Goal: Task Accomplishment & Management: Manage account settings

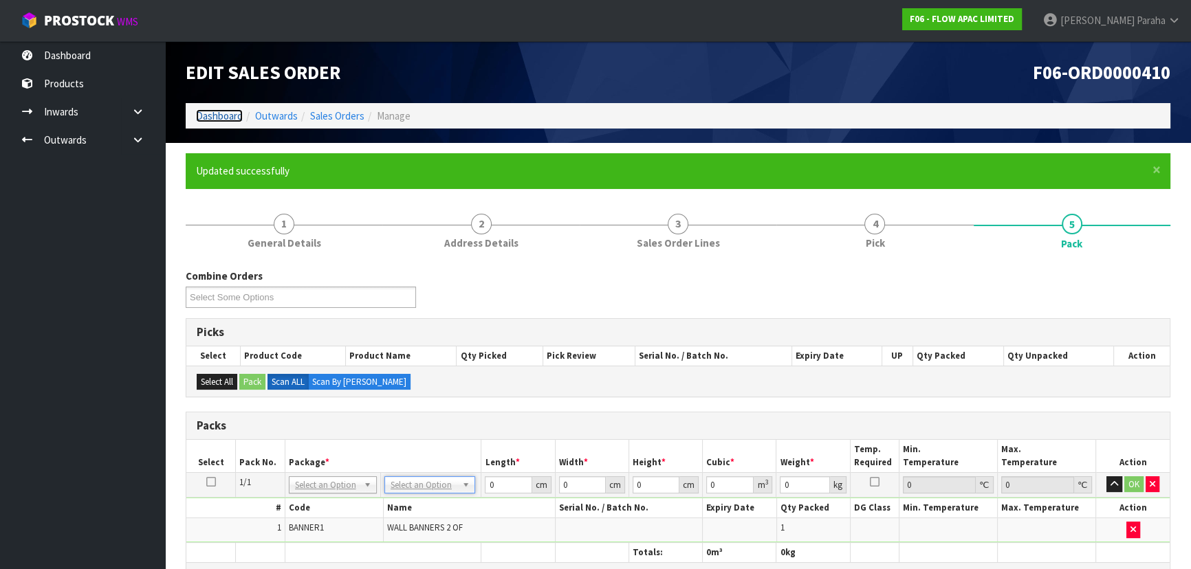
click at [225, 121] on link "Dashboard" at bounding box center [219, 115] width 47 height 13
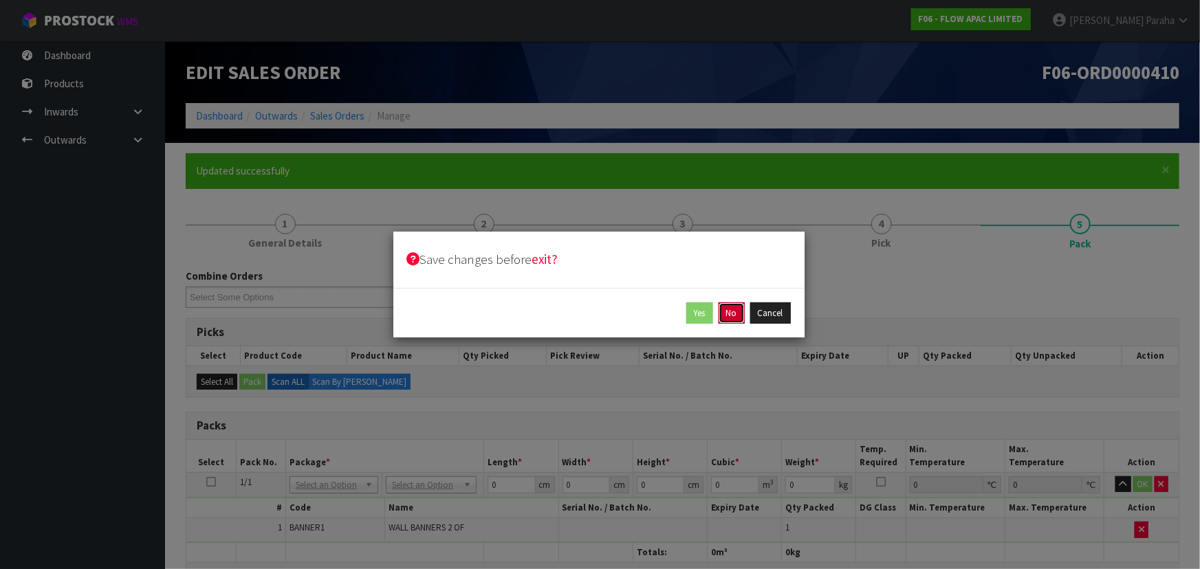
click at [738, 318] on button "No" at bounding box center [732, 314] width 26 height 22
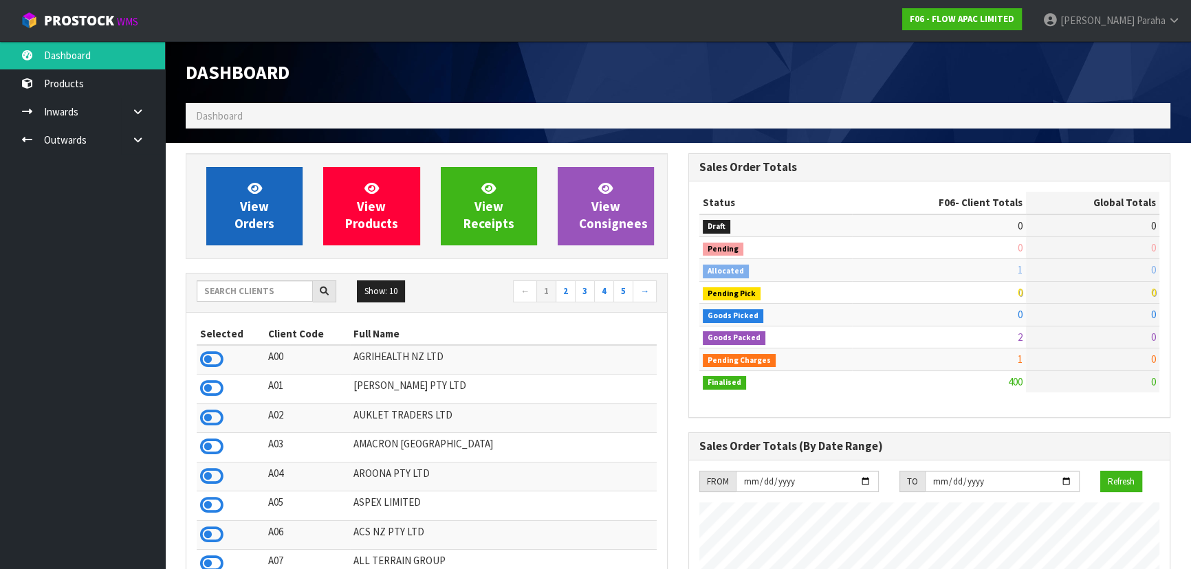
scroll to position [1040, 502]
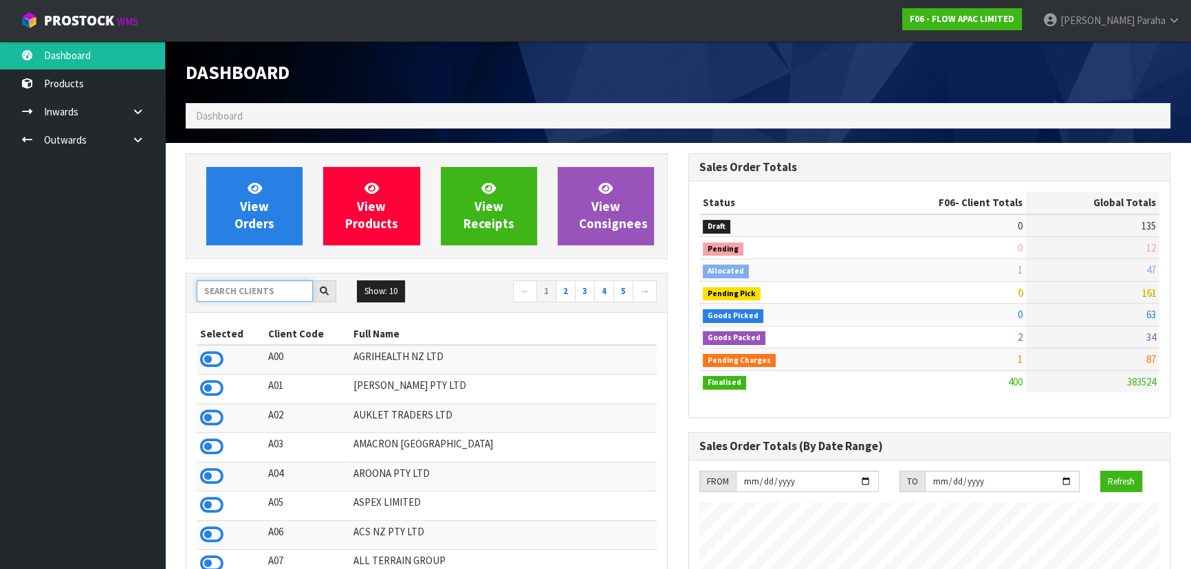
click at [241, 294] on input "text" at bounding box center [255, 291] width 116 height 21
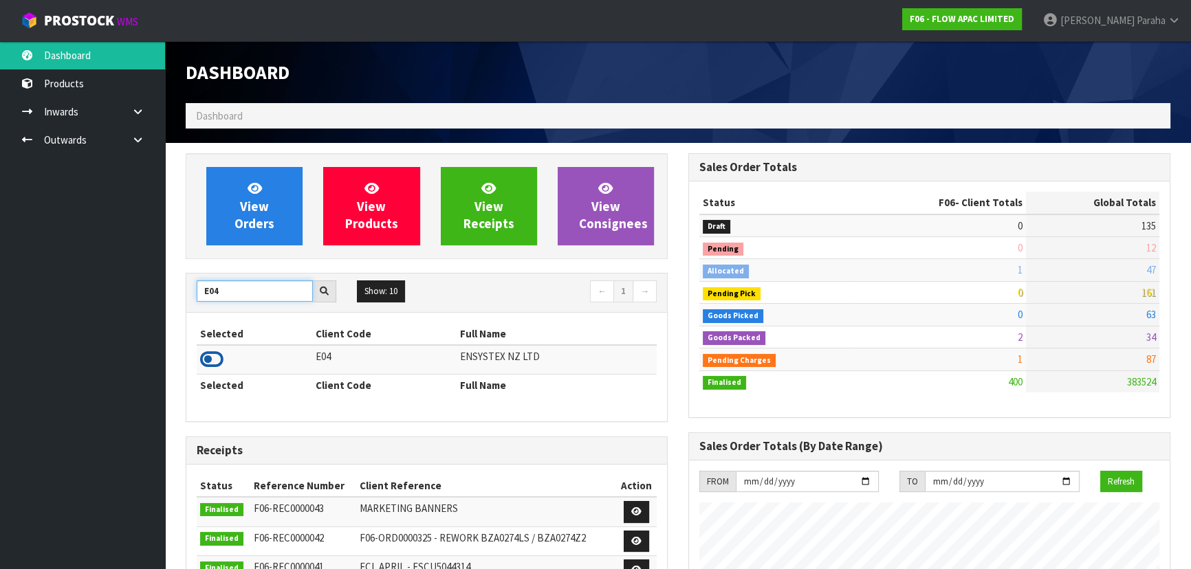
type input "E04"
click at [215, 363] on icon at bounding box center [211, 359] width 23 height 21
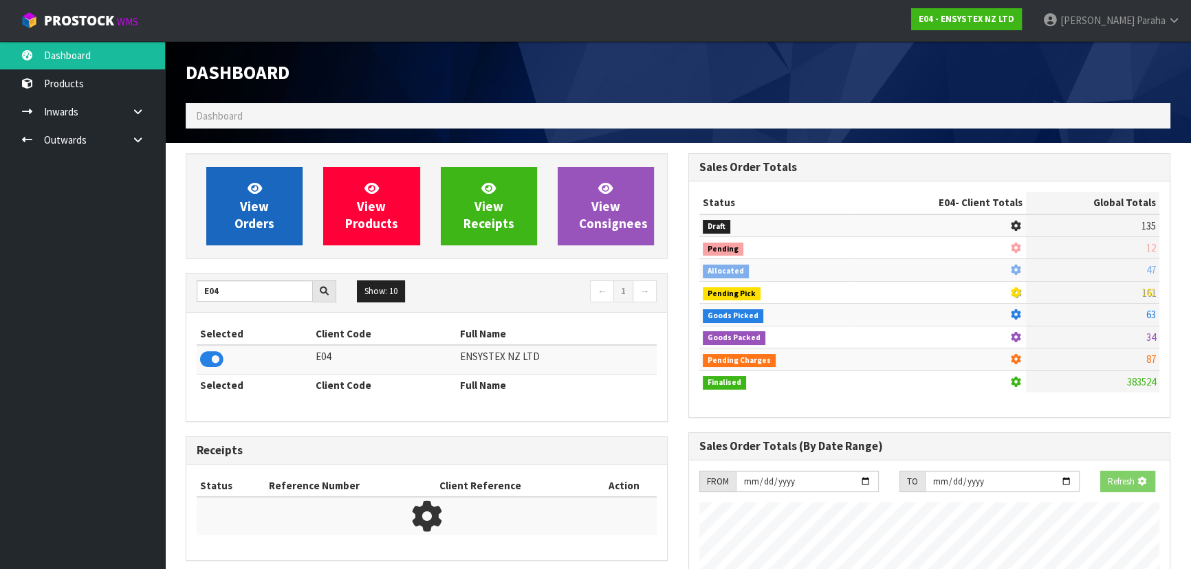
scroll to position [856, 502]
click at [232, 232] on link "View Orders" at bounding box center [254, 206] width 96 height 78
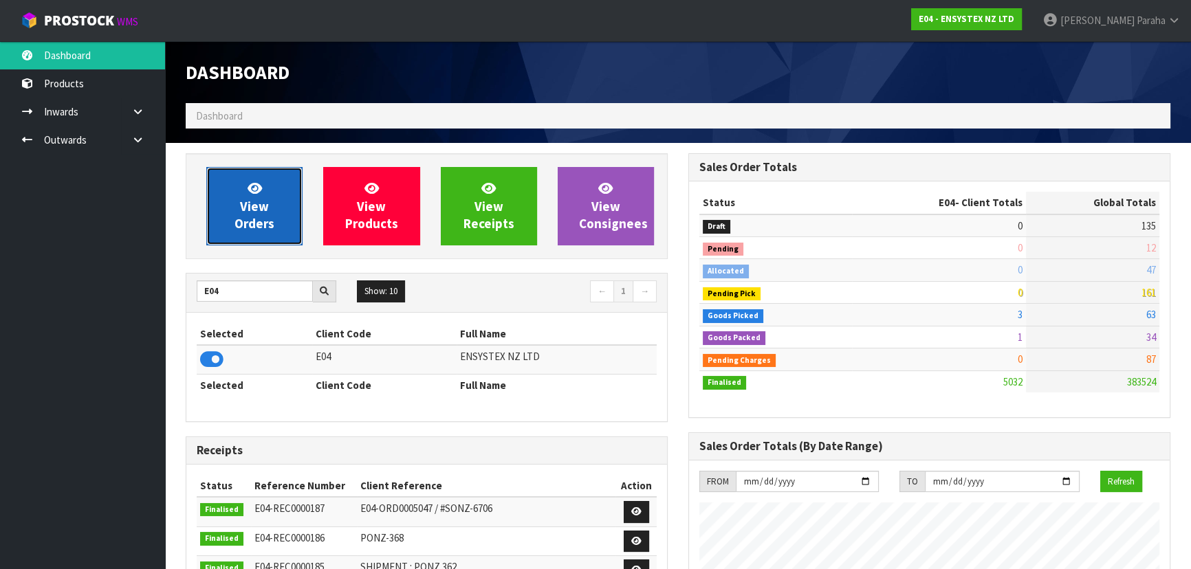
scroll to position [1084, 502]
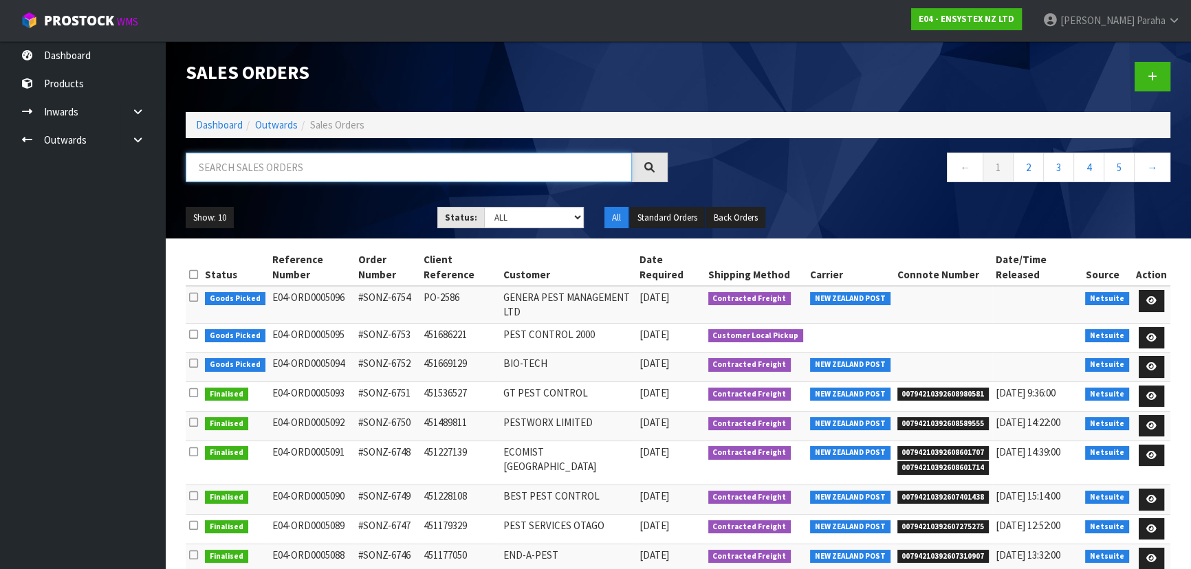
click at [254, 171] on input "text" at bounding box center [409, 168] width 446 height 30
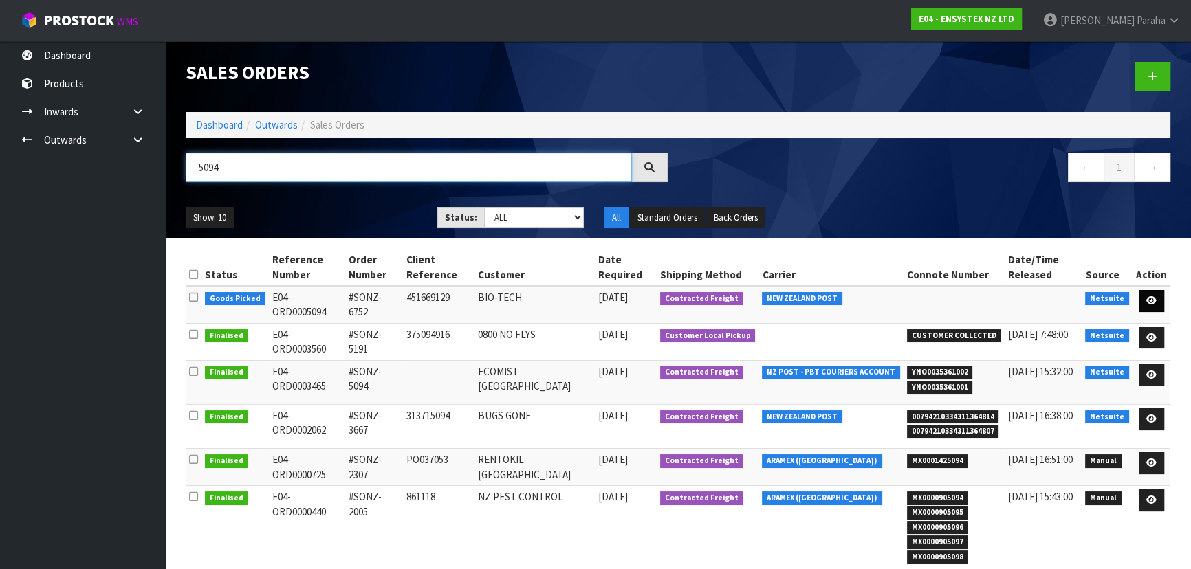
type input "5094"
click at [1149, 301] on icon at bounding box center [1151, 300] width 10 height 9
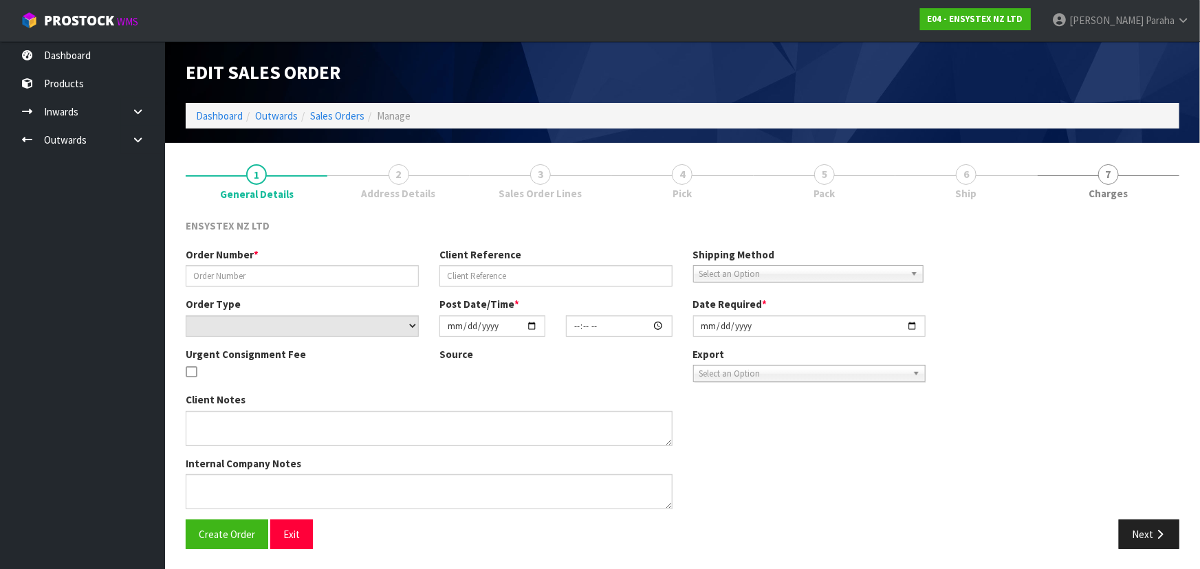
type input "#SONZ-6752"
type input "451669129"
select select "number:0"
type input "2025-09-30"
type input "12:00:31.000"
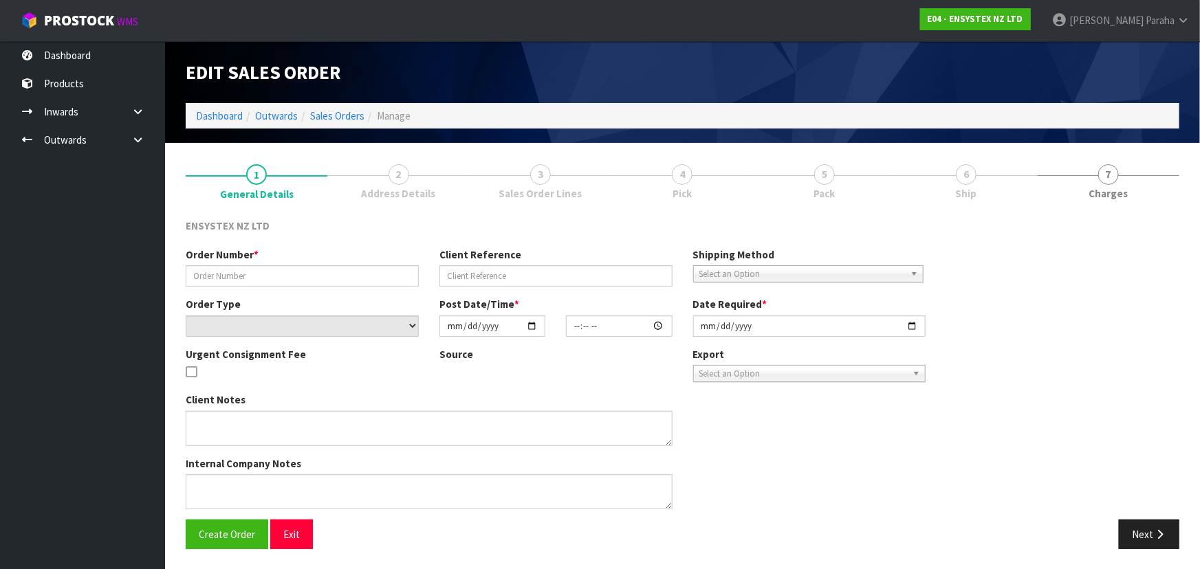
type input "2025-09-30"
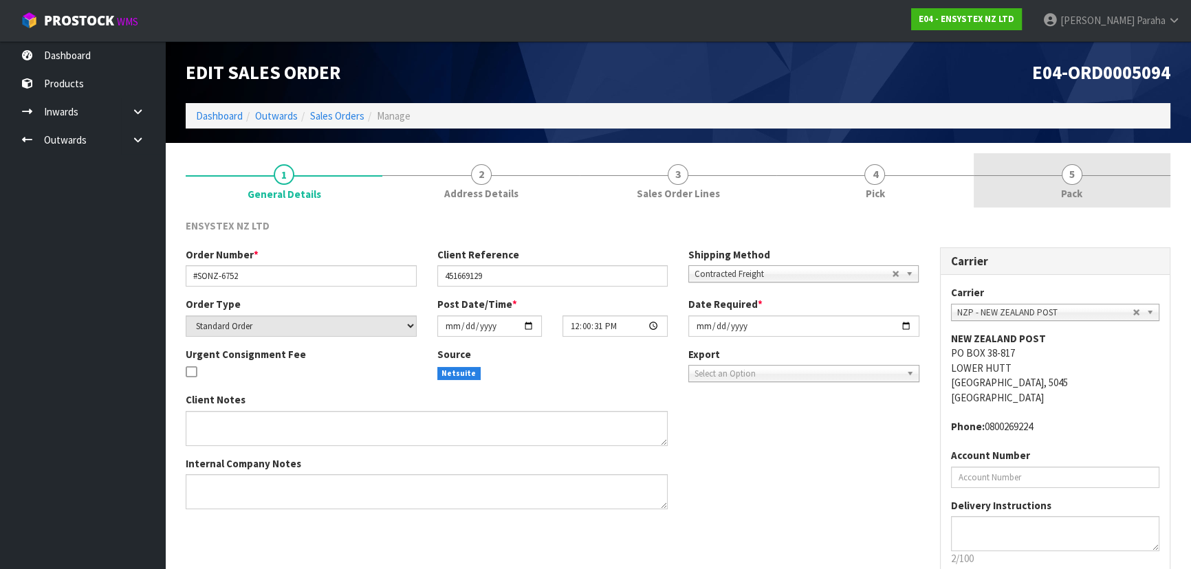
click at [1073, 188] on span "Pack" at bounding box center [1071, 193] width 21 height 14
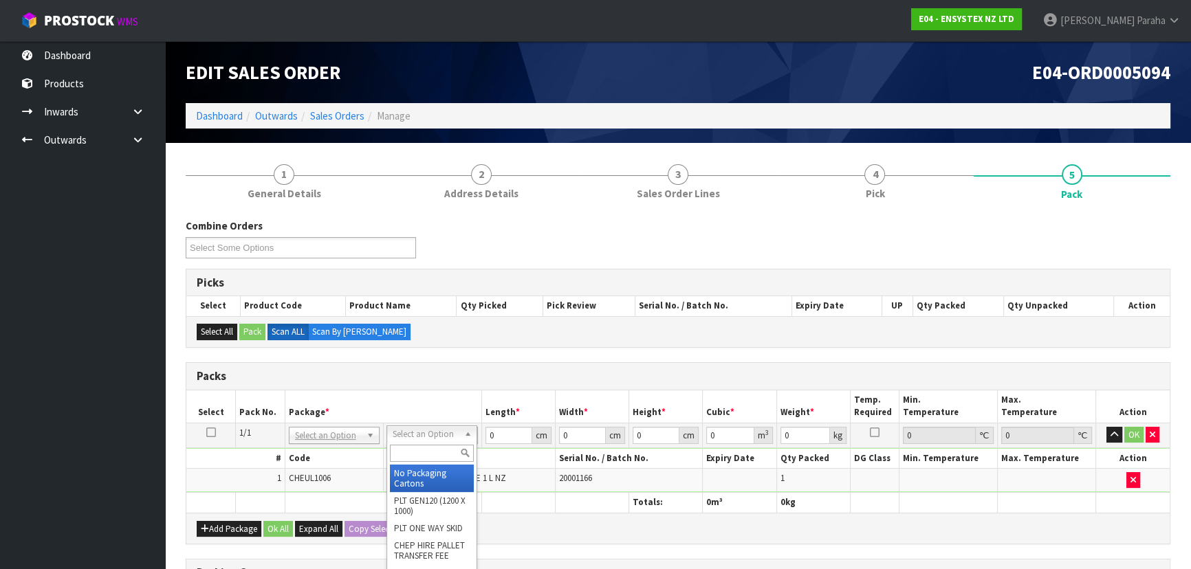
click at [438, 453] on input "text" at bounding box center [432, 453] width 84 height 17
type input "ctn 315"
type input "31.5"
type input "20"
type input "13"
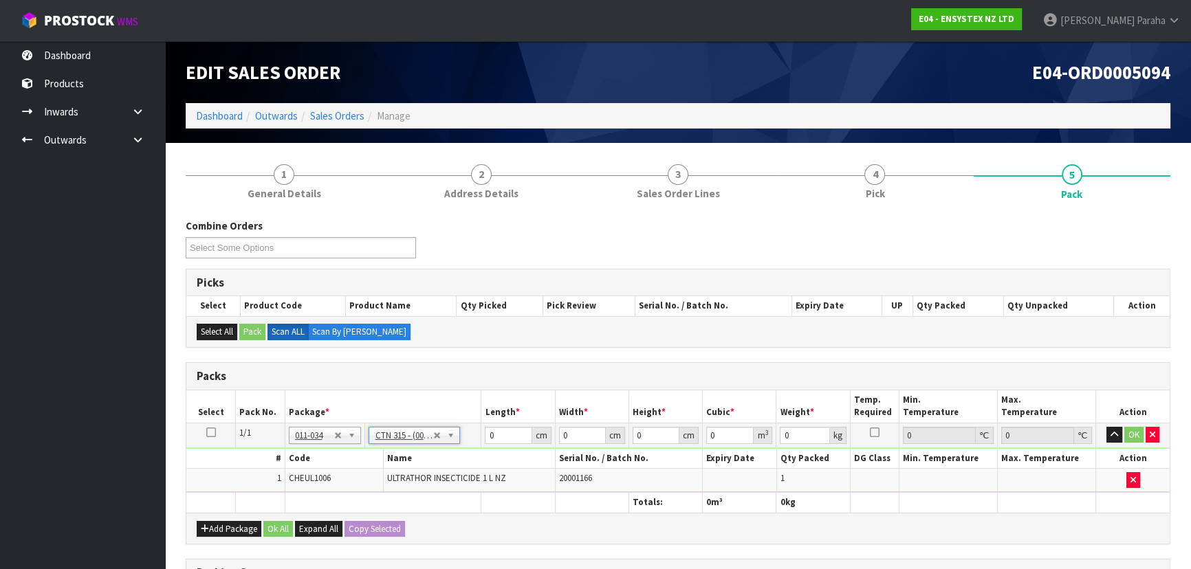
type input "0.00819"
type input "1.5"
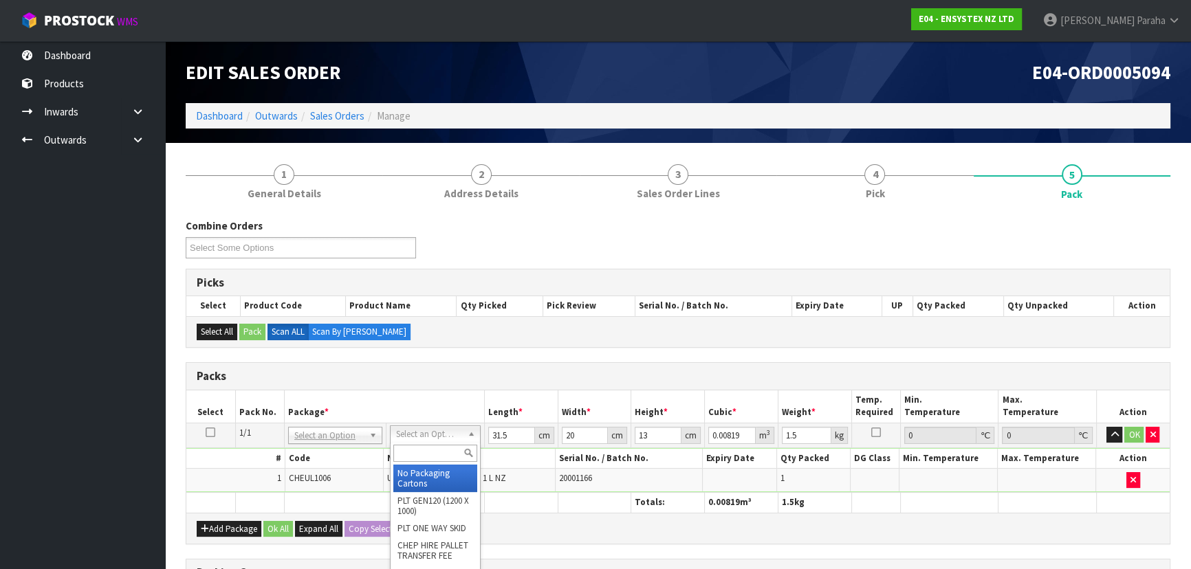
click at [459, 446] on input "text" at bounding box center [435, 453] width 84 height 17
type input "ctn00"
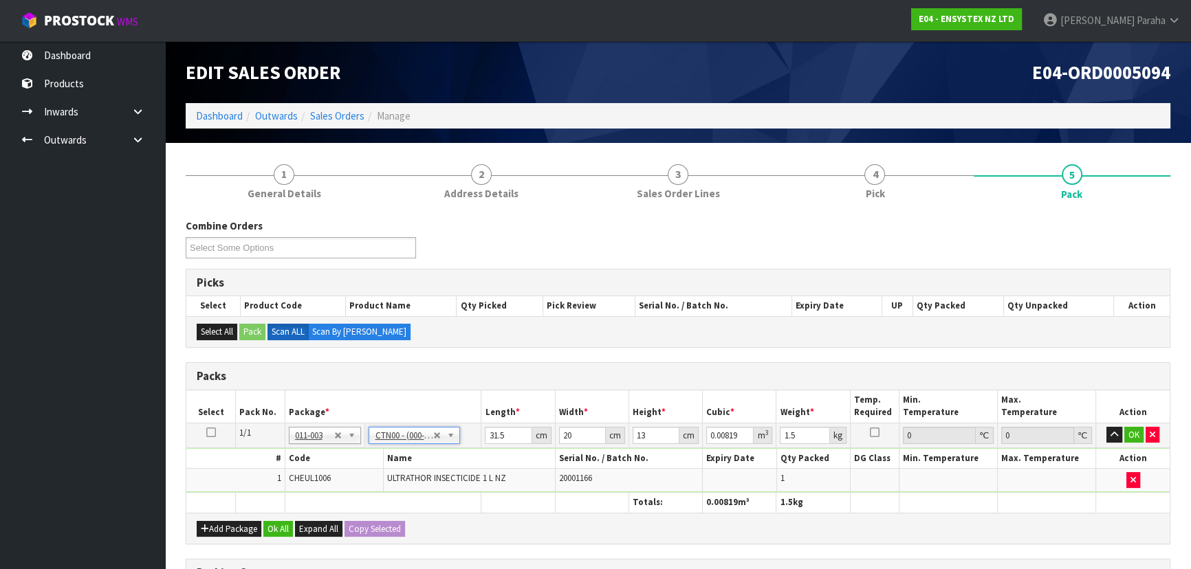
type input "15.4"
type input "14.2"
type input "10.2"
type input "0.002231"
drag, startPoint x: 507, startPoint y: 433, endPoint x: 474, endPoint y: 430, distance: 32.5
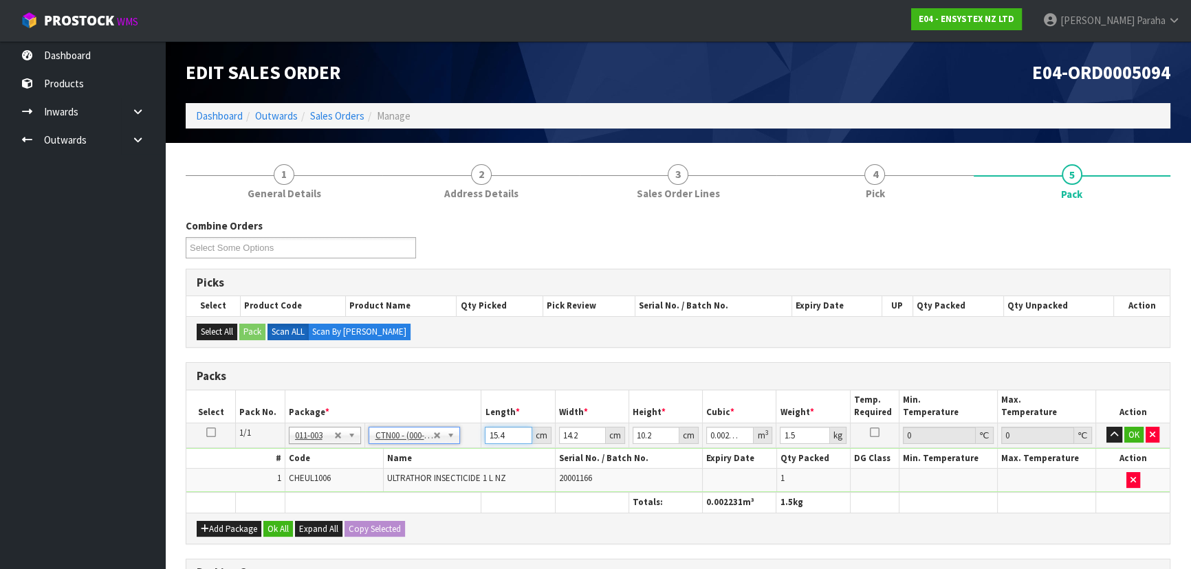
click at [474, 430] on tr "1/1 NONE 007-001 007-002 007-004 007-009 007-013 007-014 007-015 007-017 007-01…" at bounding box center [677, 435] width 983 height 25
type input "2"
type input "0.00029"
type input "24"
type input "0.003476"
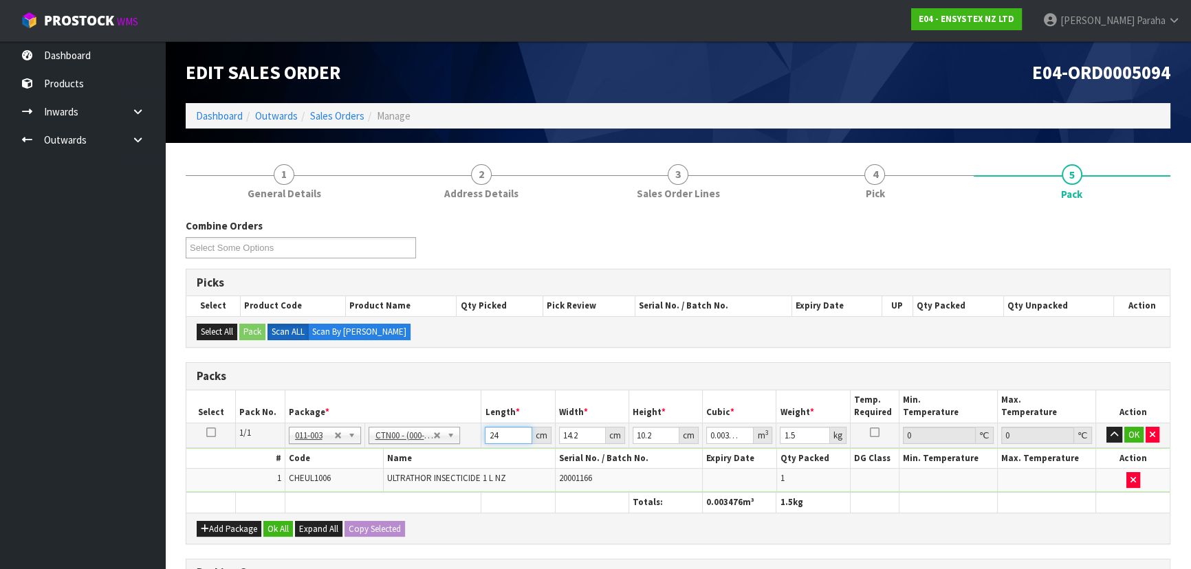
type input "24"
type input "1"
type input "0.000245"
type input "15"
type input "0.003672"
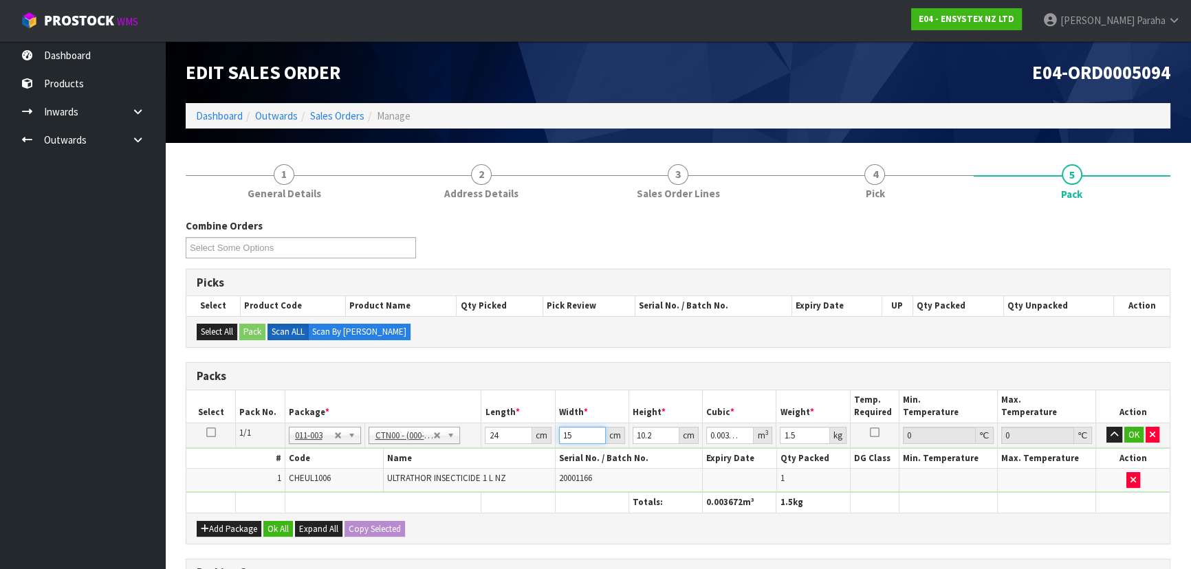
type input "15"
type input "3"
type input "0.00108"
type input "32"
type input "0.01152"
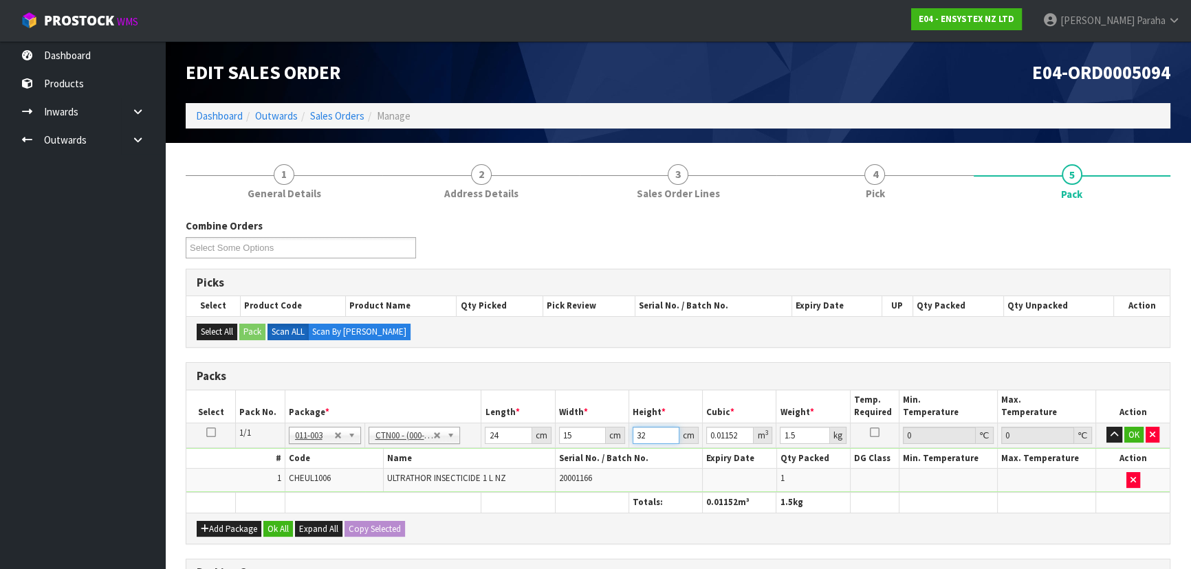
type input "32"
type input "2"
click at [1106, 427] on button "button" at bounding box center [1114, 435] width 16 height 17
click button "OK" at bounding box center [1133, 435] width 19 height 17
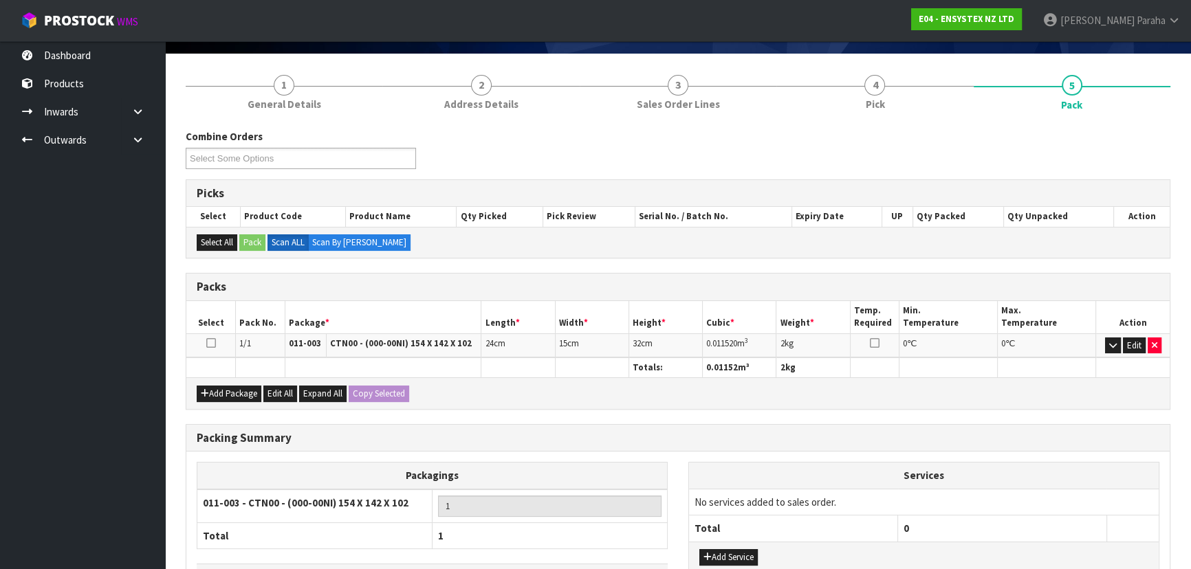
scroll to position [187, 0]
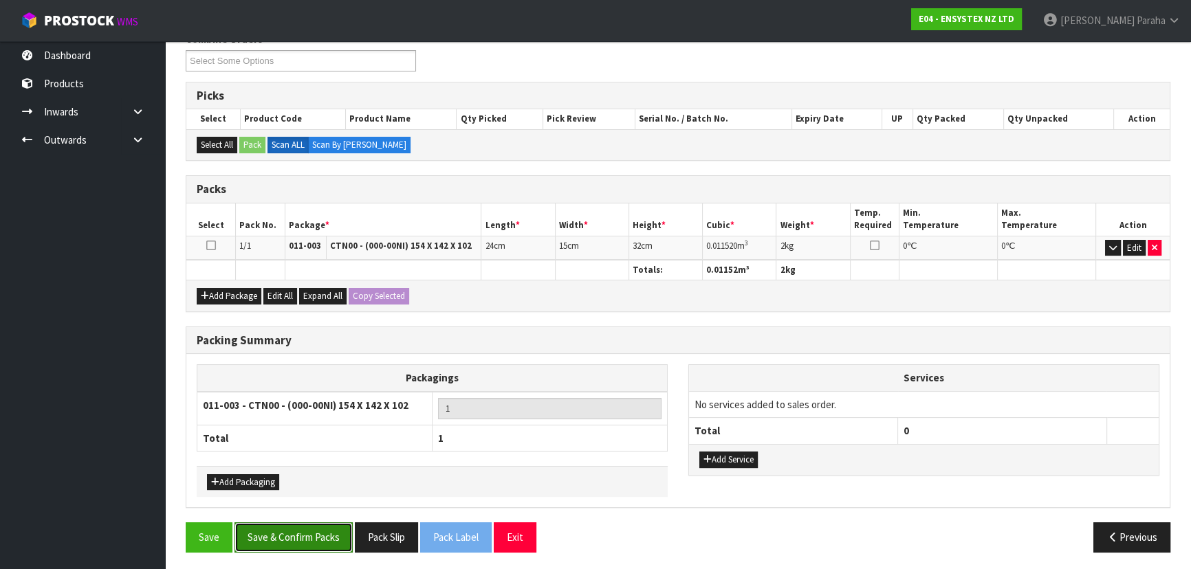
click at [319, 523] on button "Save & Confirm Packs" at bounding box center [293, 538] width 118 height 30
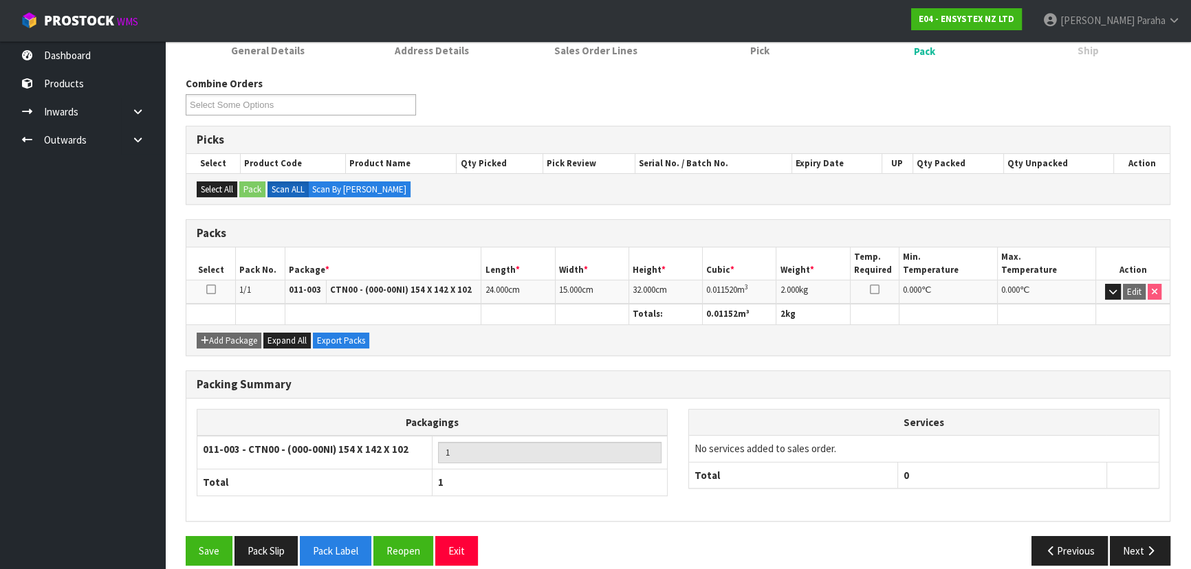
scroll to position [206, 0]
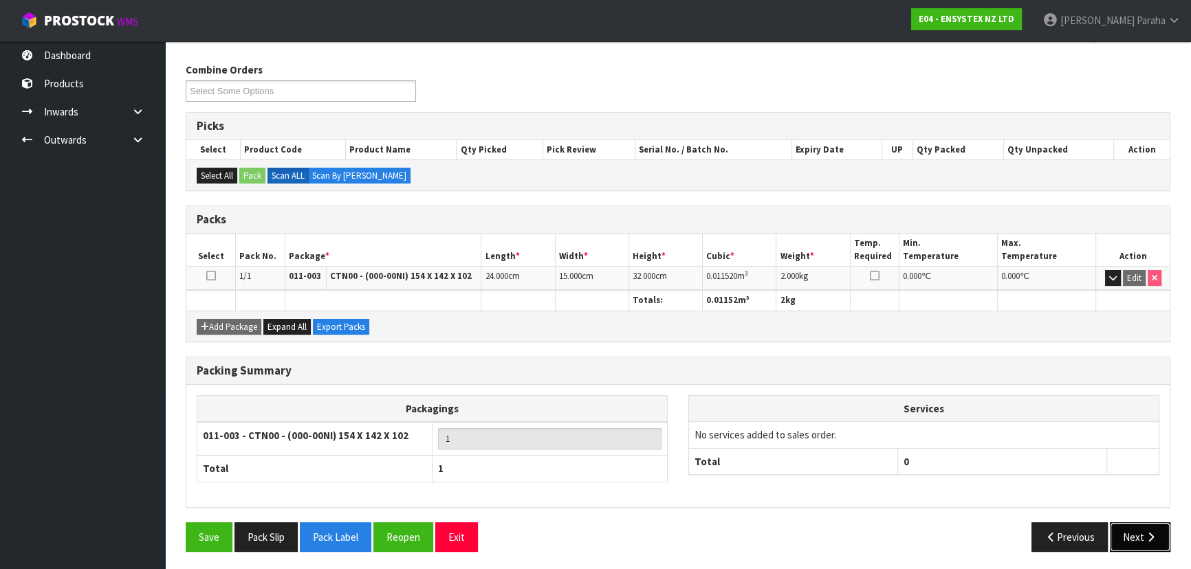
click at [1151, 527] on button "Next" at bounding box center [1140, 538] width 61 height 30
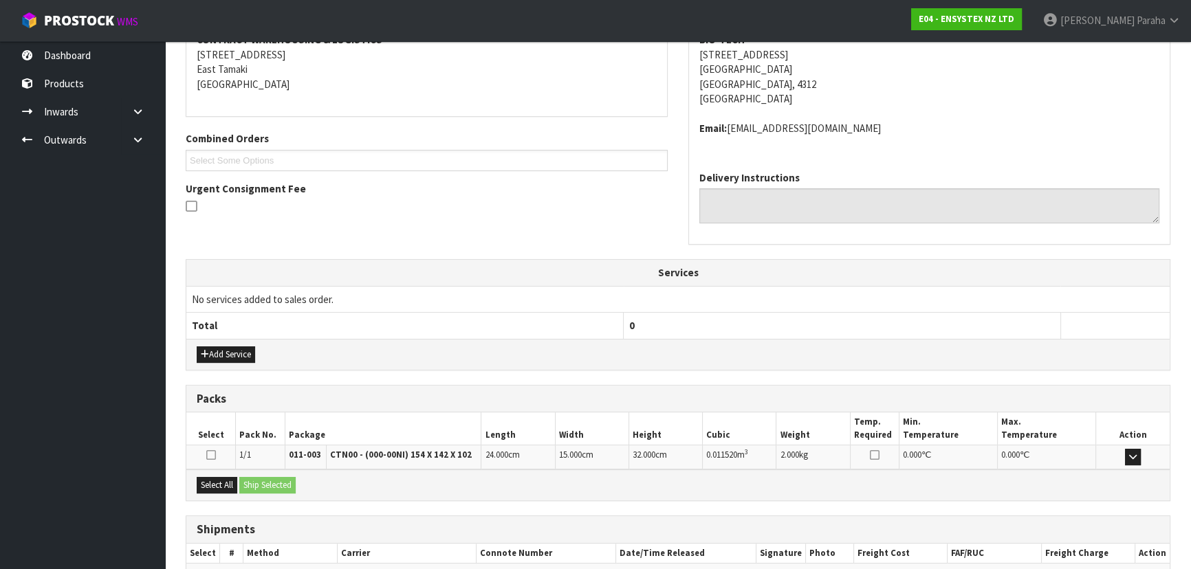
scroll to position [351, 0]
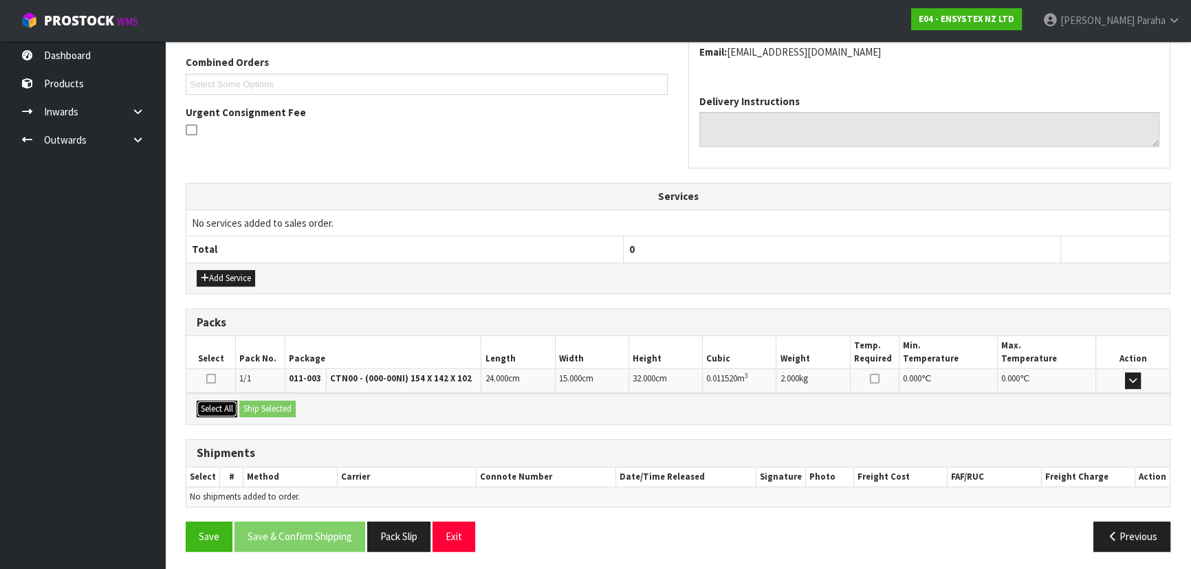
drag, startPoint x: 213, startPoint y: 406, endPoint x: 252, endPoint y: 409, distance: 39.3
click at [219, 406] on button "Select All" at bounding box center [217, 409] width 41 height 17
click at [263, 408] on button "Ship Selected" at bounding box center [267, 409] width 56 height 17
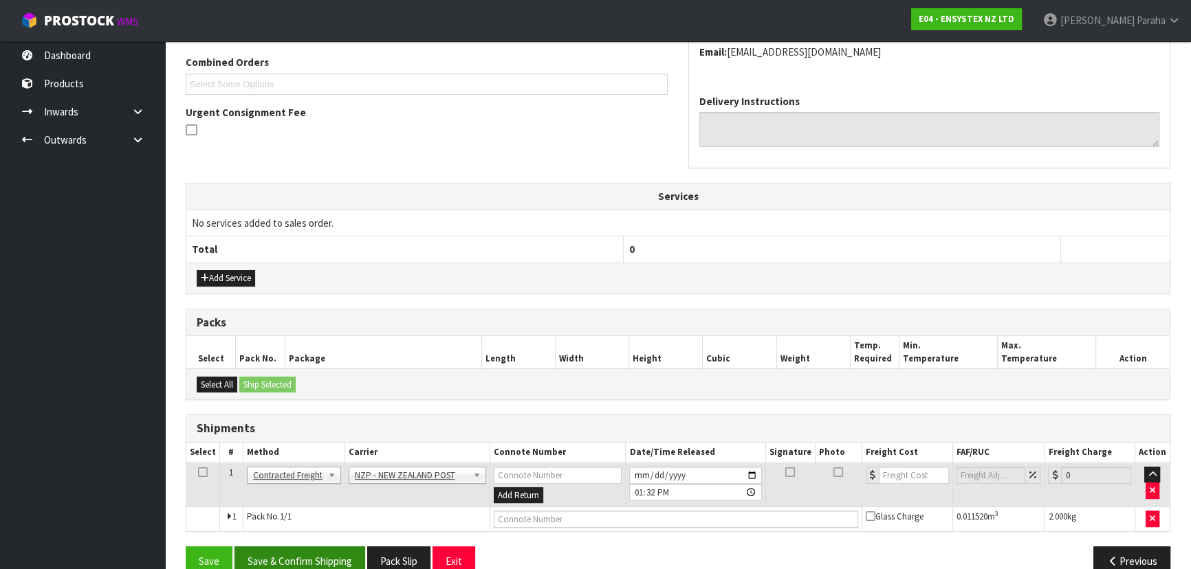
click at [319, 547] on button "Save & Confirm Shipping" at bounding box center [299, 562] width 131 height 30
click at [976, 67] on div "BIO-TECH 42 WOODLEIGH STREET FRANKLEIGH PARK NEW PLYMOUTH, 4312 New Zealand Ema…" at bounding box center [929, 15] width 481 height 138
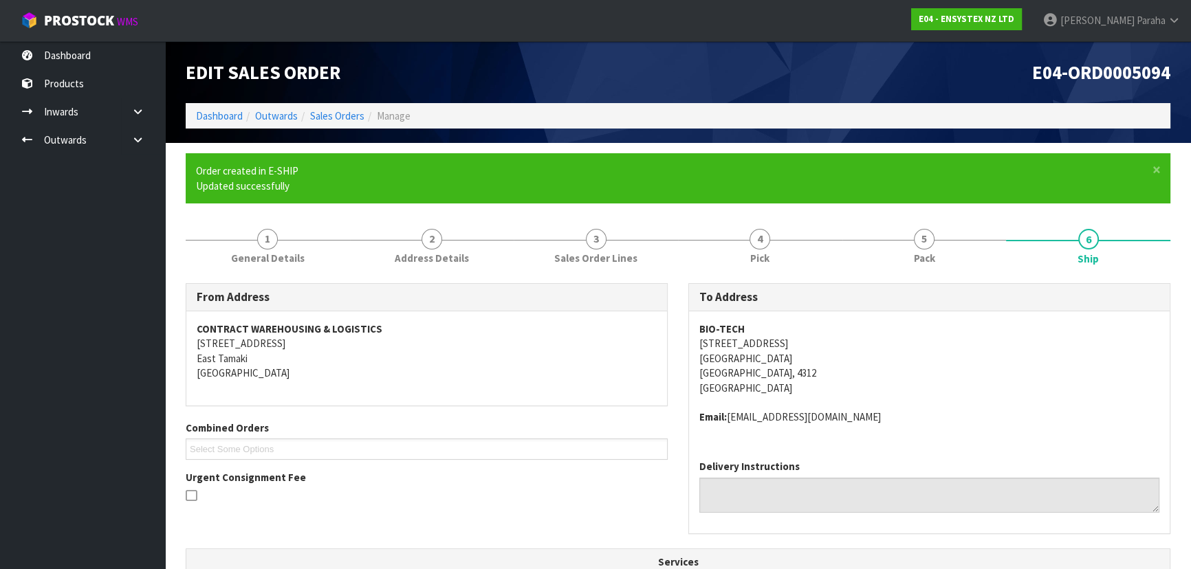
click at [846, 30] on nav "Toggle navigation ProStock WMS E04 - ENSYSTEX NZ LTD Polly Paraha Logout" at bounding box center [595, 21] width 1191 height 42
click at [105, 368] on ul "Dashboard Products Categories Serial Numbers Kitsets Packagings Inwards Purchas…" at bounding box center [82, 305] width 165 height 528
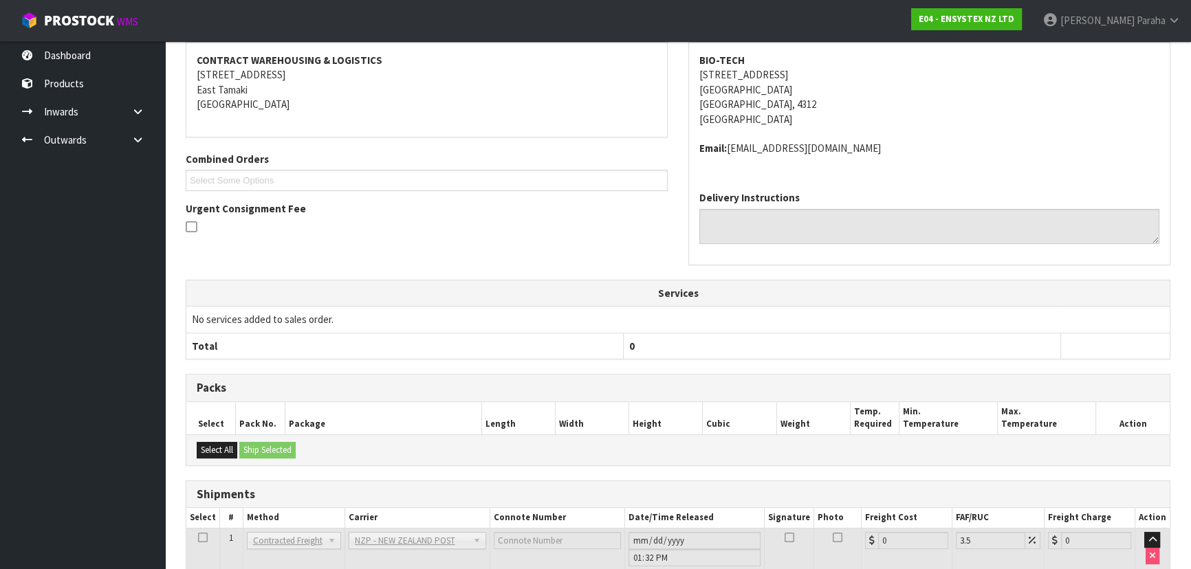
scroll to position [356, 0]
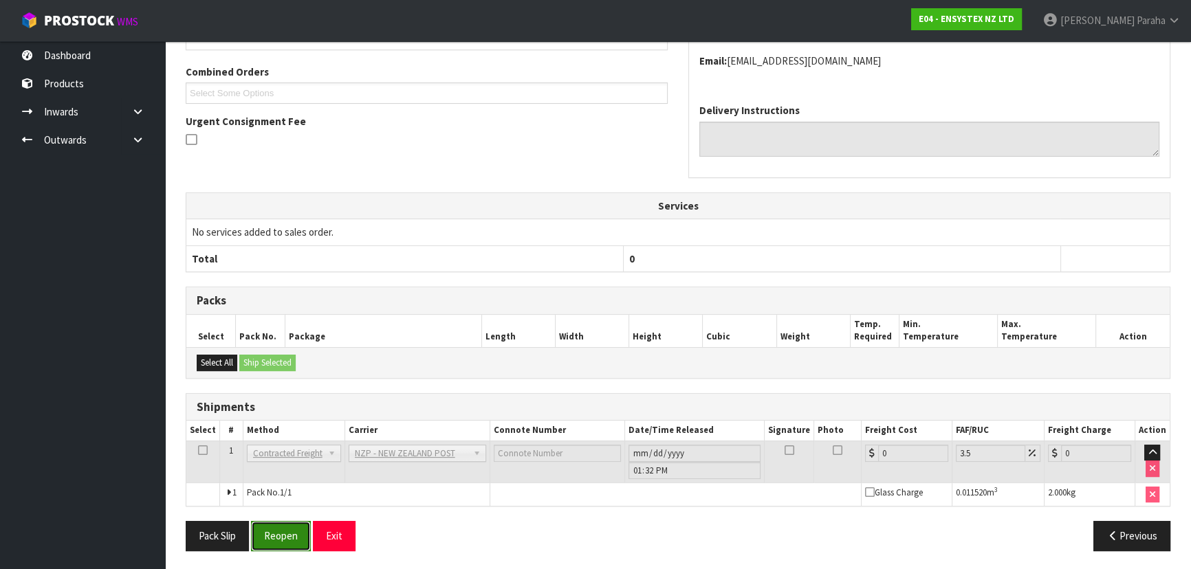
click at [293, 535] on button "Reopen" at bounding box center [281, 536] width 60 height 30
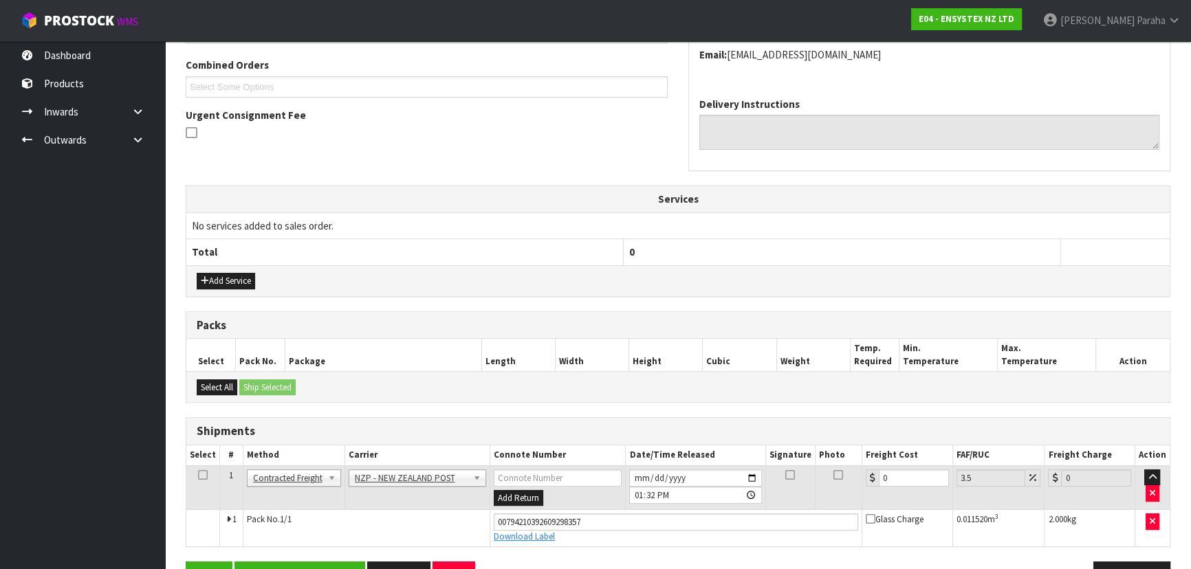
scroll to position [388, 0]
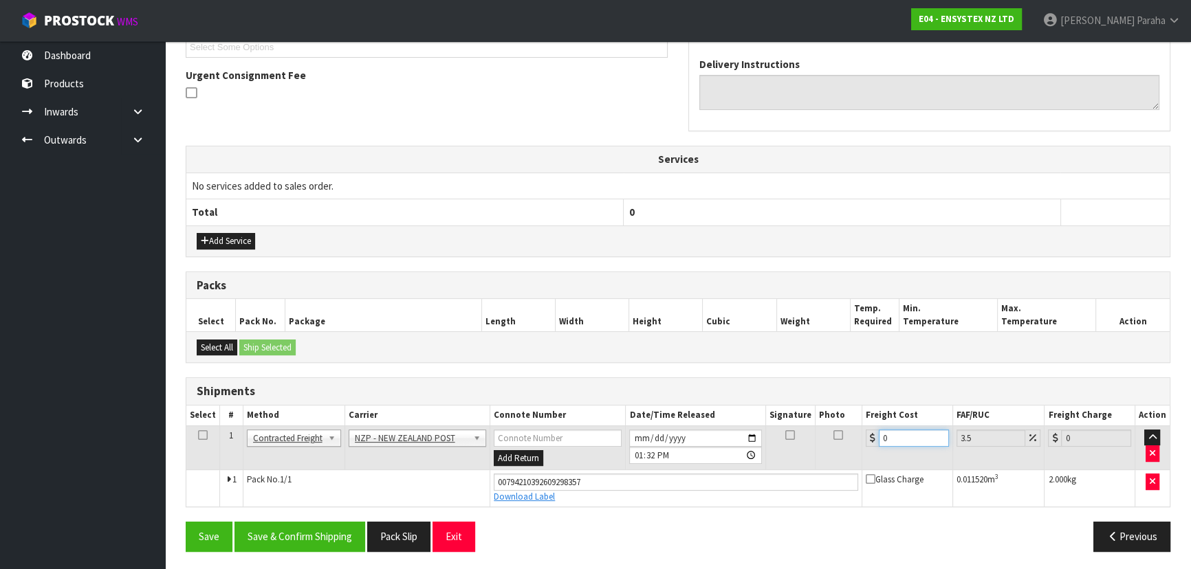
click at [901, 435] on input "0" at bounding box center [914, 438] width 70 height 17
type input "8"
type input "8.28"
type input "8.00"
click at [265, 528] on button "Save & Confirm Shipping" at bounding box center [299, 537] width 131 height 30
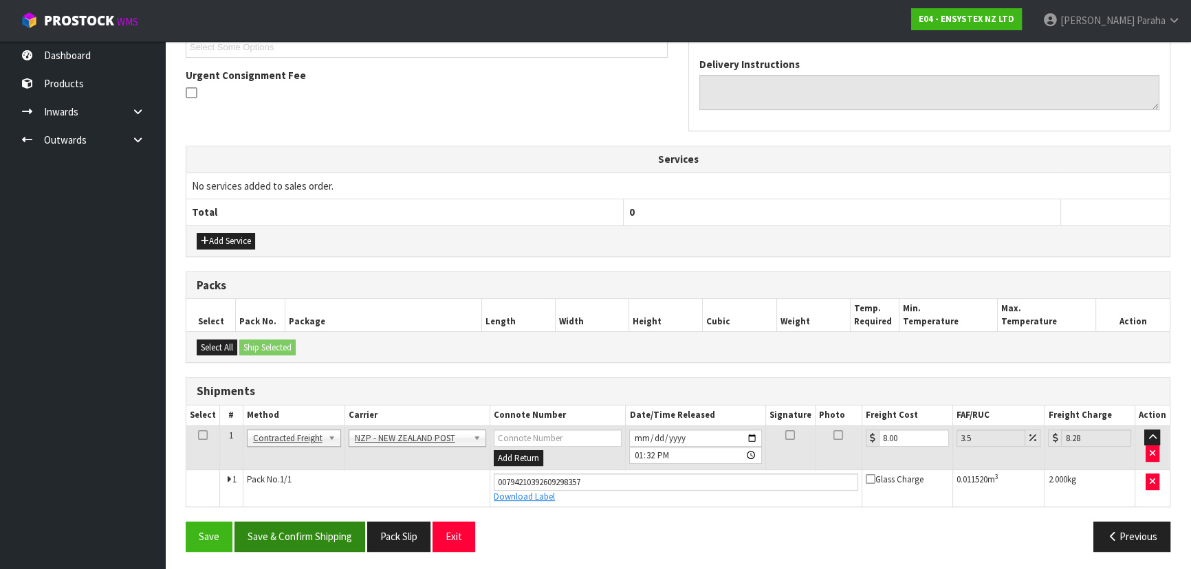
scroll to position [0, 0]
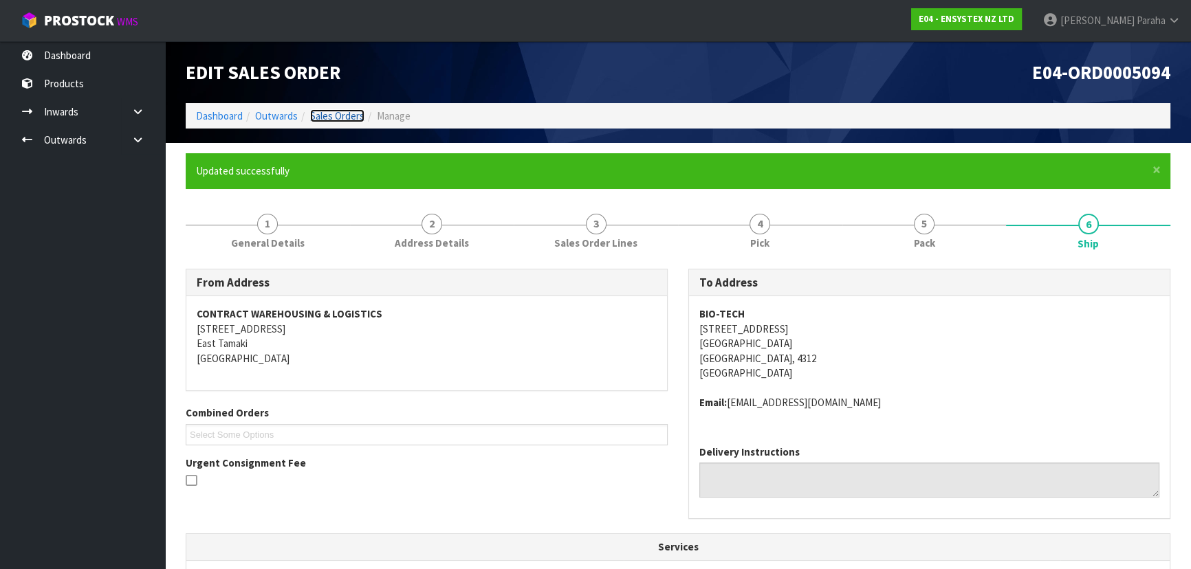
click at [315, 113] on link "Sales Orders" at bounding box center [337, 115] width 54 height 13
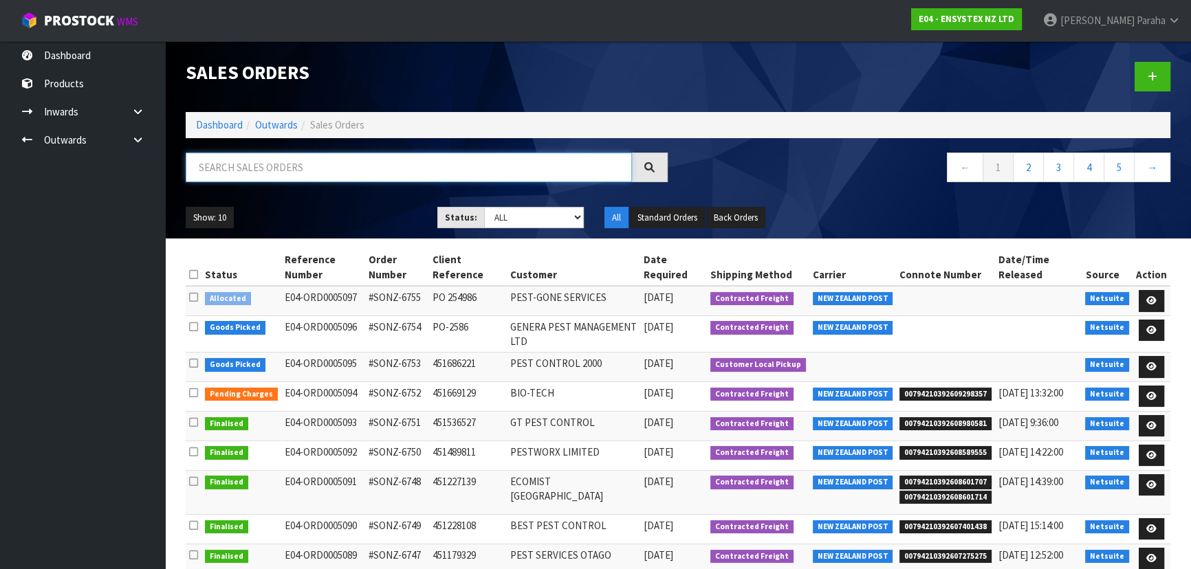
click at [317, 170] on input "text" at bounding box center [409, 168] width 446 height 30
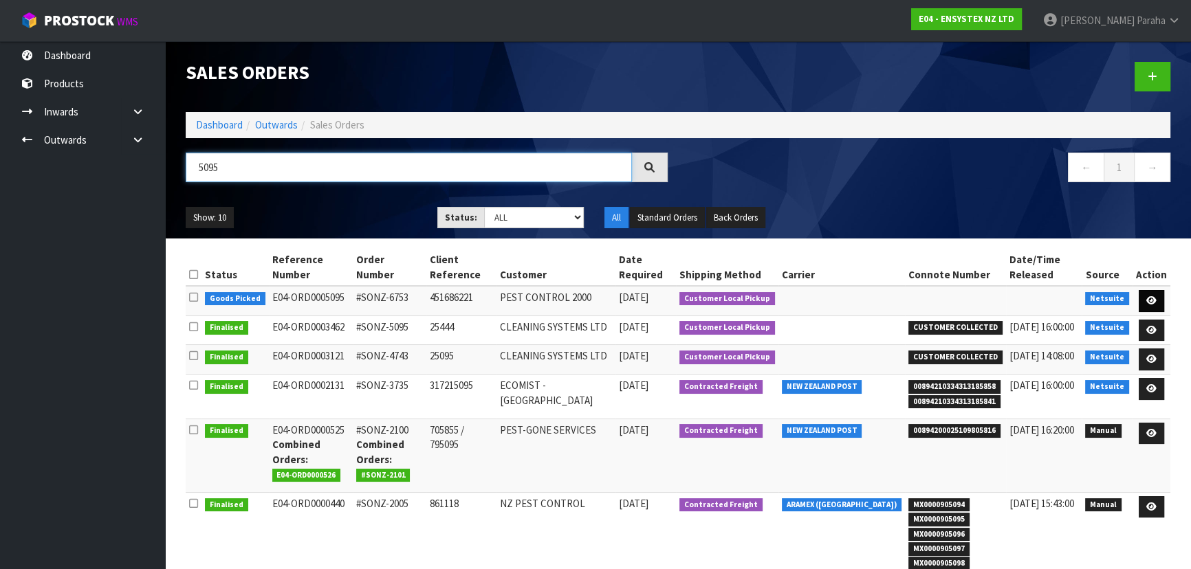
type input "5095"
click at [1159, 298] on link at bounding box center [1151, 301] width 25 height 22
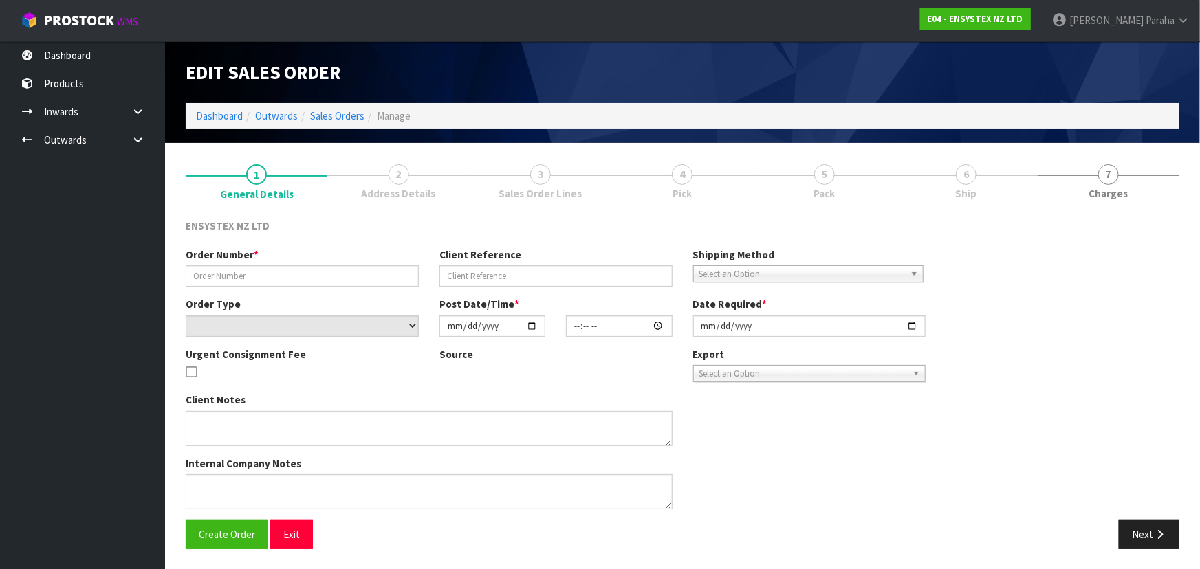
type input "#SONZ-6753"
type input "451686221"
select select "number:0"
type input "2025-09-30"
type input "12:00:39.000"
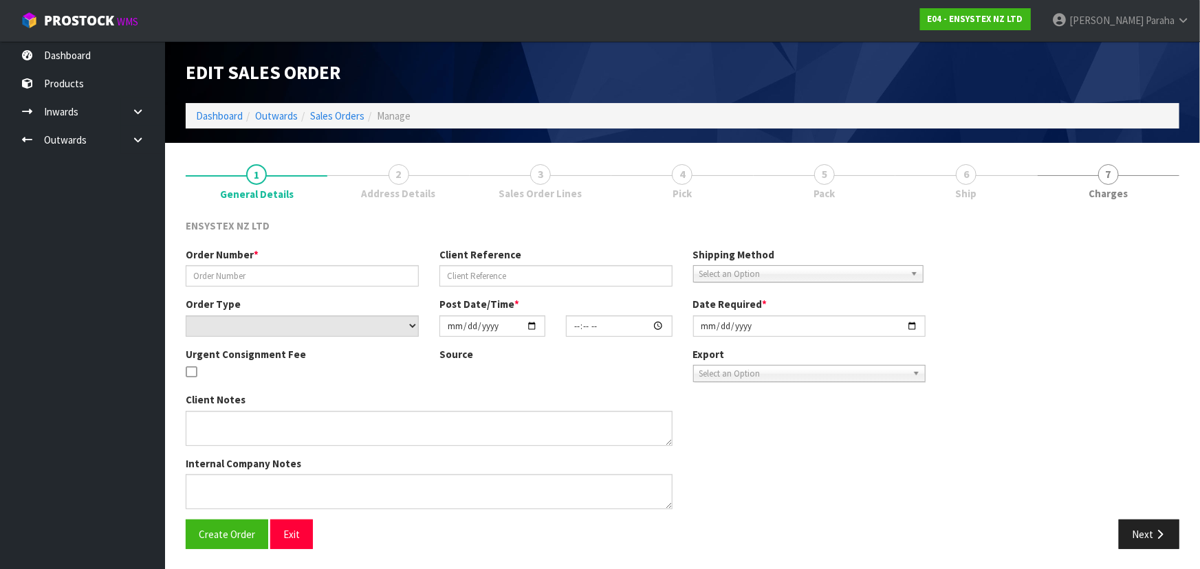
type input "2025-09-30"
type textarea "Customer collecting Wednesday"
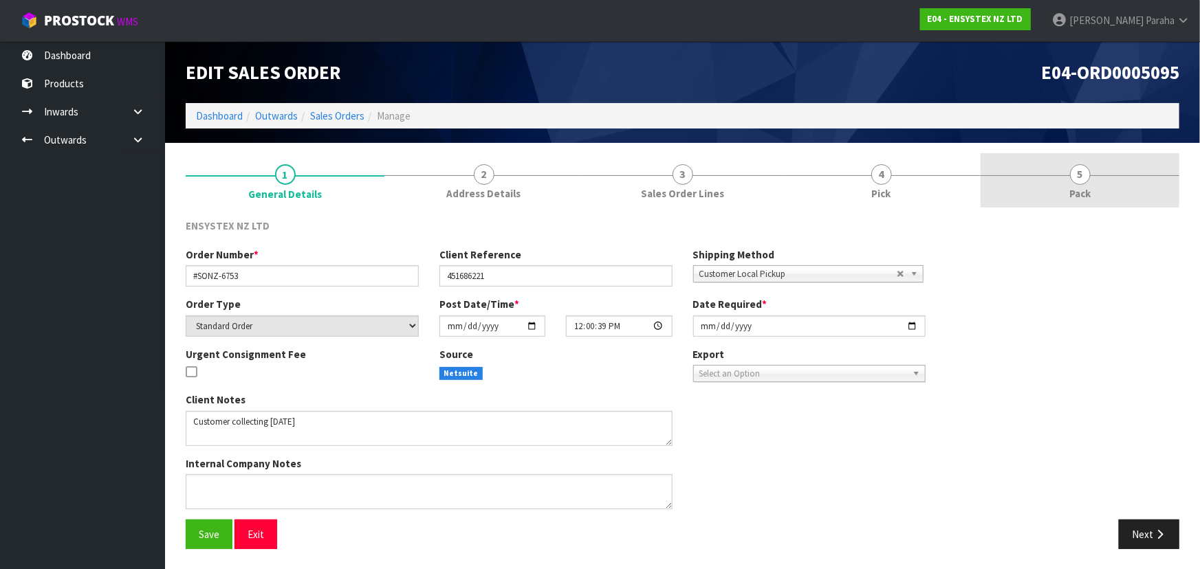
click at [1077, 184] on link "5 Pack" at bounding box center [1080, 180] width 199 height 54
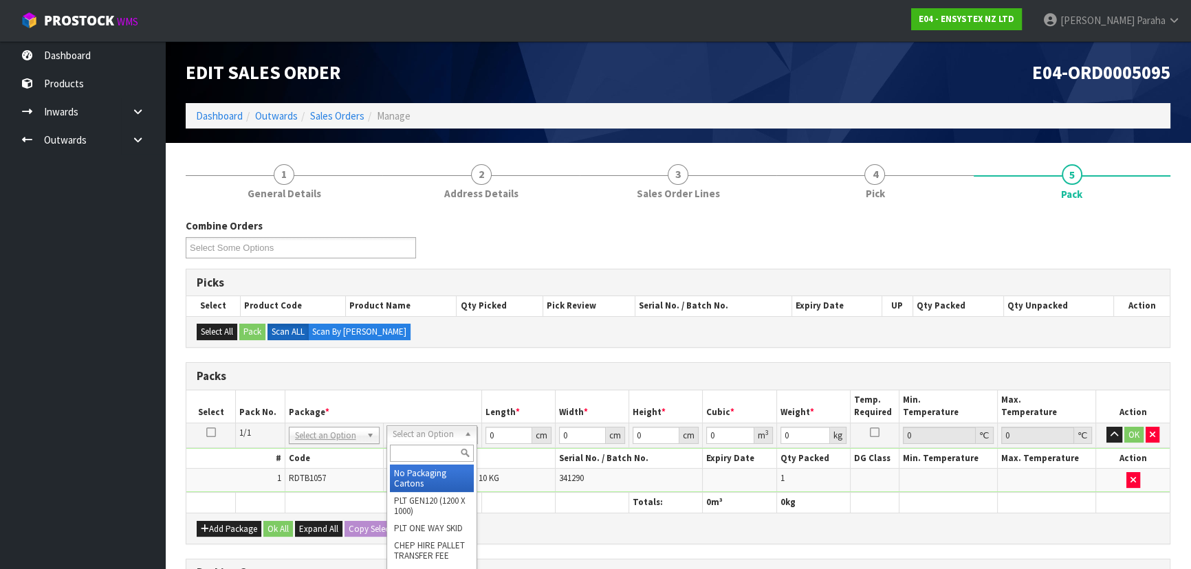
drag, startPoint x: 429, startPoint y: 473, endPoint x: 463, endPoint y: 440, distance: 47.7
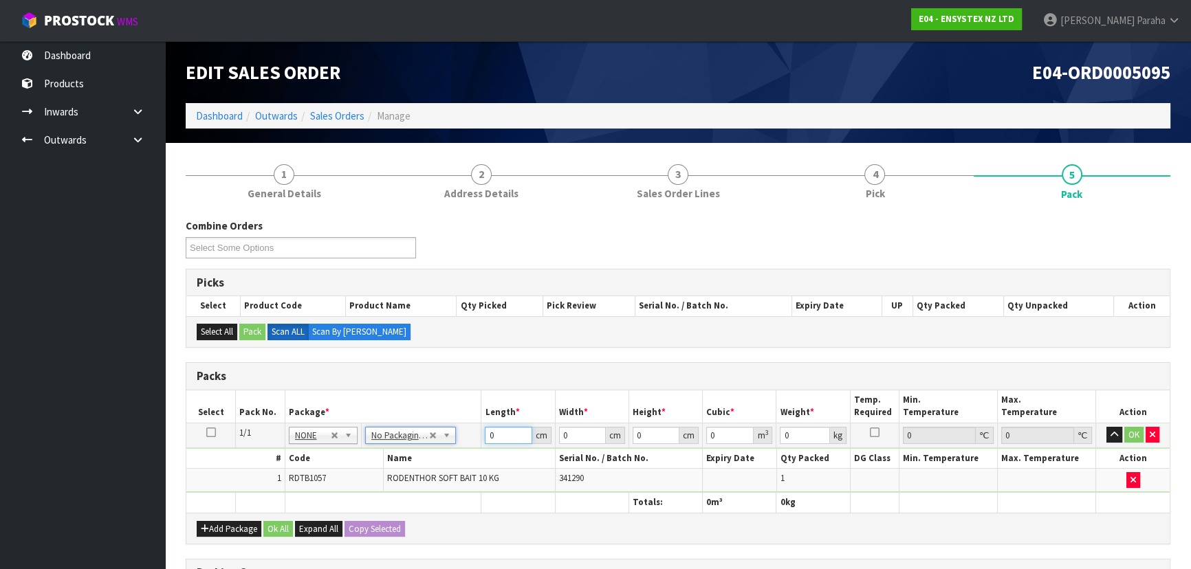
click at [504, 433] on input "0" at bounding box center [508, 435] width 47 height 17
type input "39"
type input "31"
type input "2"
type input "0.002418"
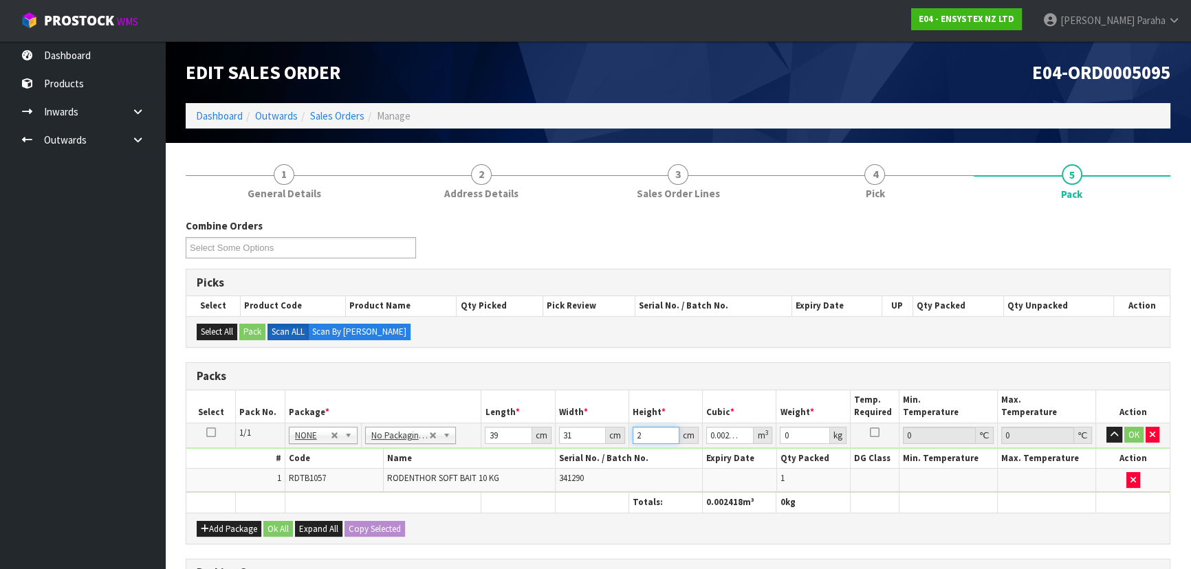
type input "26"
type input "0.031434"
type input "26"
type input "11"
click at [1106, 427] on button "button" at bounding box center [1114, 435] width 16 height 17
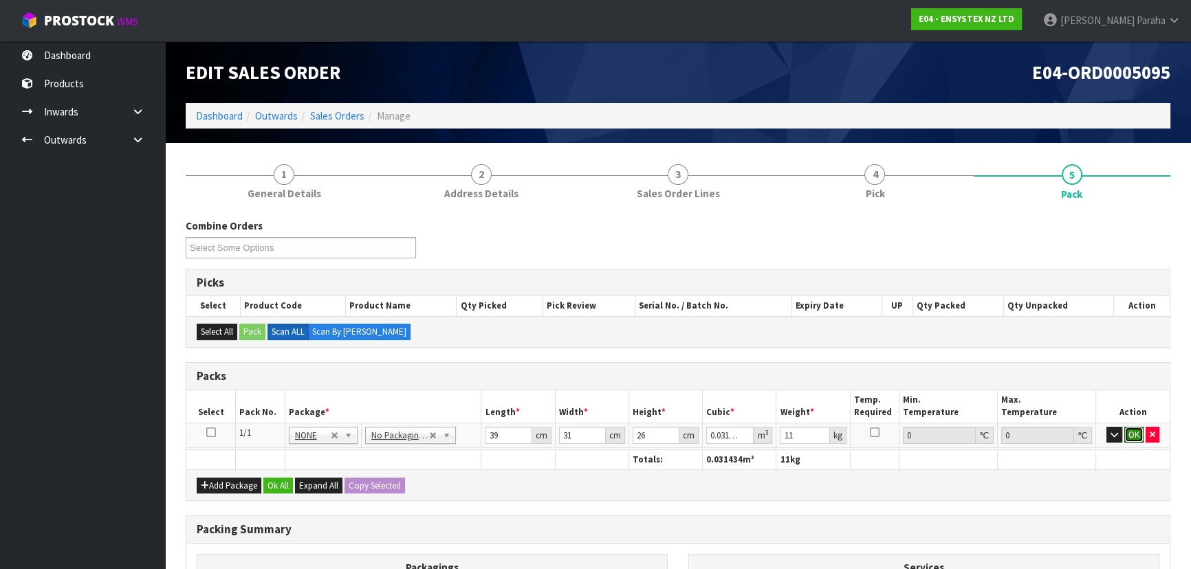
click button "OK" at bounding box center [1133, 435] width 19 height 17
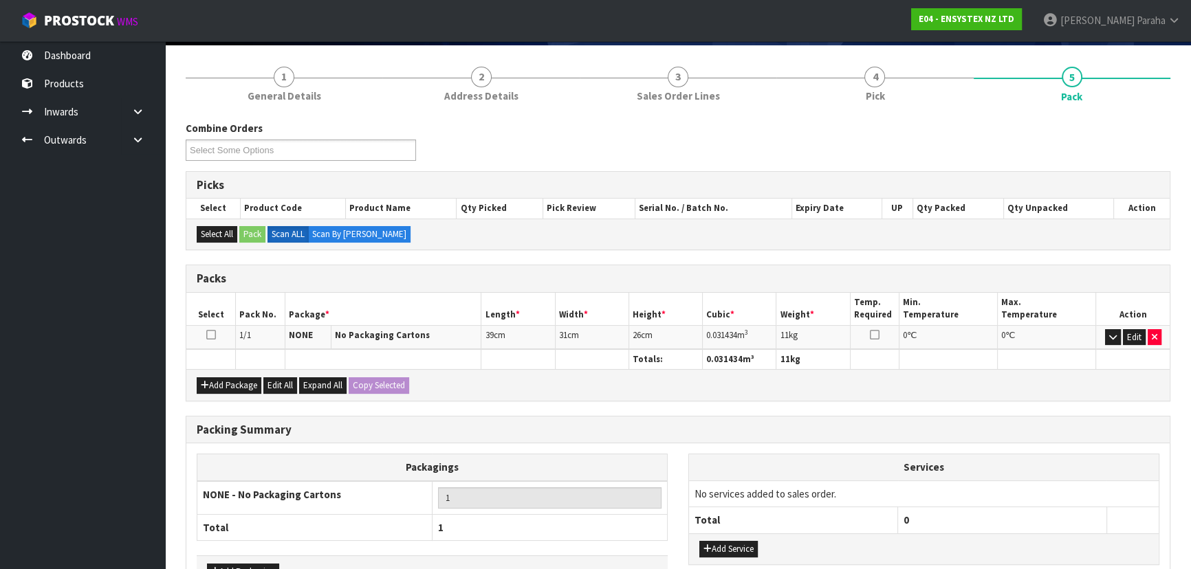
scroll to position [187, 0]
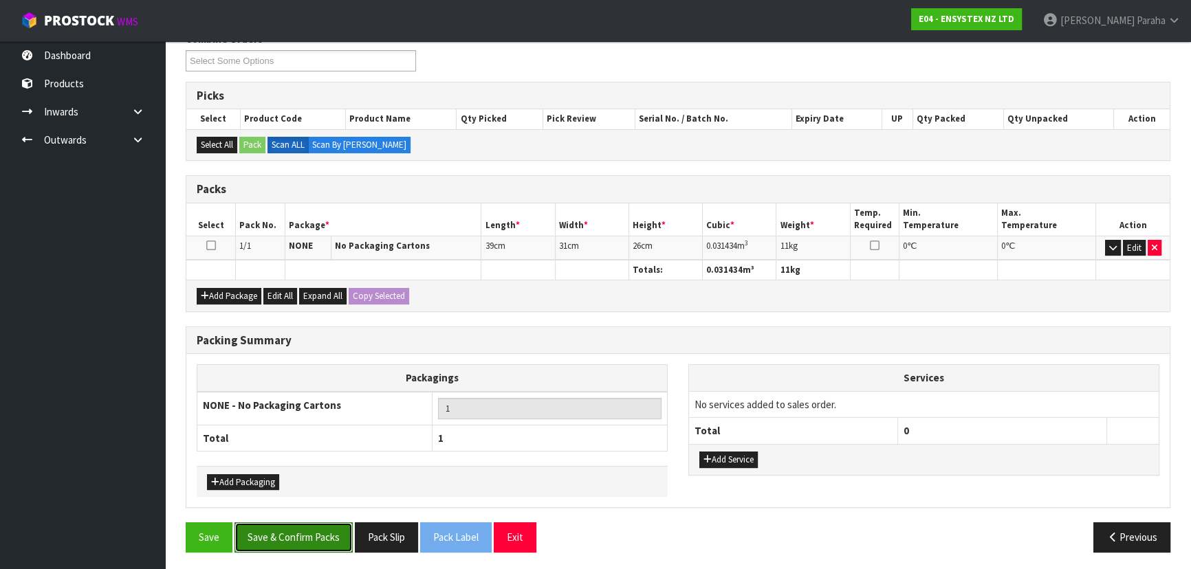
click at [308, 538] on button "Save & Confirm Packs" at bounding box center [293, 538] width 118 height 30
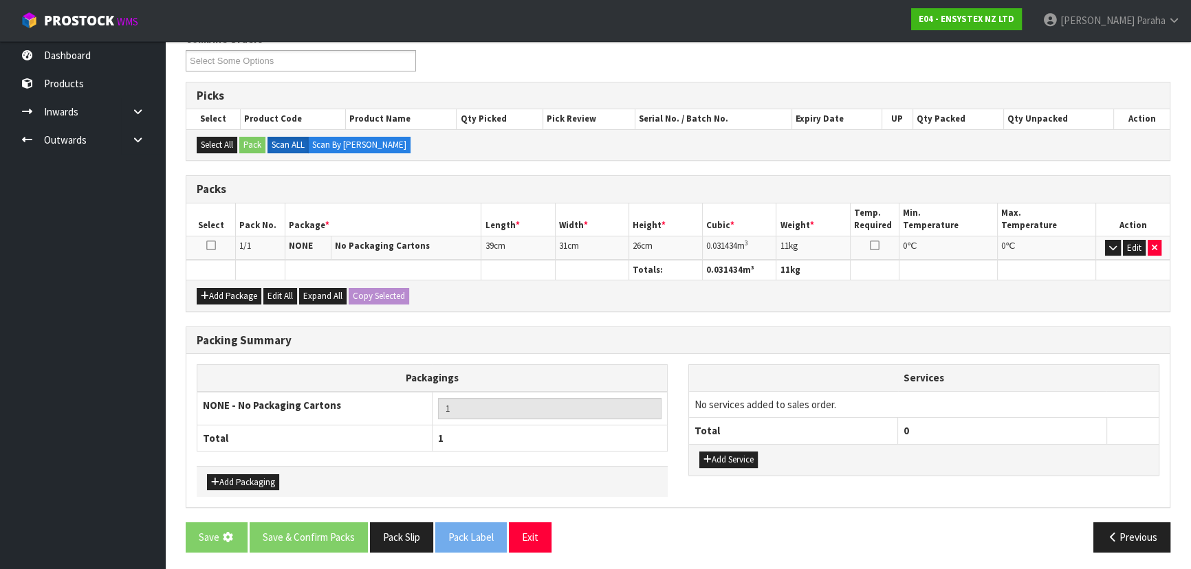
scroll to position [0, 0]
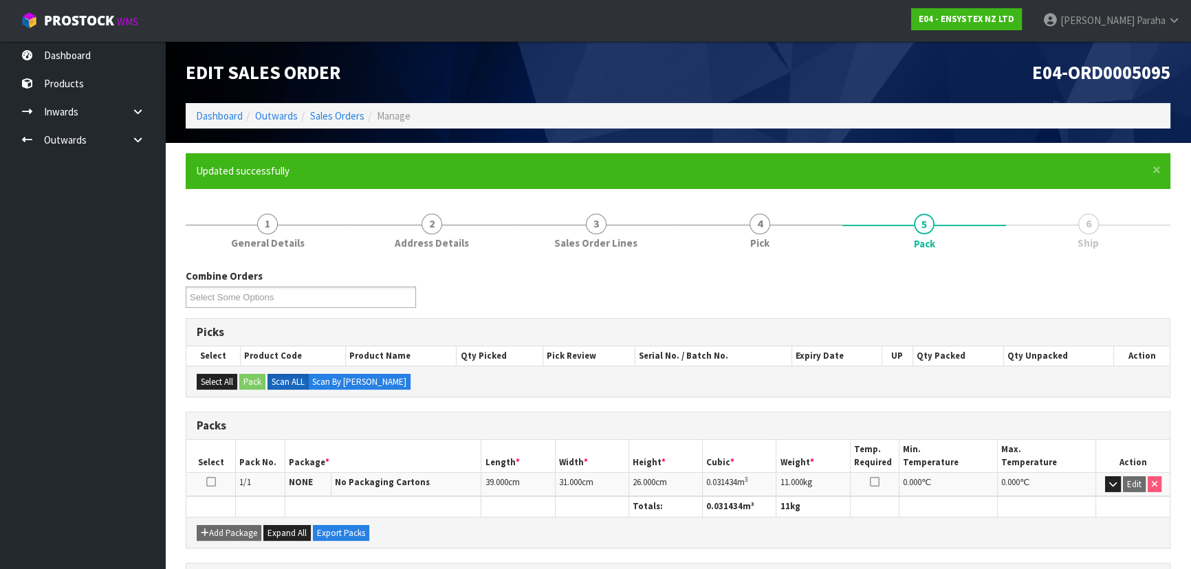
click at [1032, 296] on div "Combine Orders E04-ORD0005070 E04-ORD0005095 E04-ORD0005096 E04-ORD0005097 Sele…" at bounding box center [677, 294] width 1005 height 50
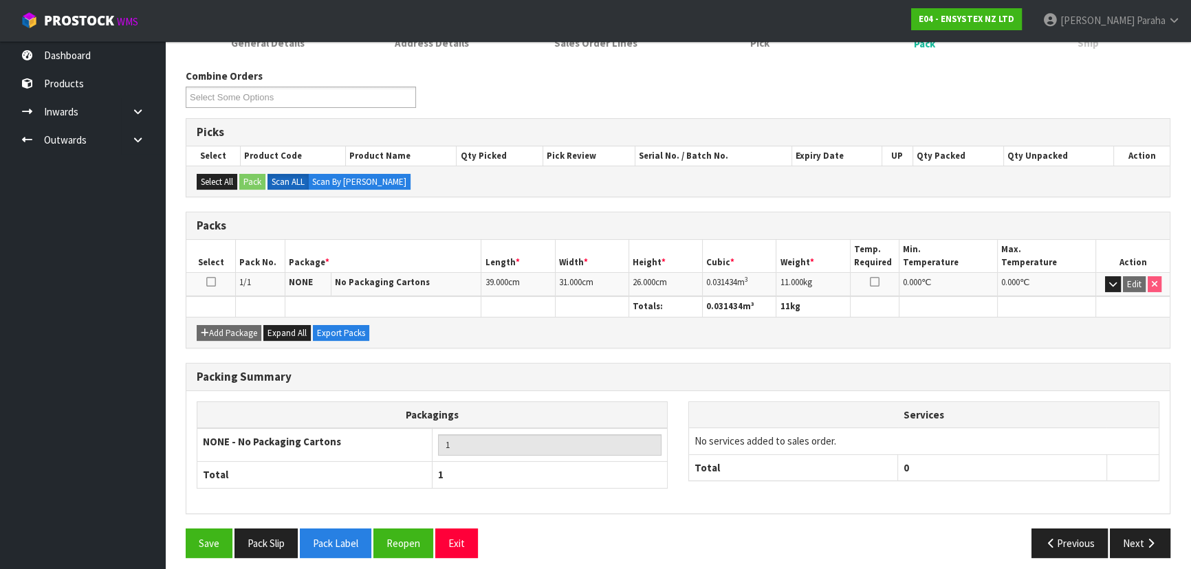
scroll to position [206, 0]
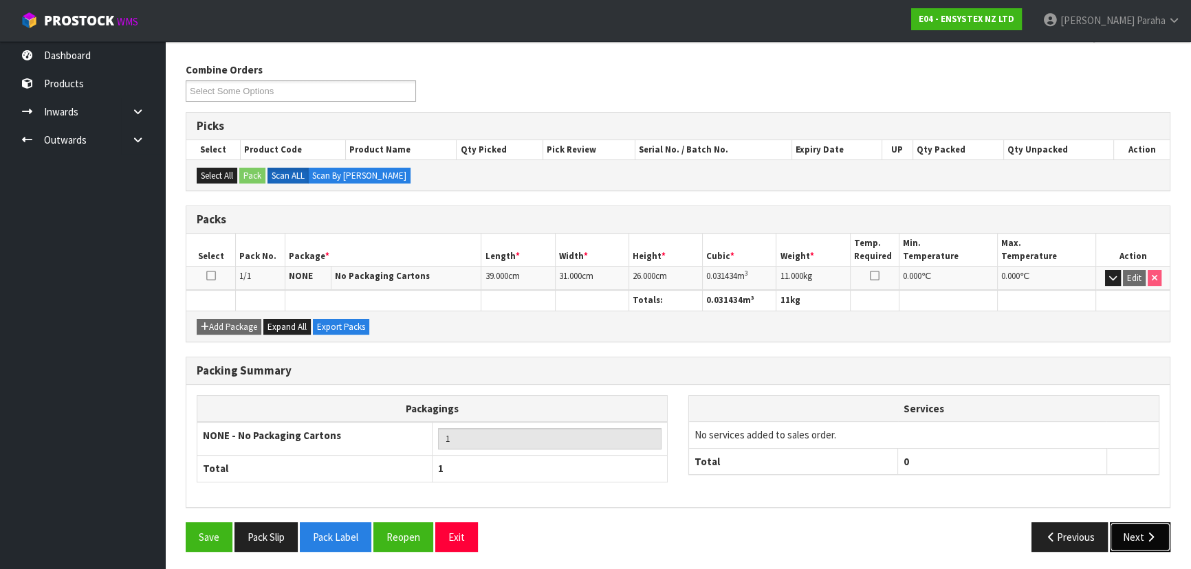
click at [1161, 537] on button "Next" at bounding box center [1140, 538] width 61 height 30
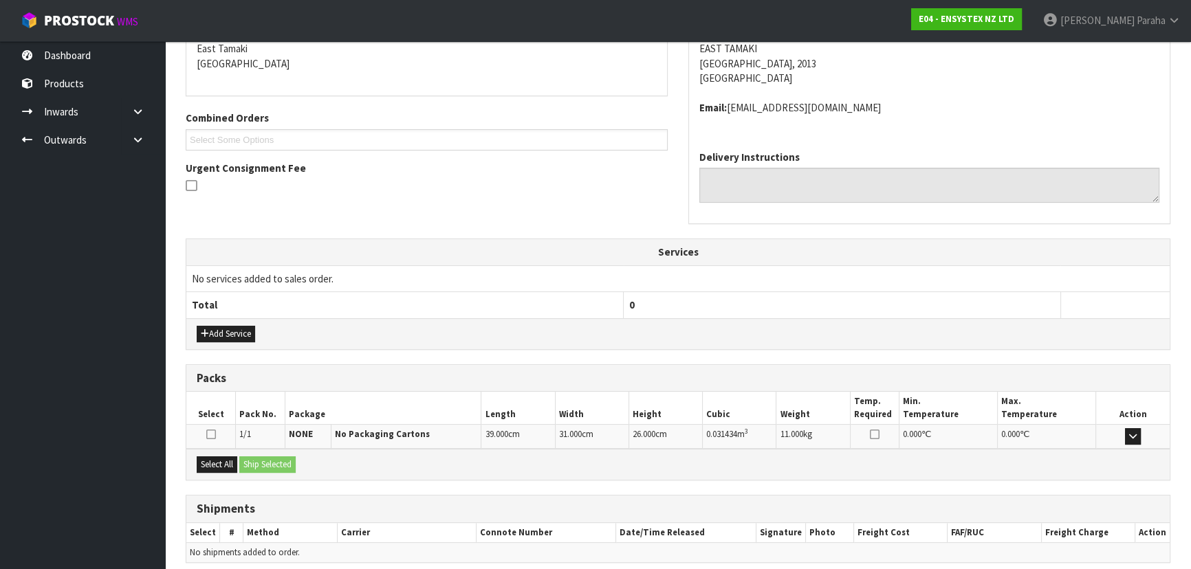
scroll to position [351, 0]
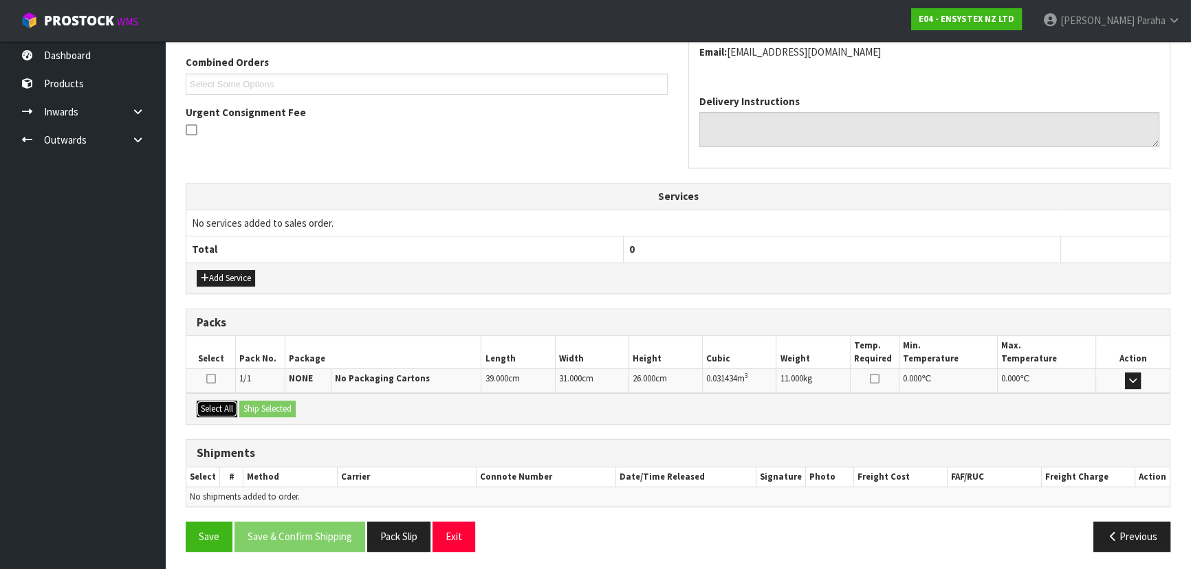
click at [228, 402] on button "Select All" at bounding box center [217, 409] width 41 height 17
click at [270, 405] on button "Ship Selected" at bounding box center [267, 409] width 56 height 17
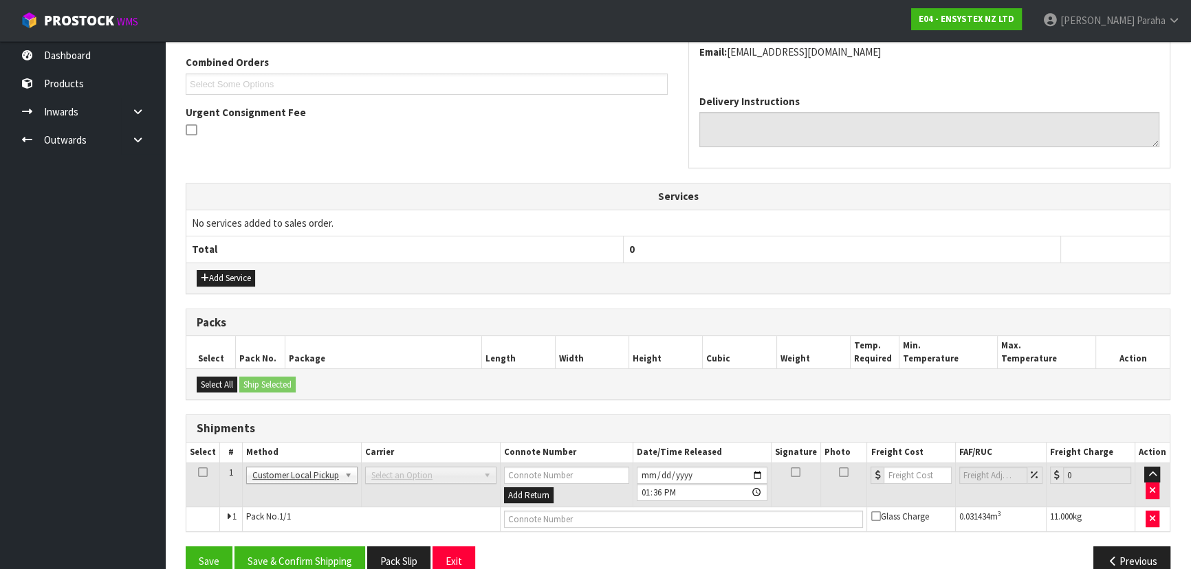
click at [422, 473] on span "Select an Option" at bounding box center [424, 476] width 107 height 17
click at [426, 475] on span "Select an Option" at bounding box center [424, 476] width 107 height 17
click at [488, 473] on b at bounding box center [489, 476] width 12 height 16
click at [211, 384] on button "Select All" at bounding box center [217, 385] width 41 height 17
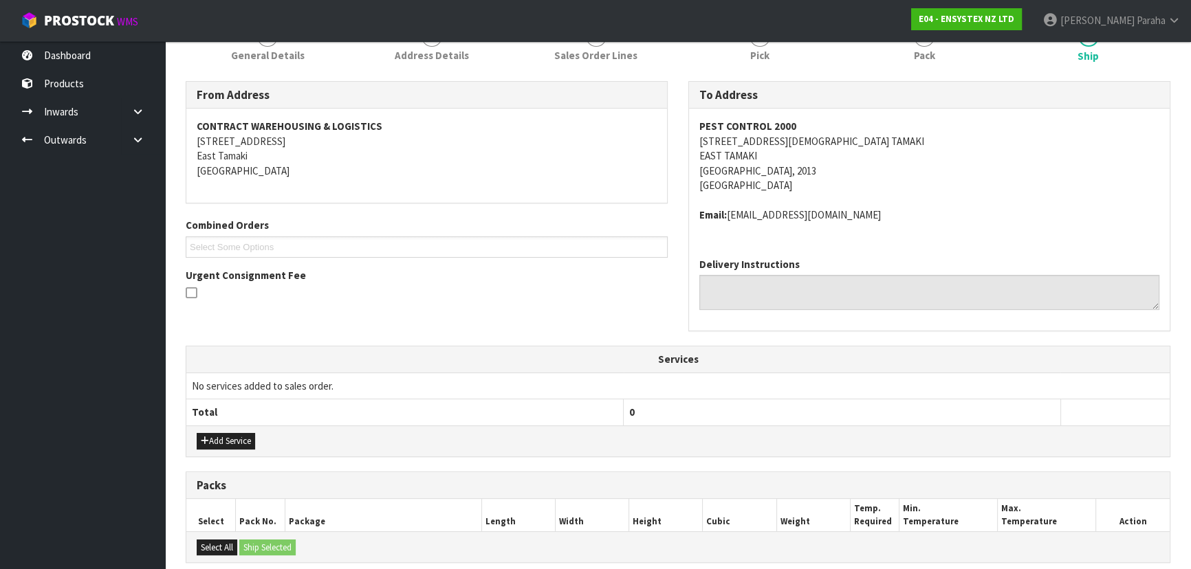
scroll to position [375, 0]
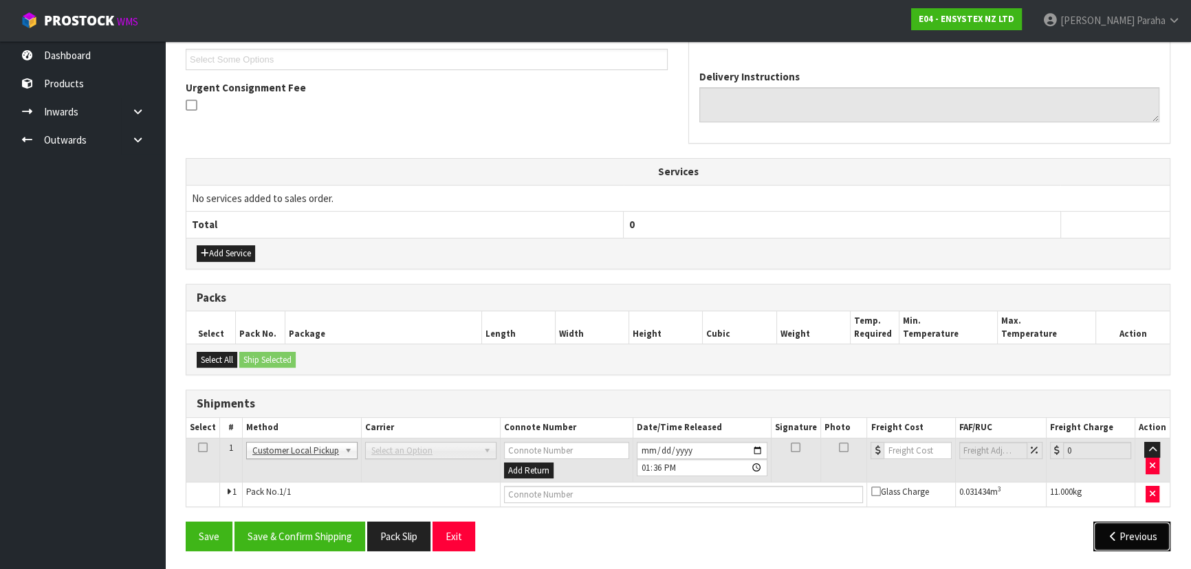
click at [1100, 525] on button "Previous" at bounding box center [1131, 537] width 77 height 30
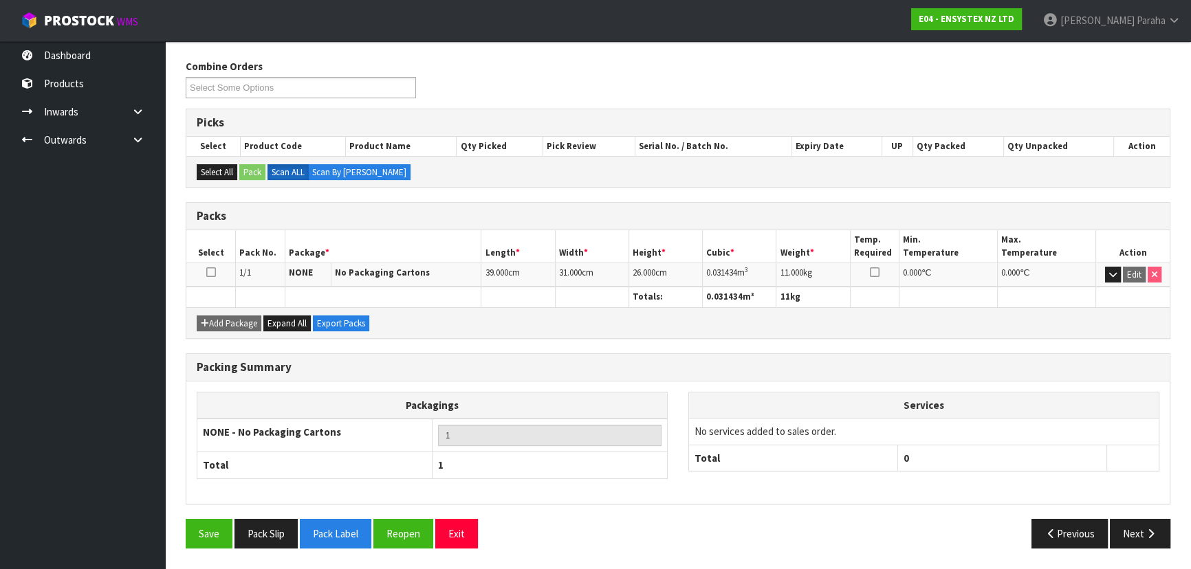
scroll to position [206, 0]
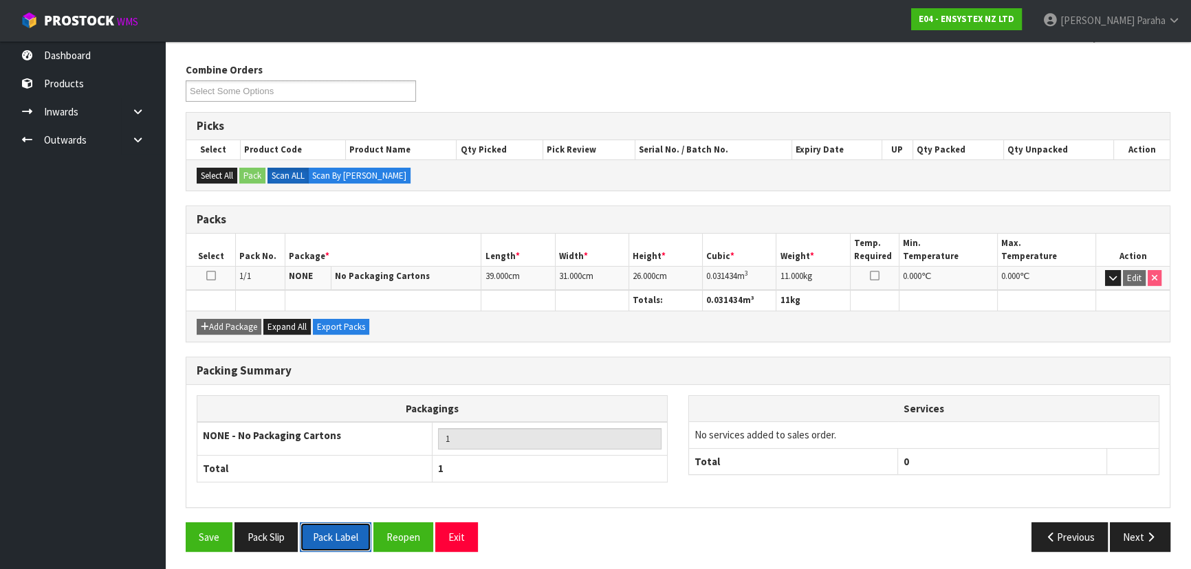
click at [358, 536] on button "Pack Label" at bounding box center [336, 538] width 72 height 30
click at [1039, 87] on div "Combine Orders E04-ORD0005070 E04-ORD0005095 E04-ORD0005096 E04-ORD0005097 Sele…" at bounding box center [677, 88] width 1005 height 50
click at [1152, 535] on icon "button" at bounding box center [1150, 537] width 13 height 10
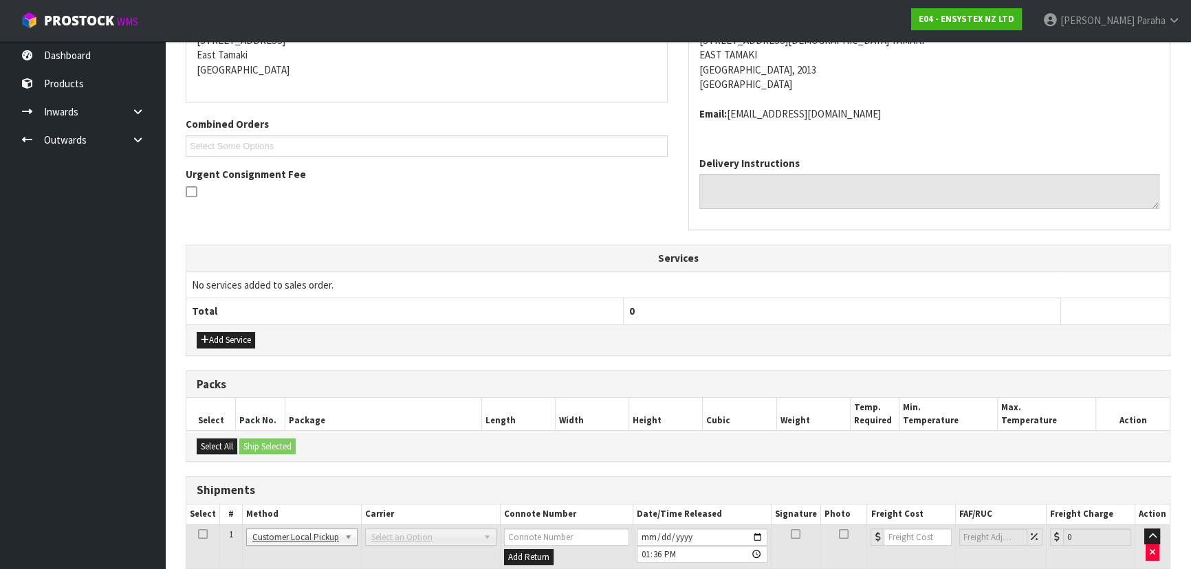
scroll to position [375, 0]
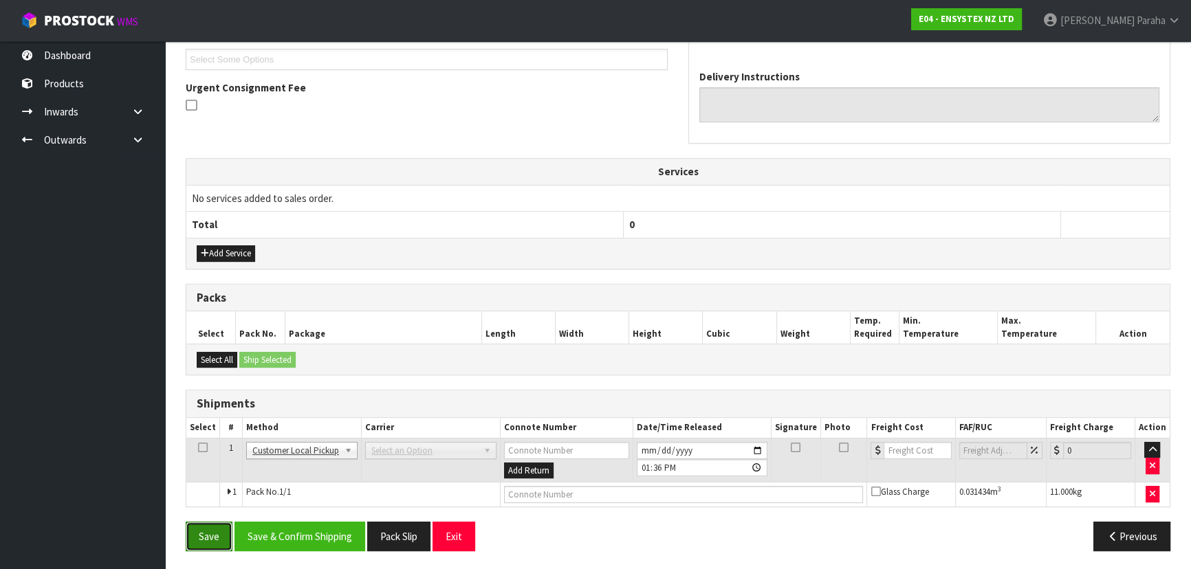
click at [210, 537] on button "Save" at bounding box center [209, 537] width 47 height 30
click at [1145, 536] on button "Previous" at bounding box center [1131, 537] width 77 height 30
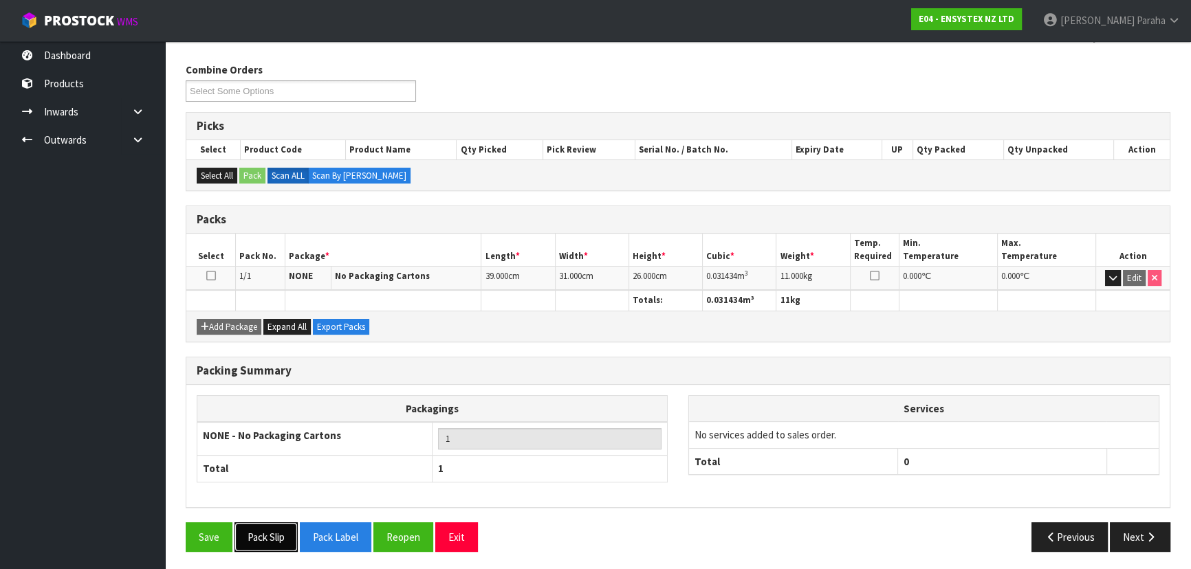
click at [278, 532] on button "Pack Slip" at bounding box center [265, 538] width 63 height 30
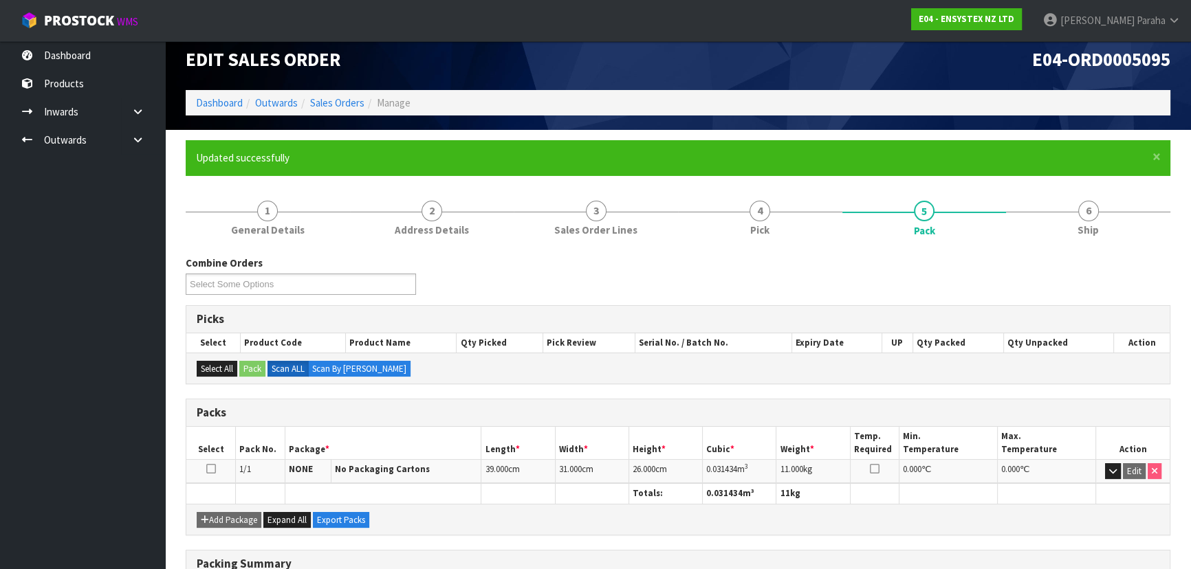
scroll to position [0, 0]
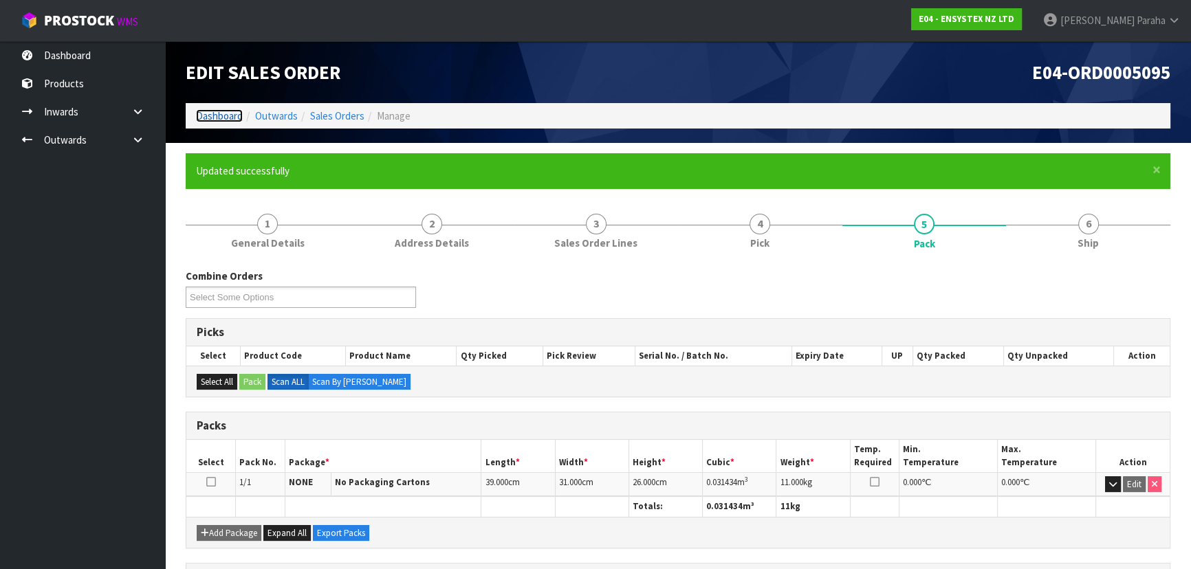
click at [230, 113] on link "Dashboard" at bounding box center [219, 115] width 47 height 13
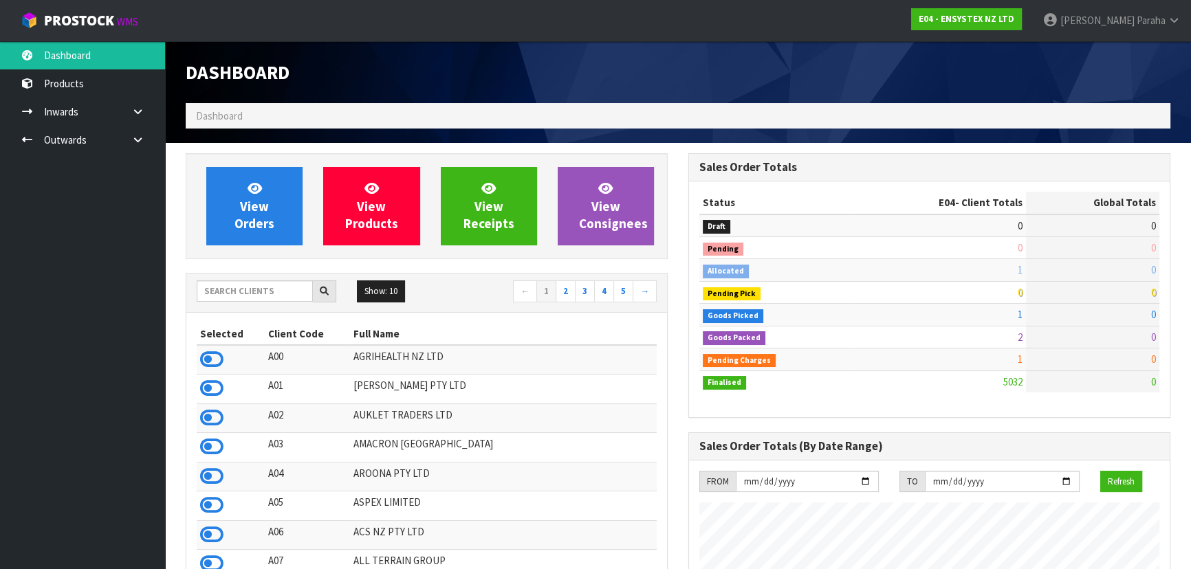
scroll to position [1098, 502]
click at [250, 294] on input "text" at bounding box center [255, 291] width 116 height 21
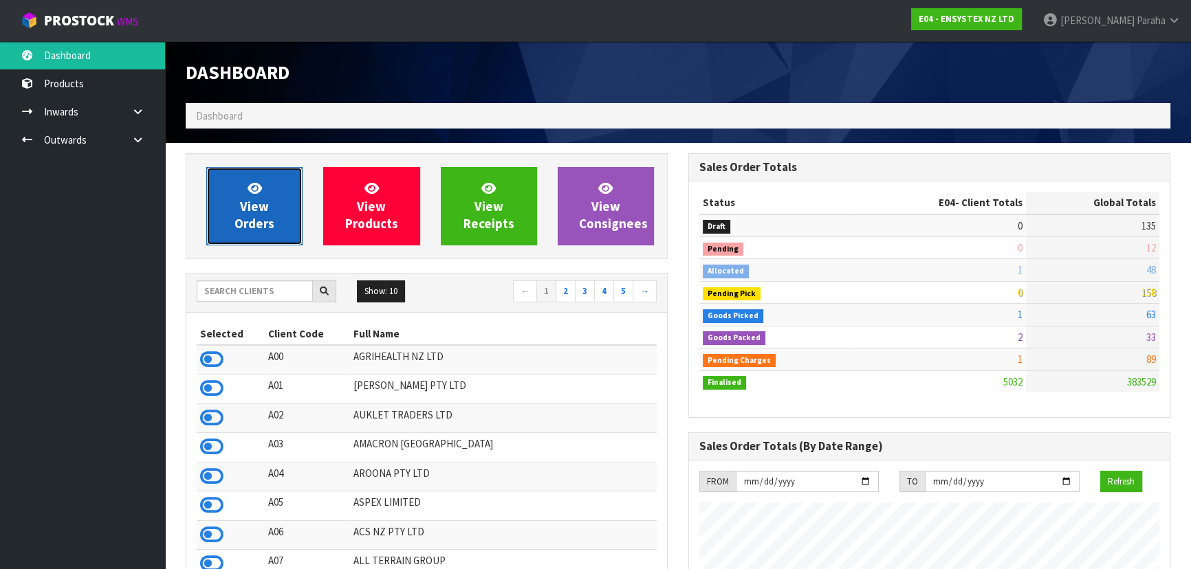
click at [278, 206] on link "View Orders" at bounding box center [254, 206] width 96 height 78
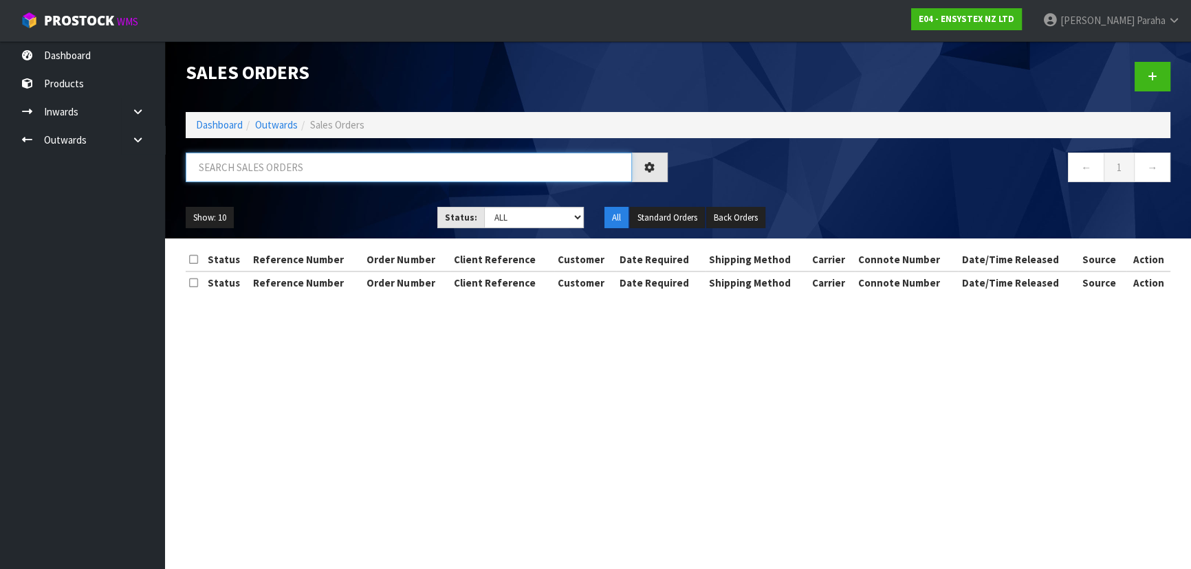
click at [285, 155] on input "text" at bounding box center [409, 168] width 446 height 30
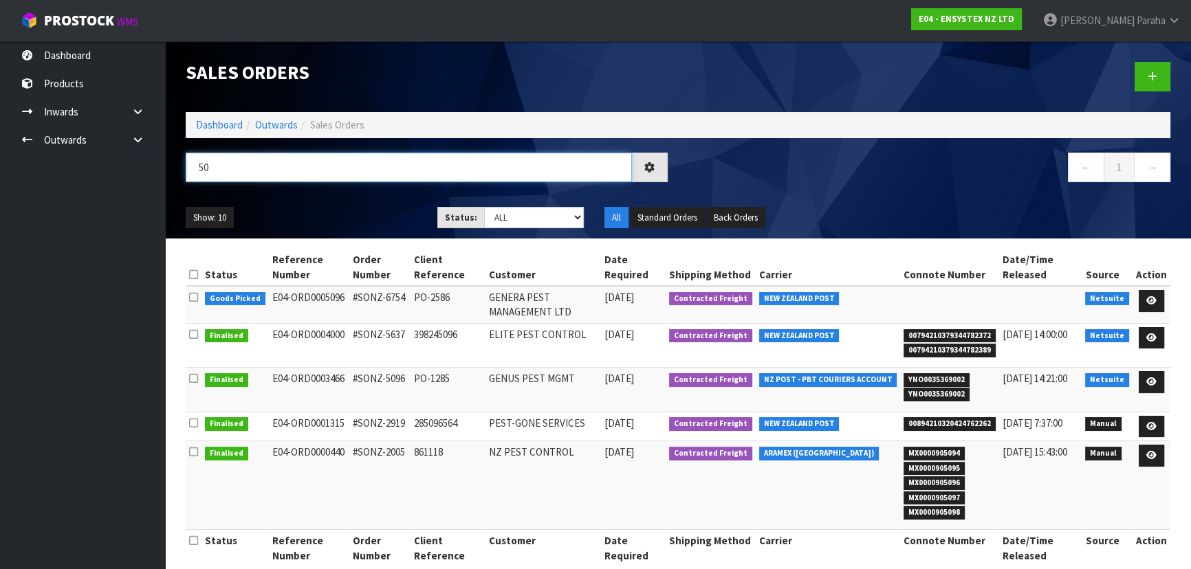
type input "5"
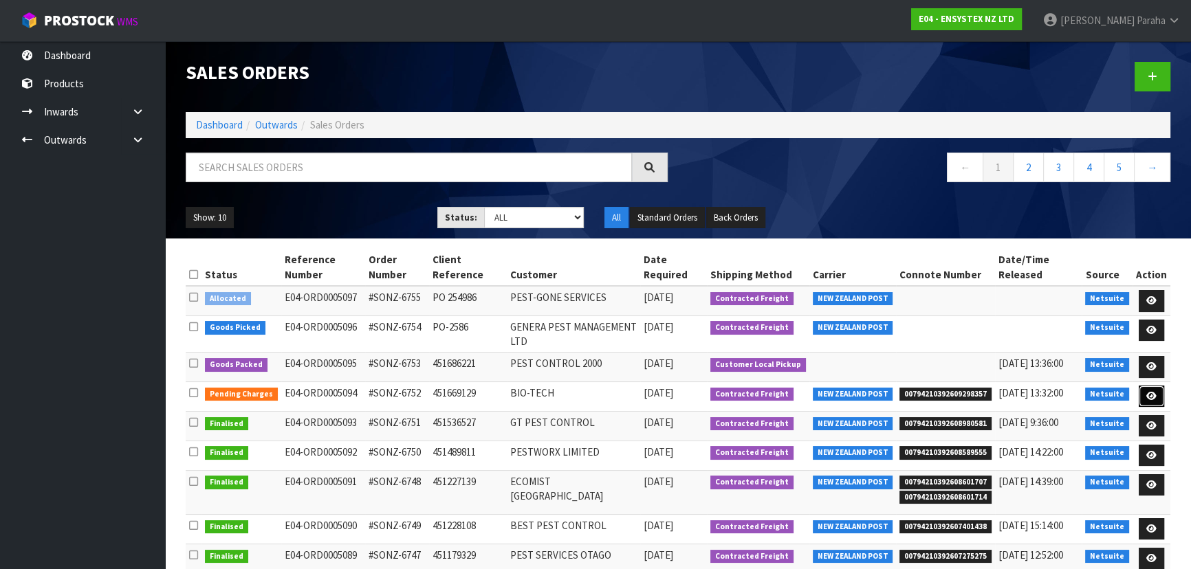
click at [1159, 407] on link at bounding box center [1151, 397] width 25 height 22
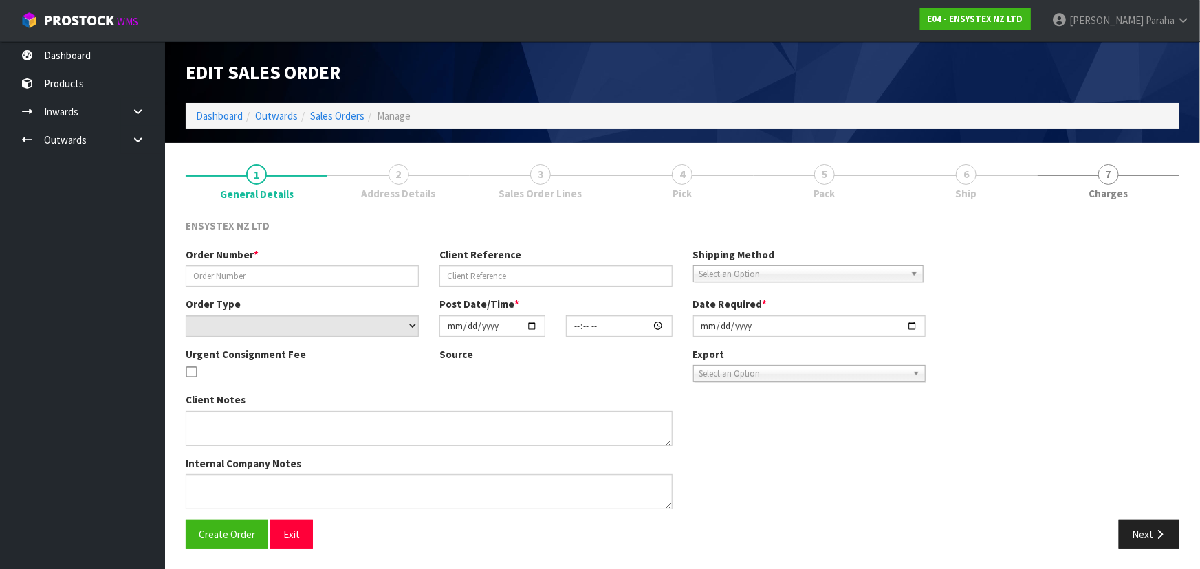
type input "#SONZ-6752"
type input "451669129"
select select "number:0"
type input "2025-09-30"
type input "12:00:31.000"
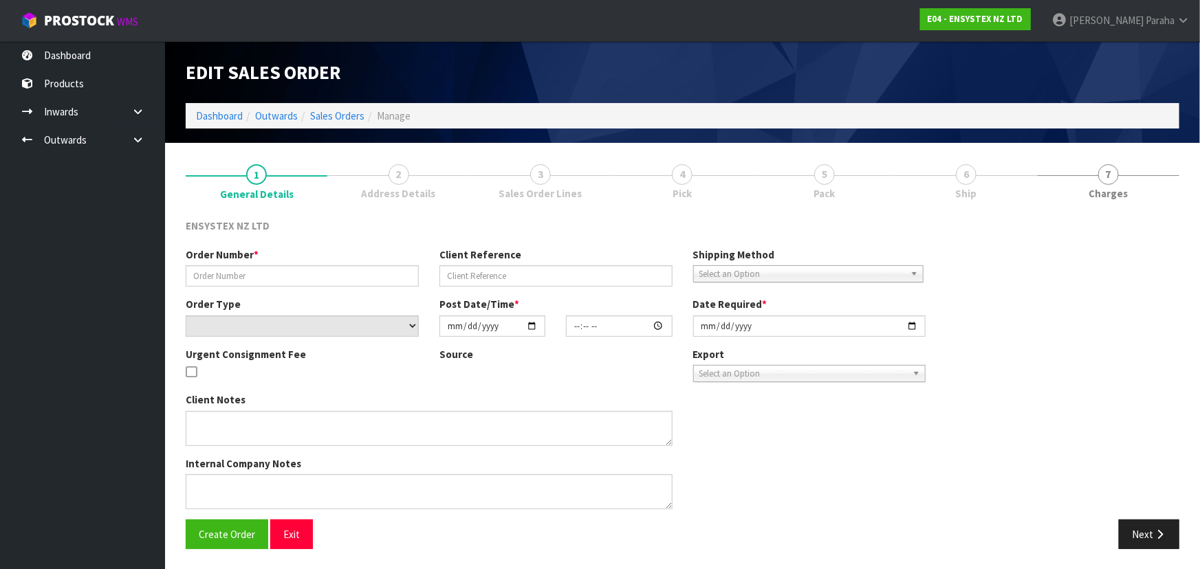
type input "2025-09-30"
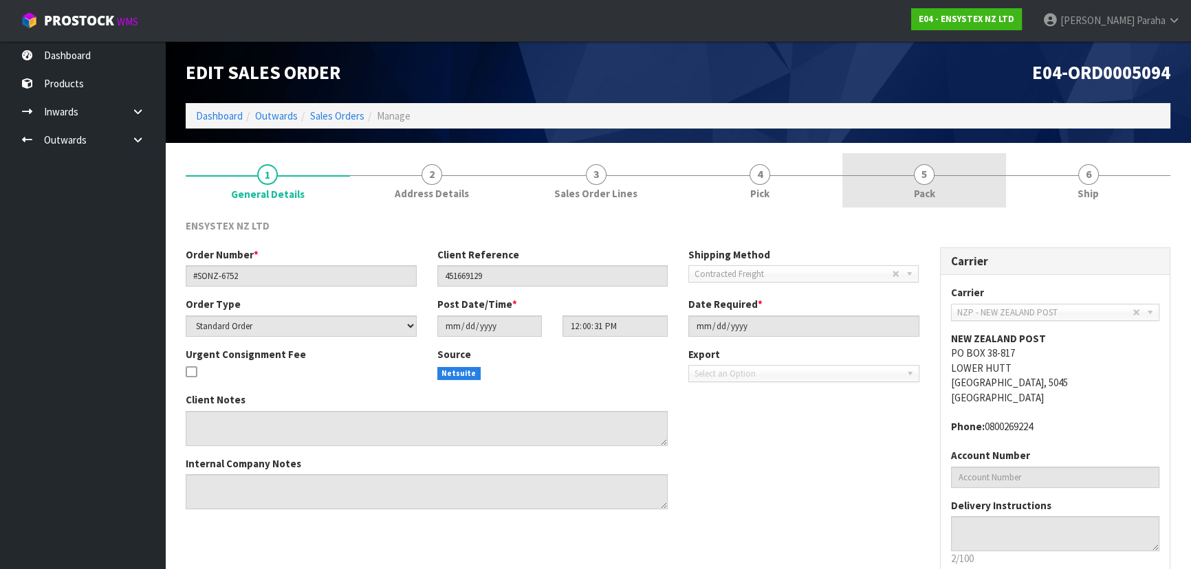
click at [937, 171] on link "5 Pack" at bounding box center [924, 180] width 164 height 54
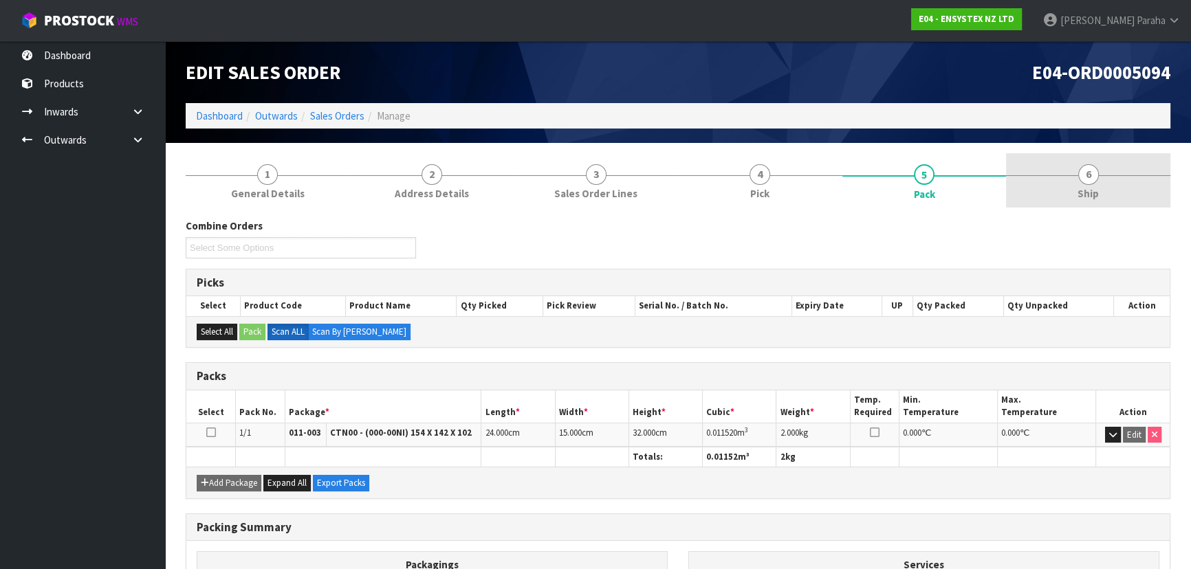
click at [1080, 180] on span "6" at bounding box center [1088, 174] width 21 height 21
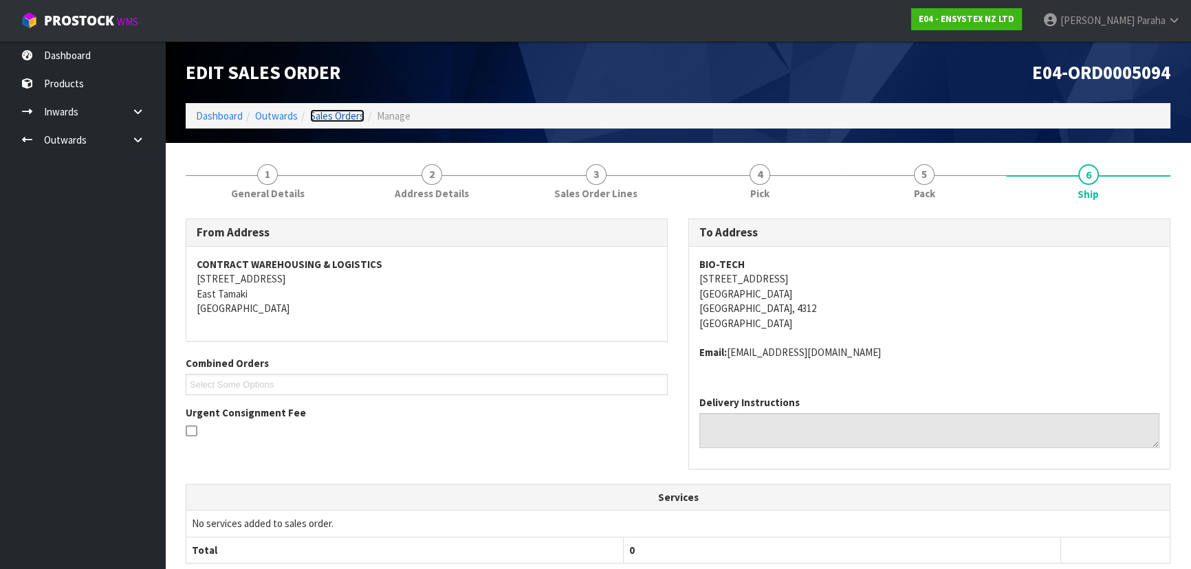
click at [349, 113] on link "Sales Orders" at bounding box center [337, 115] width 54 height 13
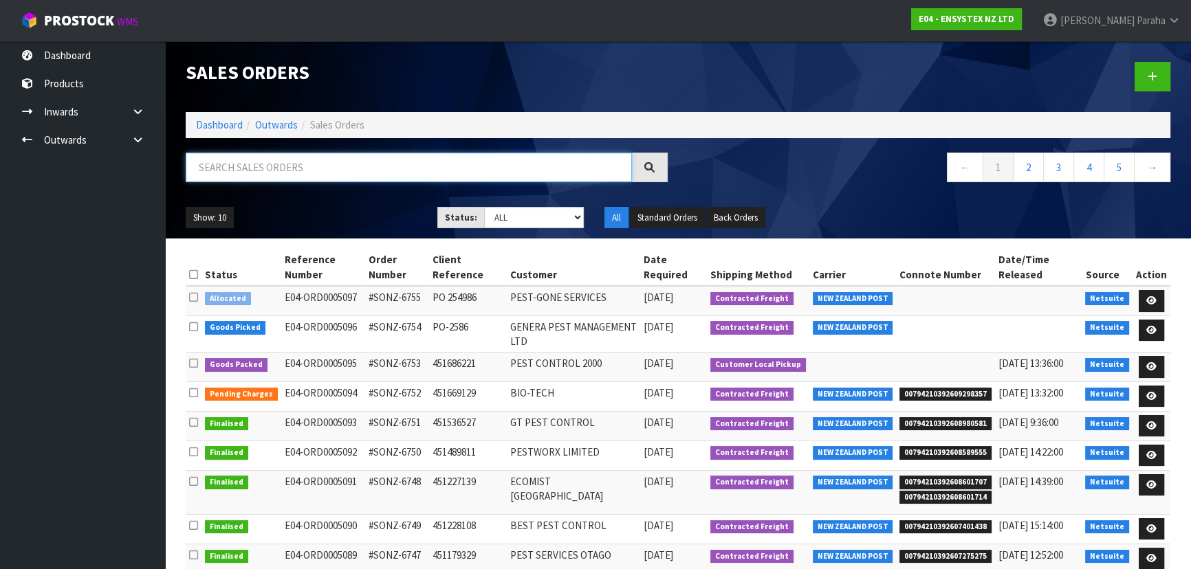
click at [343, 165] on input "text" at bounding box center [409, 168] width 446 height 30
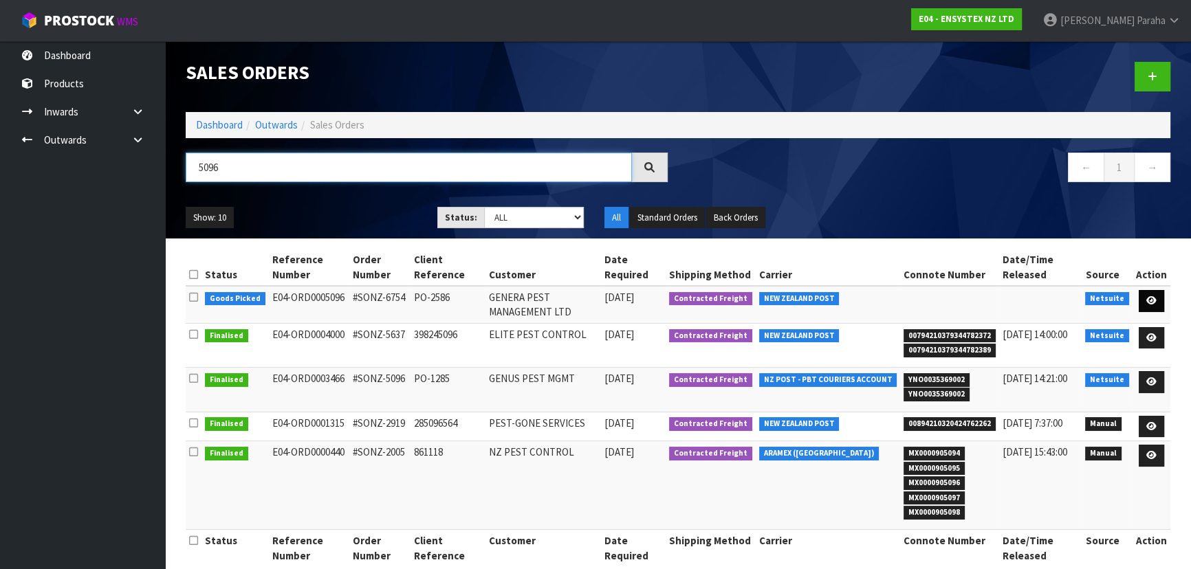
type input "5096"
click at [1155, 300] on icon at bounding box center [1151, 300] width 10 height 9
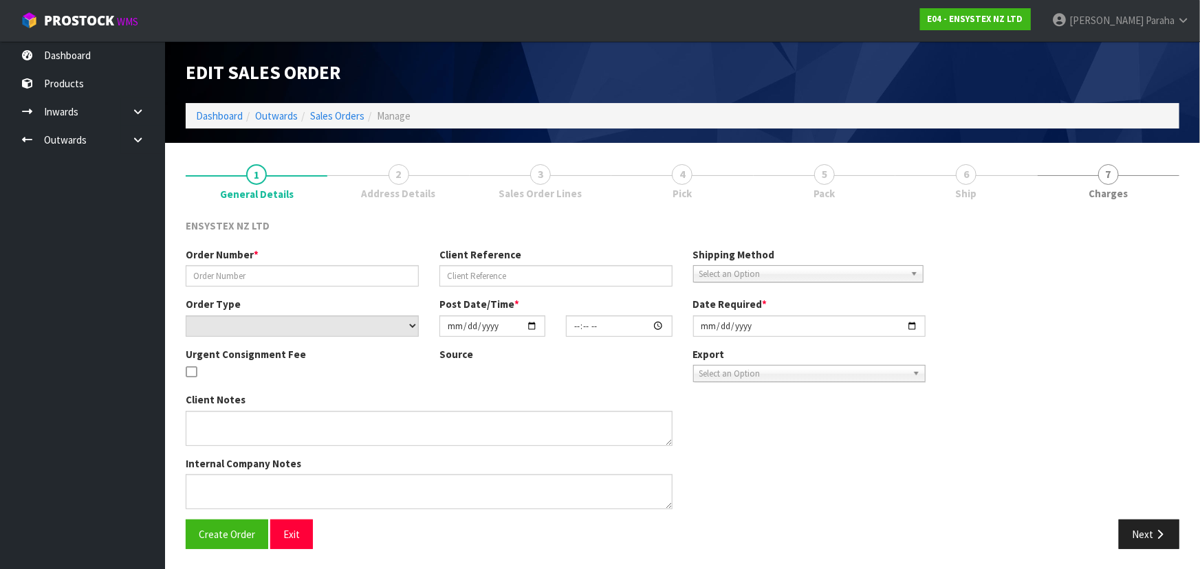
type input "#SONZ-6754"
type input "PO-2586"
select select "number:0"
type input "2025-09-30"
type input "13:00:23.000"
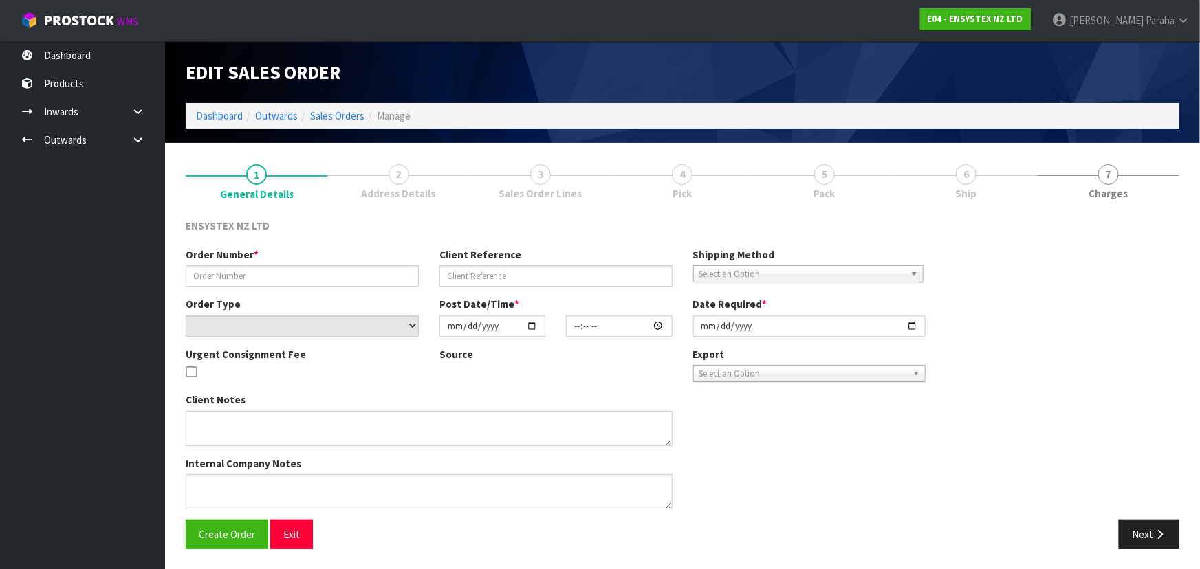
type input "2025-09-30"
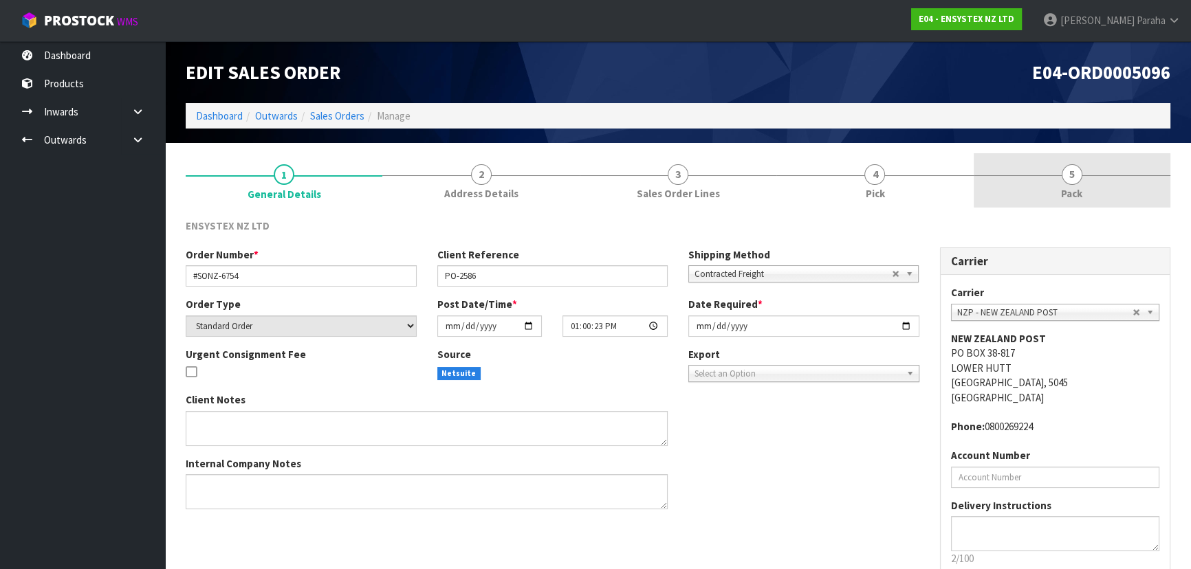
click at [1073, 175] on span "5" at bounding box center [1072, 174] width 21 height 21
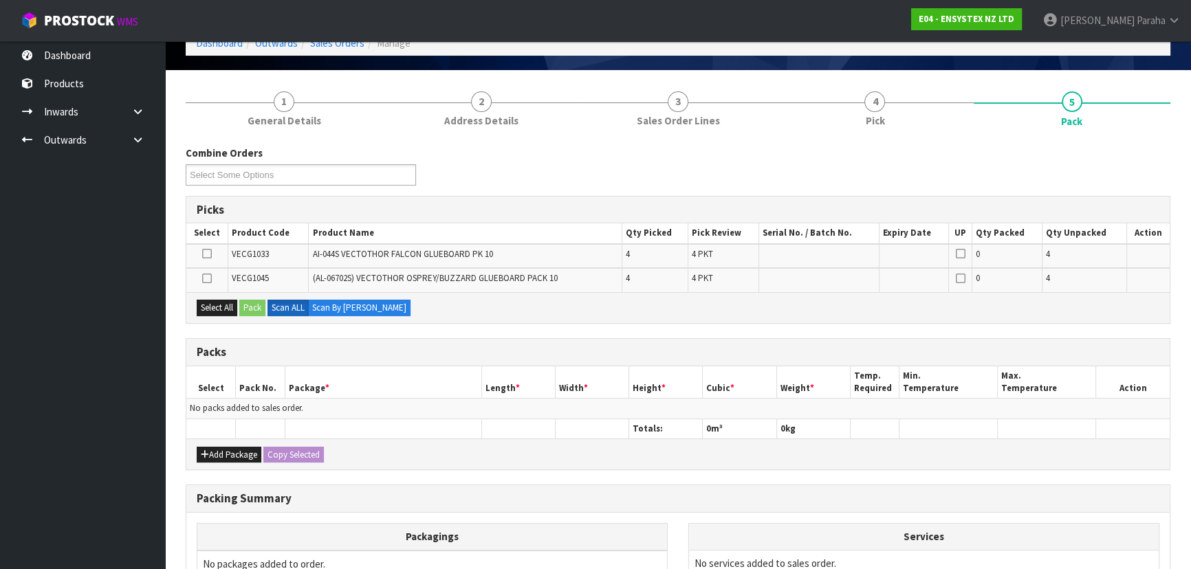
scroll to position [187, 0]
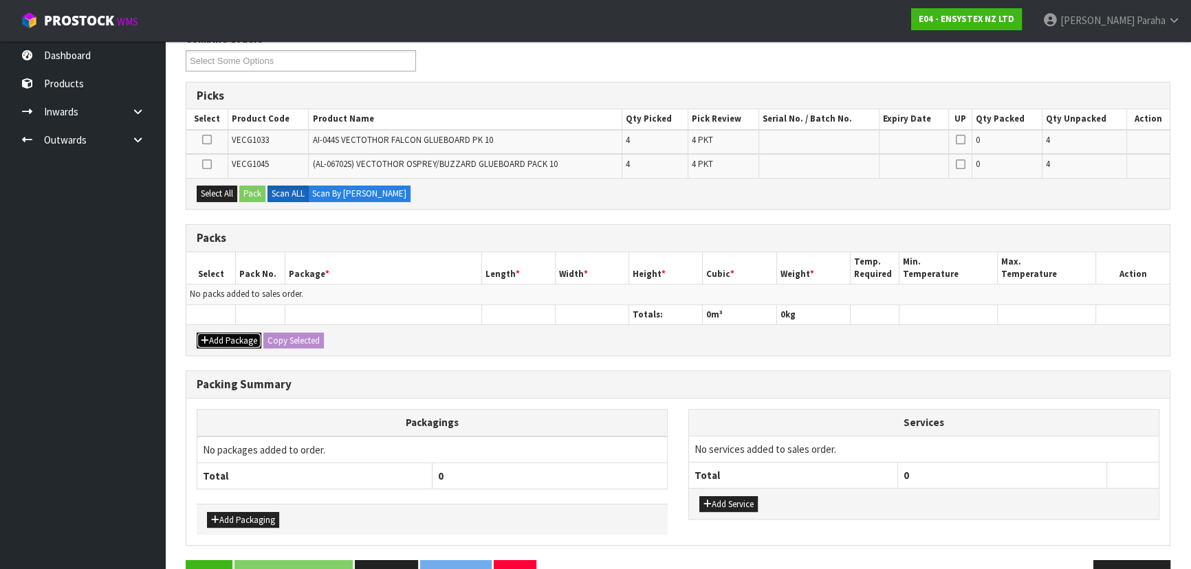
click at [224, 333] on button "Add Package" at bounding box center [229, 341] width 65 height 17
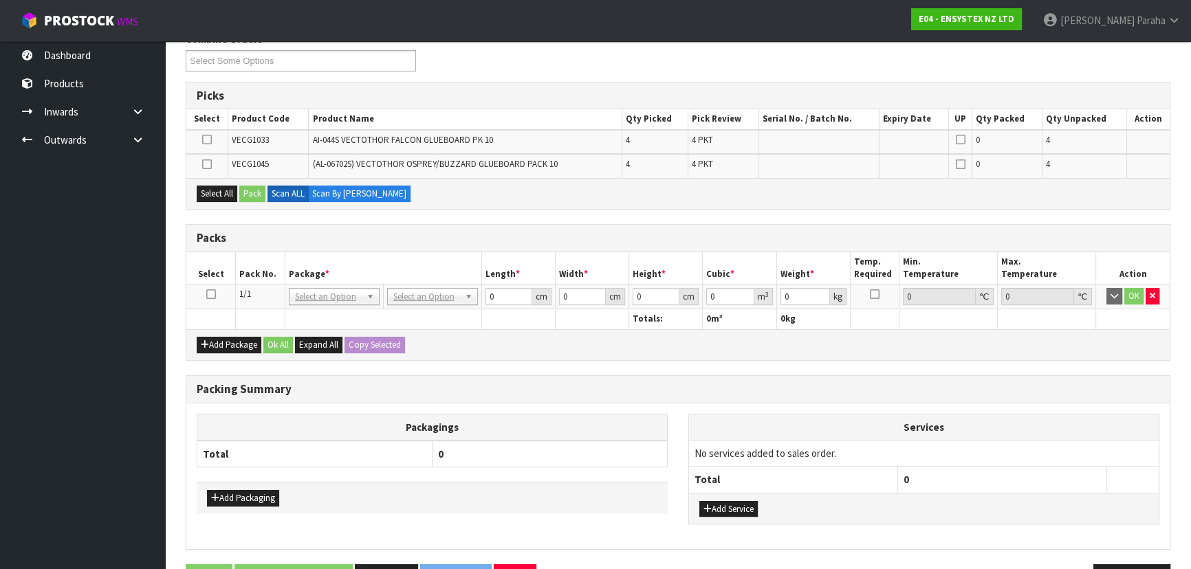
click at [207, 294] on icon at bounding box center [211, 294] width 10 height 1
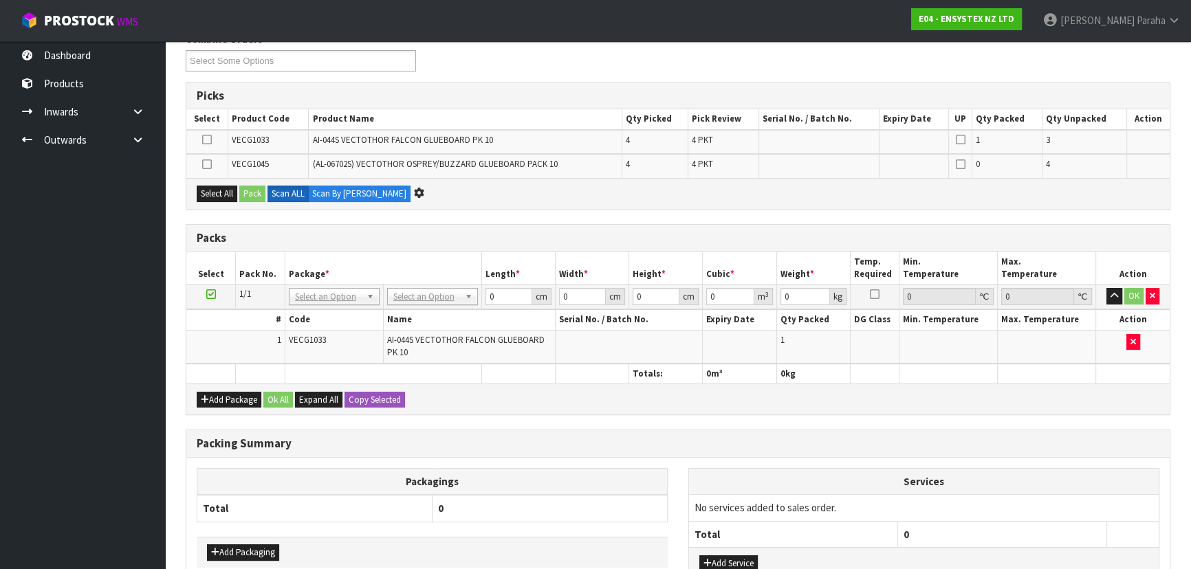
scroll to position [0, 0]
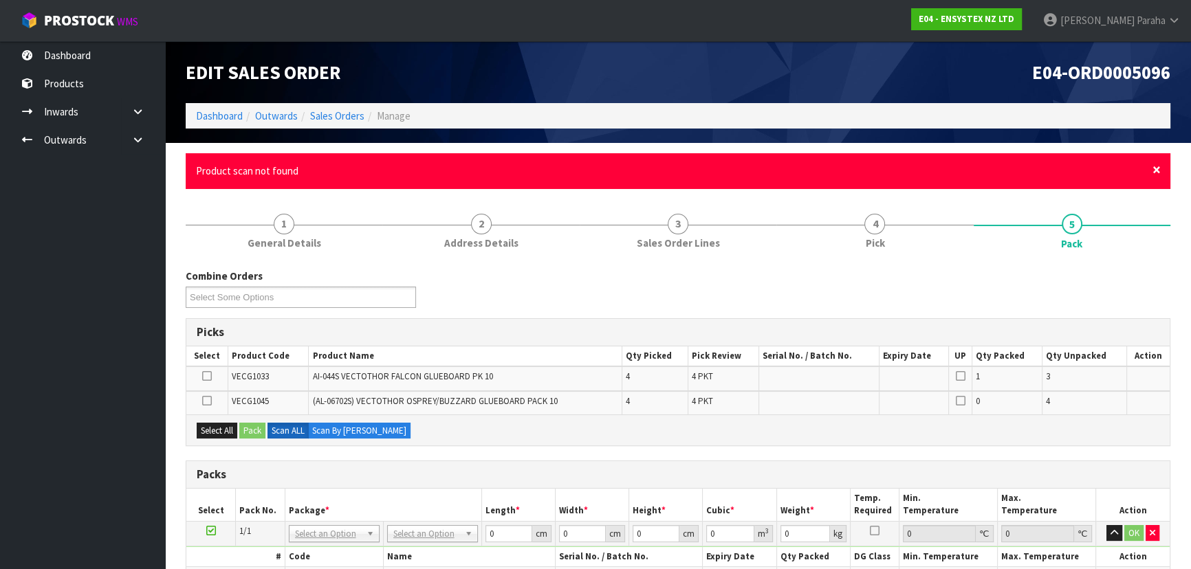
click at [1155, 168] on span "×" at bounding box center [1156, 169] width 8 height 19
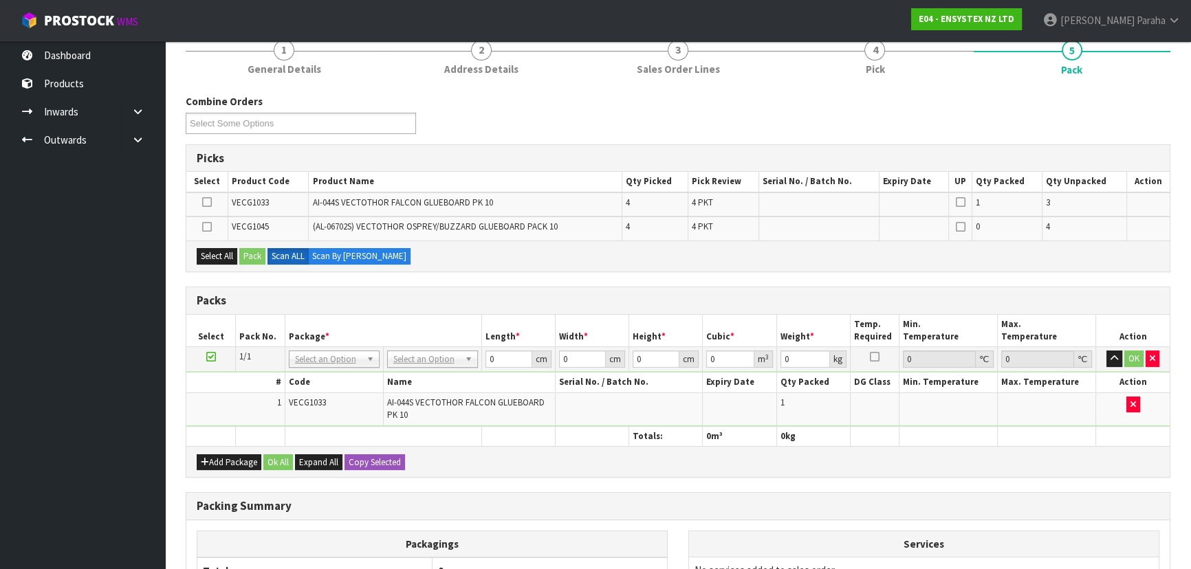
scroll to position [187, 0]
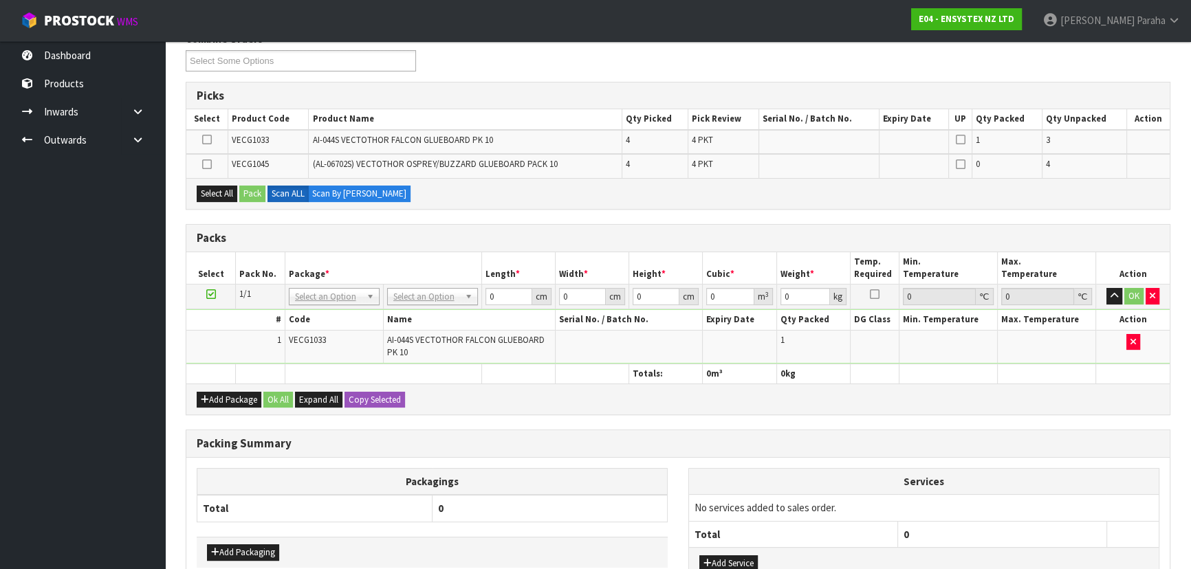
click at [204, 165] on icon at bounding box center [207, 164] width 10 height 1
click at [0, 0] on input "checkbox" at bounding box center [0, 0] width 0 height 0
click at [250, 192] on button "Pack" at bounding box center [252, 194] width 26 height 17
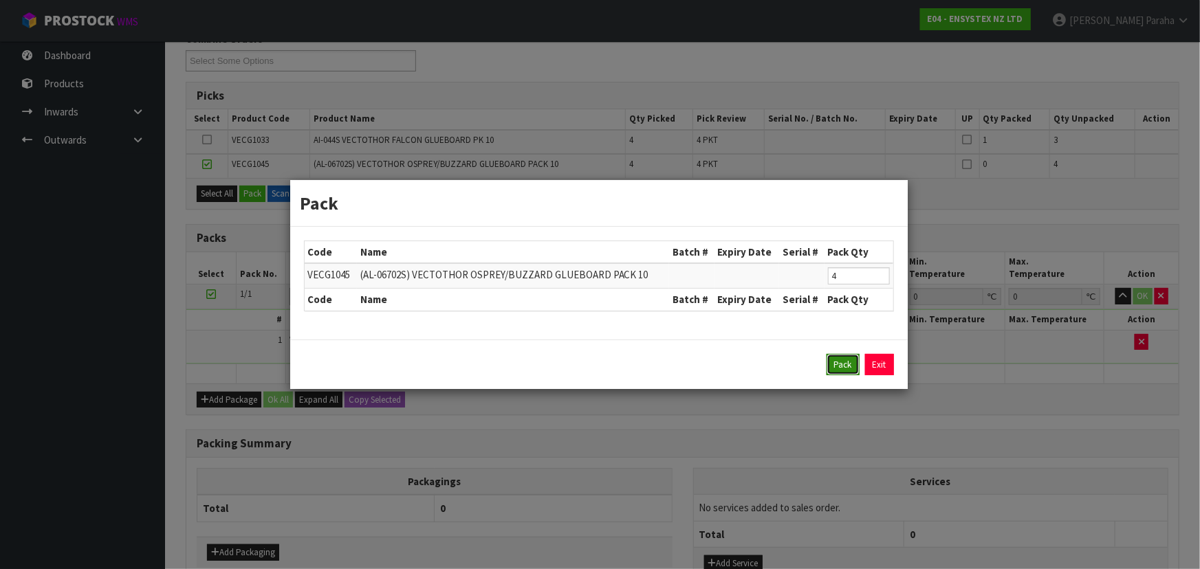
click at [840, 362] on button "Pack" at bounding box center [843, 365] width 33 height 22
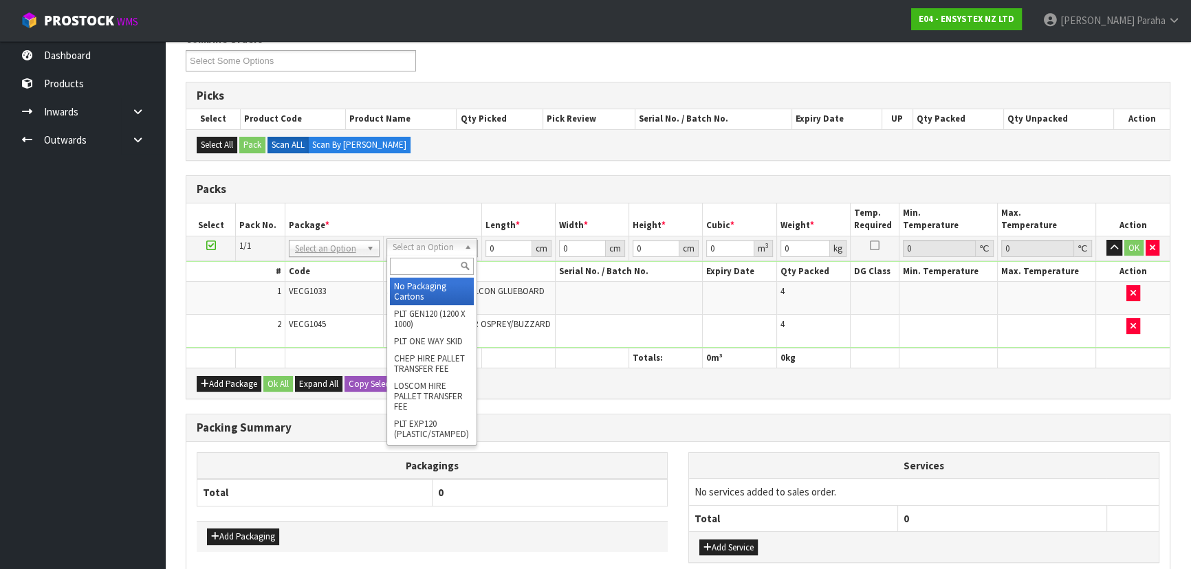
click at [439, 266] on input "text" at bounding box center [432, 266] width 84 height 17
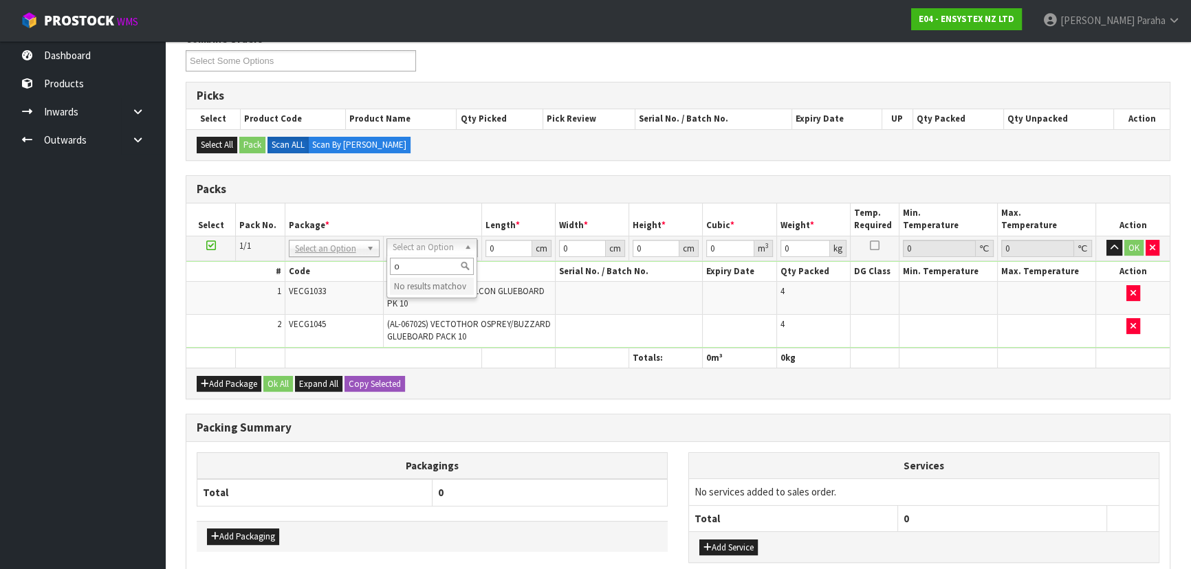
type input "oc"
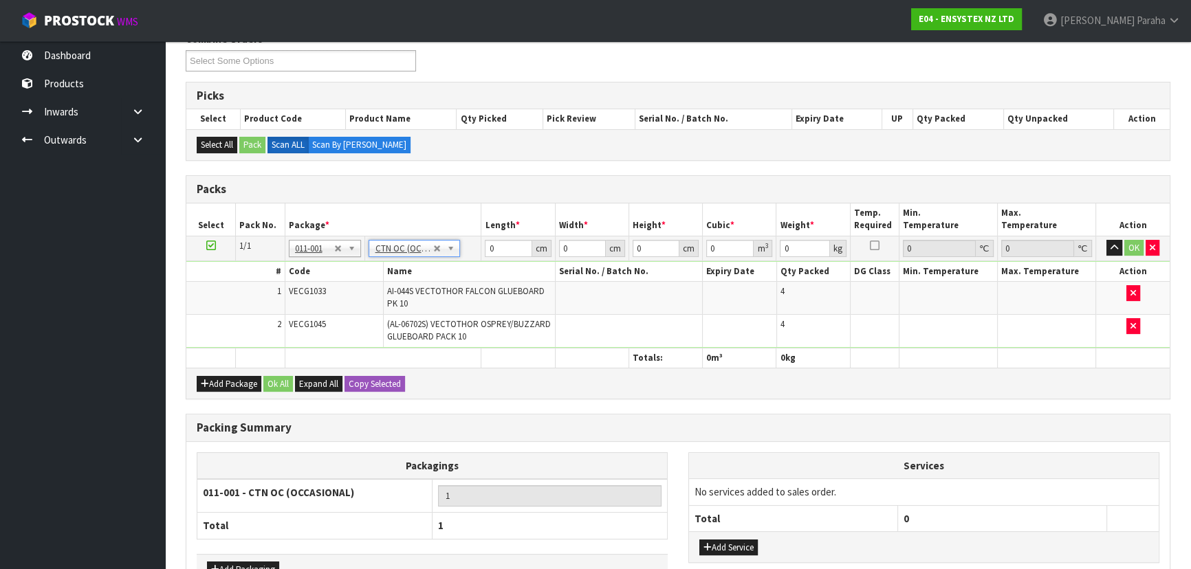
type input "5.26"
click at [498, 247] on input "0" at bounding box center [508, 248] width 47 height 17
type input "67"
type input "31"
type input "7"
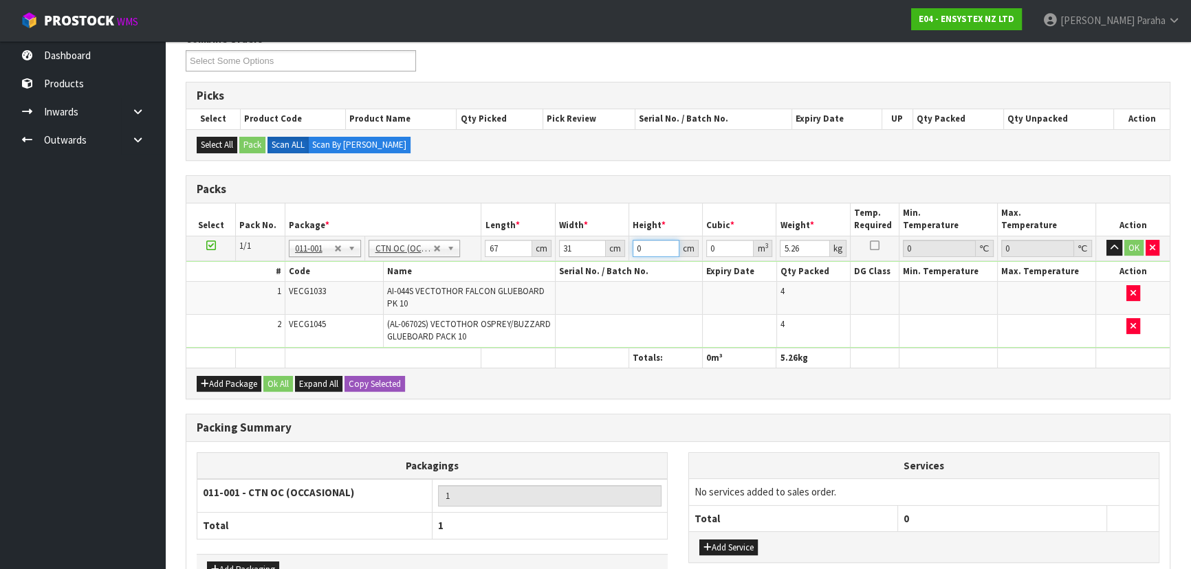
type input "0.014539"
type input "7"
type input "6"
click at [1106, 240] on button "button" at bounding box center [1114, 248] width 16 height 17
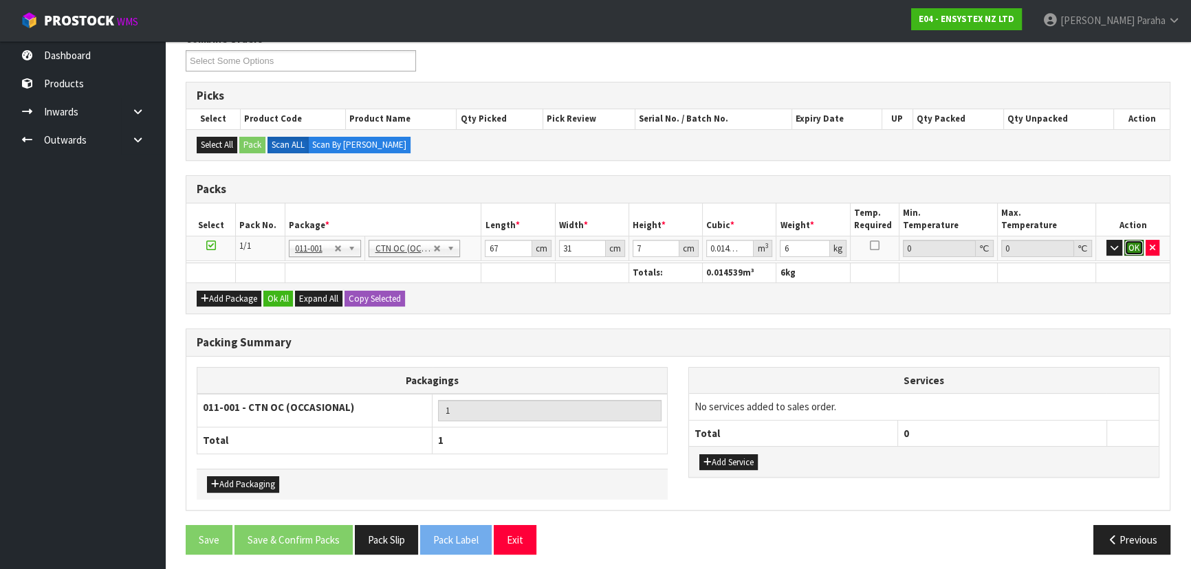
click button "OK" at bounding box center [1133, 248] width 19 height 17
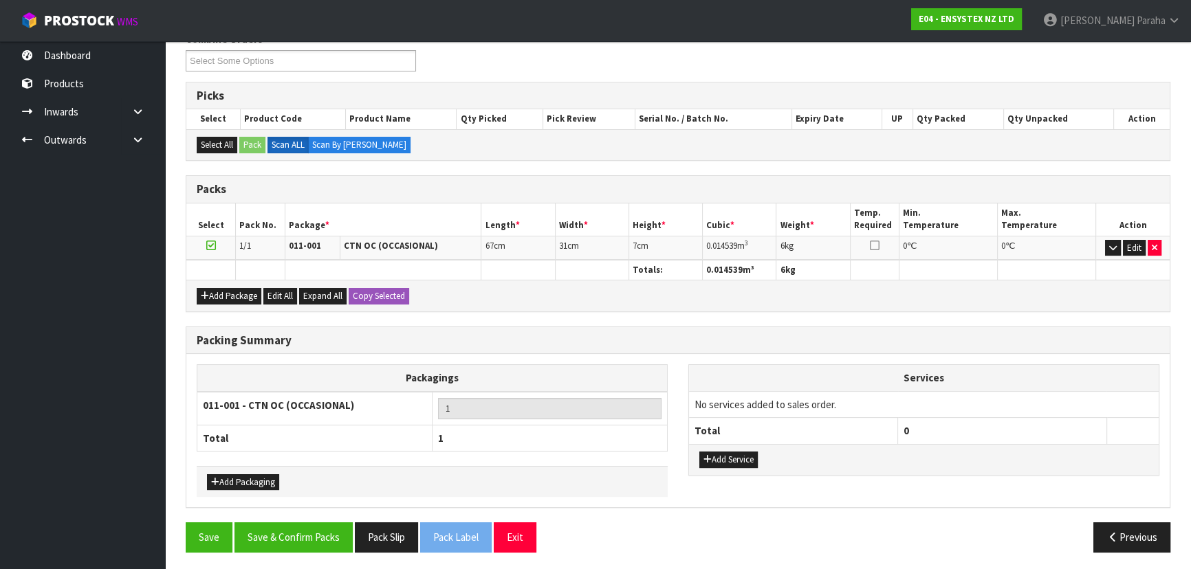
click at [327, 517] on div "Packing Summary Packagings 011-001 - CTN OC (OCCASIONAL) 1 Total 1 Add Packagin…" at bounding box center [677, 425] width 1005 height 197
click at [322, 537] on button "Save & Confirm Packs" at bounding box center [293, 538] width 118 height 30
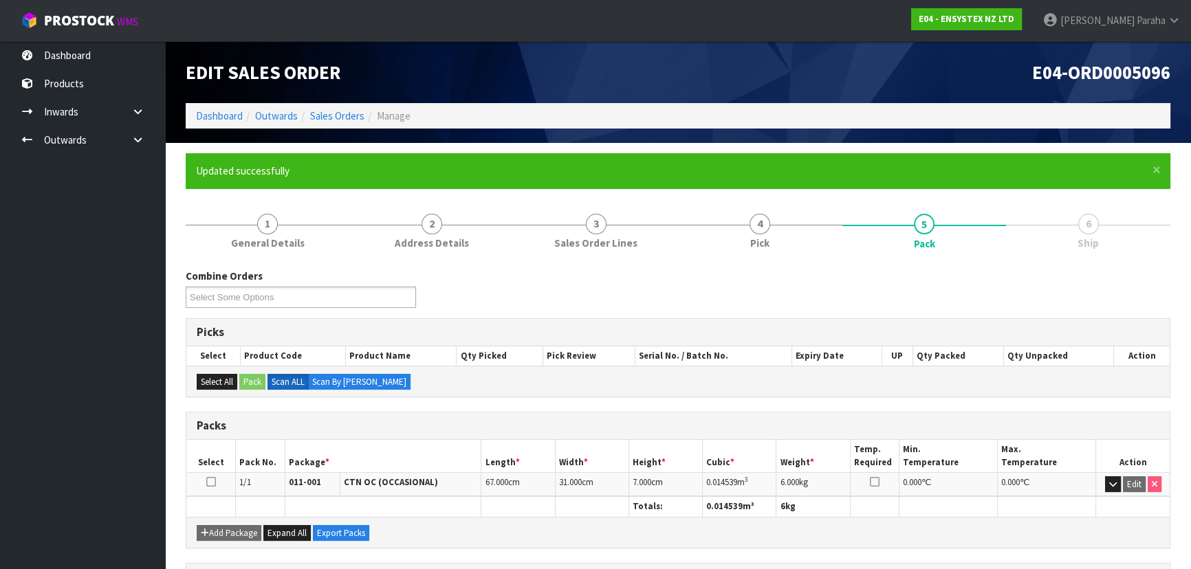
scroll to position [206, 0]
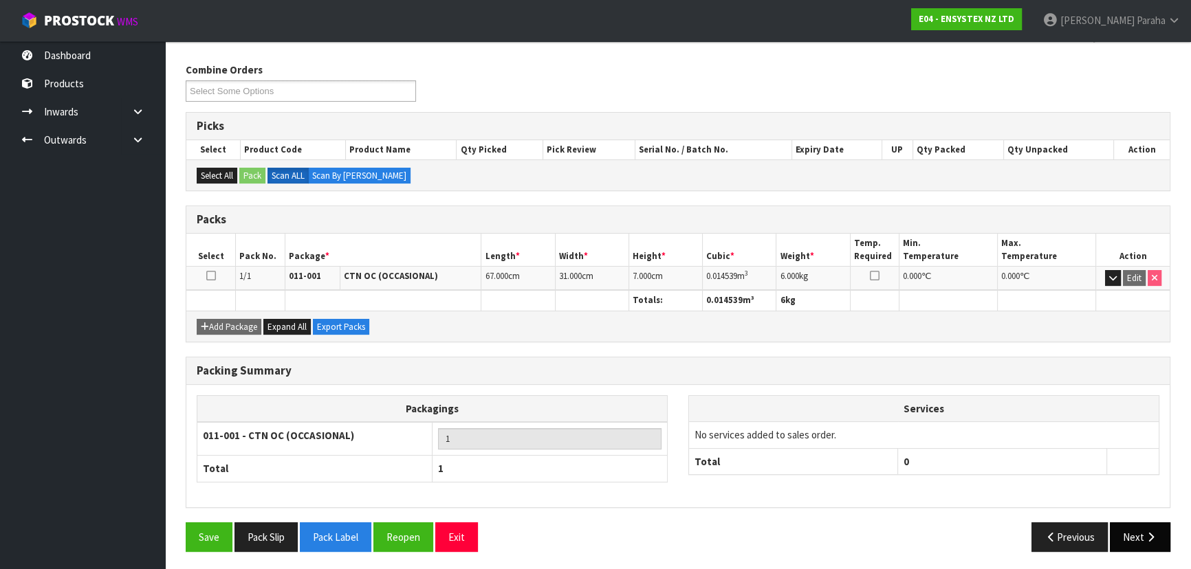
click at [1159, 543] on button "Next" at bounding box center [1140, 538] width 61 height 30
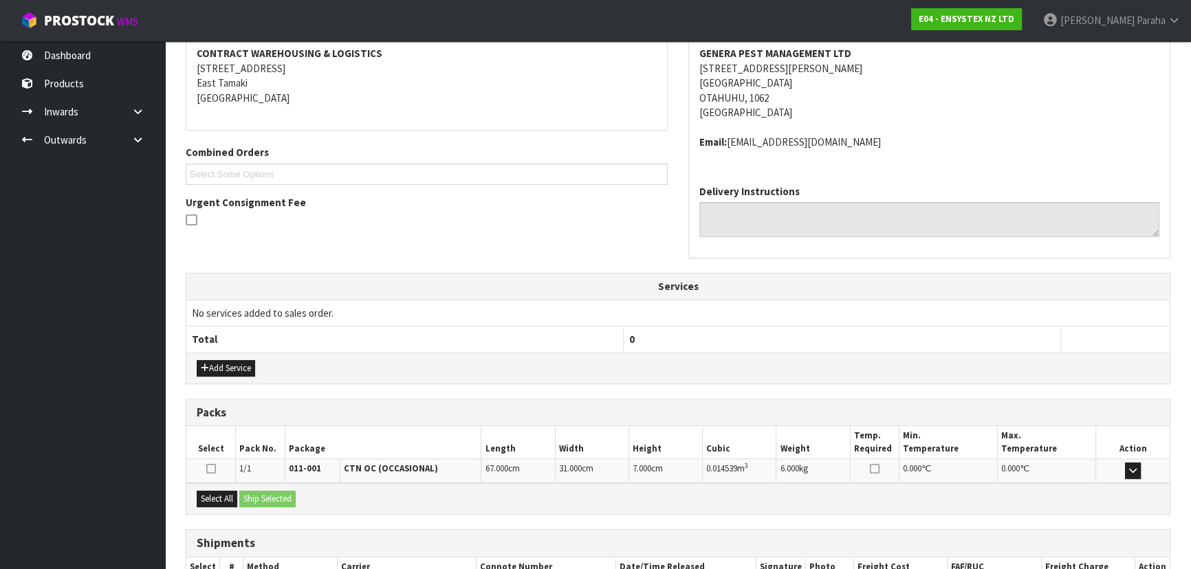
scroll to position [351, 0]
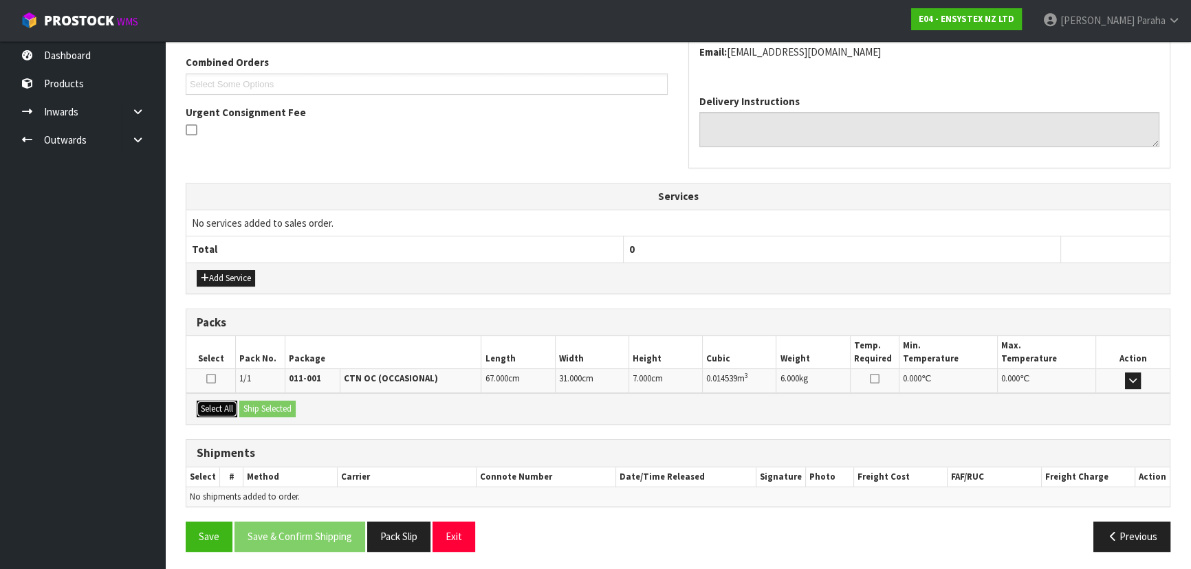
click at [204, 405] on button "Select All" at bounding box center [217, 409] width 41 height 17
click at [261, 405] on button "Ship Selected" at bounding box center [267, 409] width 56 height 17
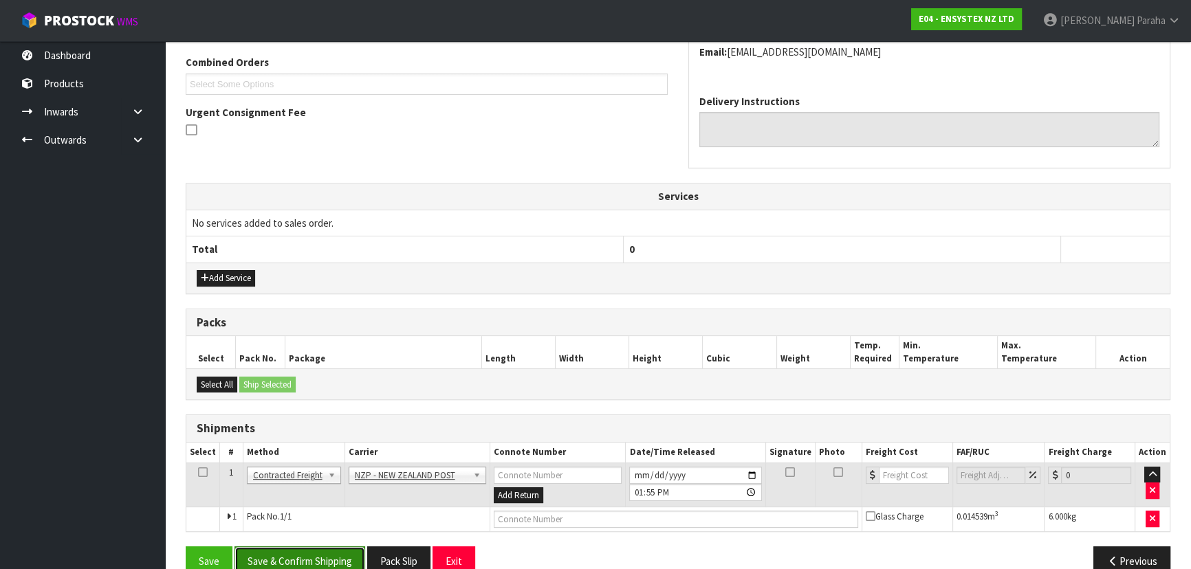
click at [338, 551] on button "Save & Confirm Shipping" at bounding box center [299, 562] width 131 height 30
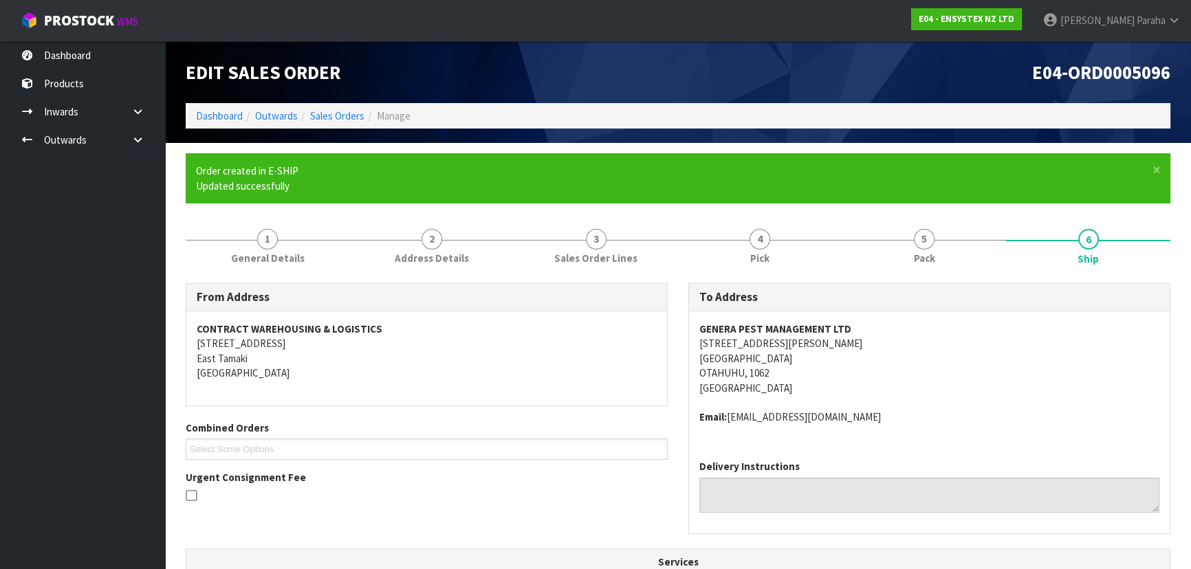
click at [994, 192] on ul "Order created in E-SHIP Updated successfully" at bounding box center [671, 179] width 950 height 30
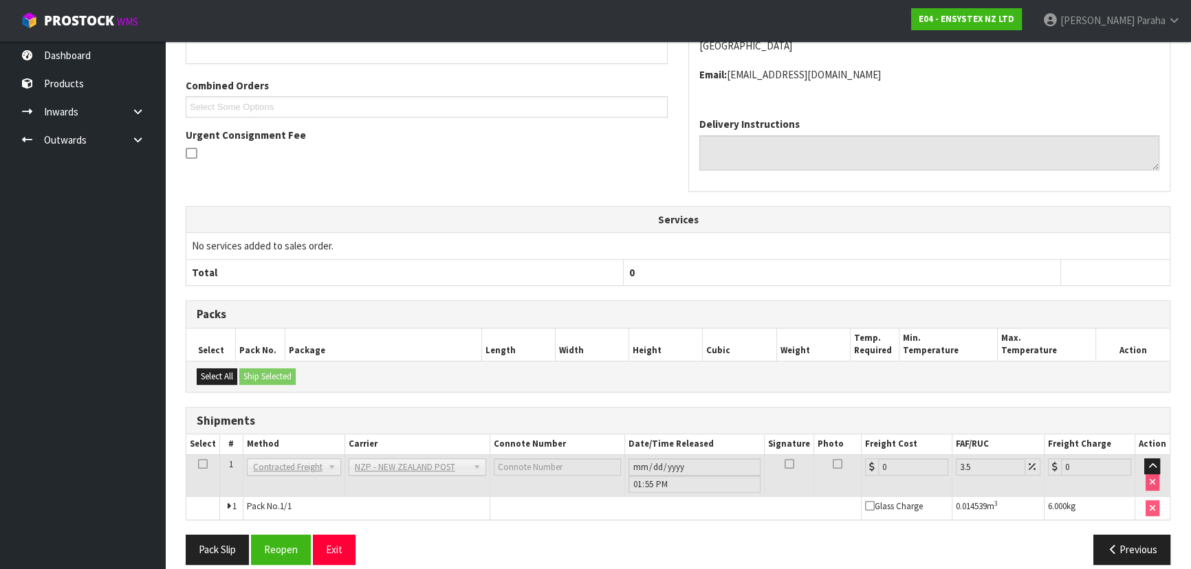
scroll to position [356, 0]
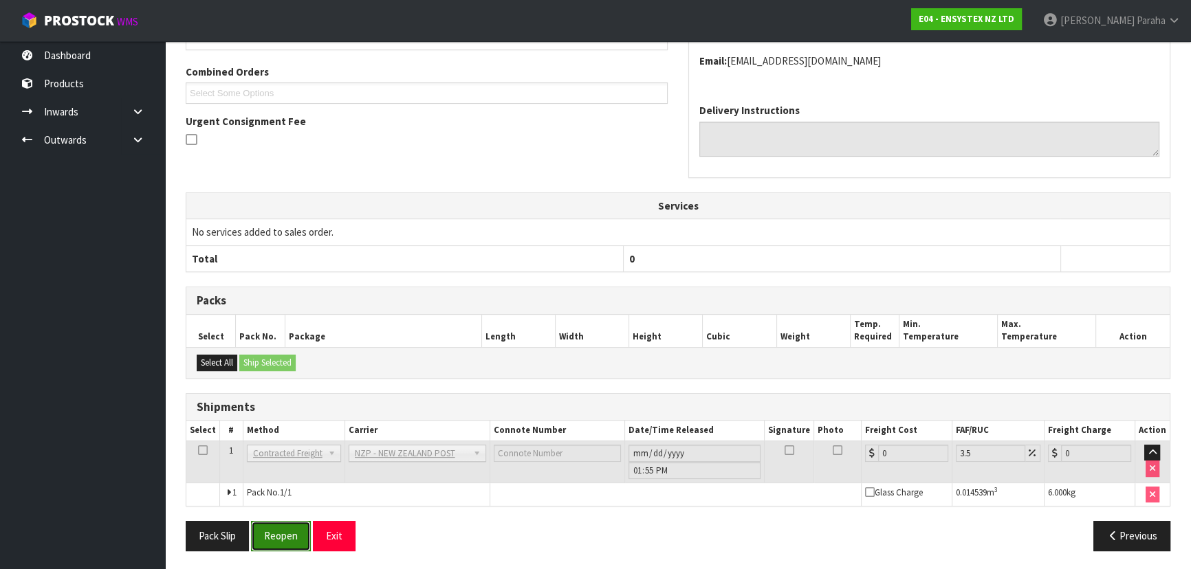
click at [284, 528] on button "Reopen" at bounding box center [281, 536] width 60 height 30
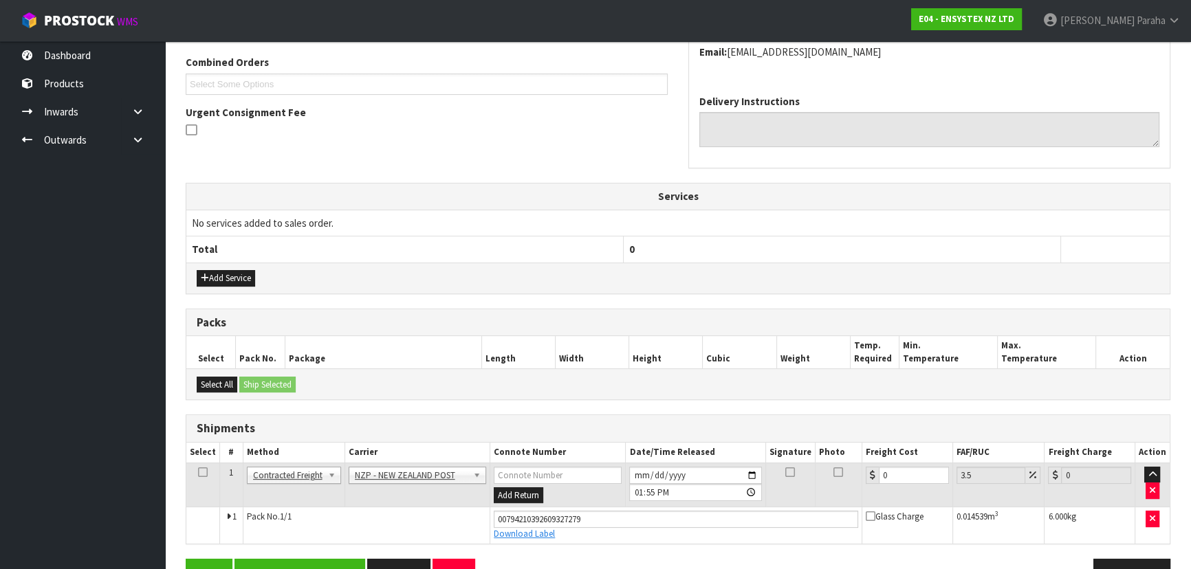
scroll to position [388, 0]
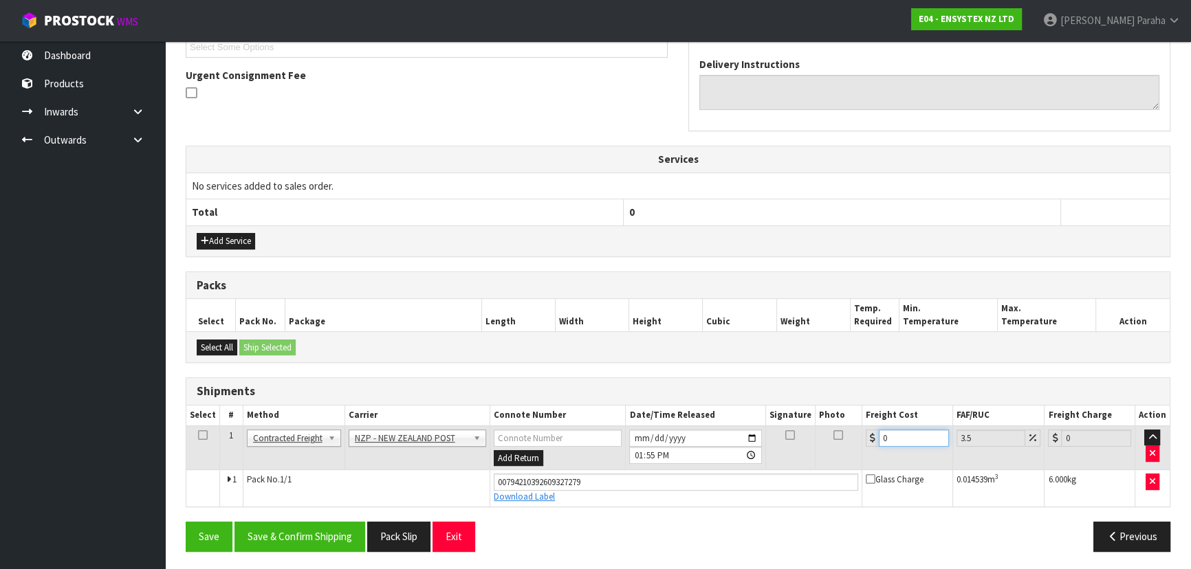
click at [921, 441] on input "0" at bounding box center [914, 438] width 70 height 17
type input "3"
type input "3.1"
type input "3.8"
type input "3.93"
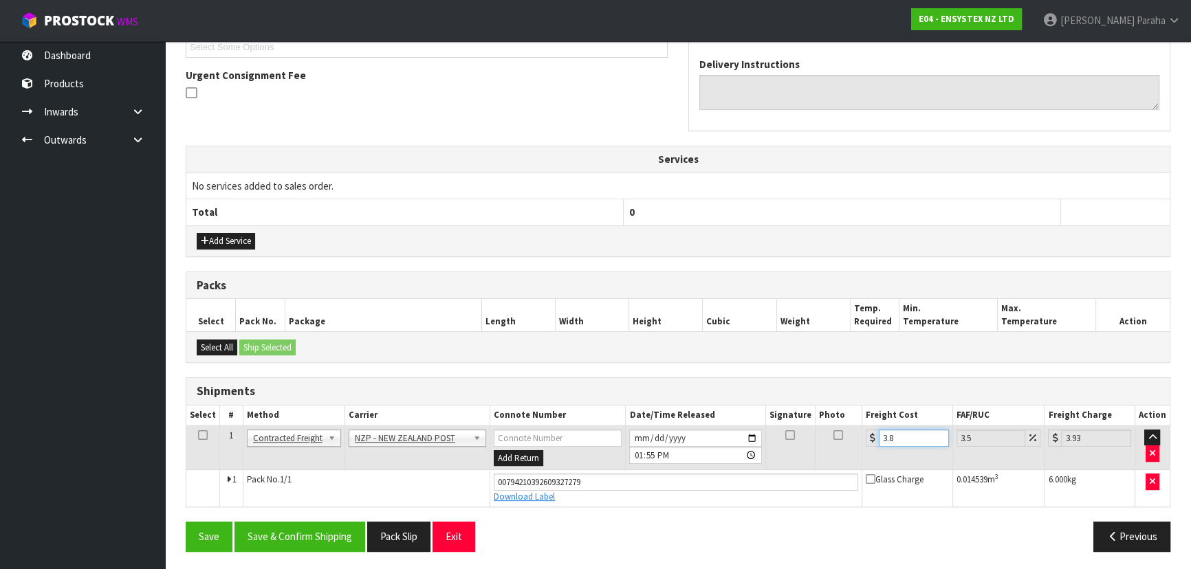
type input "3.88"
type input "4.02"
type input "3.88"
click at [329, 541] on button "Save & Confirm Shipping" at bounding box center [299, 537] width 131 height 30
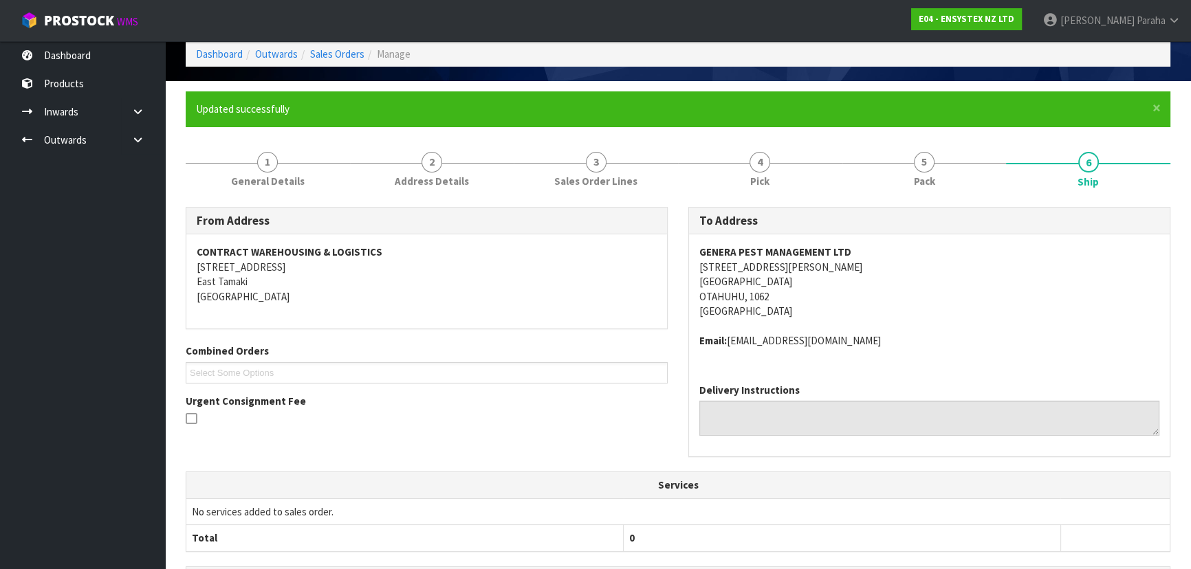
scroll to position [0, 0]
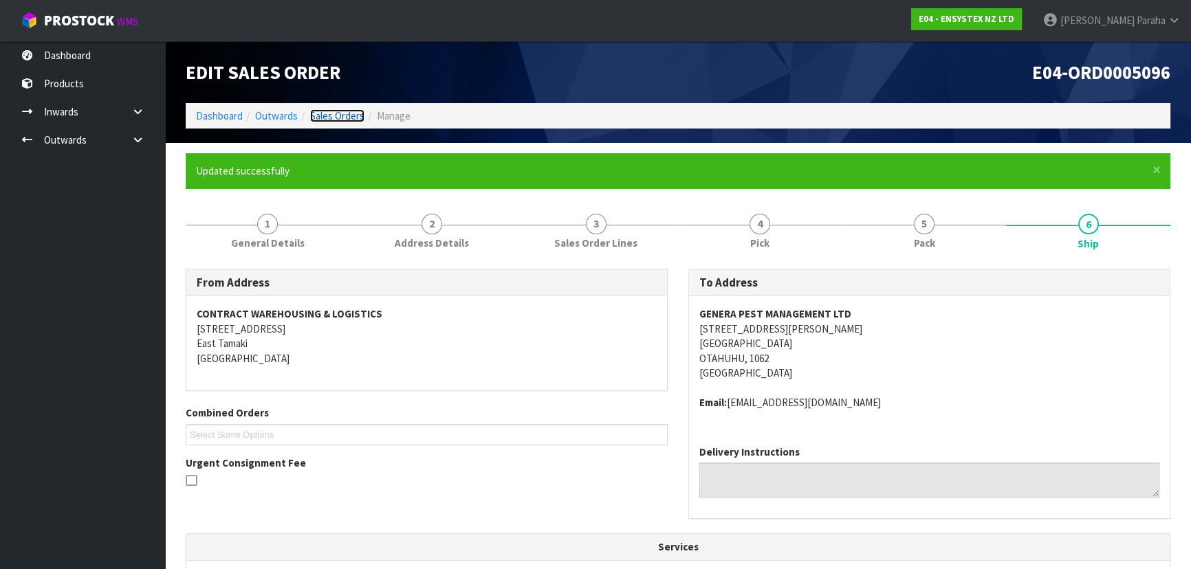
click at [351, 118] on link "Sales Orders" at bounding box center [337, 115] width 54 height 13
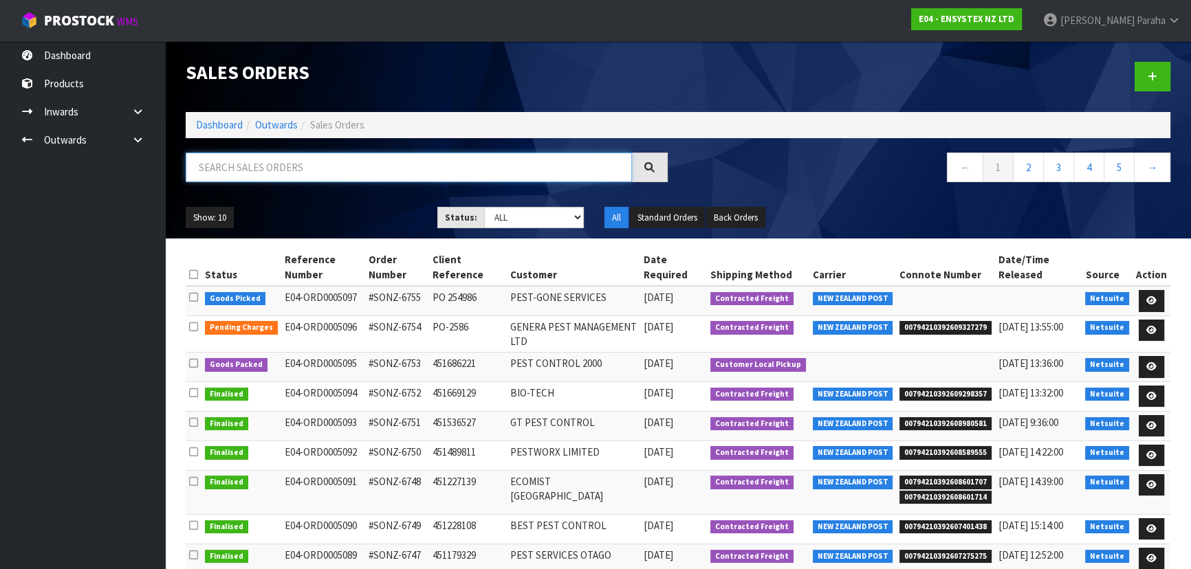
click at [309, 171] on input "text" at bounding box center [409, 168] width 446 height 30
click at [1145, 302] on link at bounding box center [1151, 301] width 25 height 22
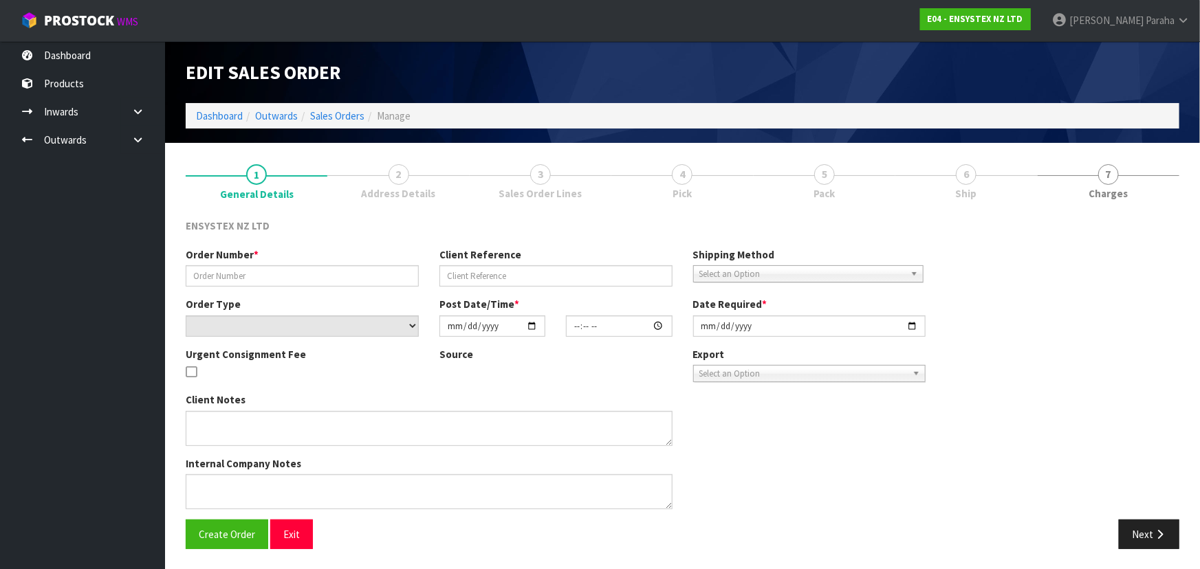
type input "#SONZ-6755"
type input "PO 254986"
select select "number:0"
type input "2025-09-30"
type input "13:30:12.000"
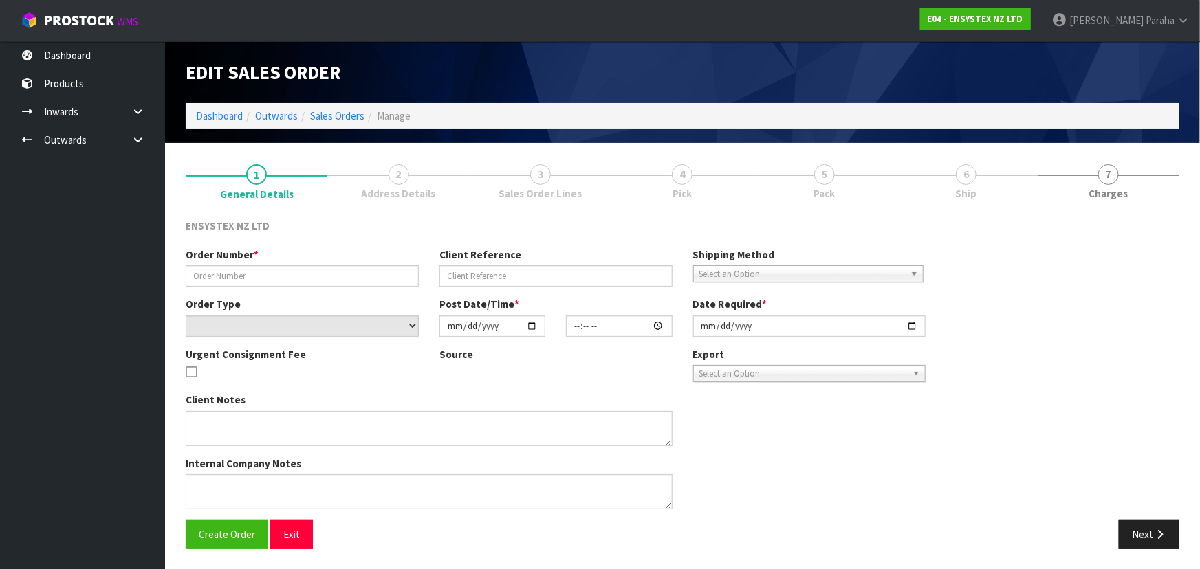
type input "2025-09-30"
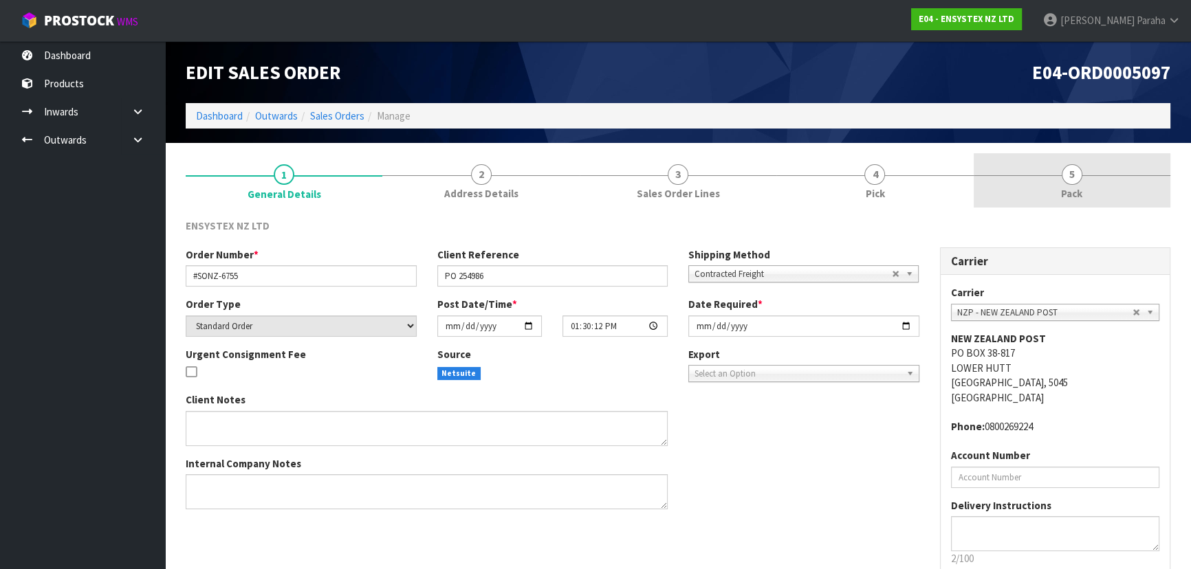
click at [1077, 181] on span "5" at bounding box center [1072, 174] width 21 height 21
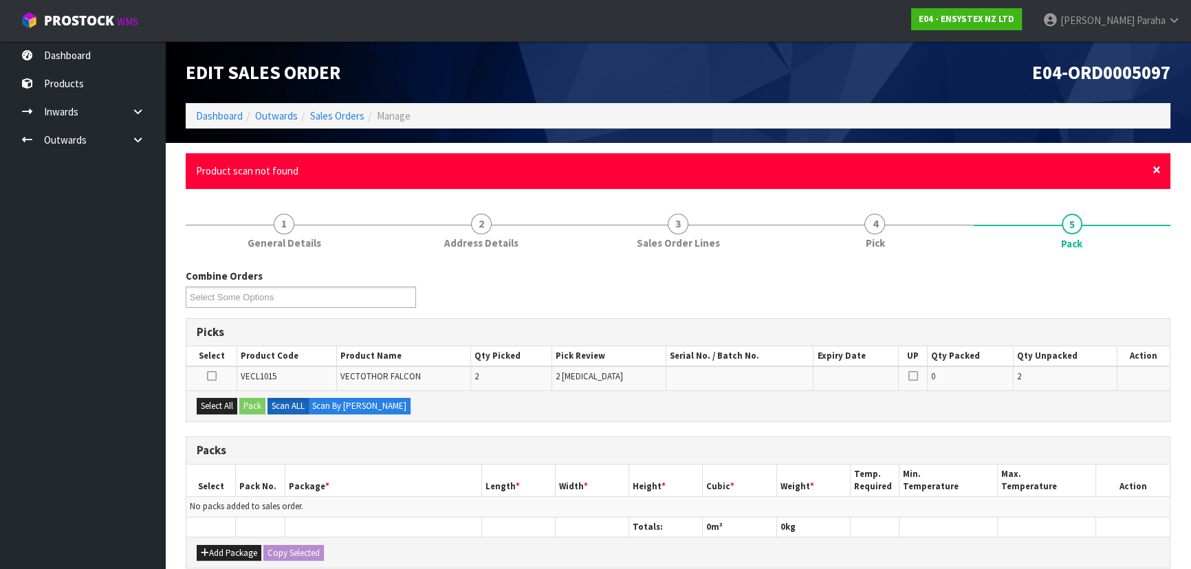
click at [1154, 169] on span "×" at bounding box center [1156, 169] width 8 height 19
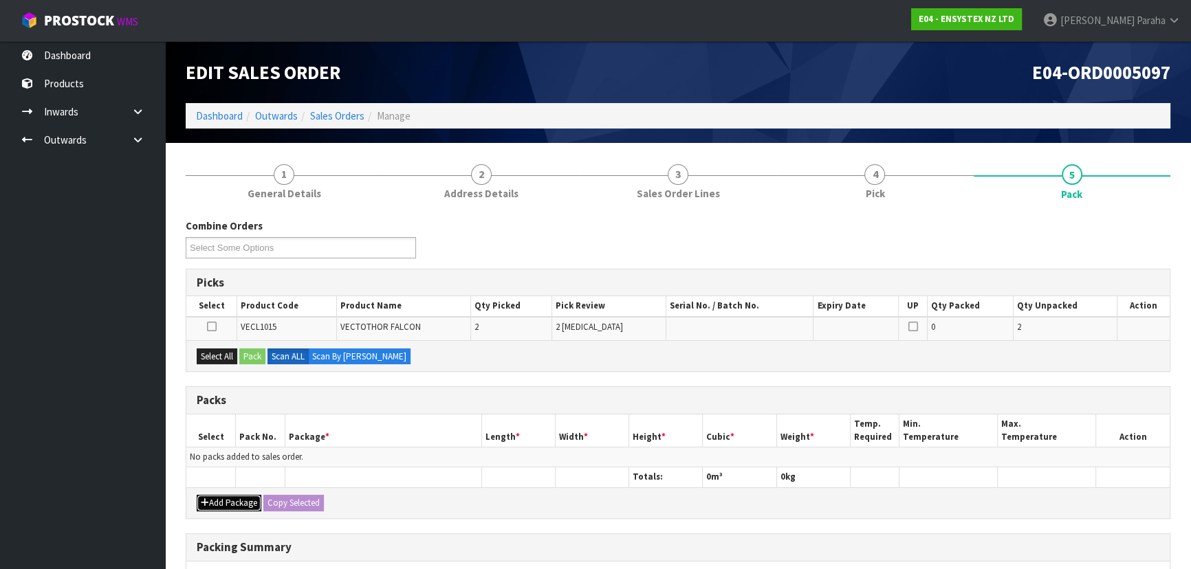
drag, startPoint x: 239, startPoint y: 502, endPoint x: 232, endPoint y: 489, distance: 14.8
click at [238, 502] on button "Add Package" at bounding box center [229, 503] width 65 height 17
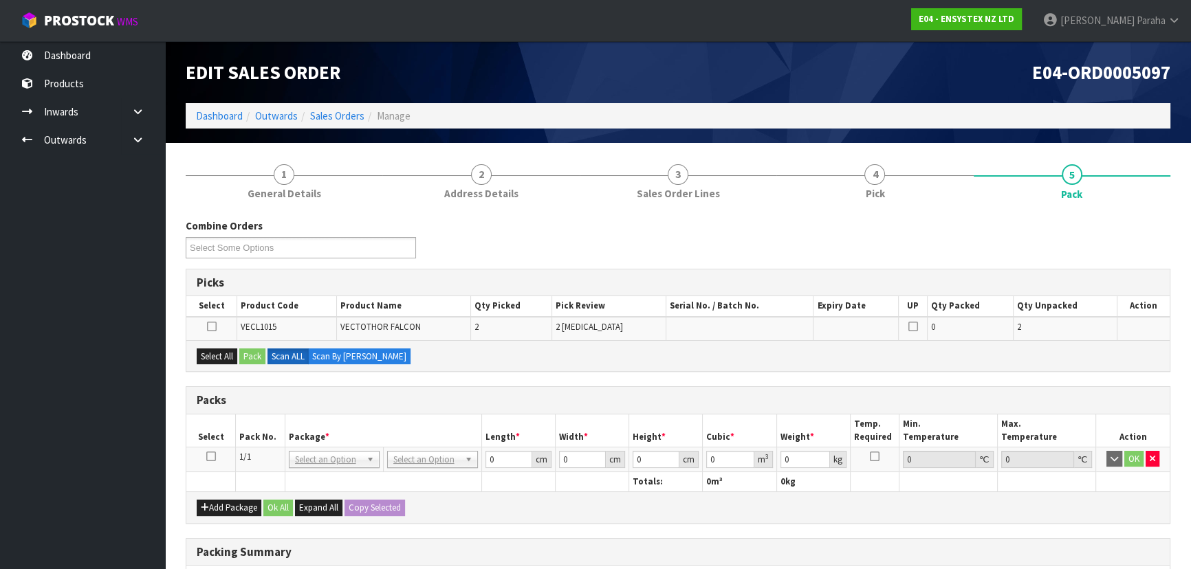
click at [209, 457] on icon at bounding box center [211, 457] width 10 height 1
click at [212, 351] on button "Select All" at bounding box center [217, 357] width 41 height 17
click at [248, 353] on button "Pack" at bounding box center [252, 357] width 26 height 17
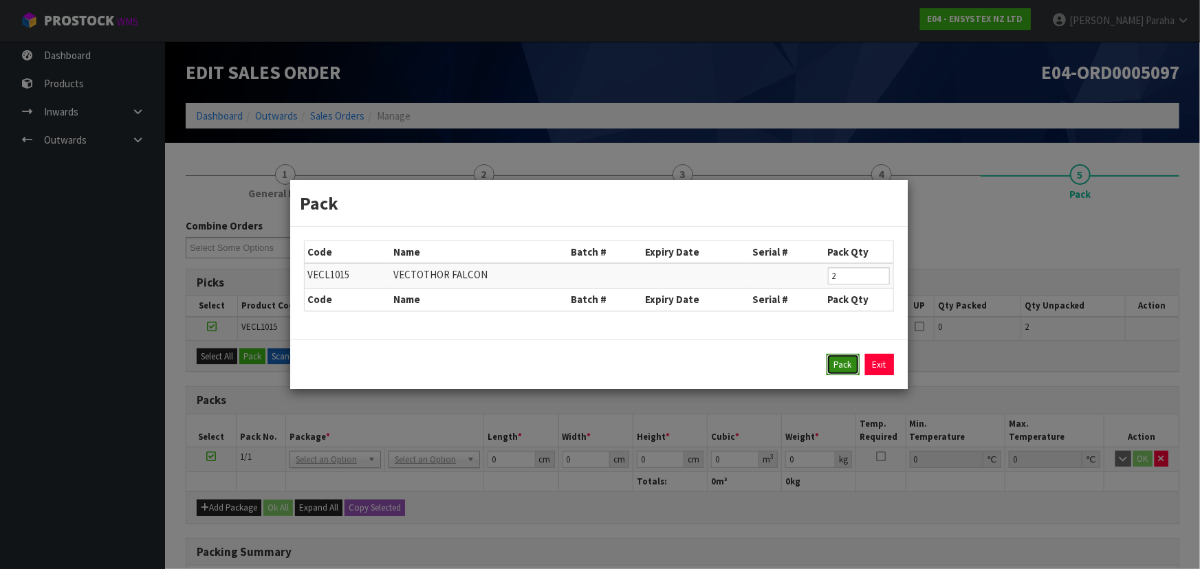
click at [844, 363] on button "Pack" at bounding box center [843, 365] width 33 height 22
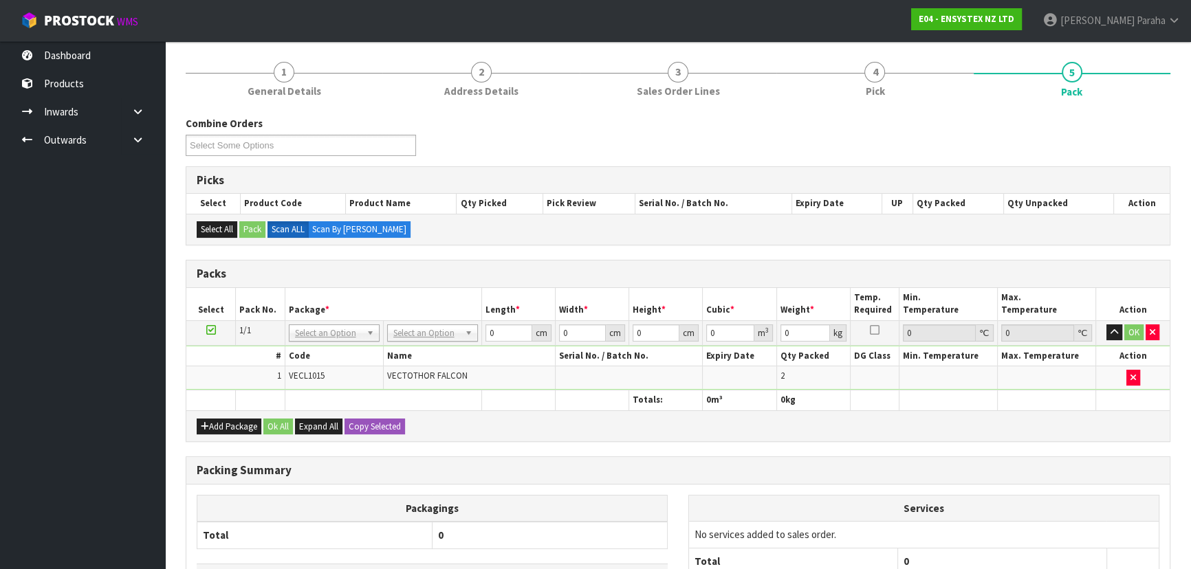
scroll to position [124, 0]
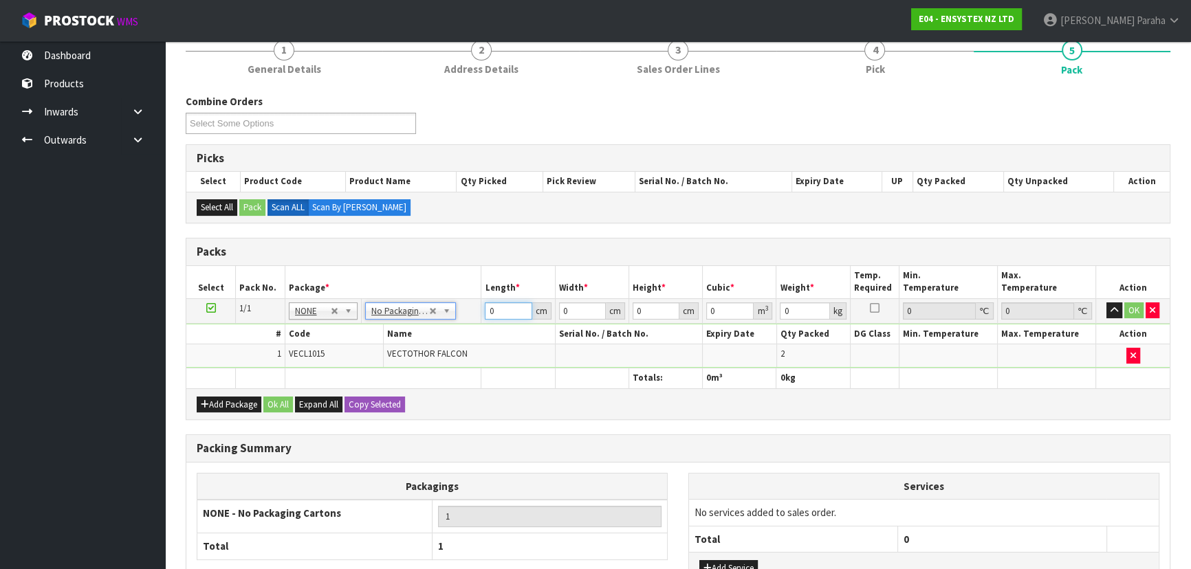
click at [502, 309] on input "0" at bounding box center [508, 311] width 47 height 17
type input "52"
type input "37"
type input "2"
type input "0.003848"
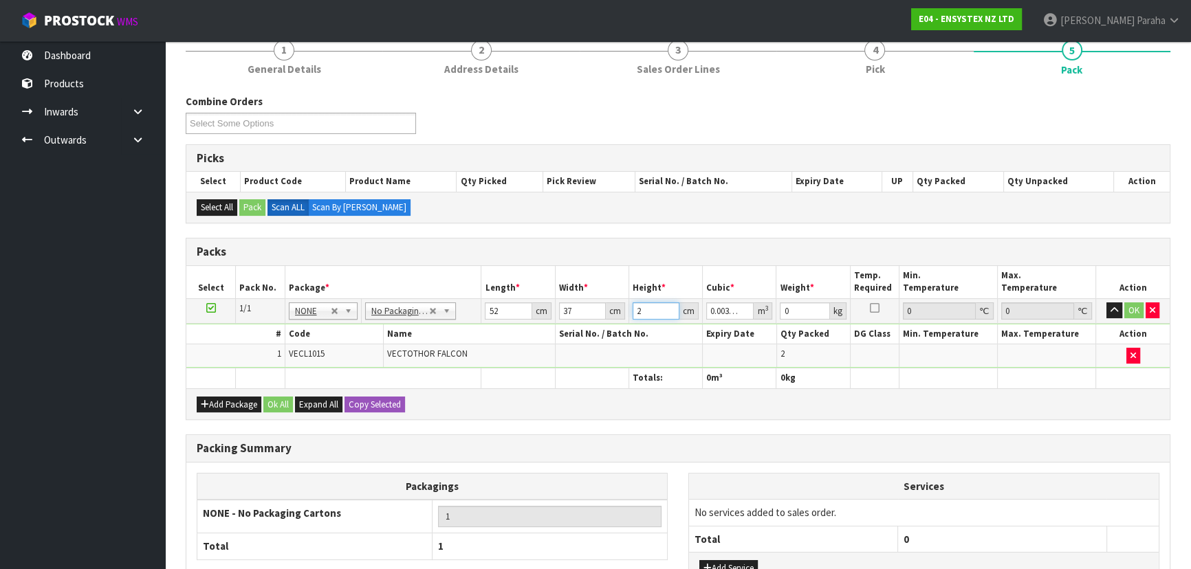
type input "21"
type input "0.040404"
type input "21"
type input "6"
click at [1106, 303] on button "button" at bounding box center [1114, 311] width 16 height 17
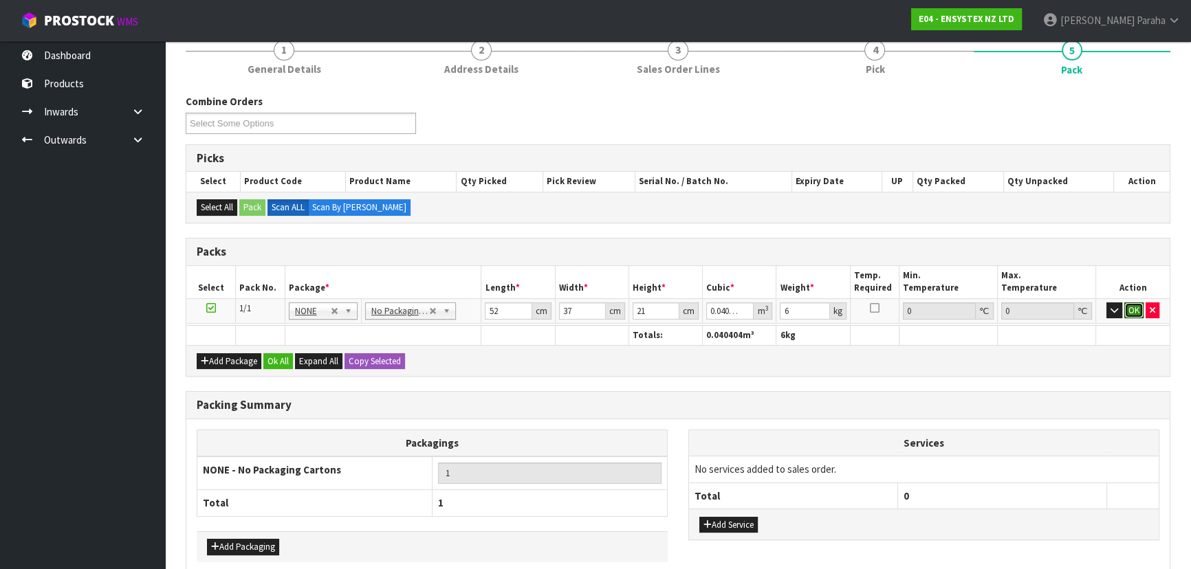
click button "OK" at bounding box center [1133, 311] width 19 height 17
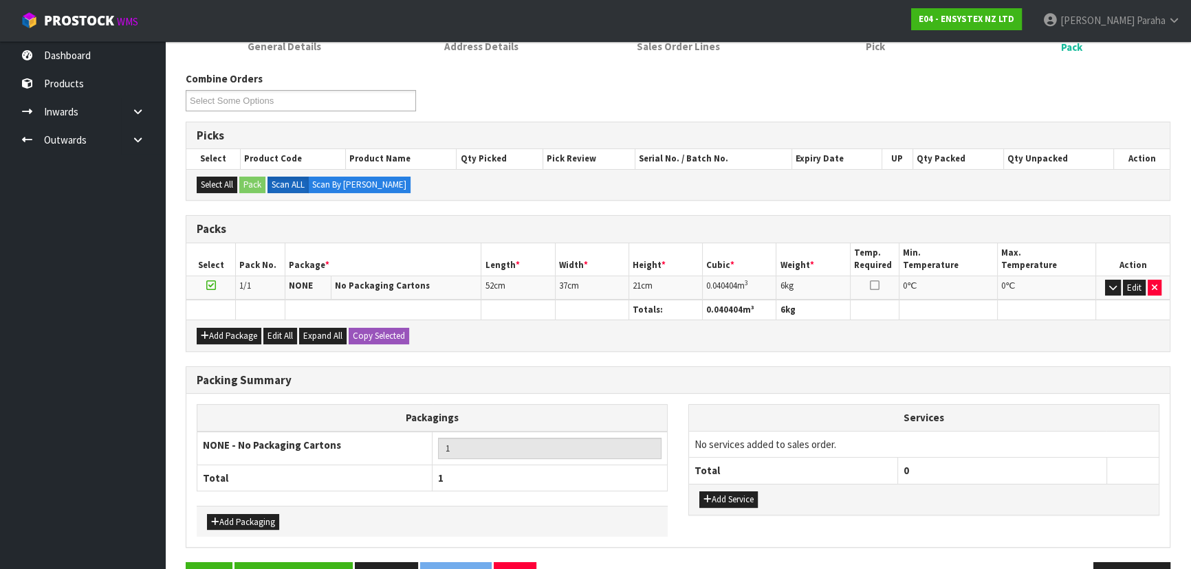
scroll to position [187, 0]
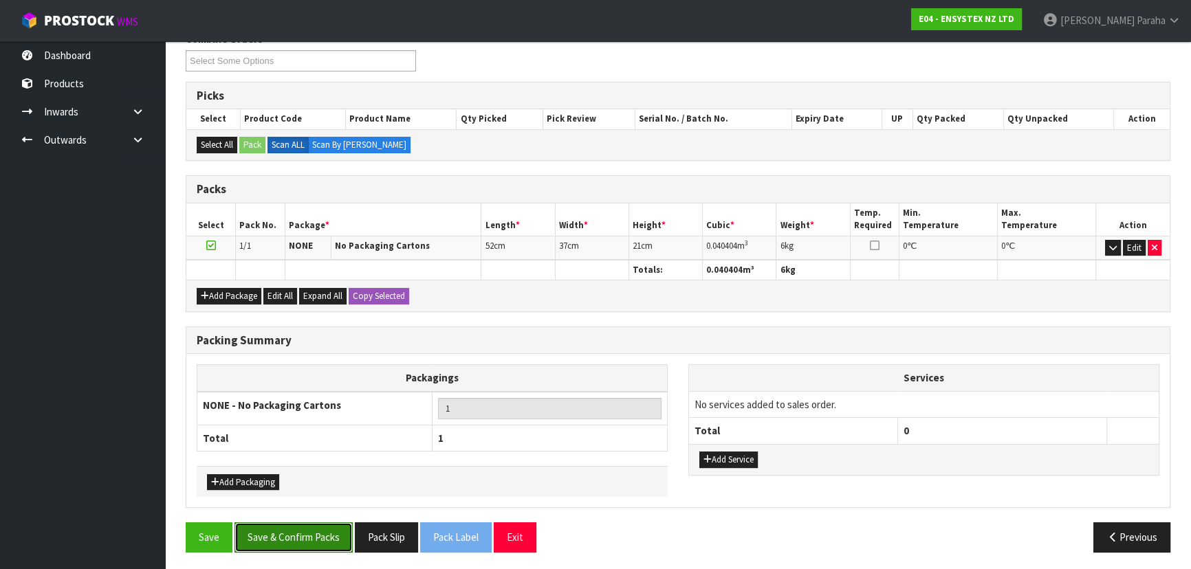
click at [298, 535] on button "Save & Confirm Packs" at bounding box center [293, 538] width 118 height 30
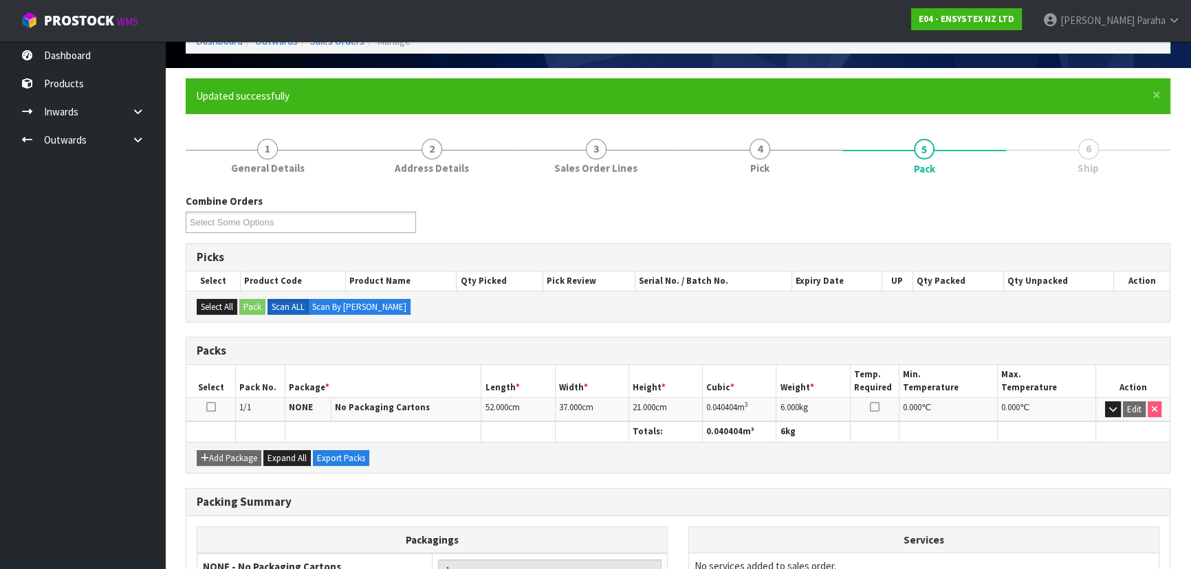
scroll to position [206, 0]
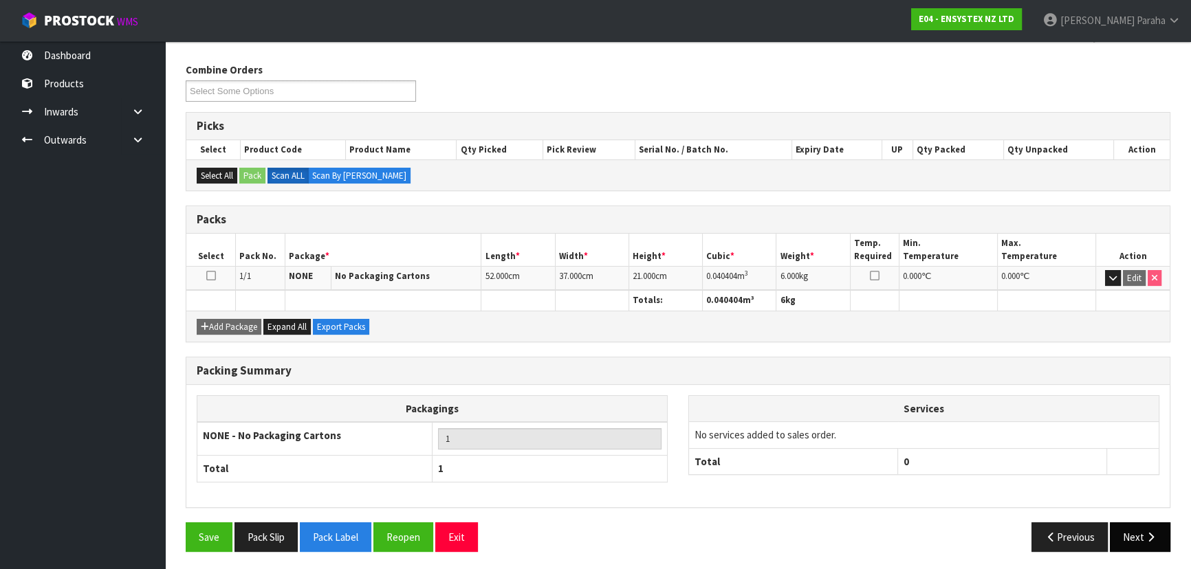
click at [1155, 533] on icon "button" at bounding box center [1150, 537] width 13 height 10
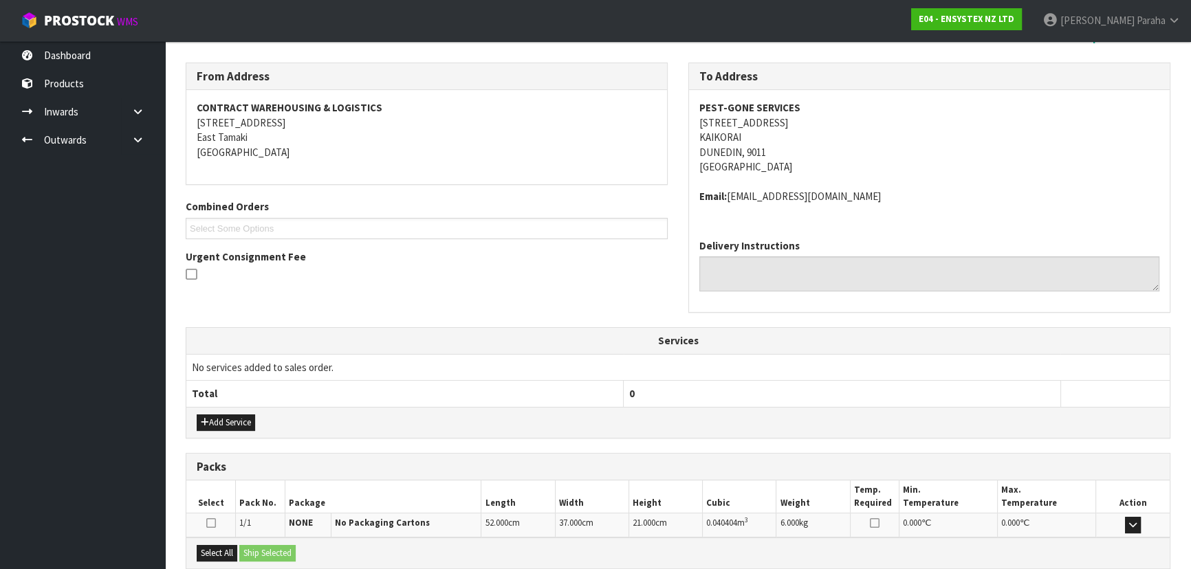
scroll to position [351, 0]
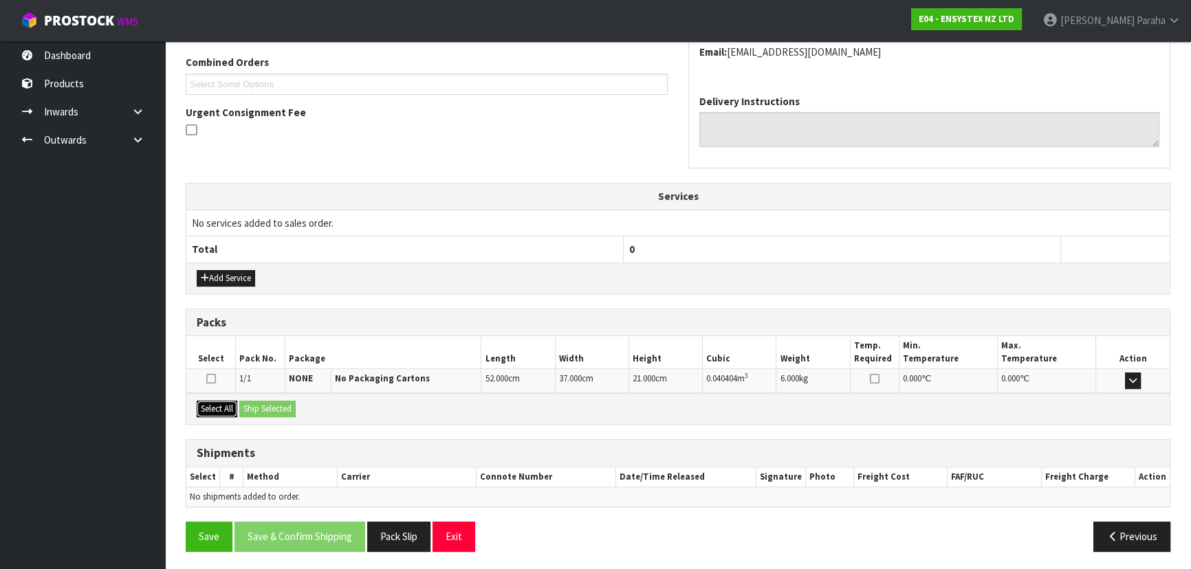
click at [212, 406] on button "Select All" at bounding box center [217, 409] width 41 height 17
click at [261, 404] on button "Ship Selected" at bounding box center [267, 409] width 56 height 17
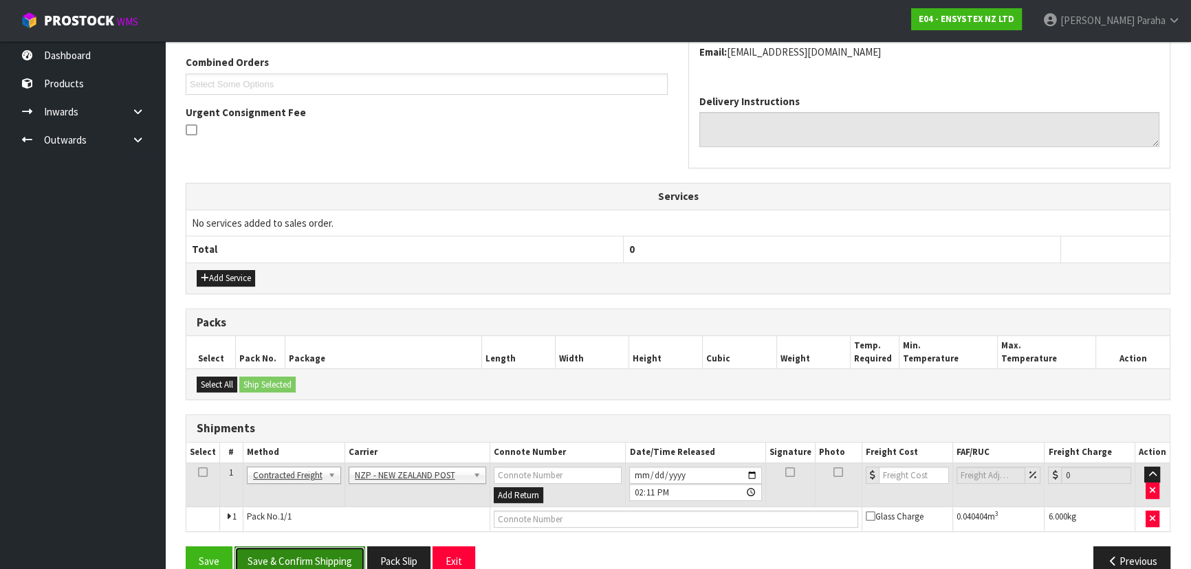
click at [340, 551] on button "Save & Confirm Shipping" at bounding box center [299, 562] width 131 height 30
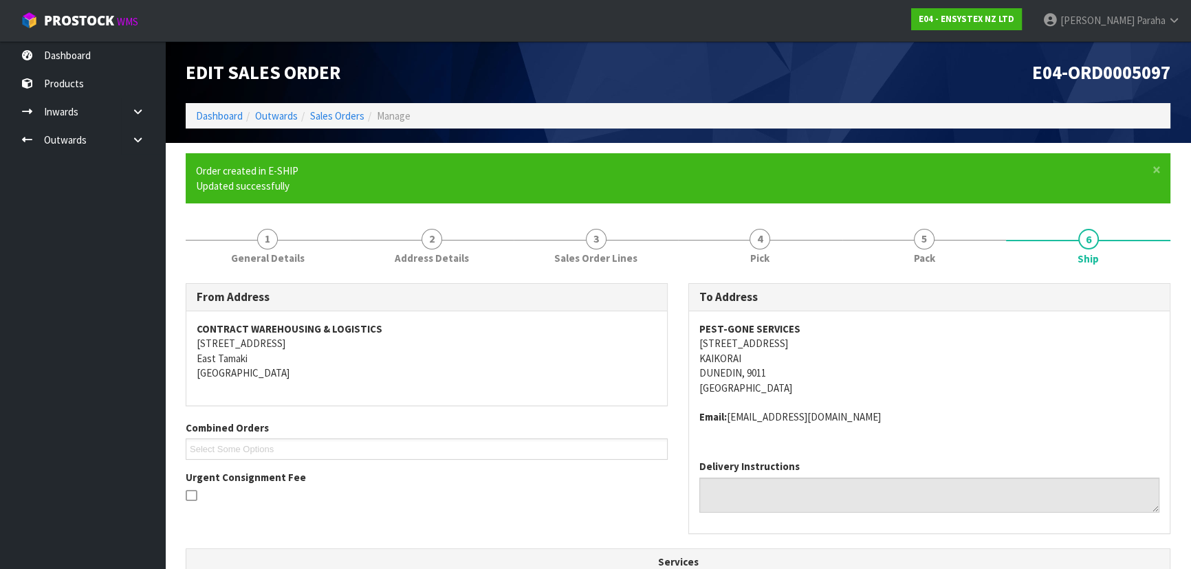
click at [959, 62] on h1 "E04-ORD0005097" at bounding box center [929, 72] width 482 height 21
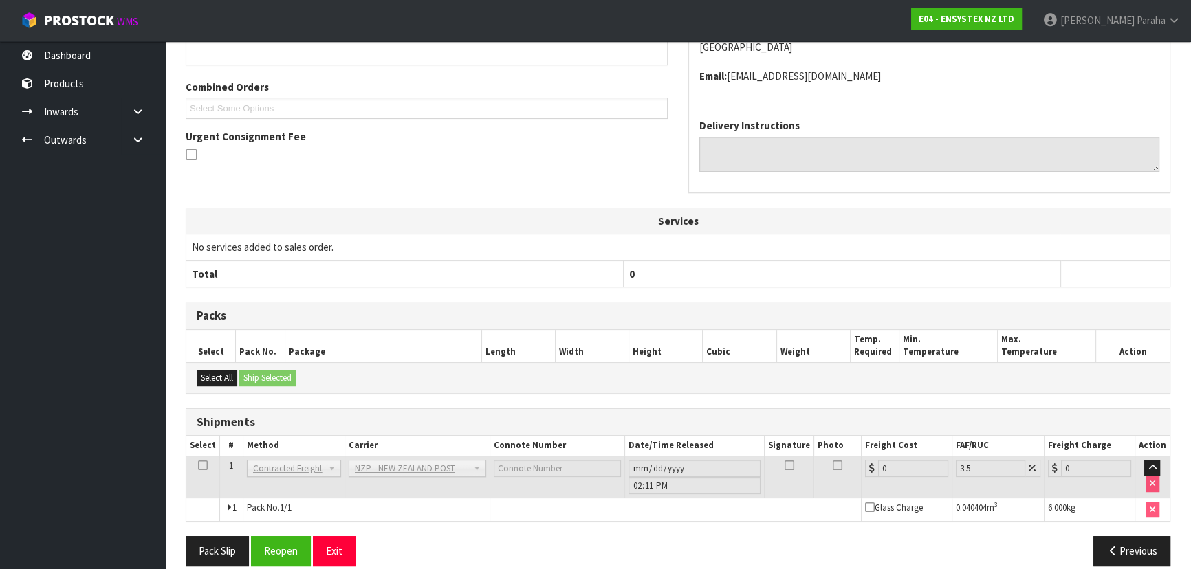
scroll to position [356, 0]
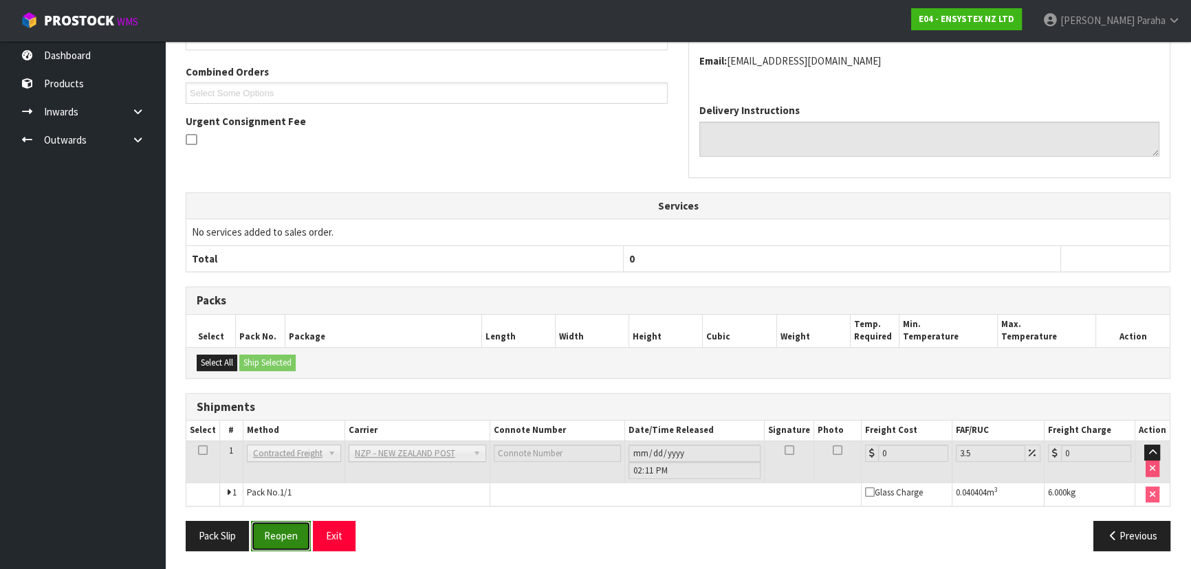
click at [278, 532] on button "Reopen" at bounding box center [281, 536] width 60 height 30
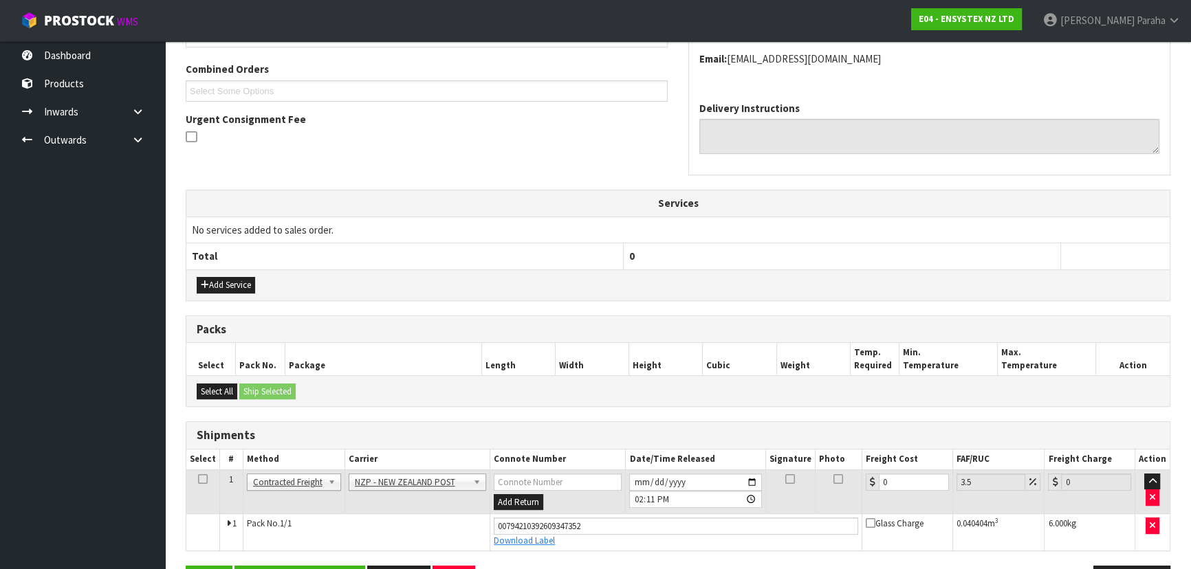
scroll to position [388, 0]
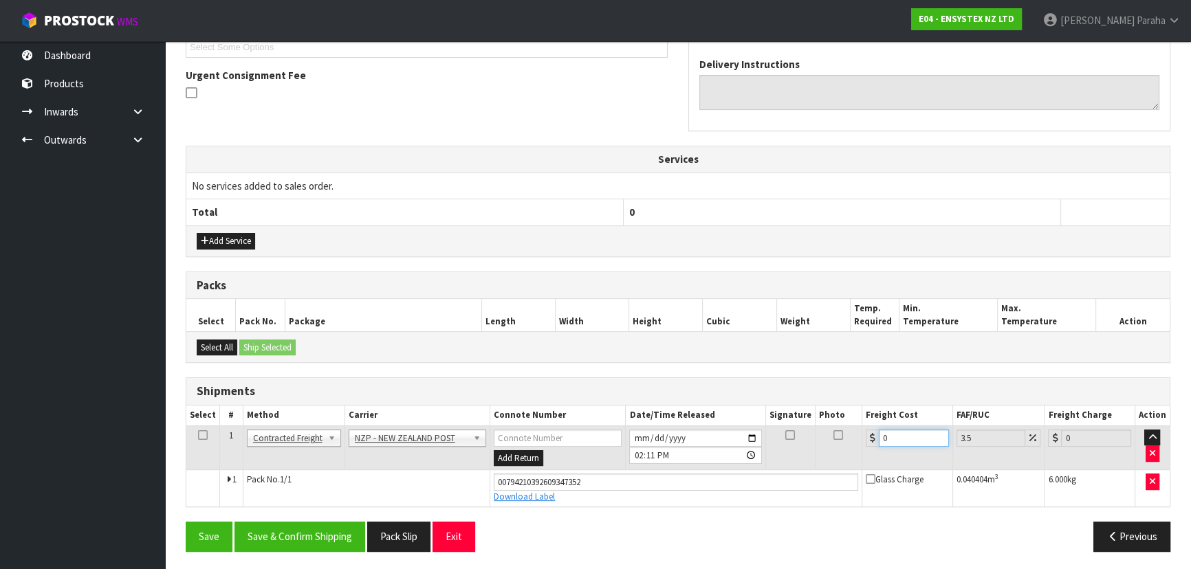
click at [908, 433] on input "0" at bounding box center [914, 438] width 70 height 17
type input "1"
type input "1.03"
type input "11"
type input "11.38"
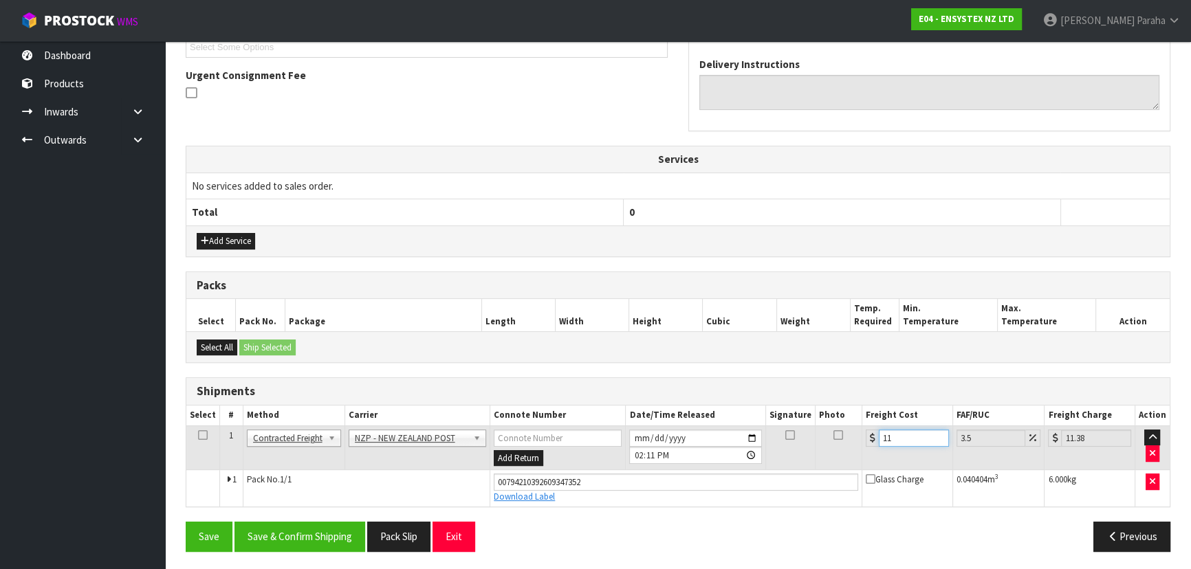
type input "11.1"
type input "11.49"
type input "11.16"
type input "11.55"
type input "11.16"
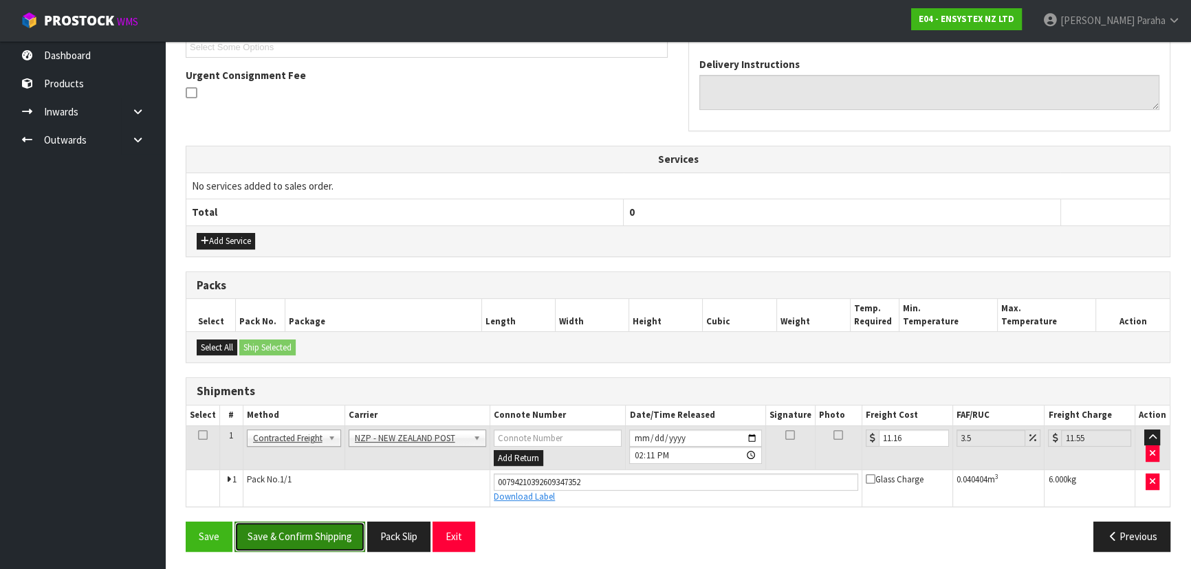
click at [285, 532] on button "Save & Confirm Shipping" at bounding box center [299, 537] width 131 height 30
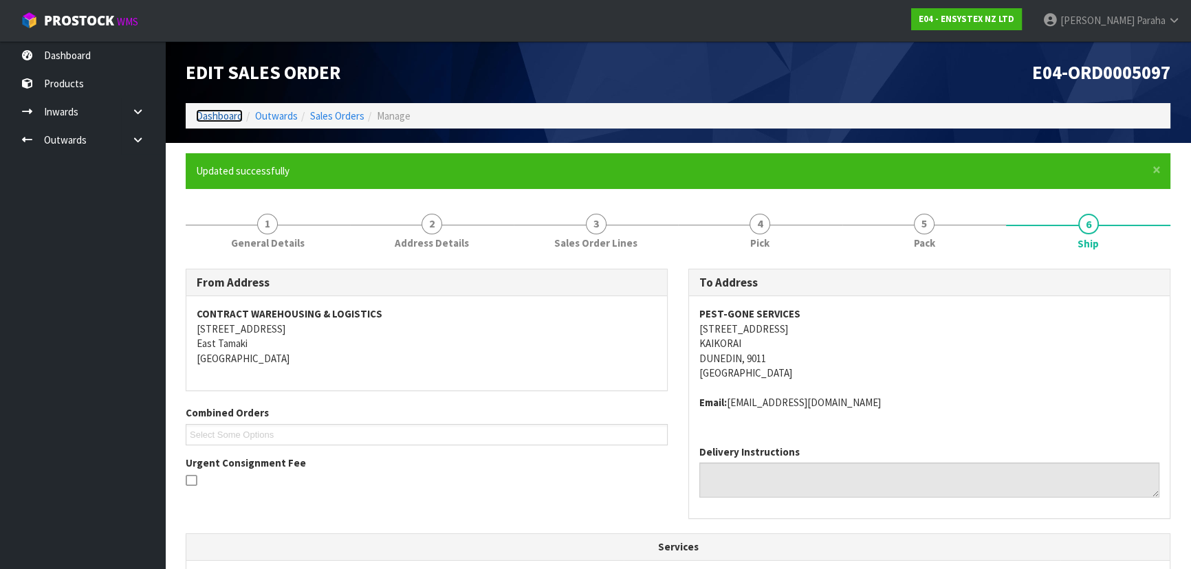
click at [206, 111] on link "Dashboard" at bounding box center [219, 115] width 47 height 13
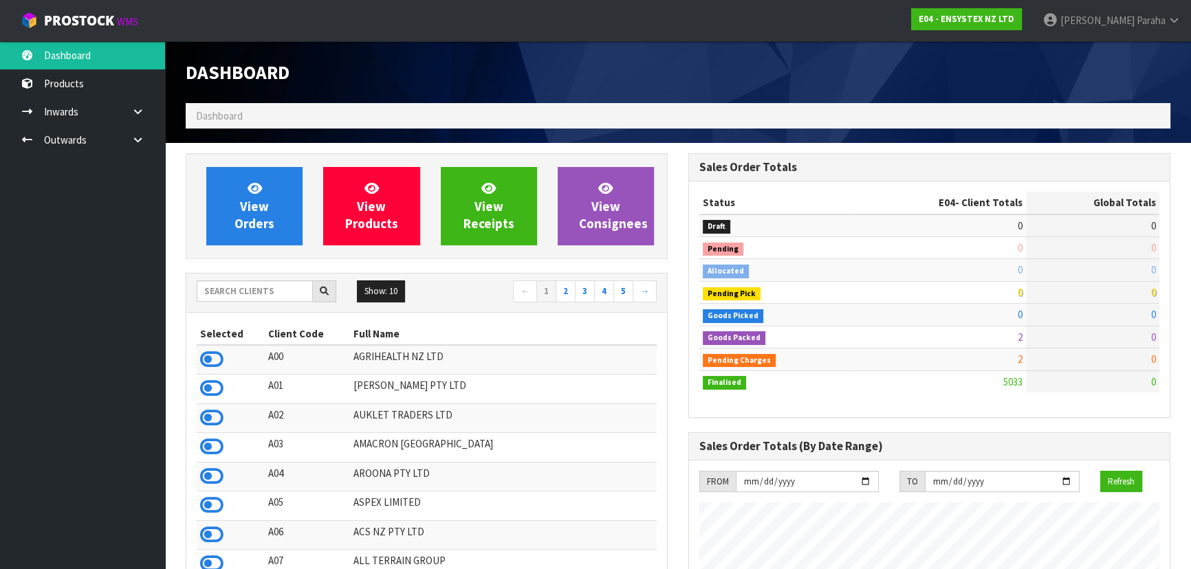
scroll to position [1098, 502]
click at [263, 294] on input "text" at bounding box center [255, 291] width 116 height 21
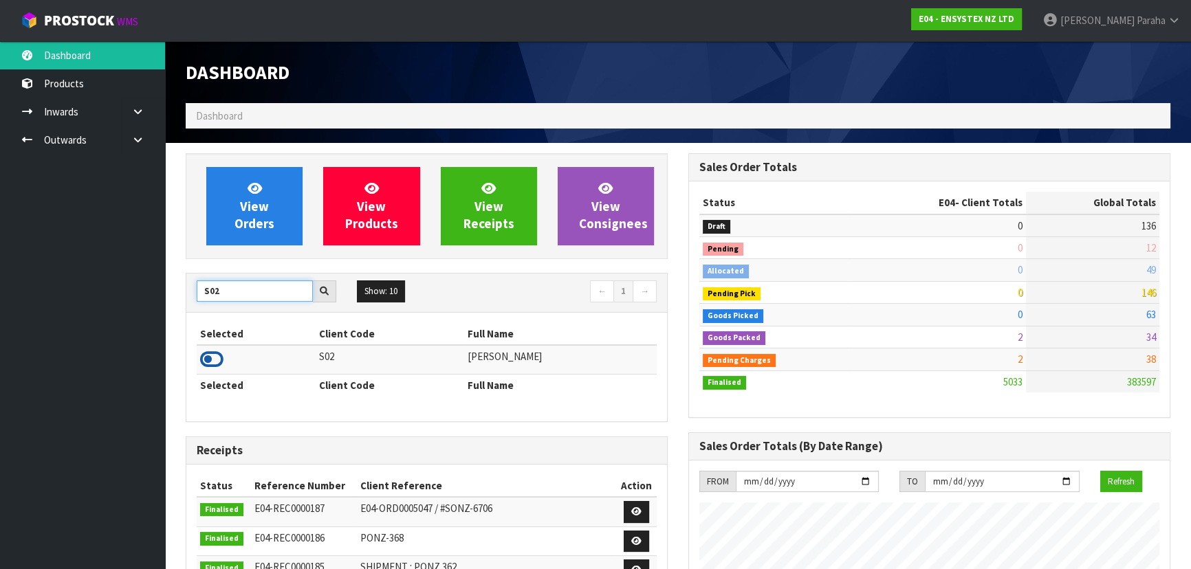
type input "S02"
click at [212, 359] on icon at bounding box center [211, 359] width 23 height 21
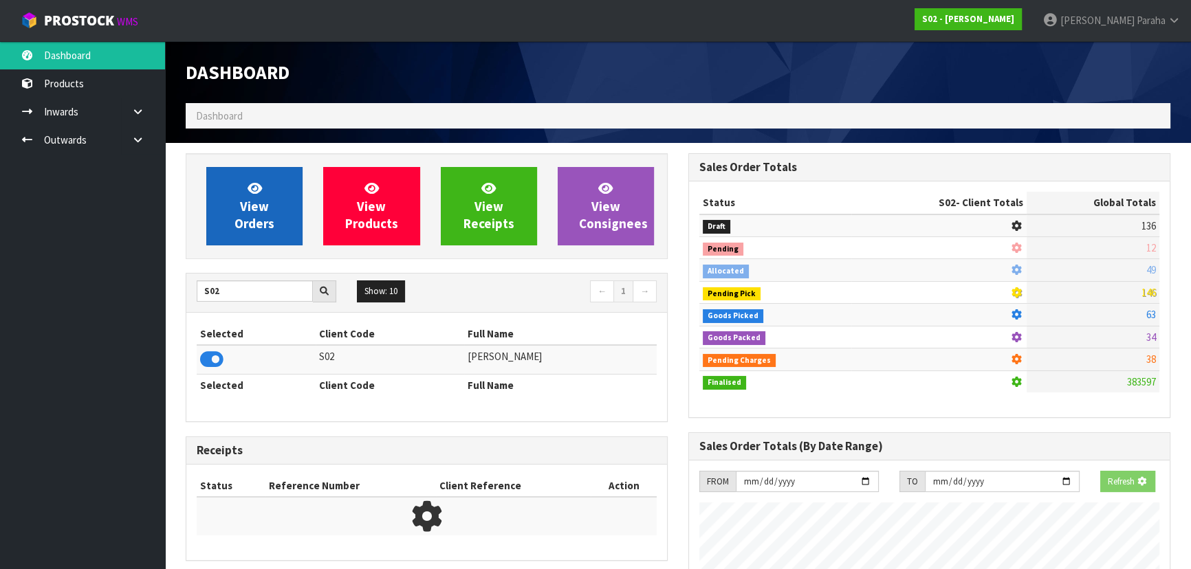
scroll to position [686755, 687109]
click at [230, 226] on link "View Orders" at bounding box center [254, 206] width 96 height 78
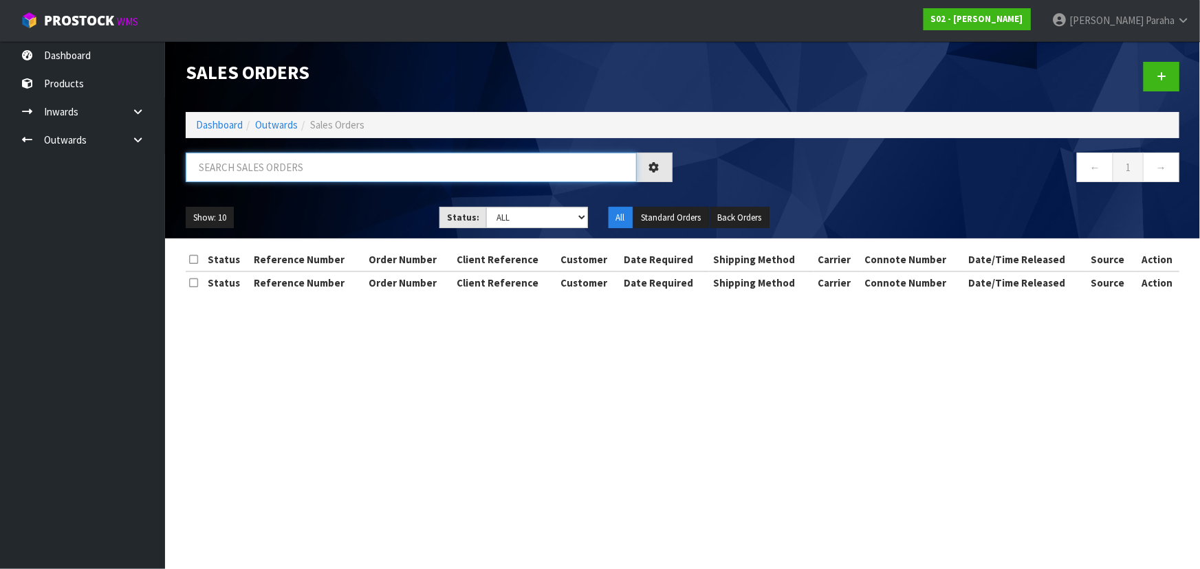
click at [248, 169] on input "text" at bounding box center [411, 168] width 451 height 30
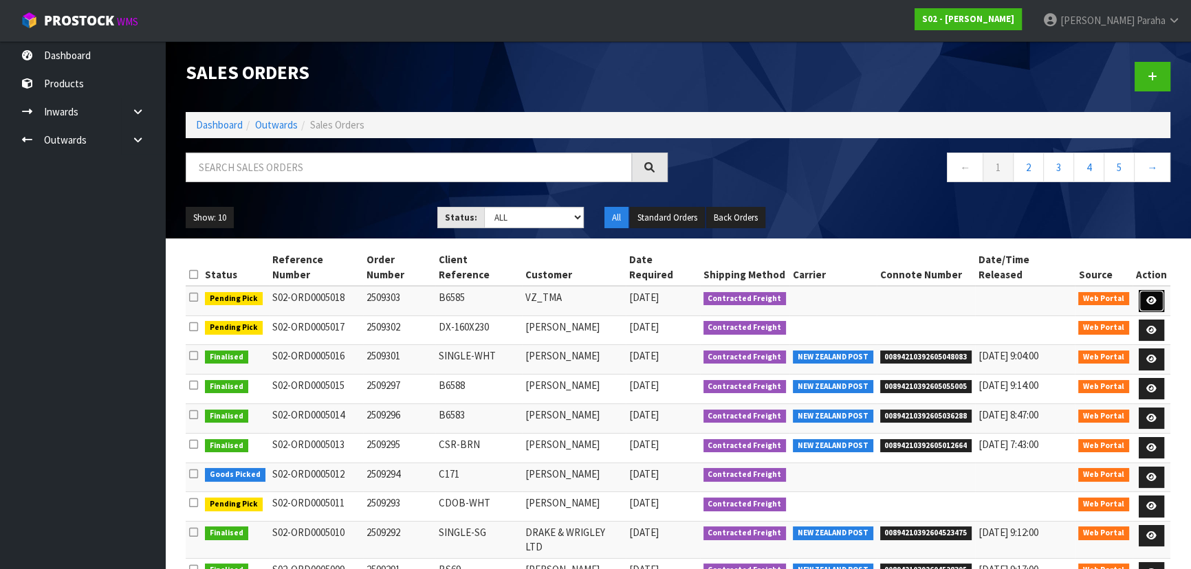
click at [1148, 296] on icon at bounding box center [1151, 300] width 10 height 9
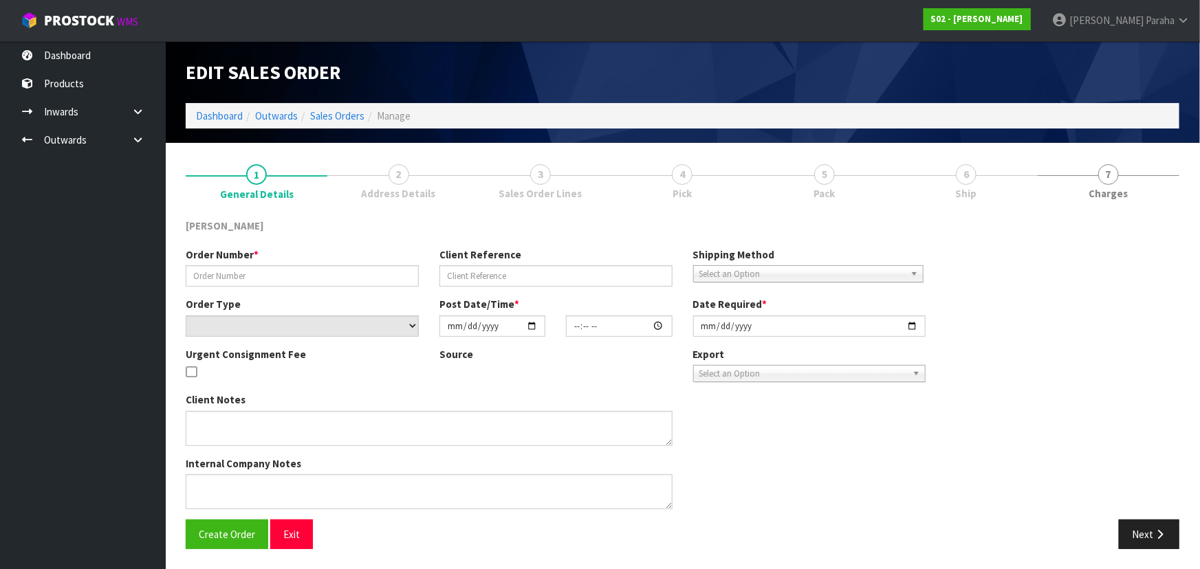
type input "2509303"
type input "B6585"
select select "number:0"
type input "2025-09-30"
type input "13:52:00.000"
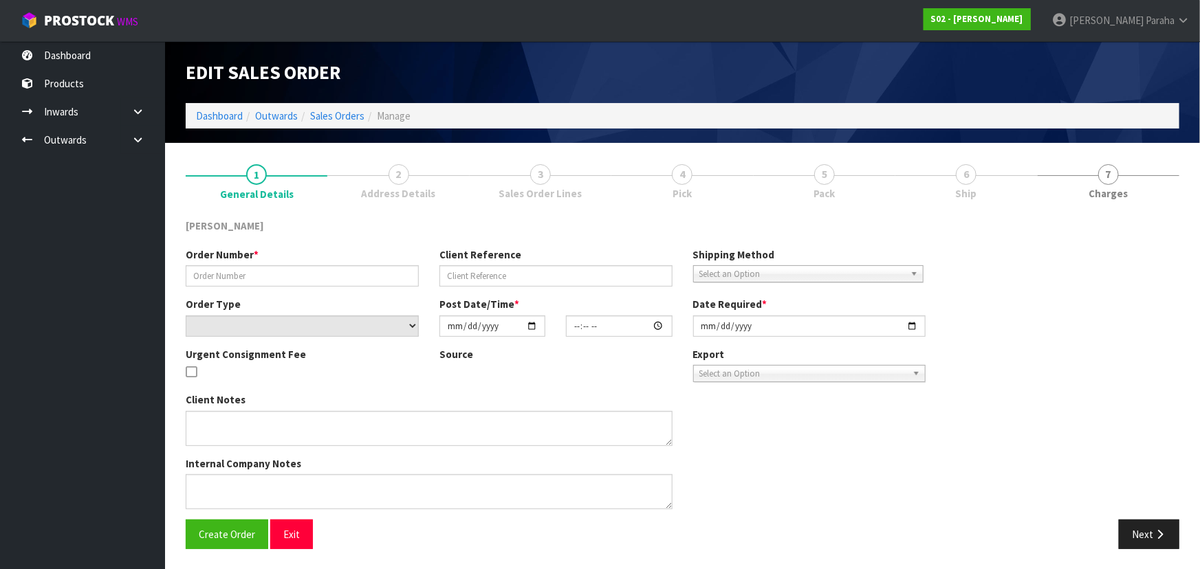
type input "2025-09-30"
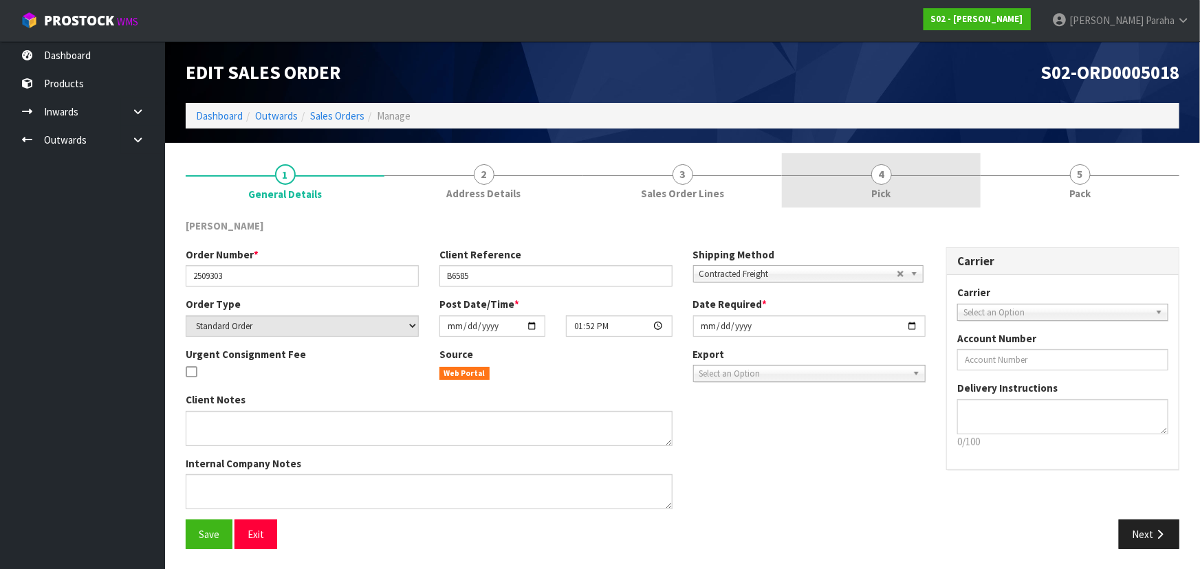
click at [889, 177] on span "4" at bounding box center [881, 174] width 21 height 21
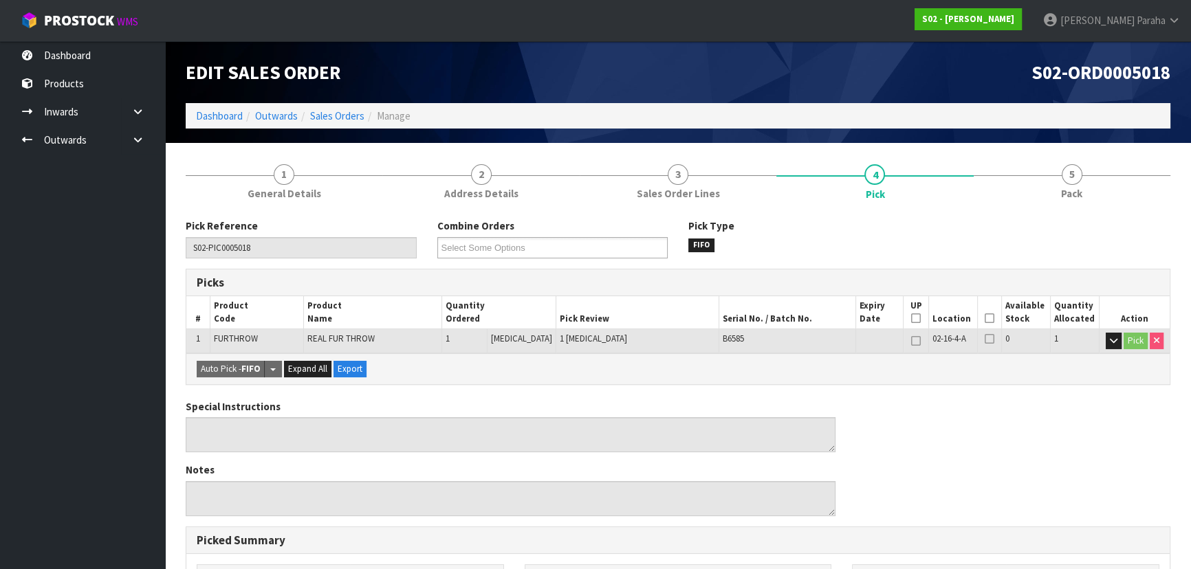
click at [987, 318] on icon at bounding box center [990, 318] width 10 height 1
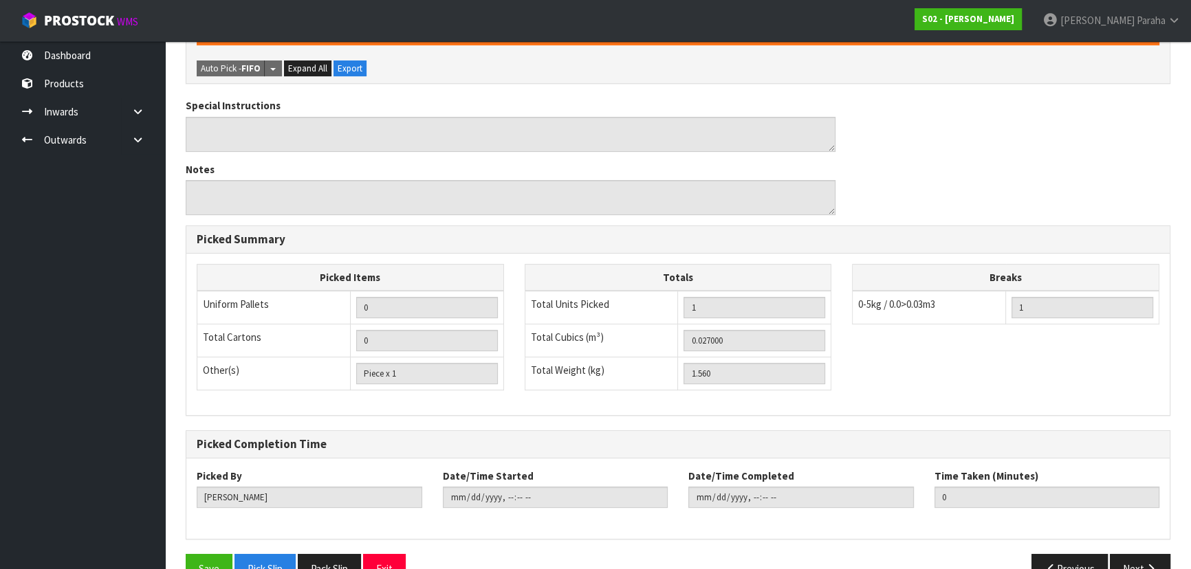
scroll to position [384, 0]
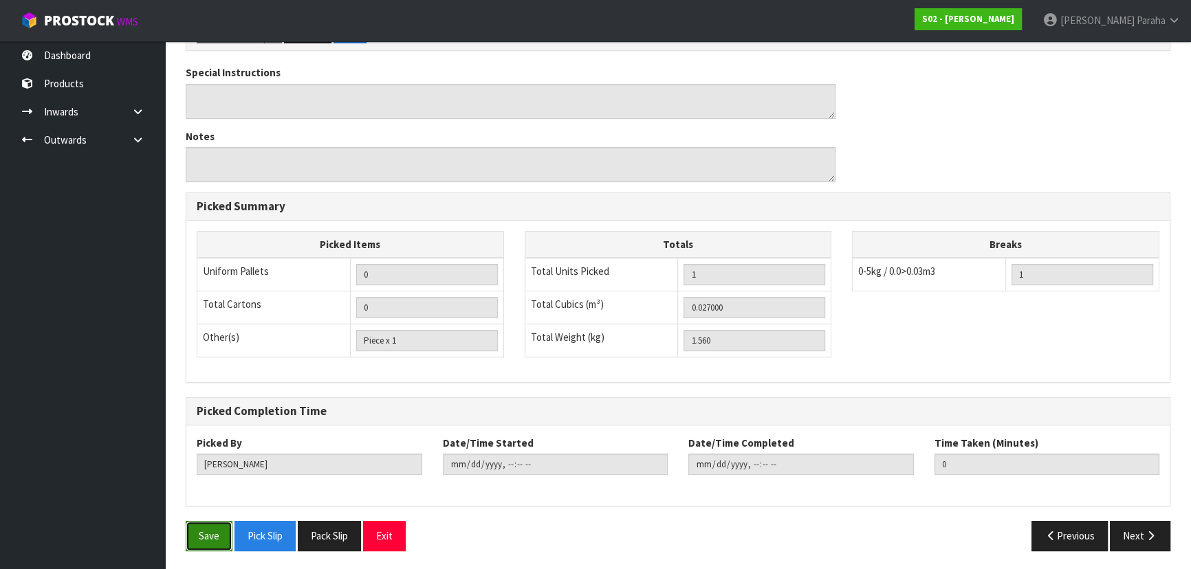
click at [212, 536] on button "Save" at bounding box center [209, 536] width 47 height 30
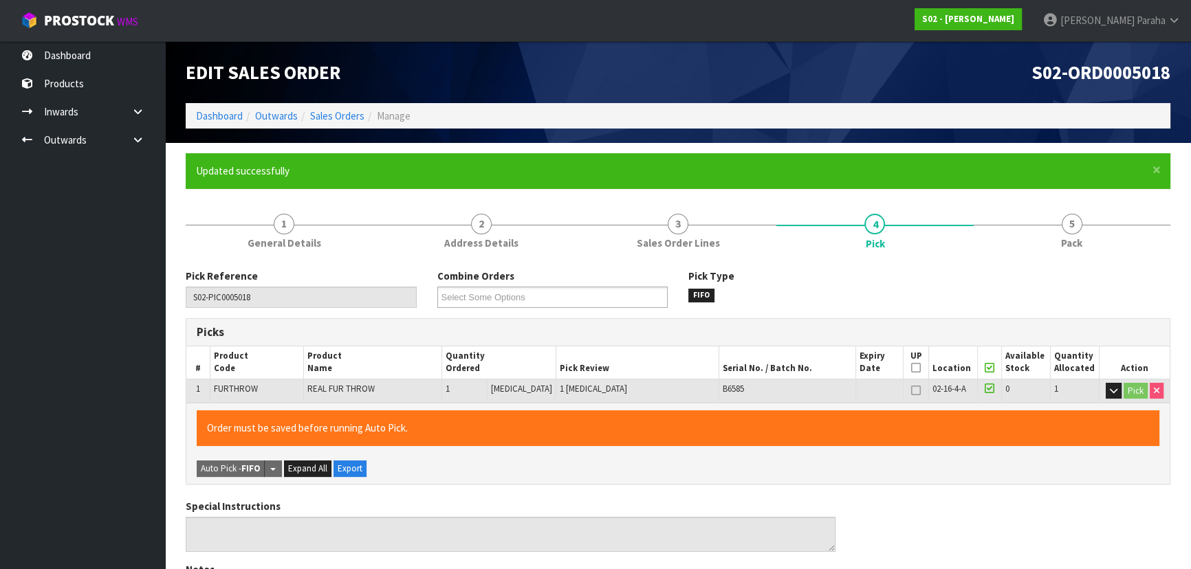
type input "Polly Paraha"
type input "2025-09-30T14:15:33"
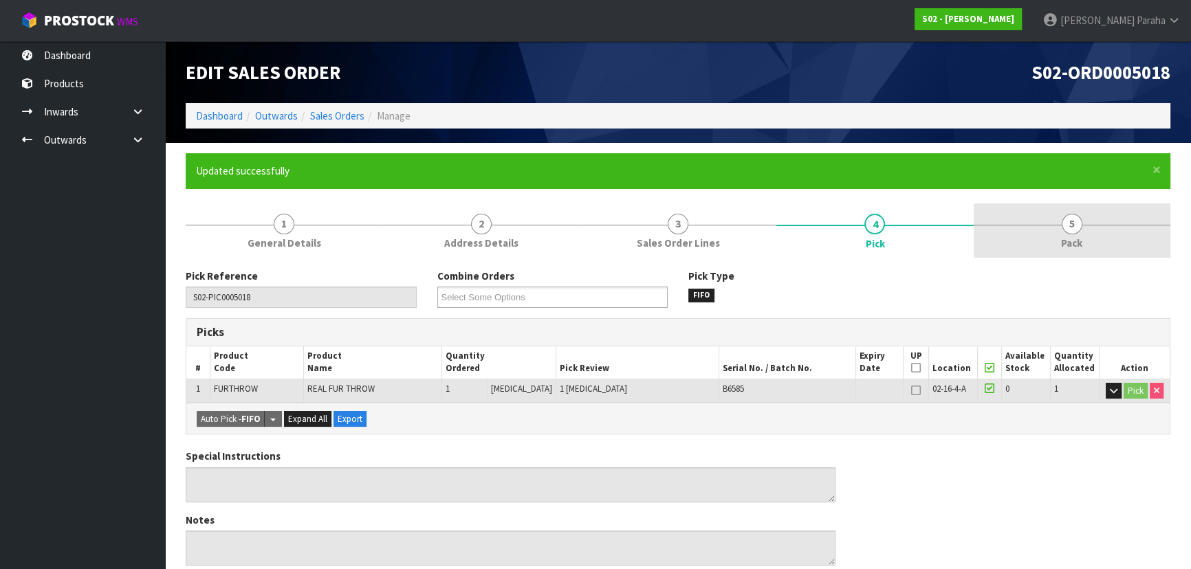
click at [1076, 230] on span "5" at bounding box center [1072, 224] width 21 height 21
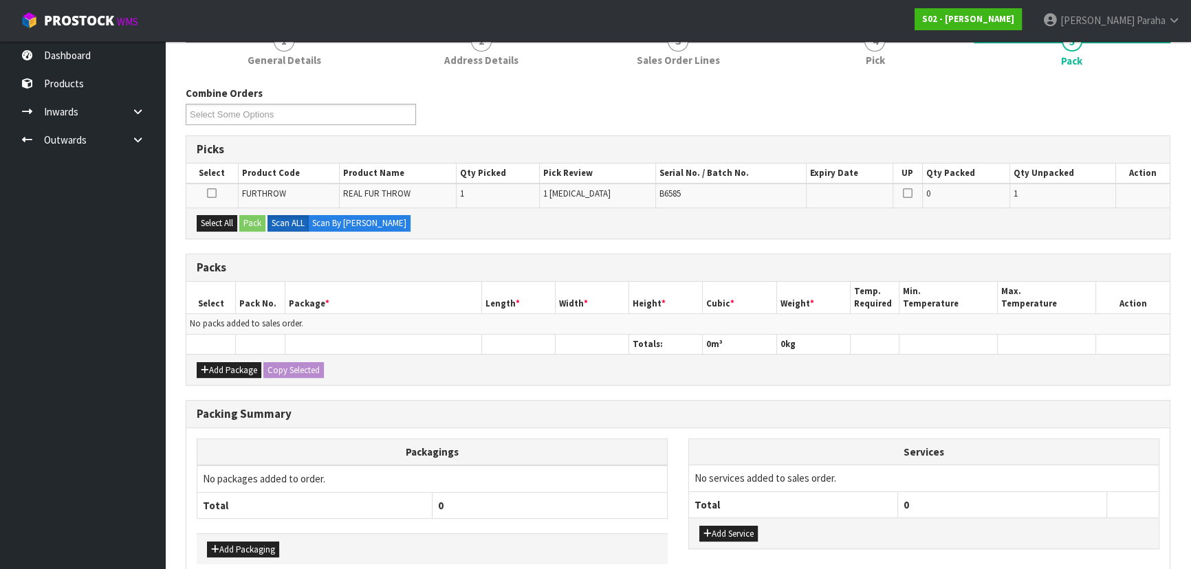
scroll to position [187, 0]
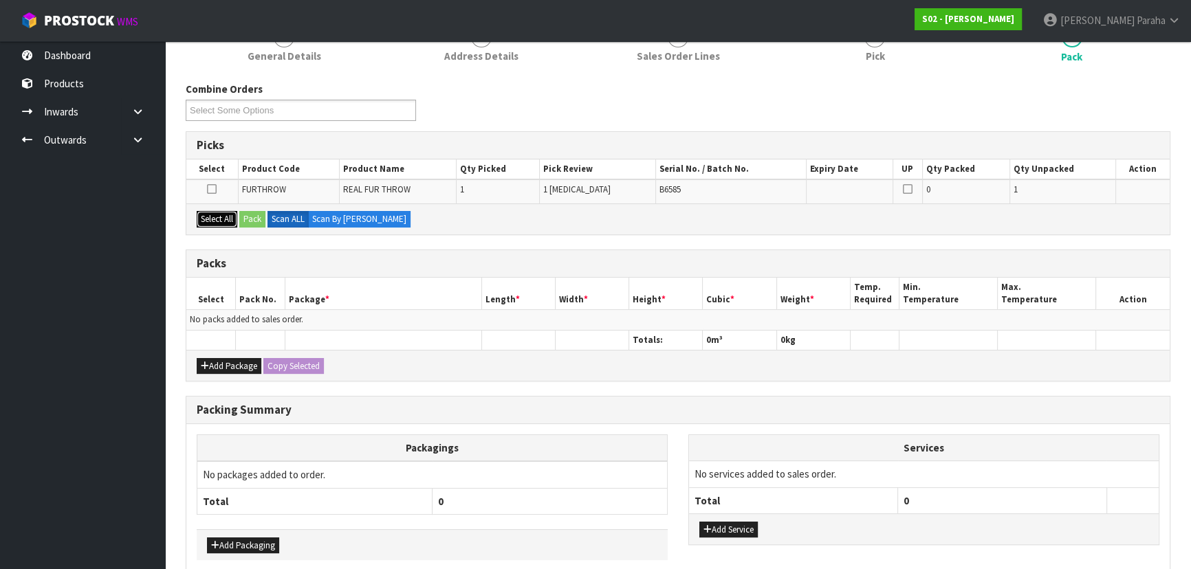
click at [221, 212] on button "Select All" at bounding box center [217, 219] width 41 height 17
click at [243, 217] on button "Pack" at bounding box center [252, 219] width 26 height 17
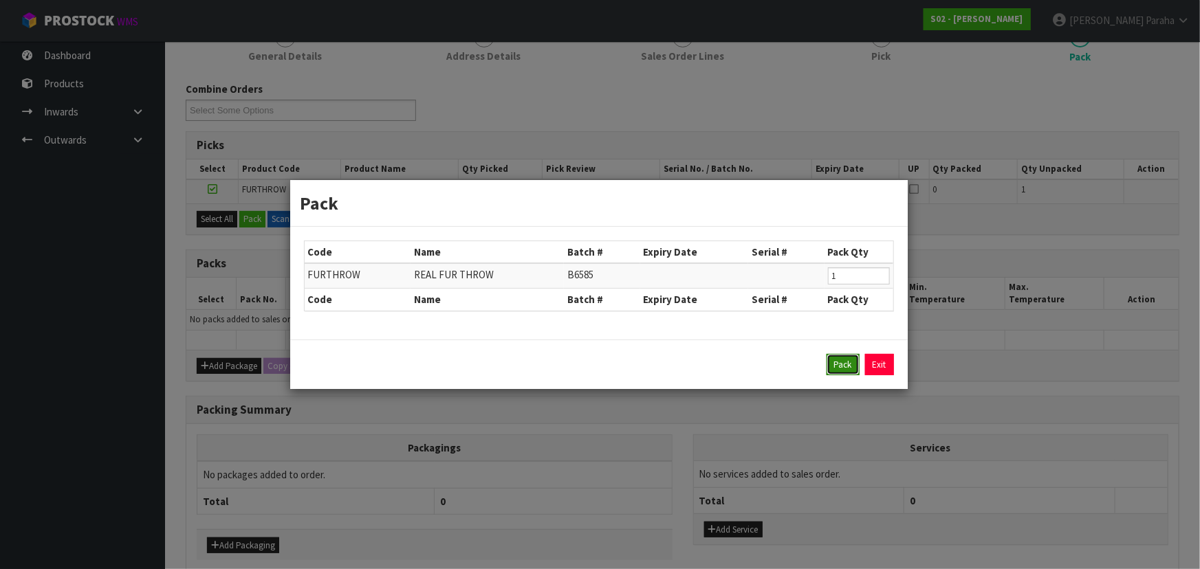
click at [846, 364] on button "Pack" at bounding box center [843, 365] width 33 height 22
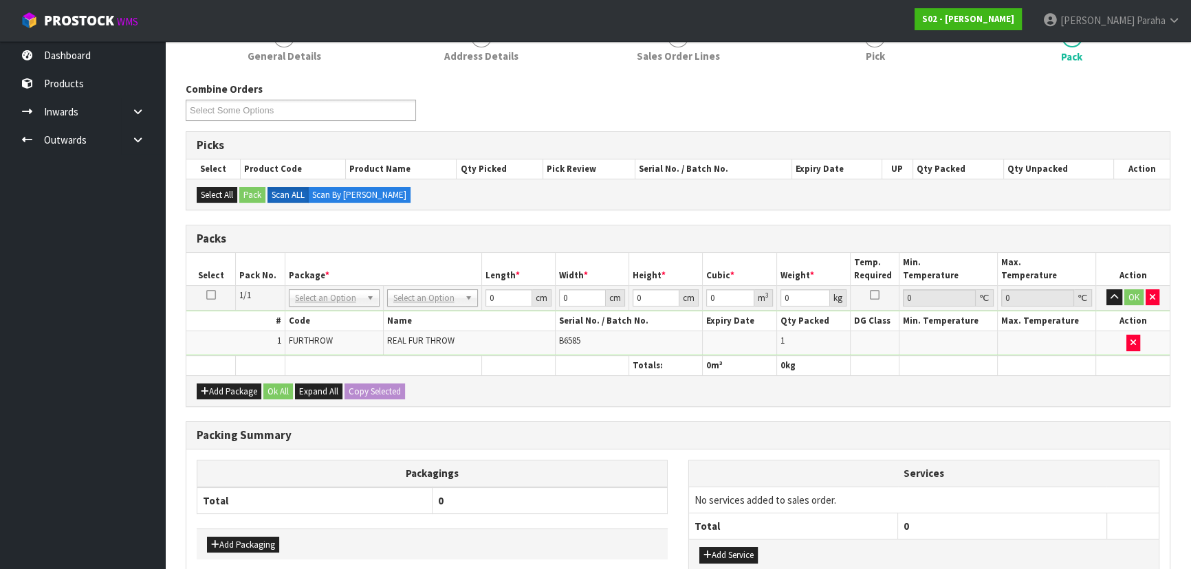
drag, startPoint x: 421, startPoint y: 289, endPoint x: 424, endPoint y: 307, distance: 18.2
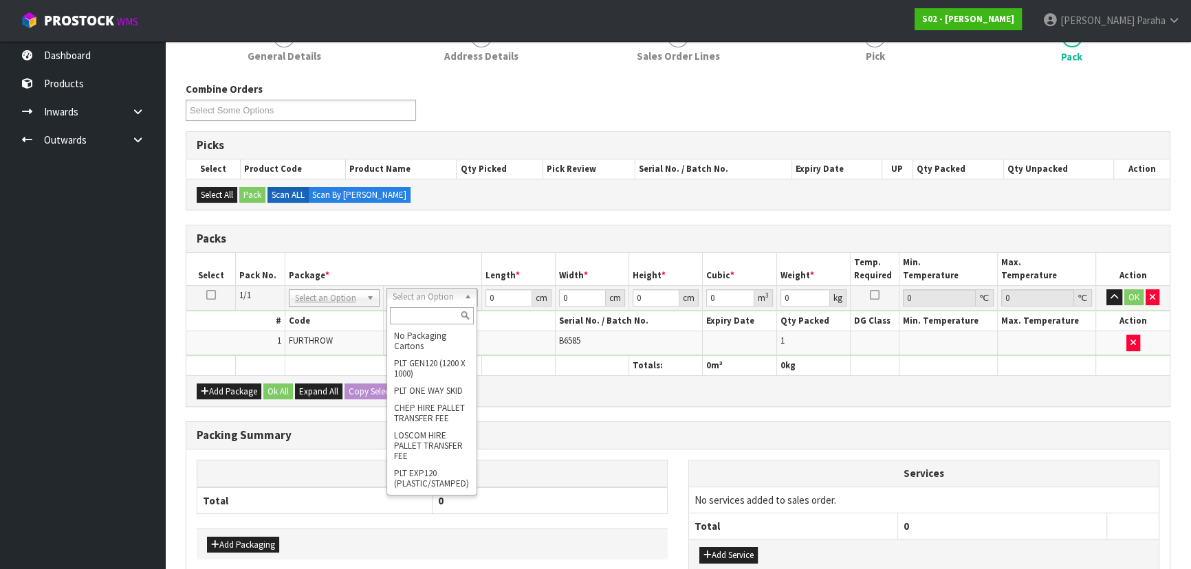
click at [424, 316] on input "text" at bounding box center [432, 315] width 84 height 17
type input "oc"
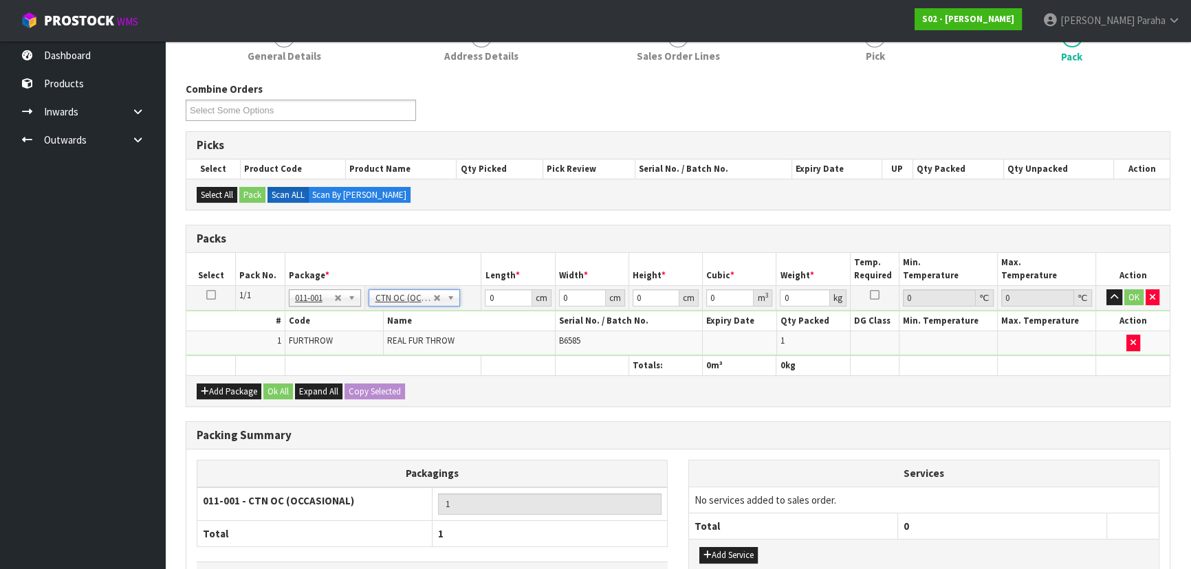
type input "1.56"
click at [509, 303] on input "0" at bounding box center [508, 297] width 47 height 17
type input "41"
type input "32"
type input "3"
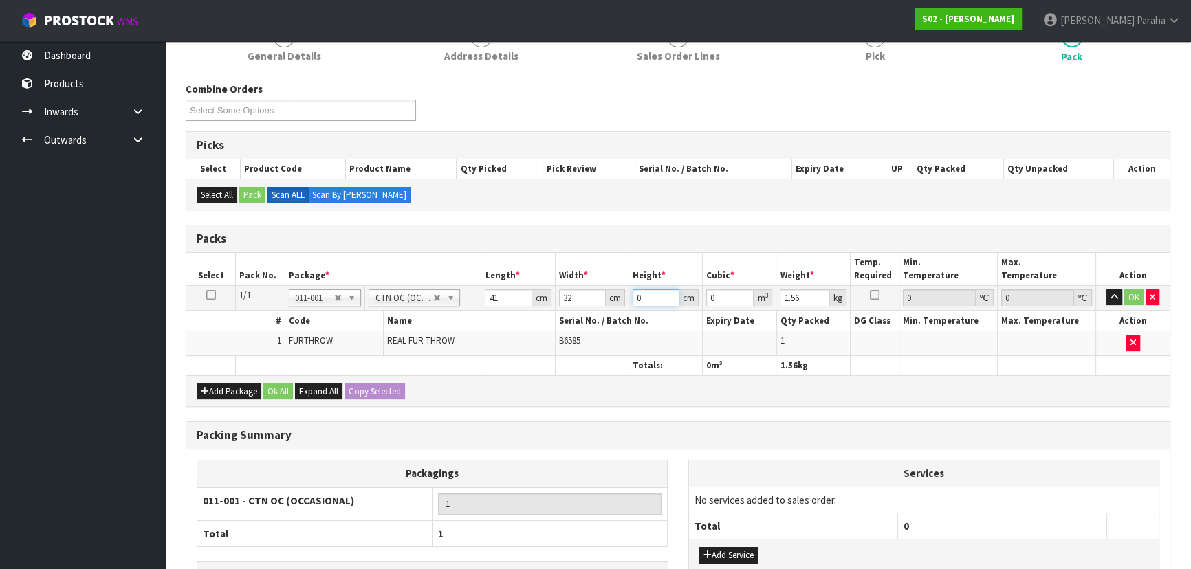
type input "0.003936"
type input "35"
type input "0.04592"
type input "35"
type input "6"
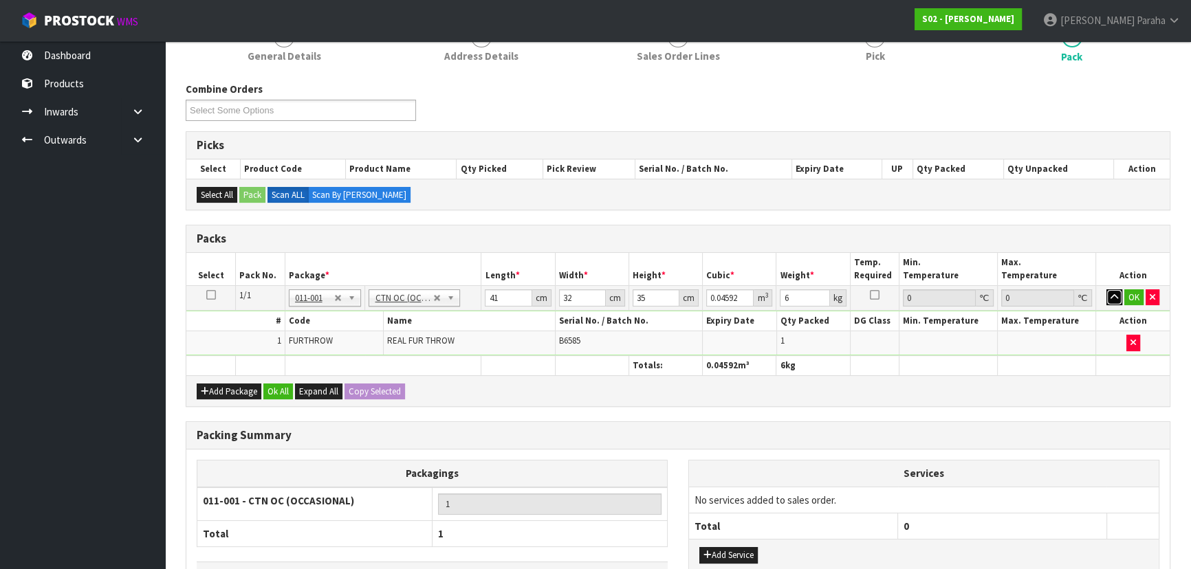
click at [1106, 289] on button "button" at bounding box center [1114, 297] width 16 height 17
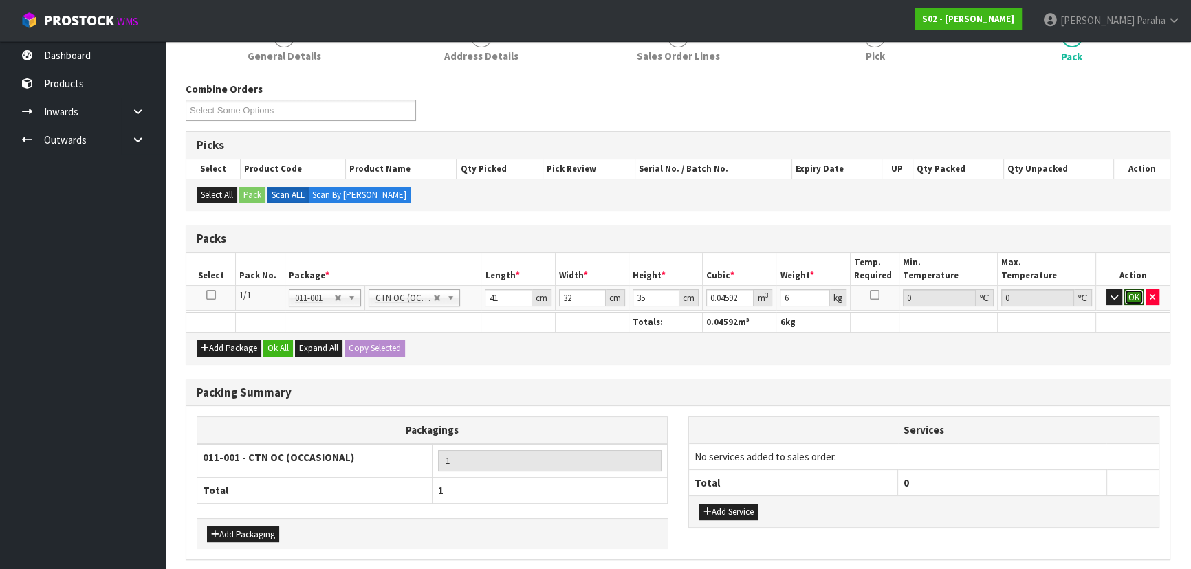
click button "OK" at bounding box center [1133, 297] width 19 height 17
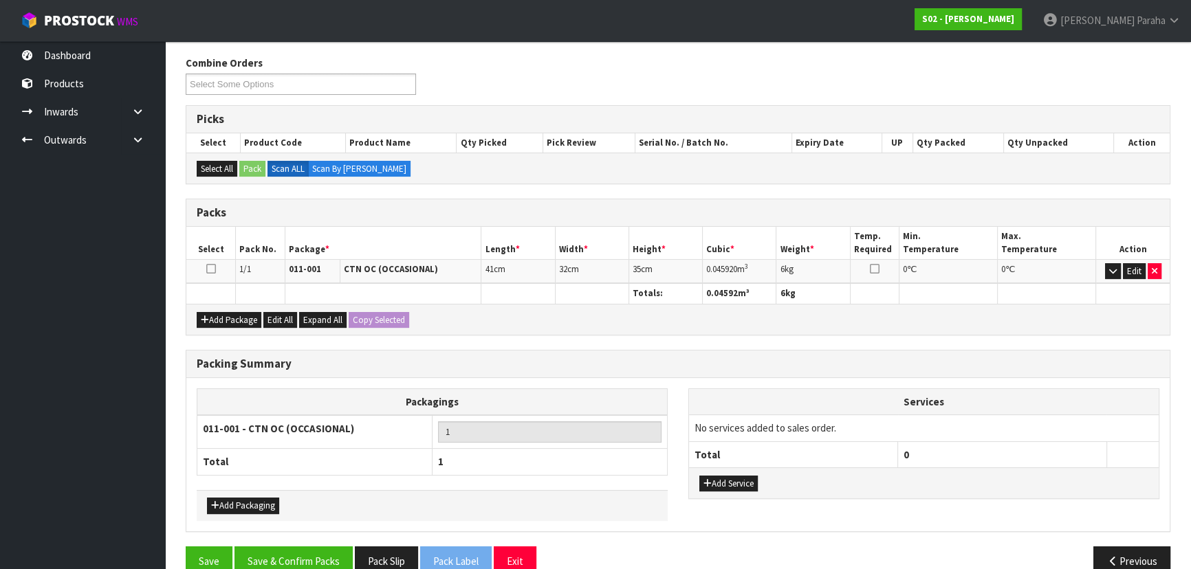
scroll to position [237, 0]
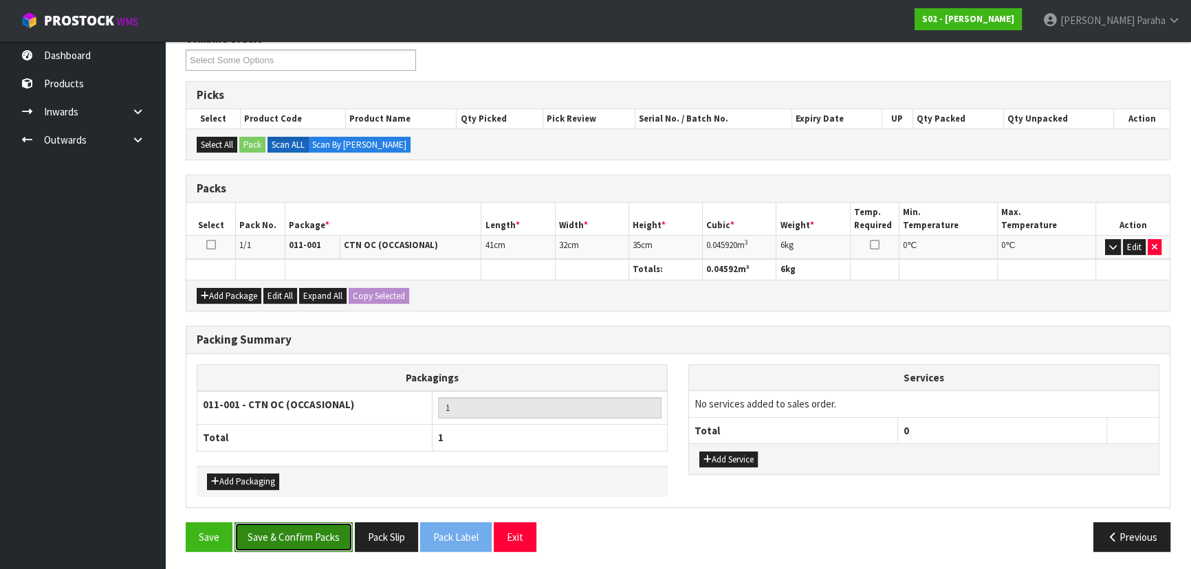
click at [314, 532] on button "Save & Confirm Packs" at bounding box center [293, 538] width 118 height 30
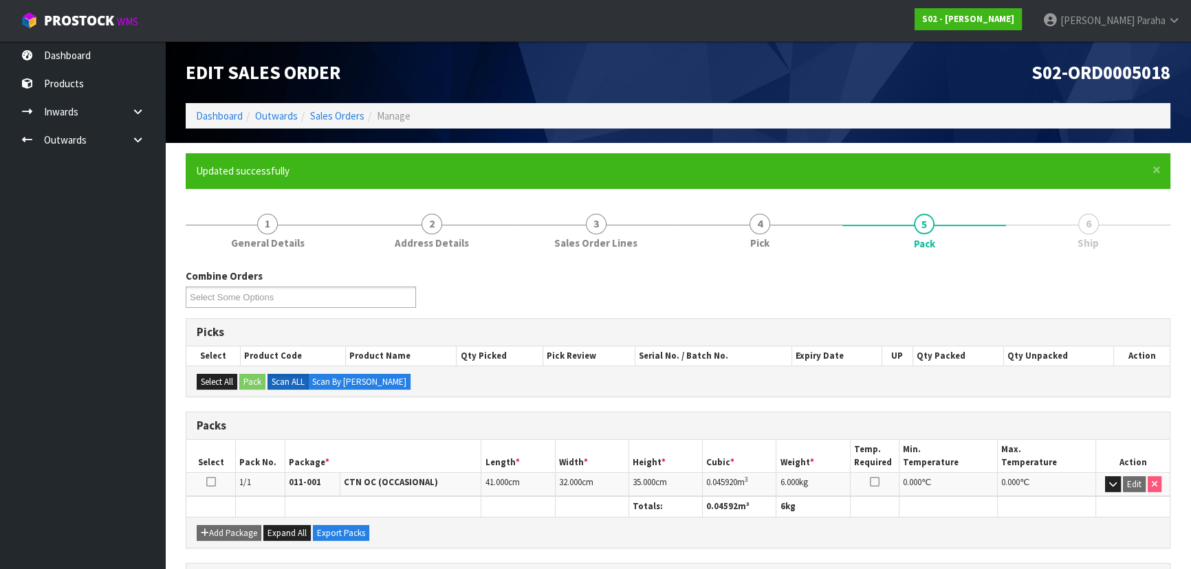
scroll to position [206, 0]
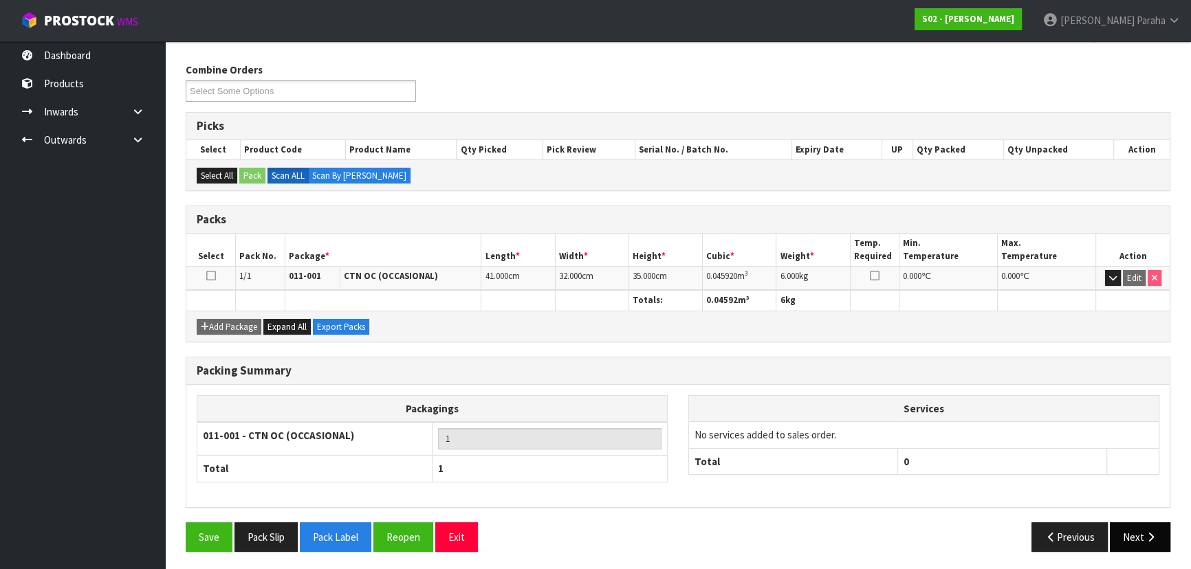
click at [1130, 527] on button "Next" at bounding box center [1140, 538] width 61 height 30
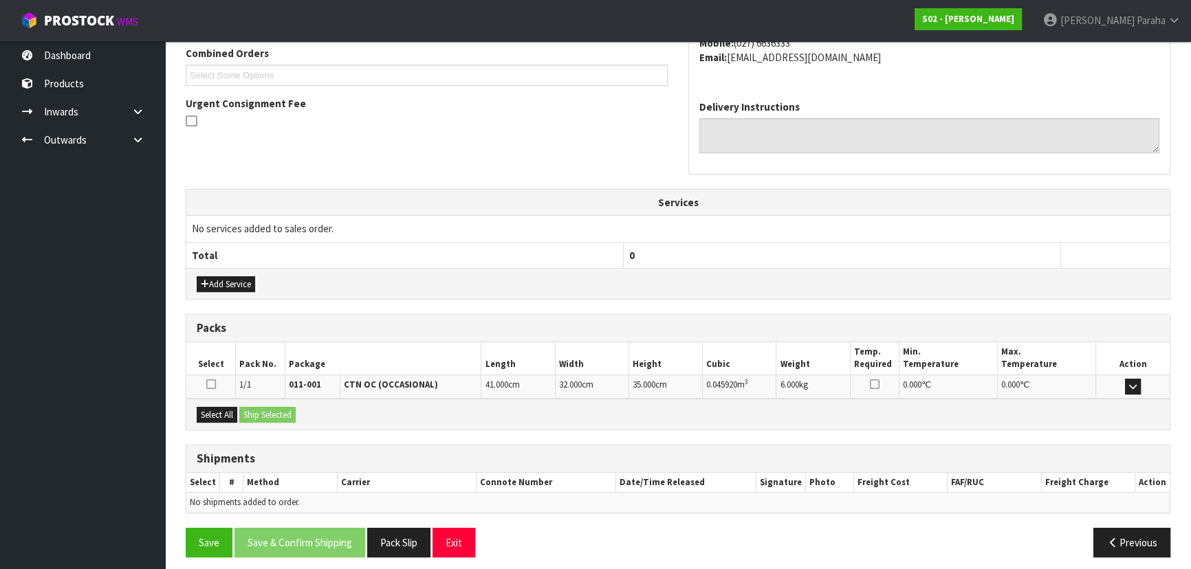
scroll to position [366, 0]
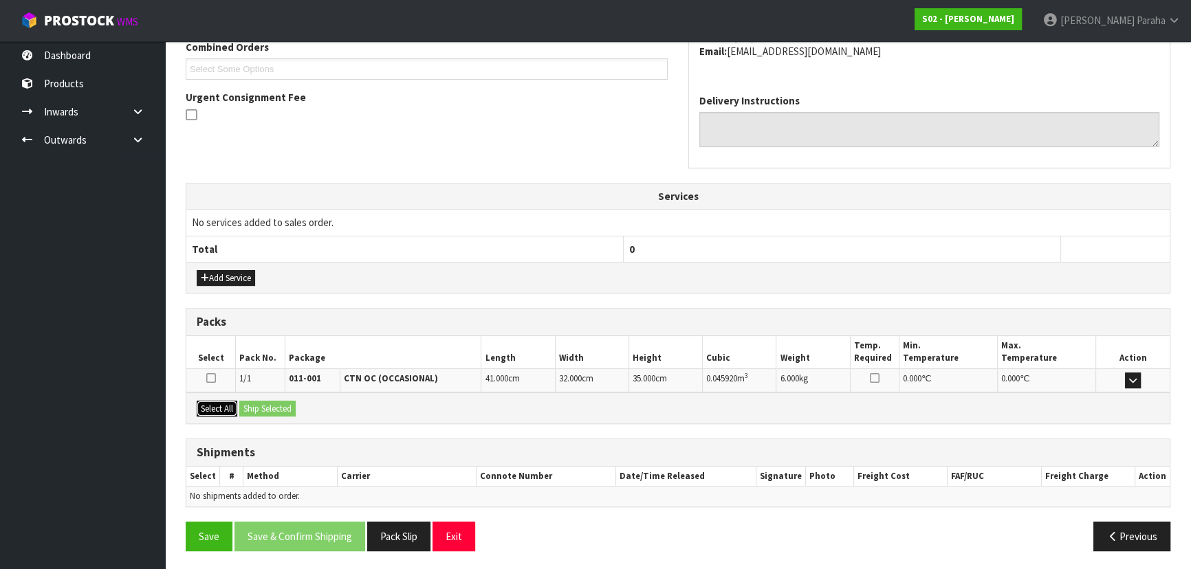
click at [212, 402] on button "Select All" at bounding box center [217, 409] width 41 height 17
click at [278, 402] on button "Ship Selected" at bounding box center [267, 409] width 56 height 17
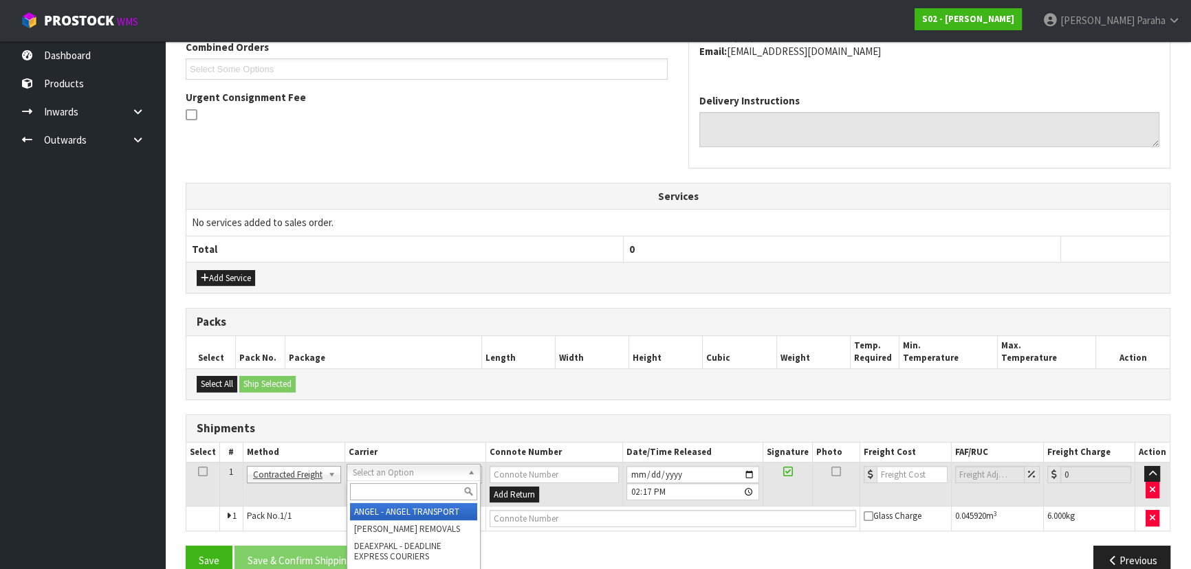
click at [382, 488] on input "text" at bounding box center [413, 491] width 127 height 17
type input "nzp"
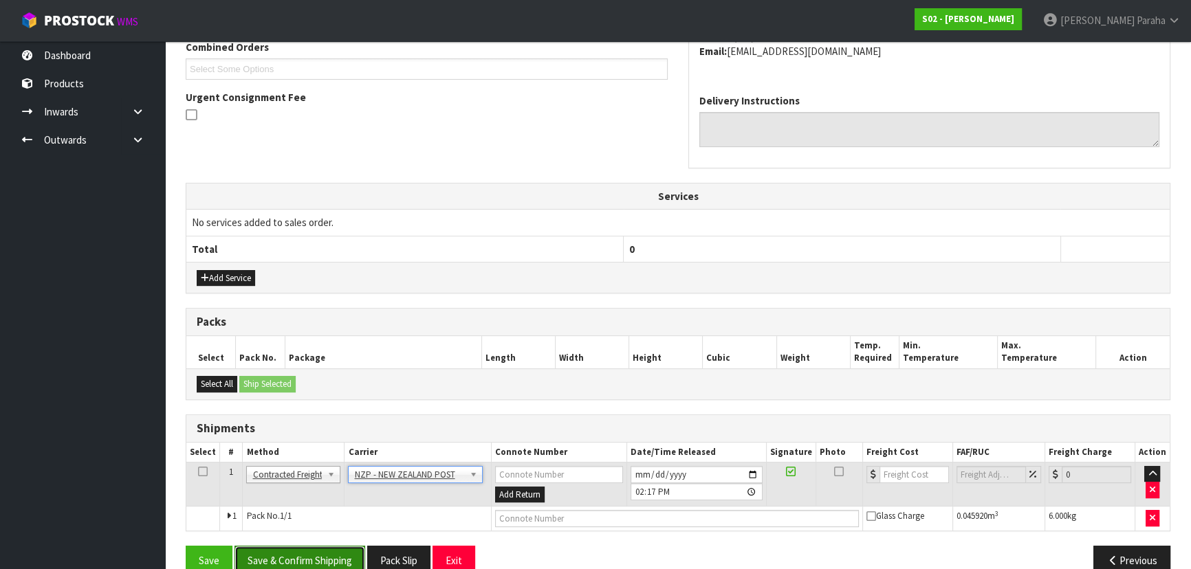
click at [342, 564] on button "Save & Confirm Shipping" at bounding box center [299, 561] width 131 height 30
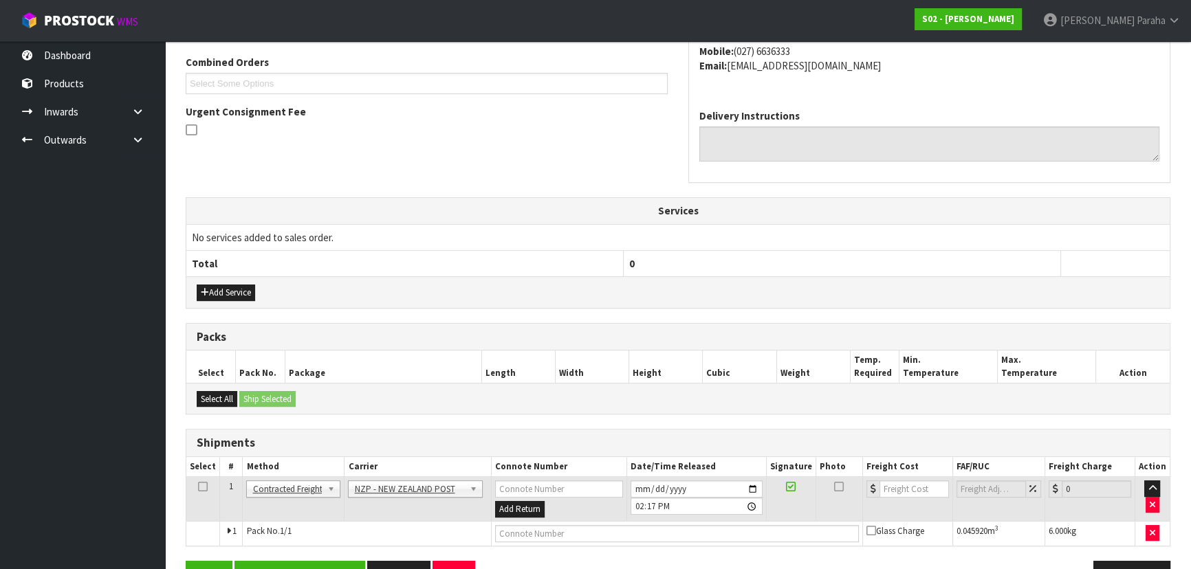
scroll to position [0, 0]
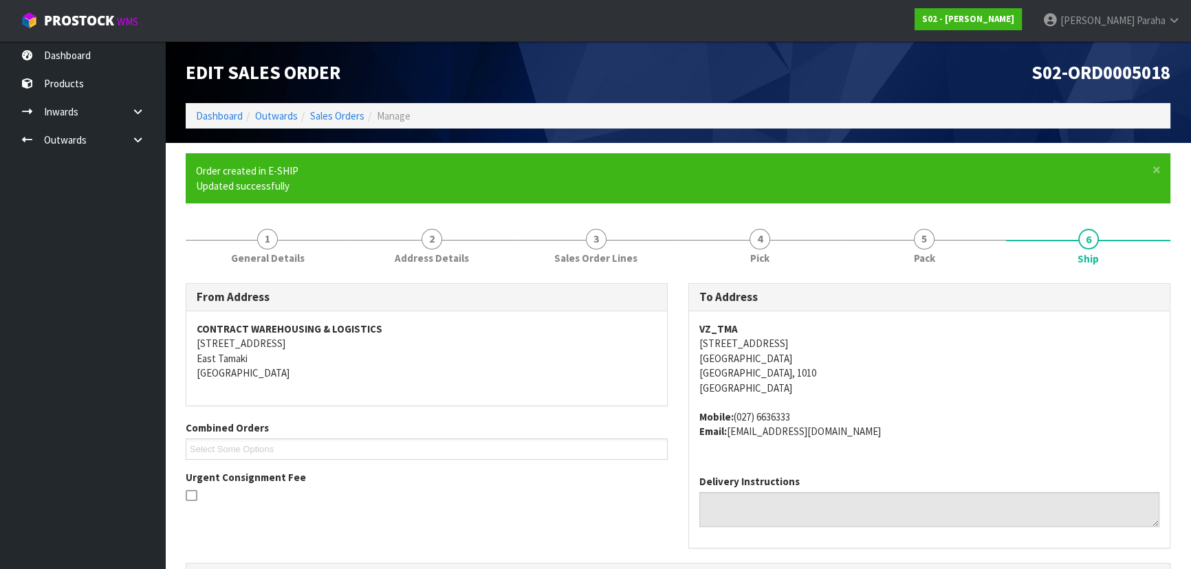
click at [1068, 329] on address "VZ_TMA 3306/10 COMMERCE STREET AUCKLAND CENTRAL Auckland, 1010 New Zealand" at bounding box center [929, 359] width 460 height 74
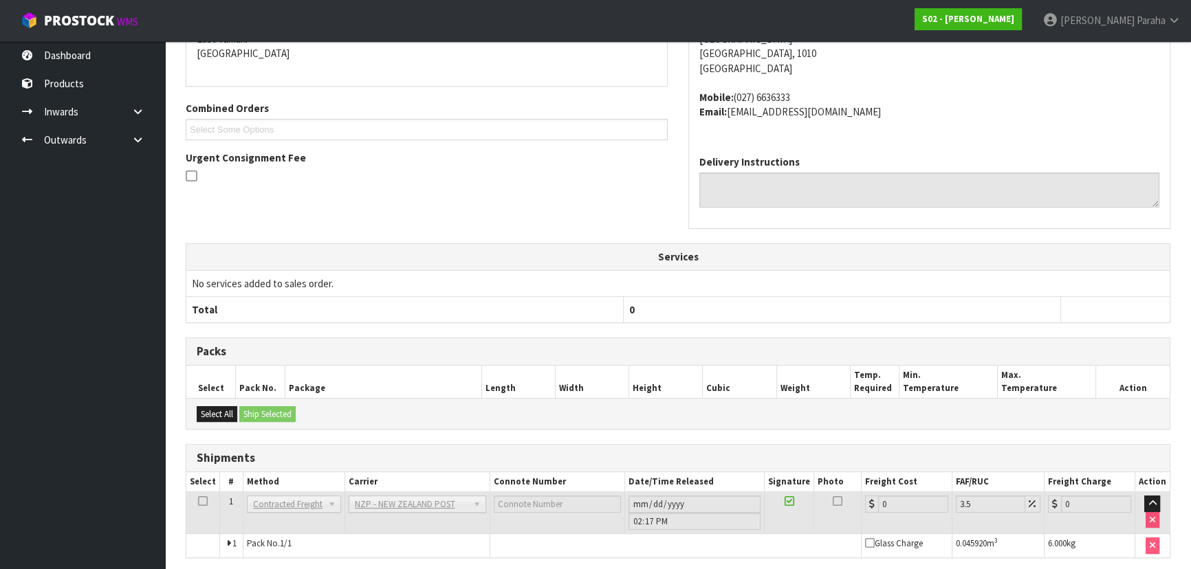
scroll to position [371, 0]
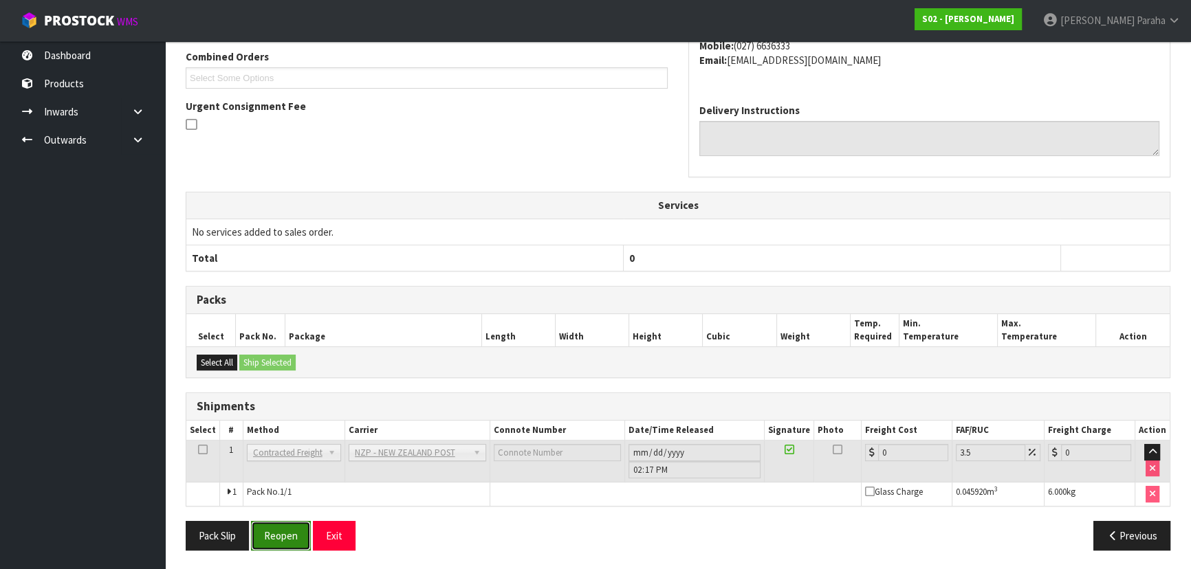
click at [296, 543] on button "Reopen" at bounding box center [281, 536] width 60 height 30
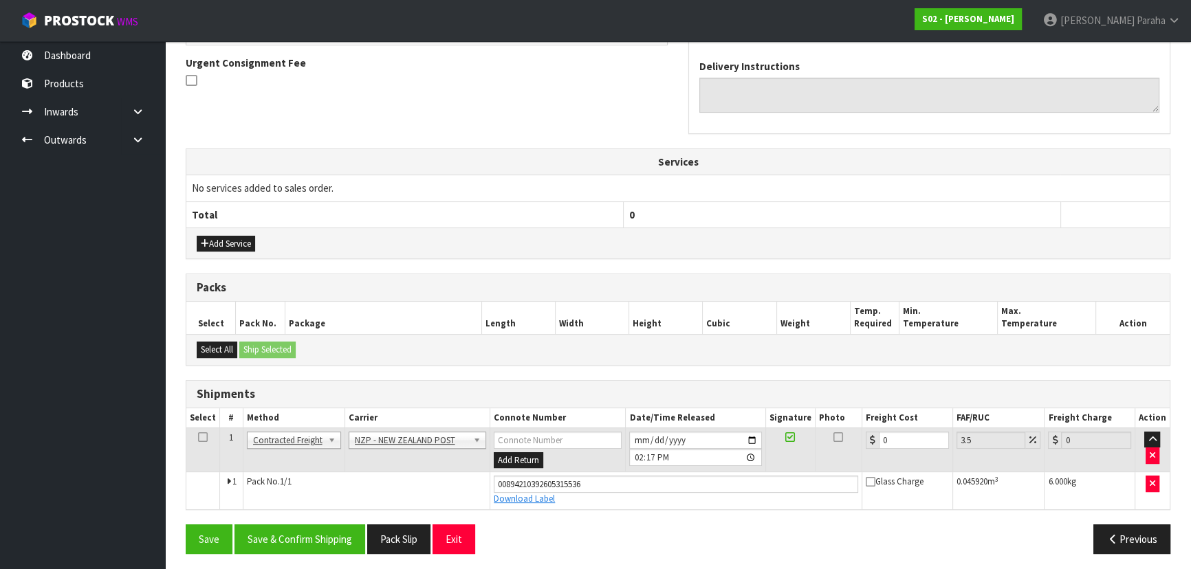
scroll to position [403, 0]
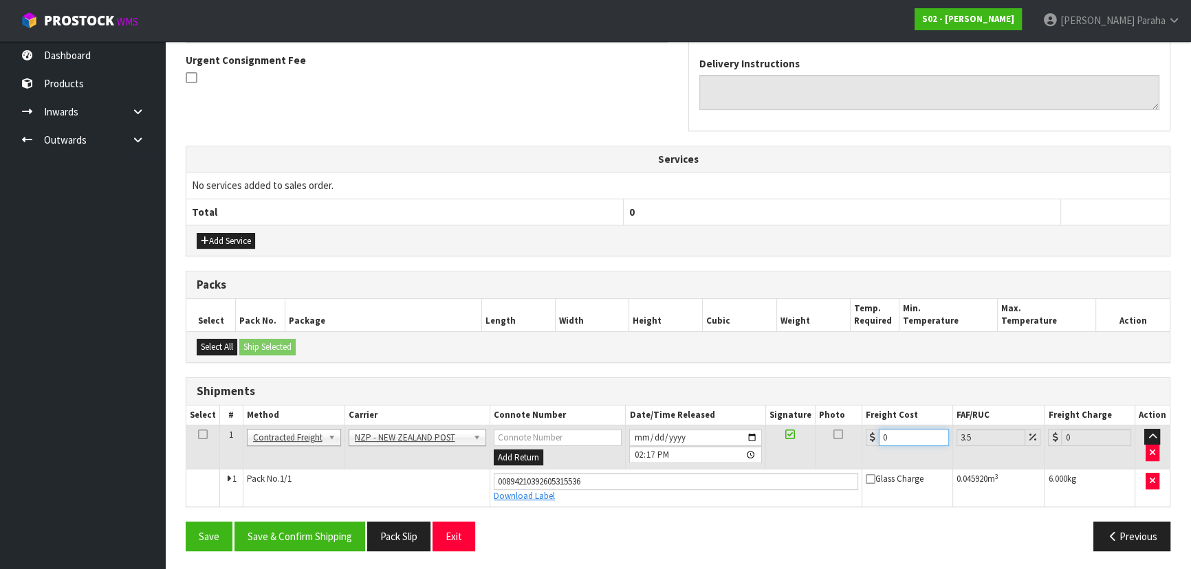
click at [895, 430] on input "0" at bounding box center [914, 437] width 70 height 17
type input "4"
type input "4.14"
type input "4.3"
type input "4.45"
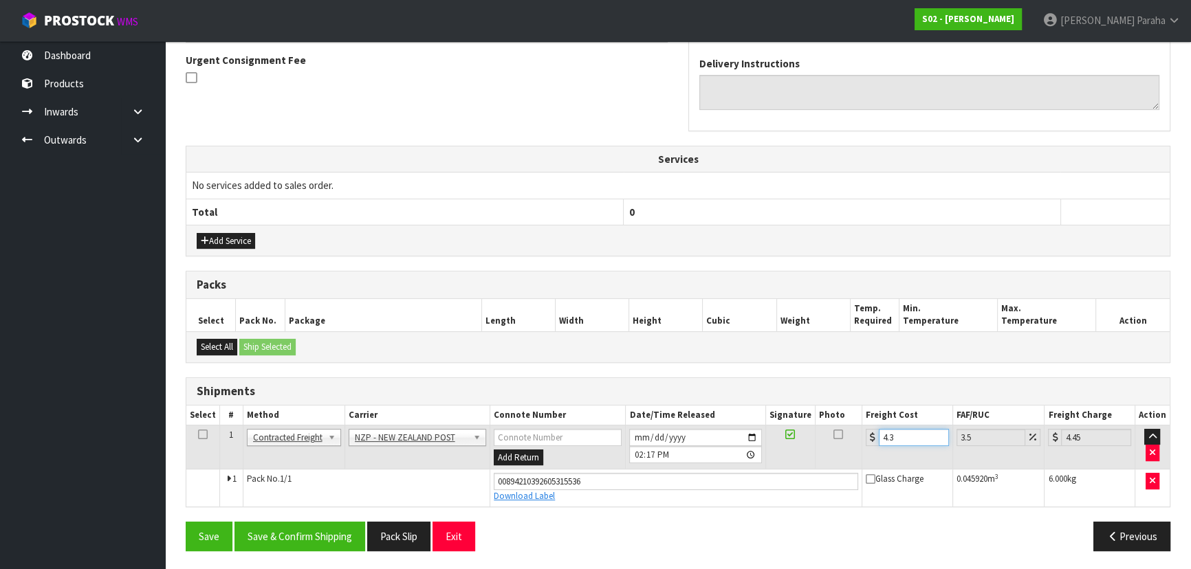
type input "4.33"
type input "4.48"
type input "4.33"
click at [330, 526] on button "Save & Confirm Shipping" at bounding box center [299, 537] width 131 height 30
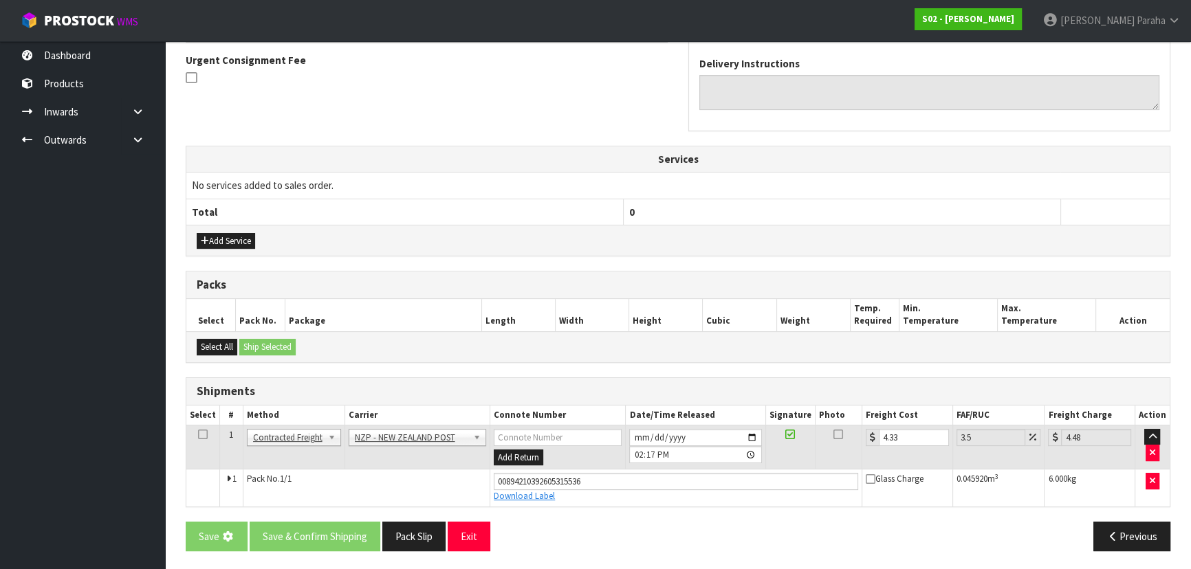
scroll to position [0, 0]
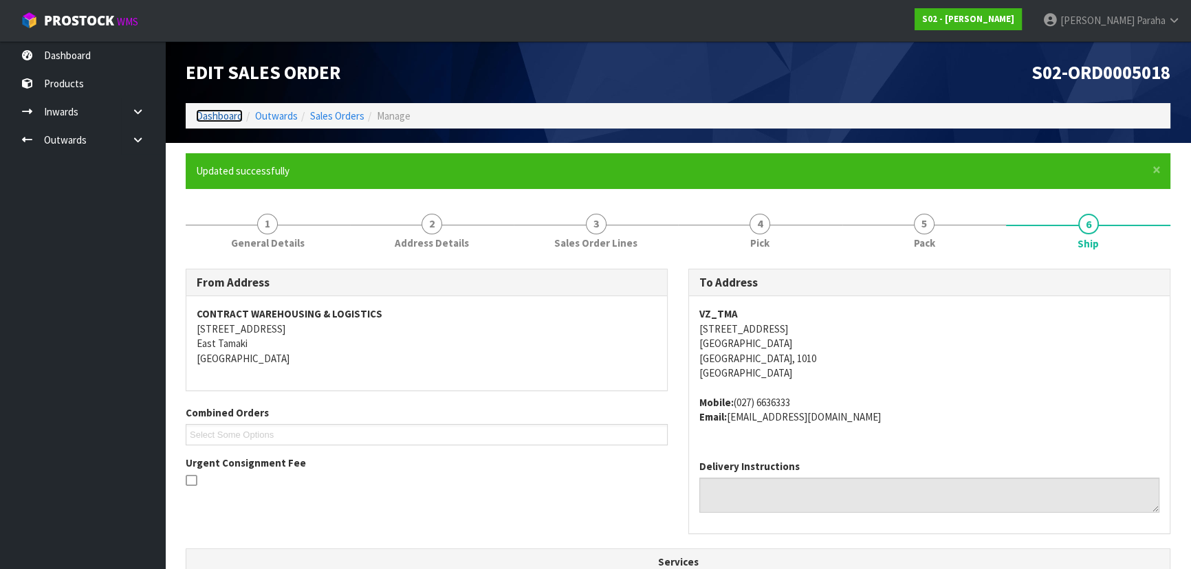
click at [215, 113] on link "Dashboard" at bounding box center [219, 115] width 47 height 13
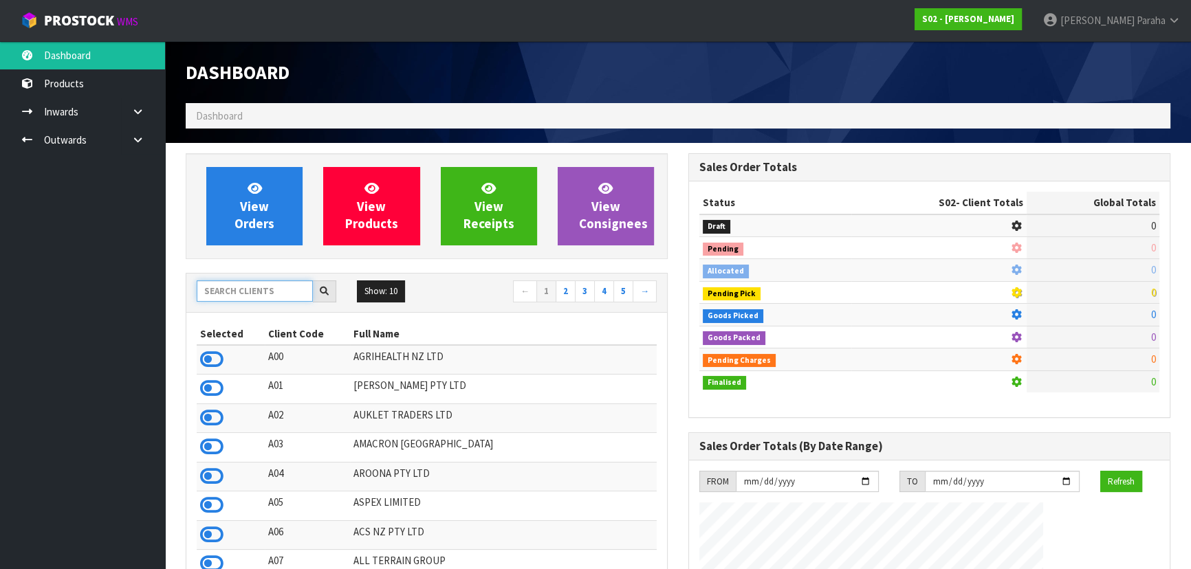
click at [241, 295] on input "text" at bounding box center [255, 291] width 116 height 21
type input "S"
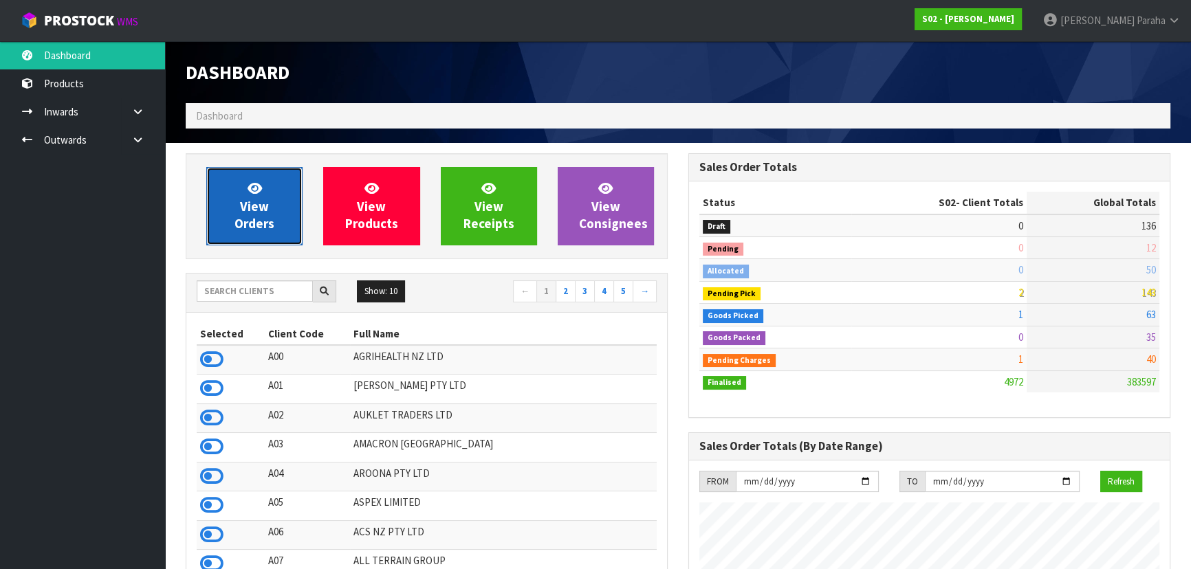
click at [247, 204] on span "View Orders" at bounding box center [254, 206] width 40 height 52
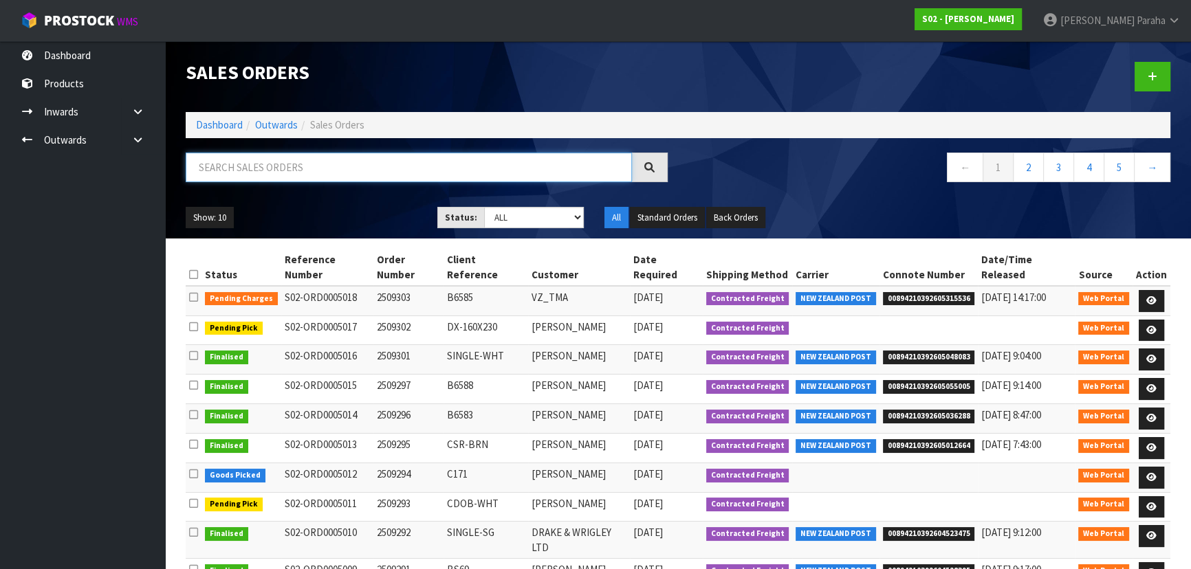
click at [250, 171] on input "text" at bounding box center [409, 168] width 446 height 30
click at [1157, 322] on link at bounding box center [1151, 331] width 25 height 22
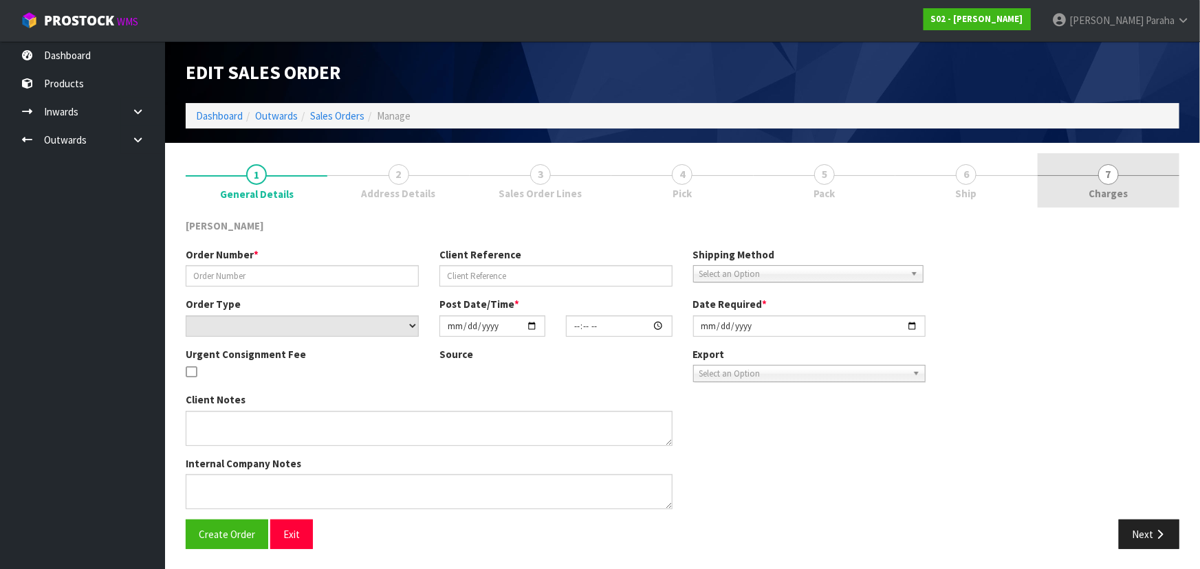
type input "2509302"
type input "DX-160X230"
select select "number:0"
type input "2025-09-30"
type input "13:50:00.000"
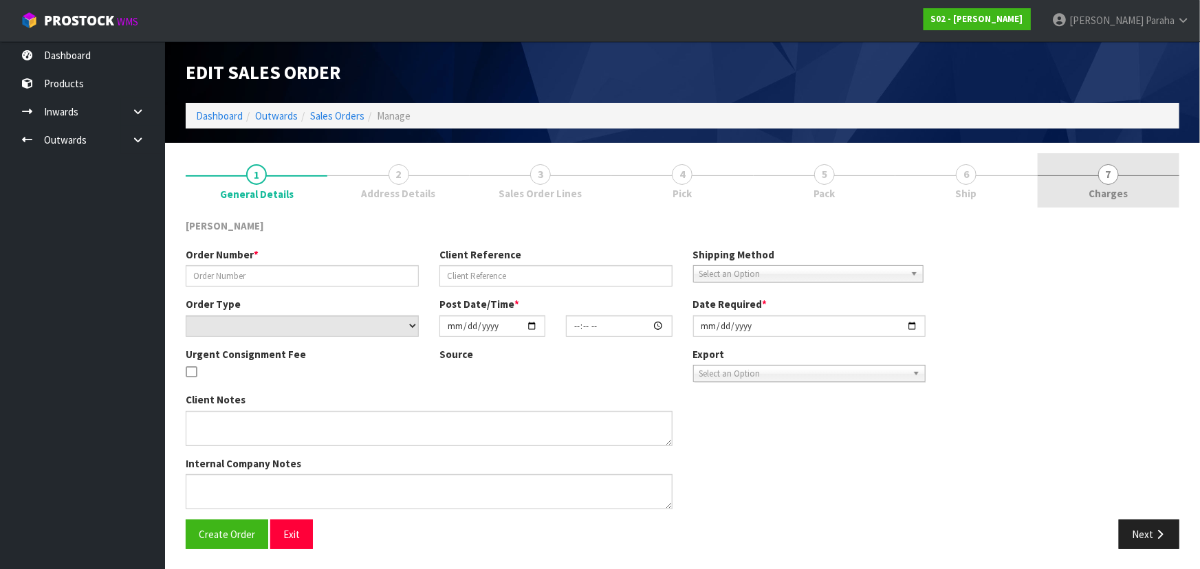
type input "2025-09-30"
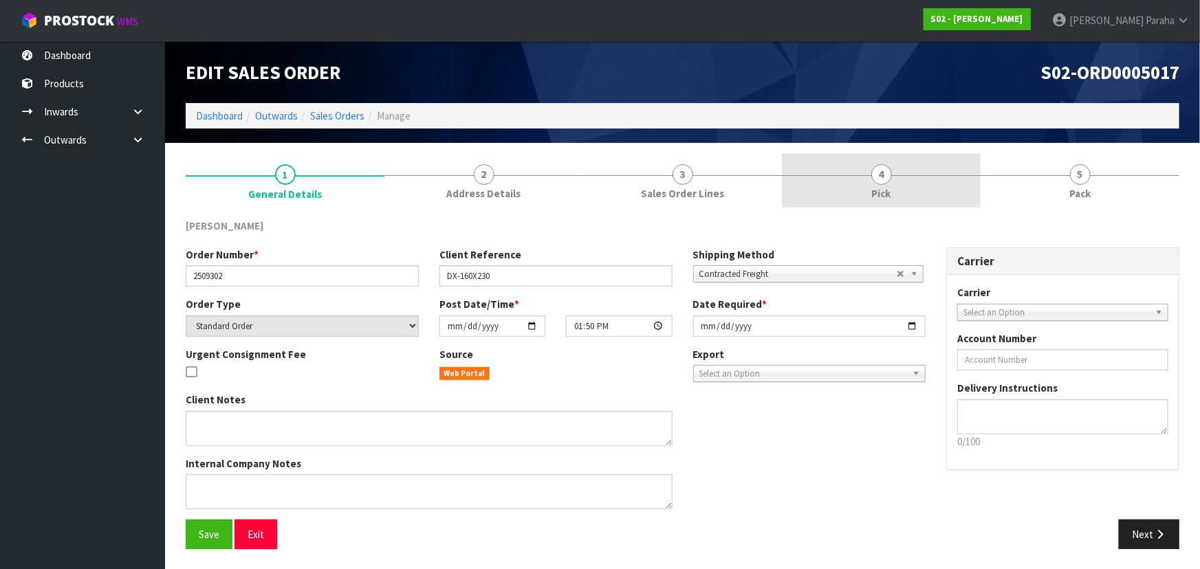
click at [881, 175] on span "4" at bounding box center [881, 174] width 21 height 21
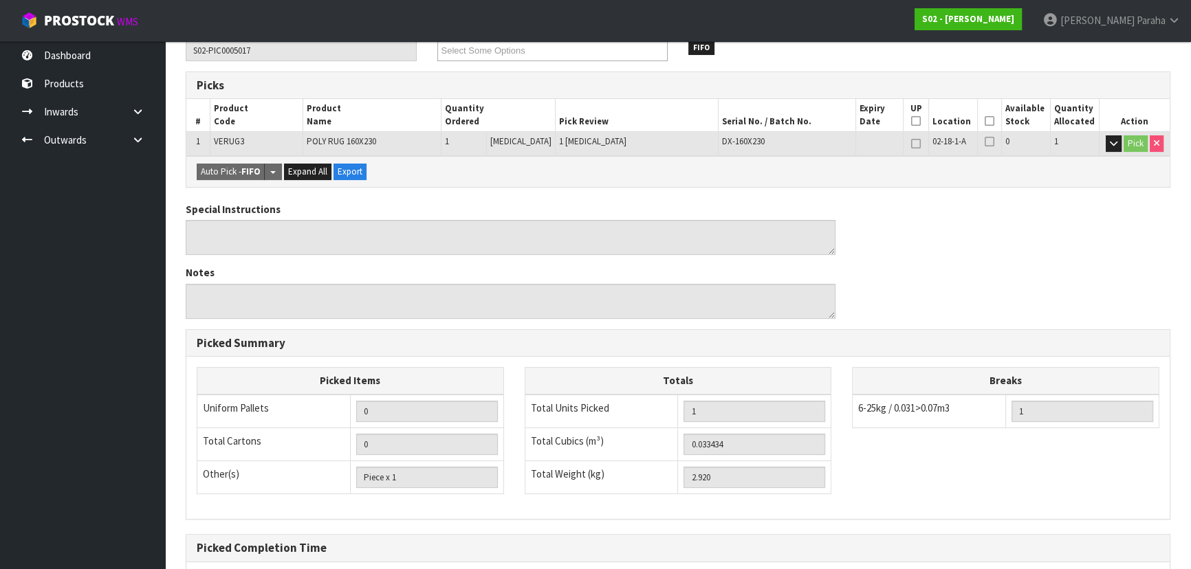
scroll to position [21, 0]
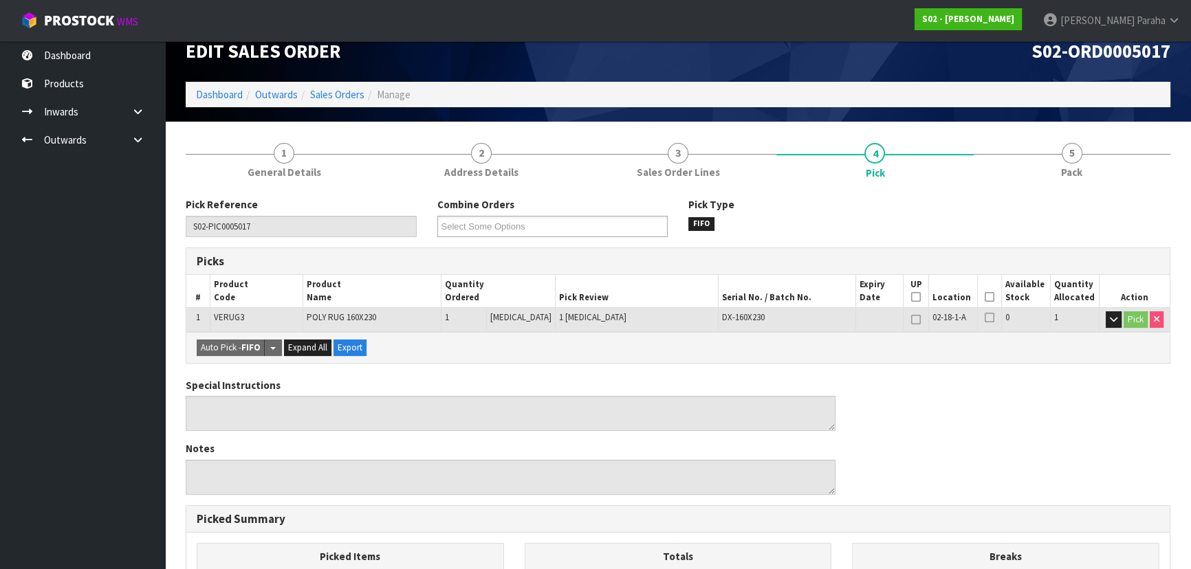
click at [992, 292] on th "Picked" at bounding box center [990, 291] width 24 height 32
click at [991, 295] on th "Picked" at bounding box center [990, 291] width 24 height 32
click at [987, 297] on icon at bounding box center [990, 297] width 10 height 1
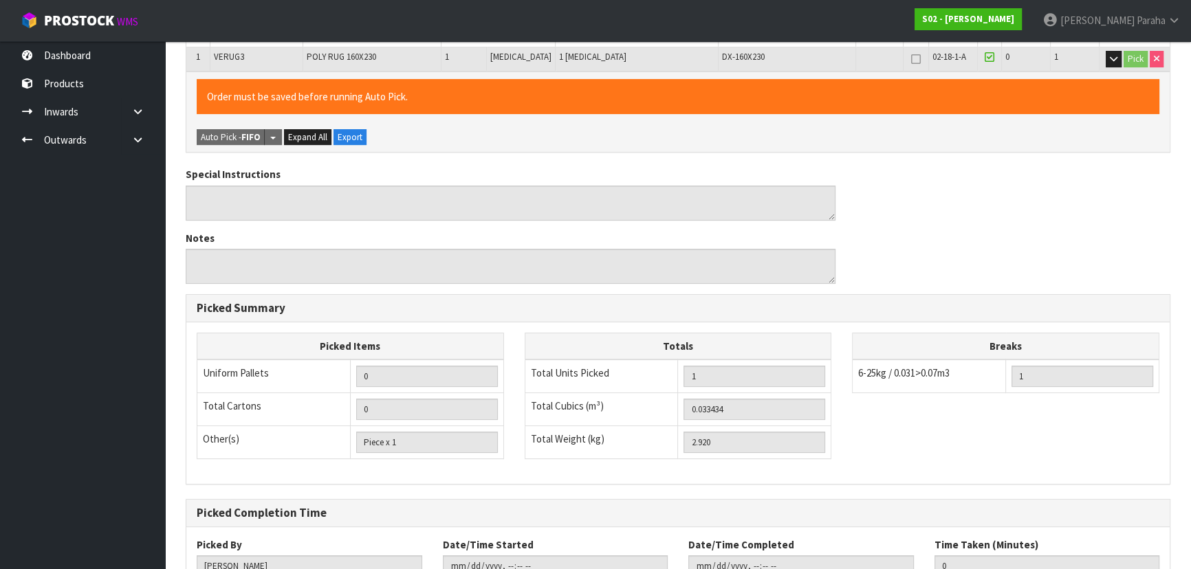
scroll to position [384, 0]
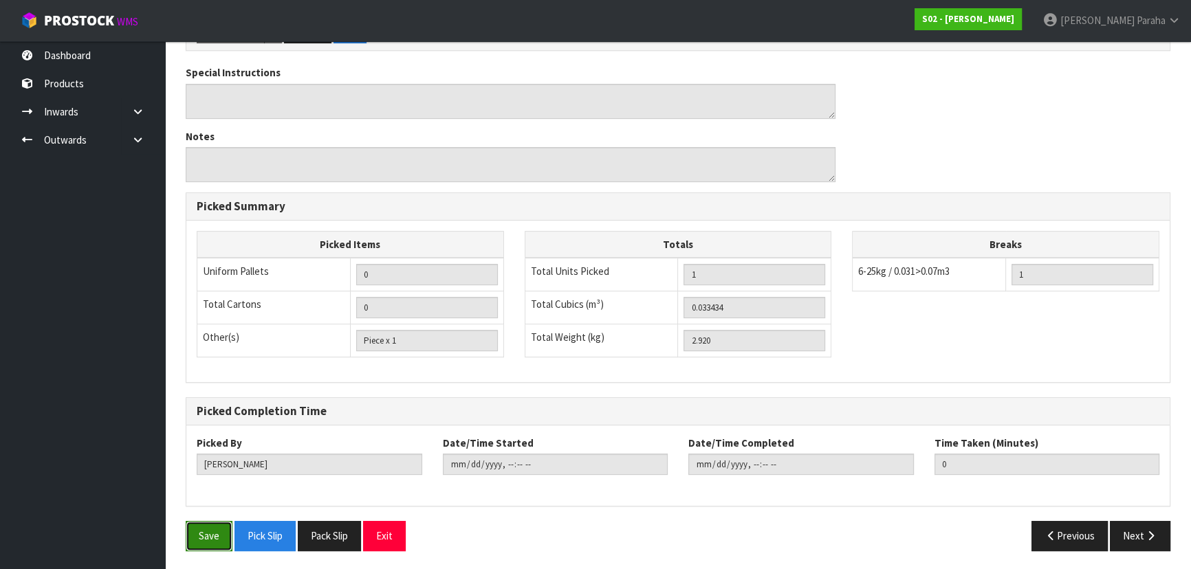
click at [203, 521] on button "Save" at bounding box center [209, 536] width 47 height 30
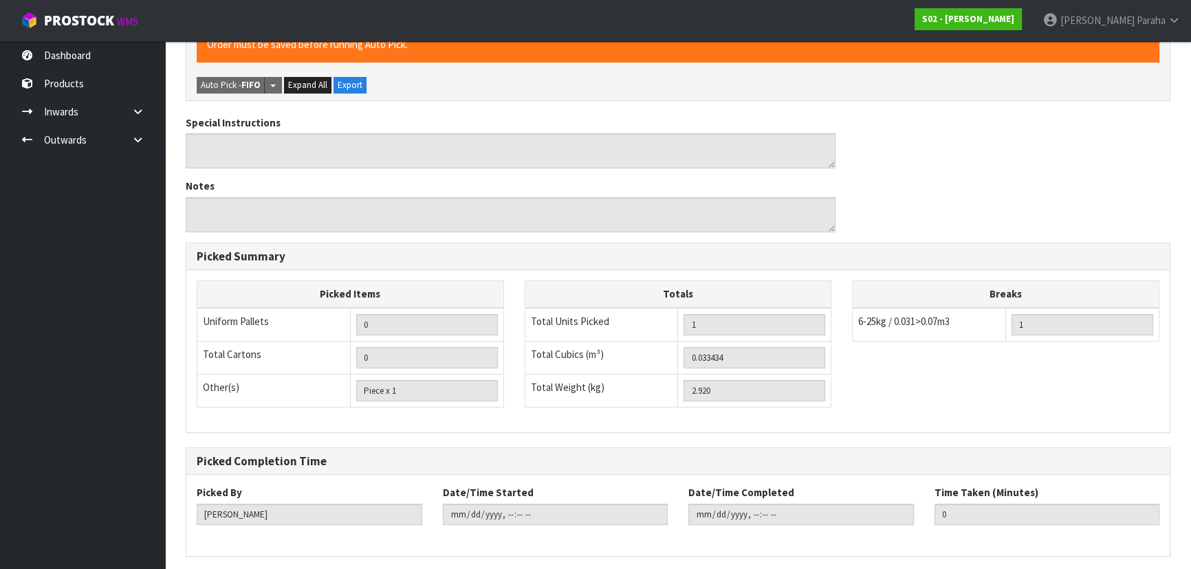
scroll to position [0, 0]
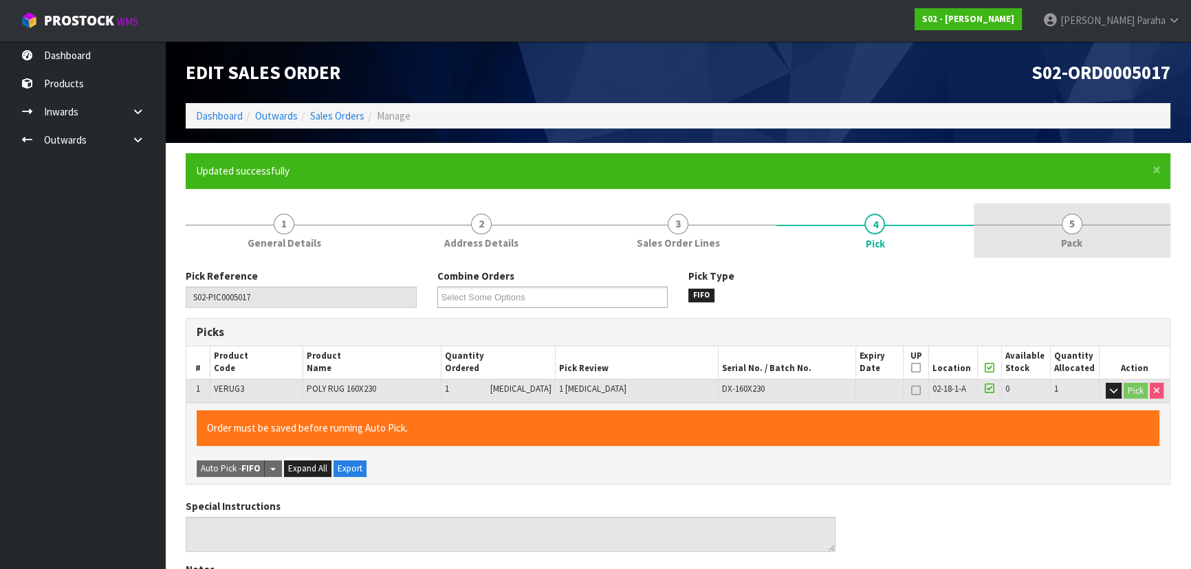
type input "Polly Paraha"
type input "2025-09-30T14:19:34"
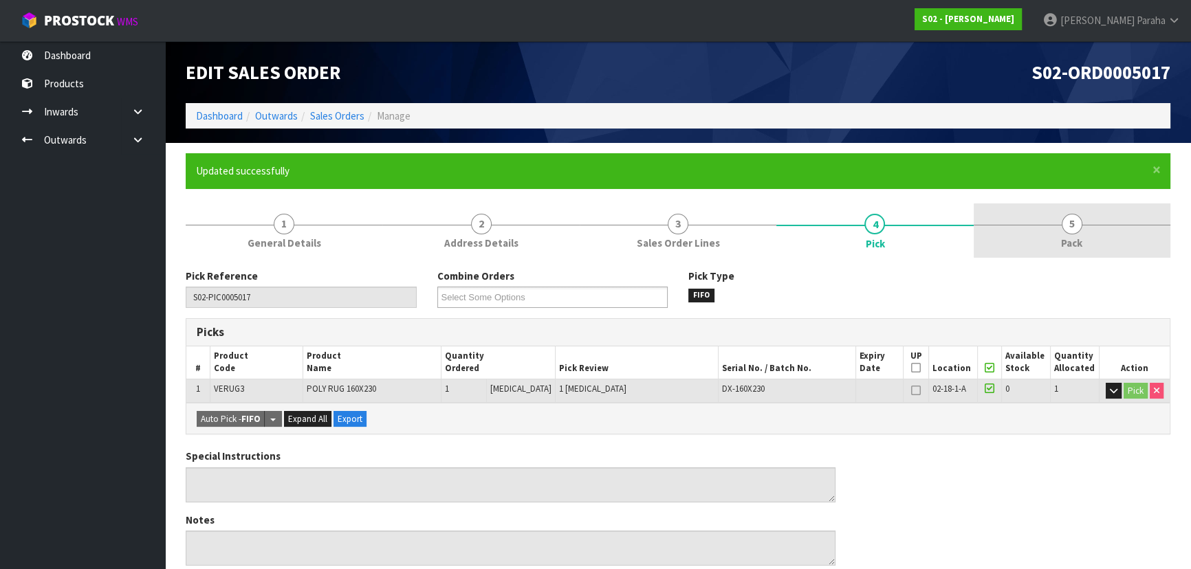
click at [1060, 220] on link "5 Pack" at bounding box center [1072, 231] width 197 height 54
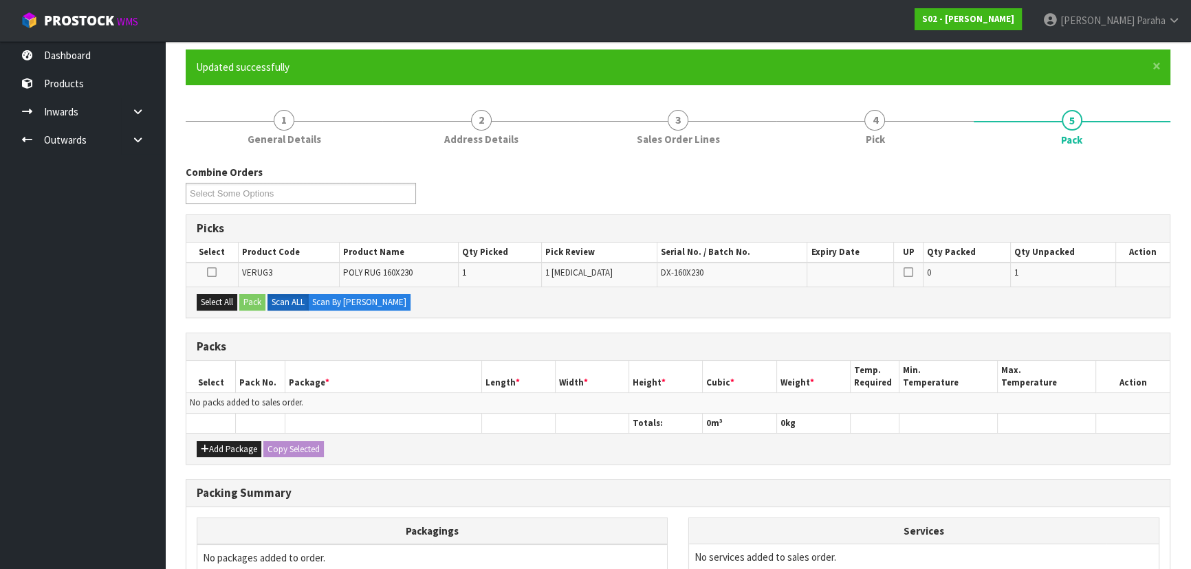
scroll to position [251, 0]
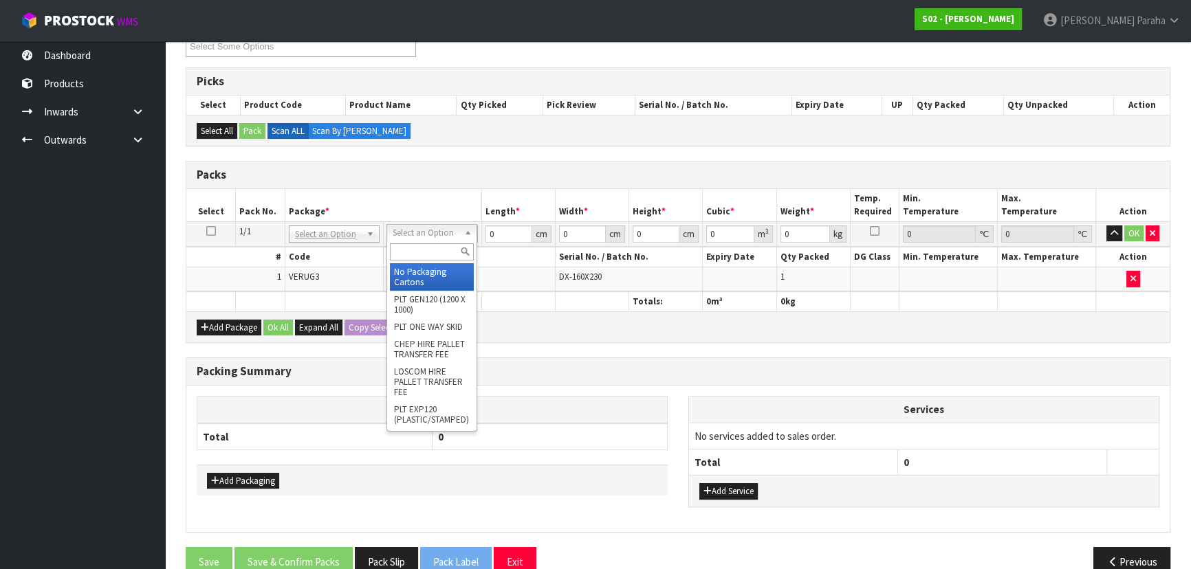
drag, startPoint x: 441, startPoint y: 252, endPoint x: 429, endPoint y: 232, distance: 23.5
click at [441, 248] on input "text" at bounding box center [432, 251] width 84 height 17
type input "oc"
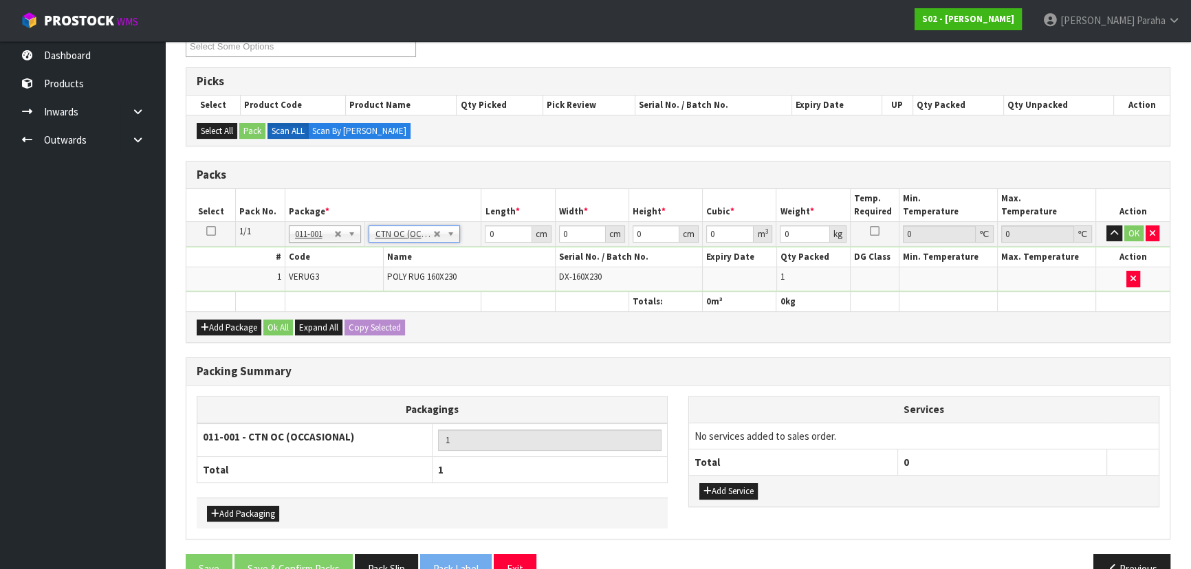
type input "2.92"
click at [499, 230] on input "0" at bounding box center [508, 234] width 47 height 17
type input "62"
type input "41"
type input "2"
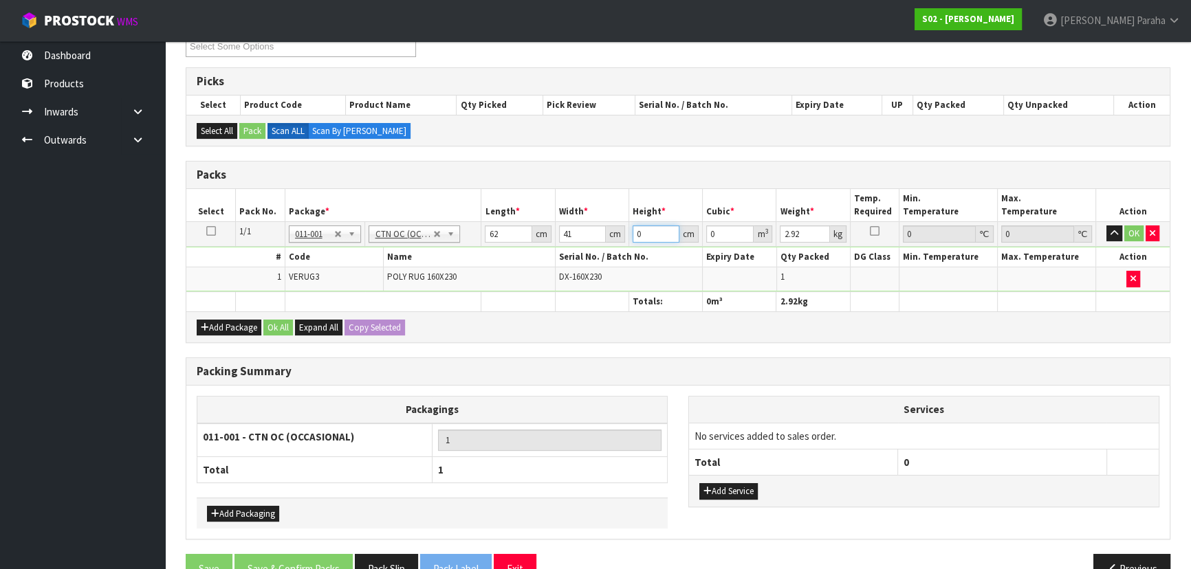
type input "0.005084"
type input "28"
type input "0.071176"
type input "28"
type input "5"
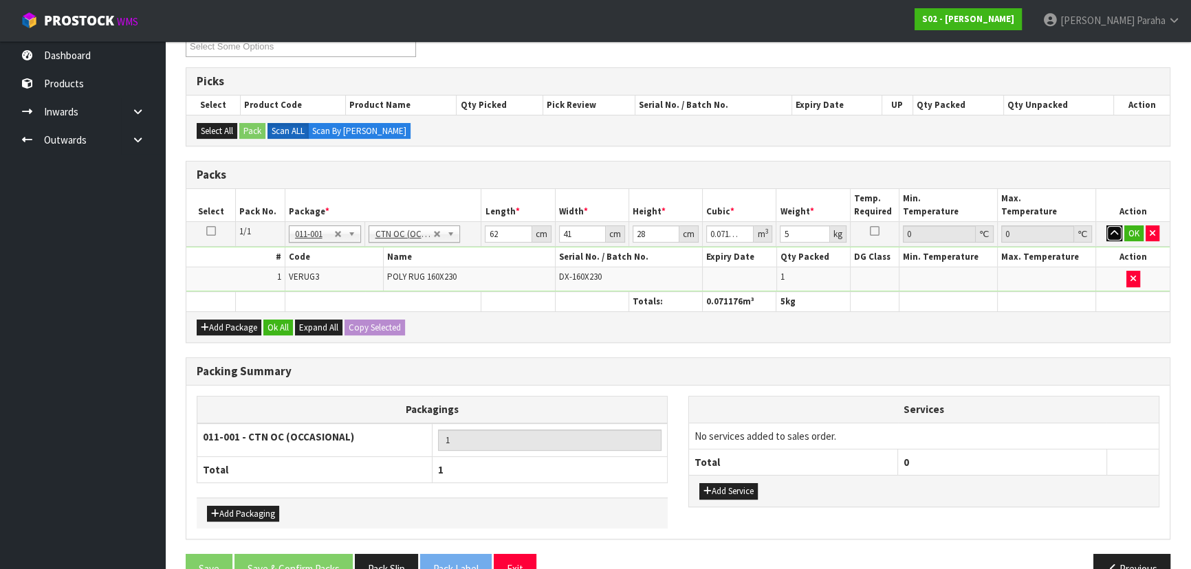
click at [1106, 226] on button "button" at bounding box center [1114, 234] width 16 height 17
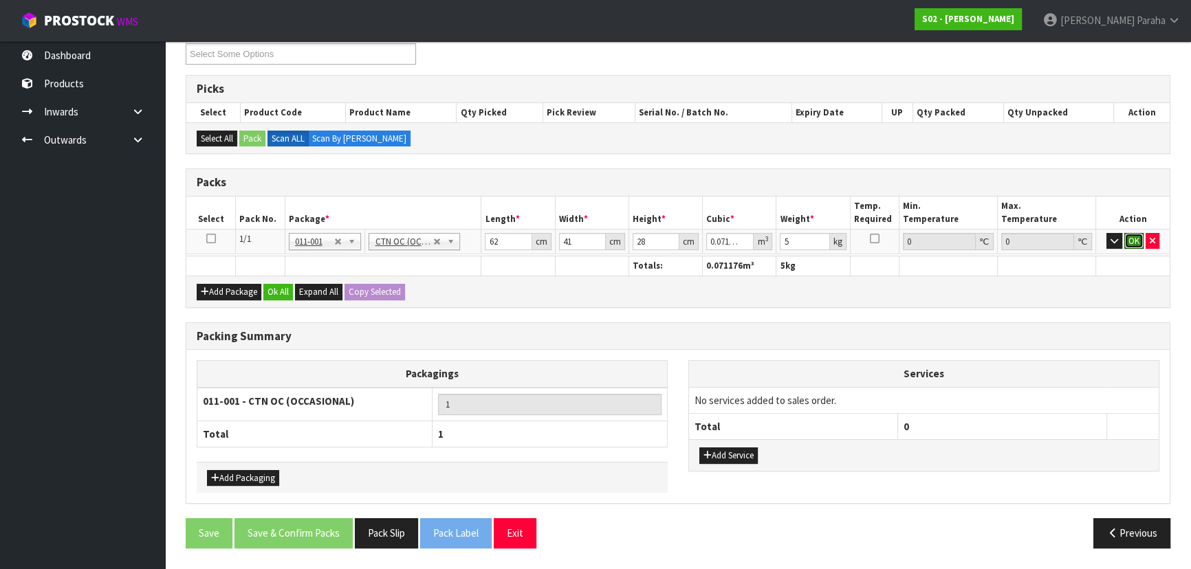
click button "OK" at bounding box center [1133, 241] width 19 height 17
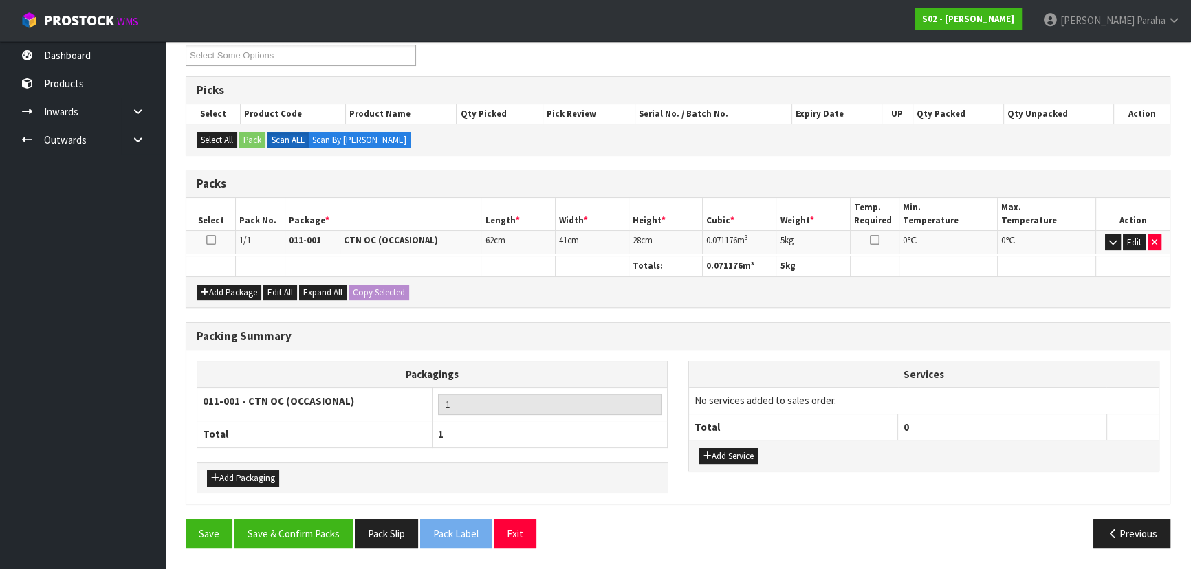
scroll to position [237, 0]
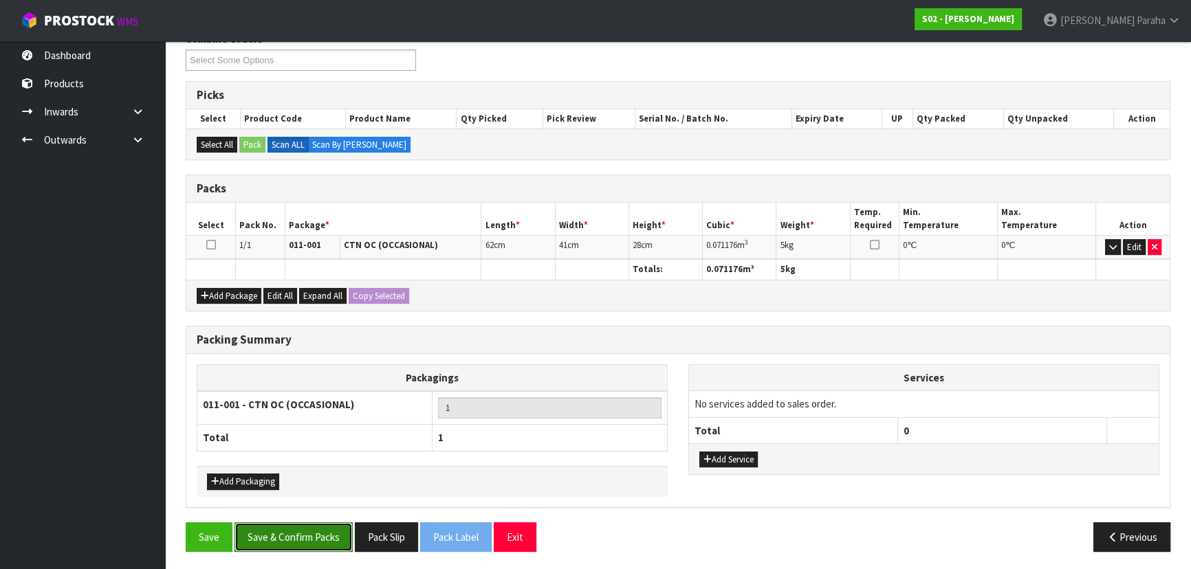
click at [325, 526] on button "Save & Confirm Packs" at bounding box center [293, 538] width 118 height 30
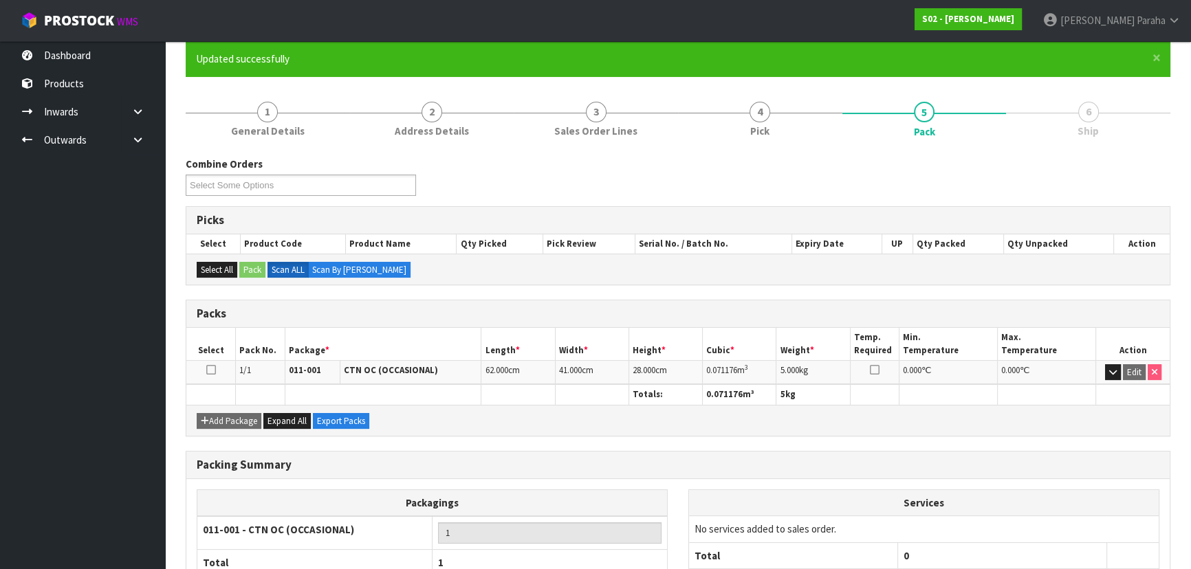
scroll to position [206, 0]
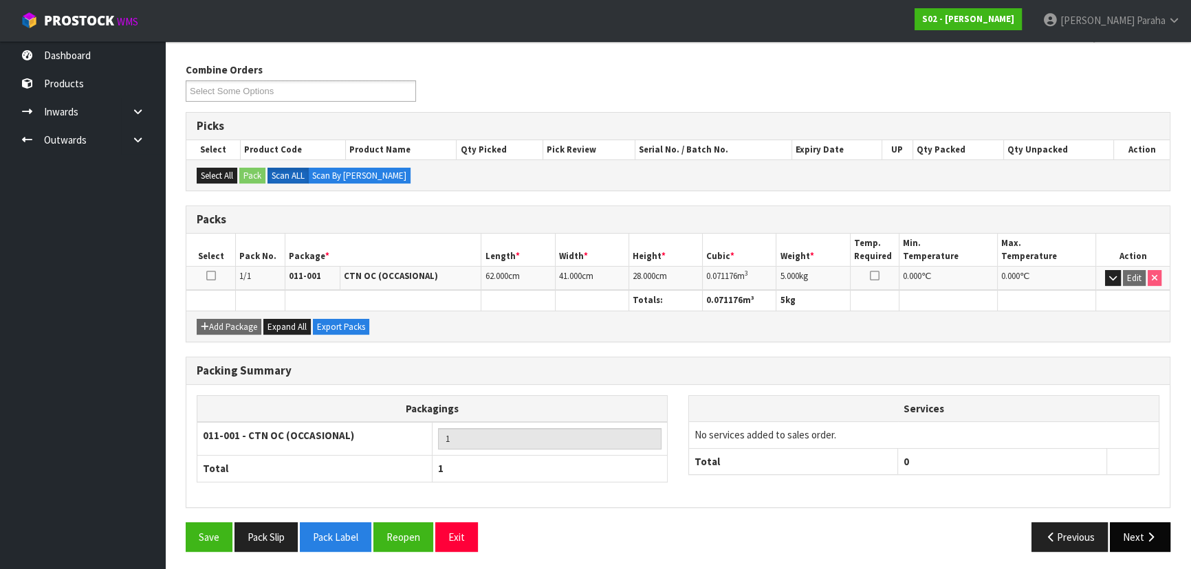
click at [1144, 540] on button "Next" at bounding box center [1140, 538] width 61 height 30
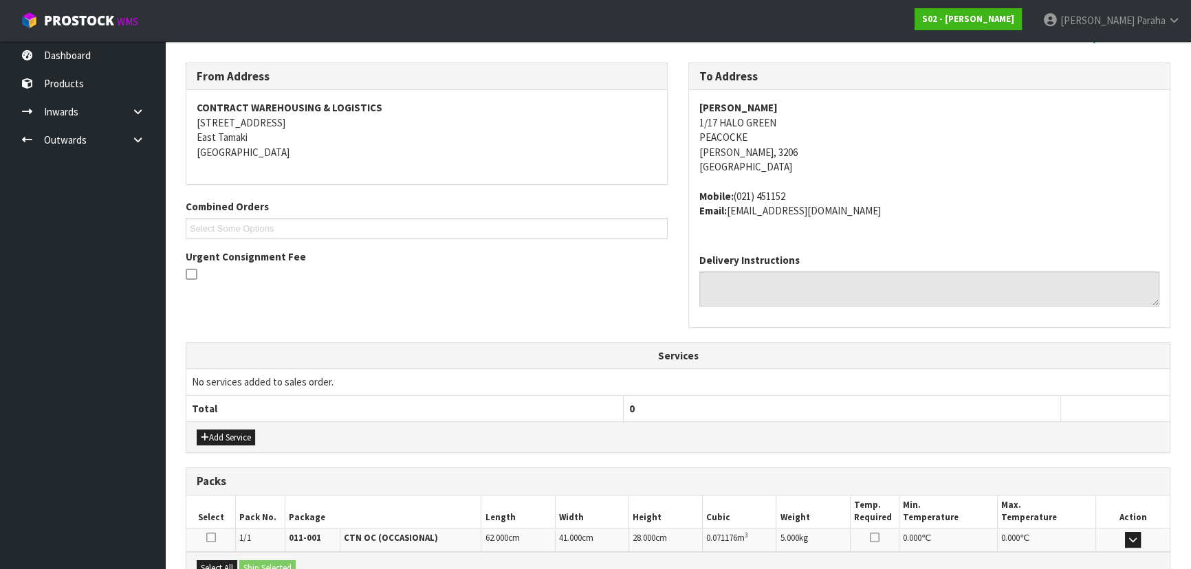
scroll to position [366, 0]
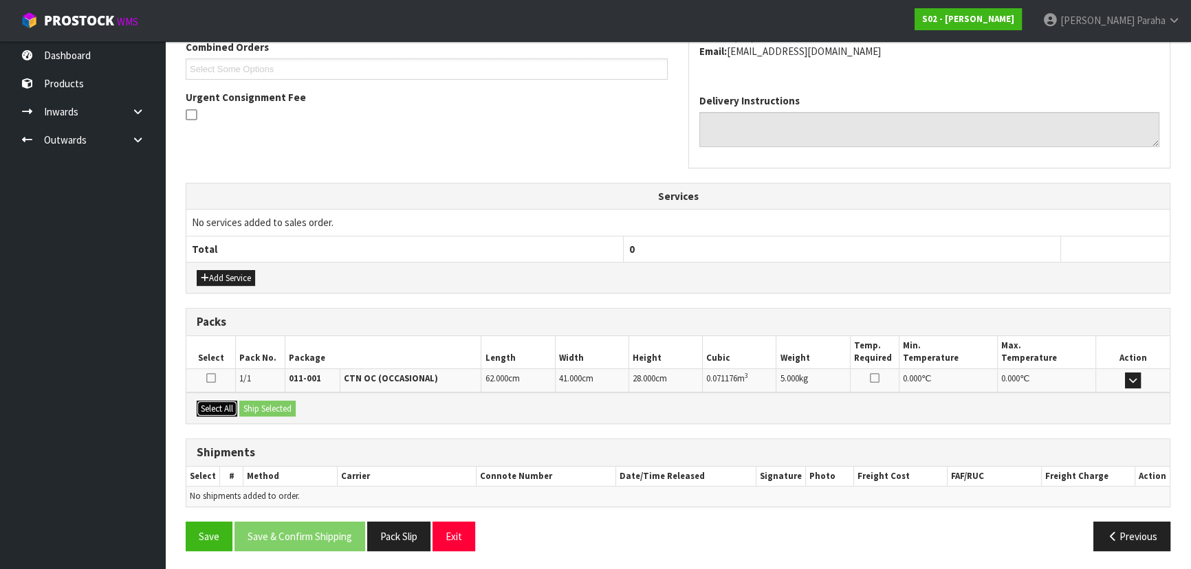
click at [206, 405] on button "Select All" at bounding box center [217, 409] width 41 height 17
click at [260, 402] on button "Ship Selected" at bounding box center [267, 409] width 56 height 17
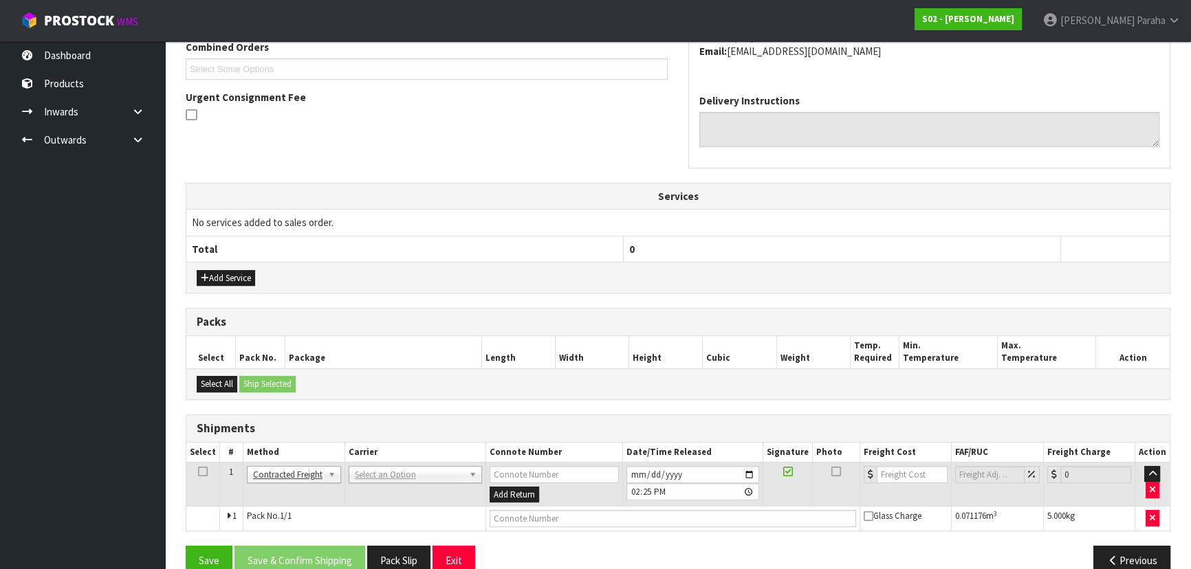
click at [393, 457] on th "Carrier" at bounding box center [414, 453] width 141 height 20
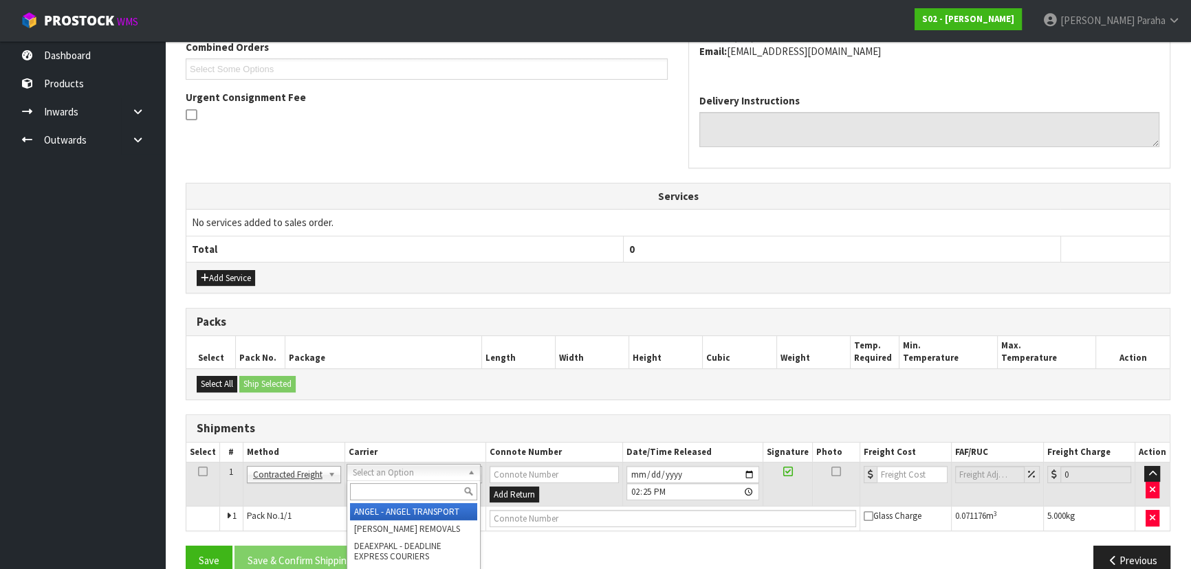
click at [397, 481] on div at bounding box center [413, 492] width 133 height 23
click at [397, 490] on input "text" at bounding box center [413, 491] width 127 height 17
type input "nzp"
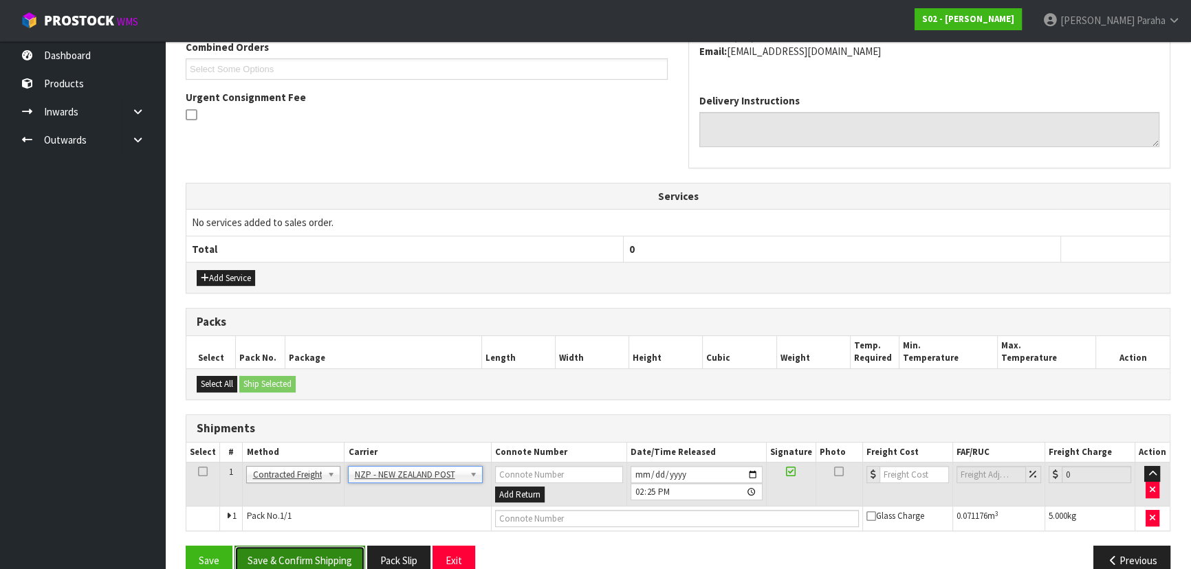
click at [322, 555] on button "Save & Confirm Shipping" at bounding box center [299, 561] width 131 height 30
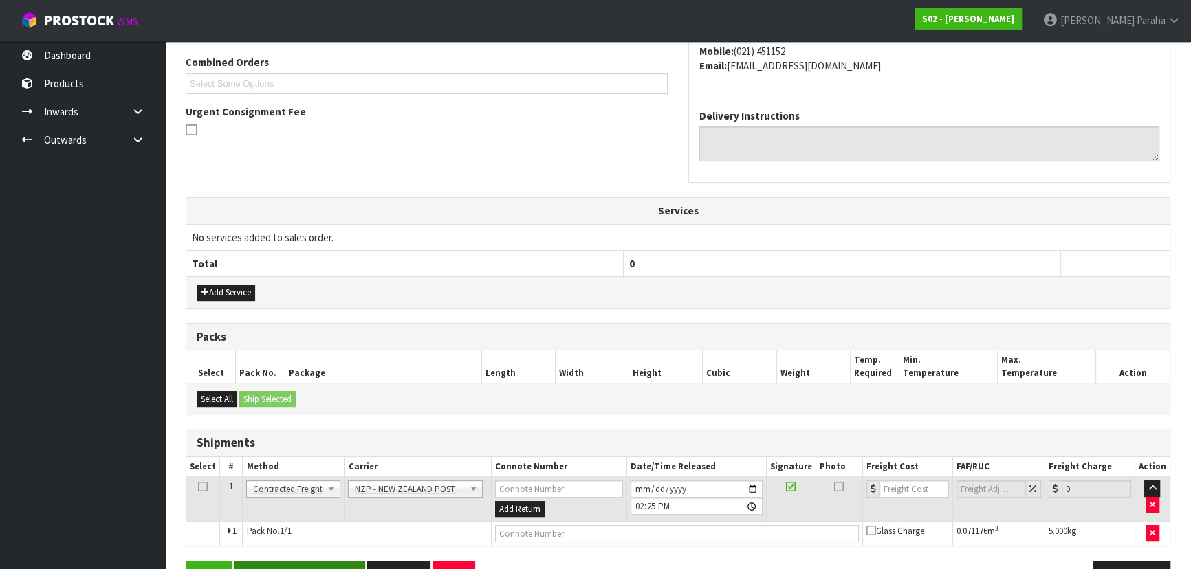
scroll to position [0, 0]
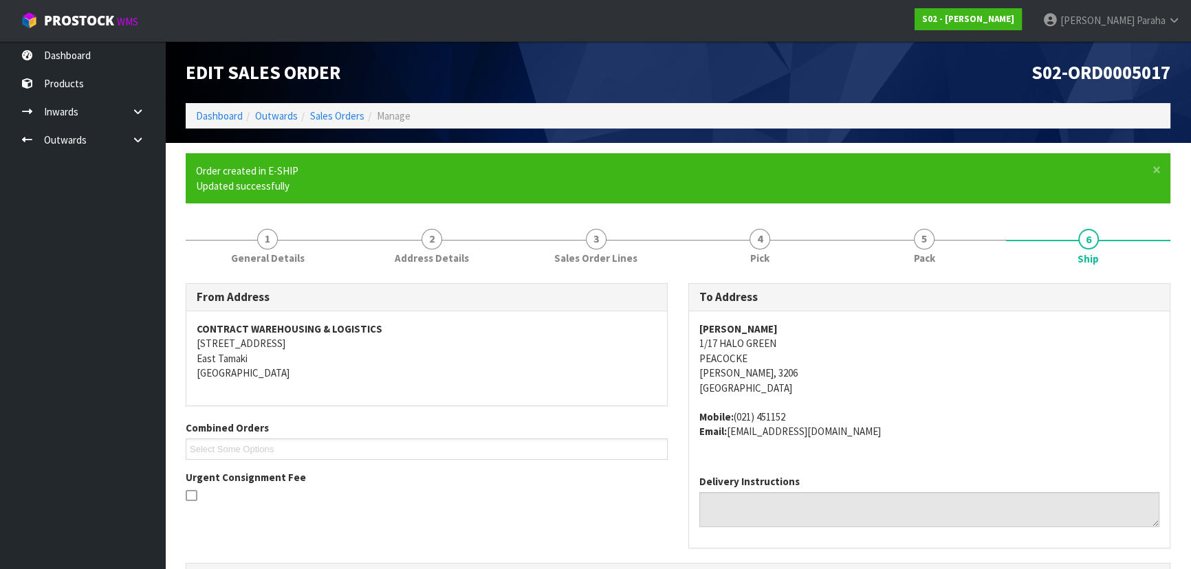
click at [1026, 329] on address "JONNA ORMSBY 1/17 HALO GREEN PEACOCKE Hamilton, 3206 New Zealand" at bounding box center [929, 359] width 460 height 74
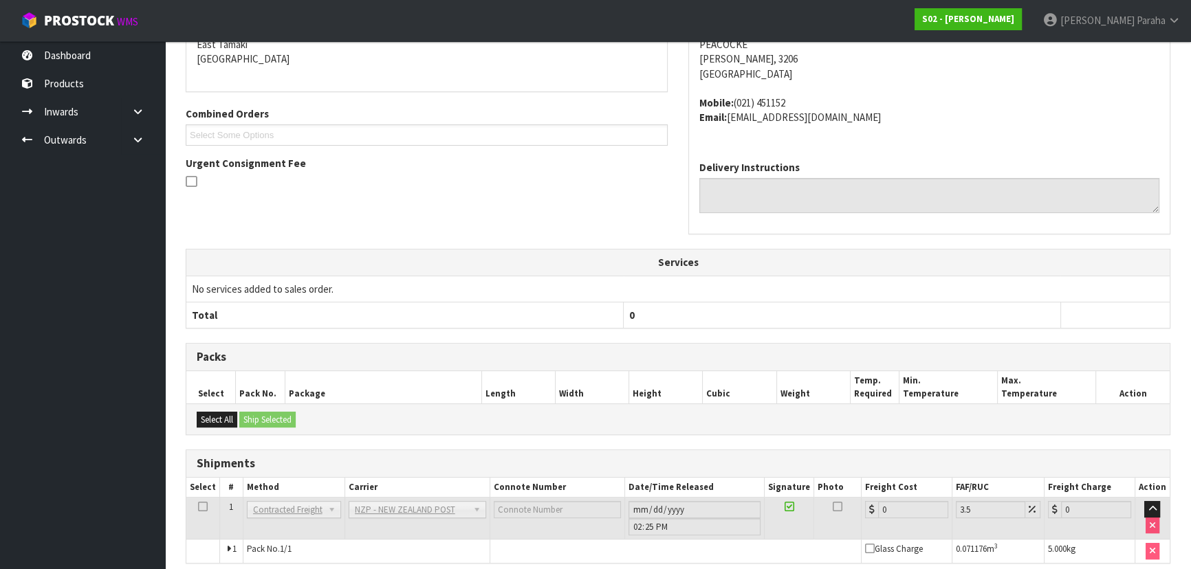
scroll to position [371, 0]
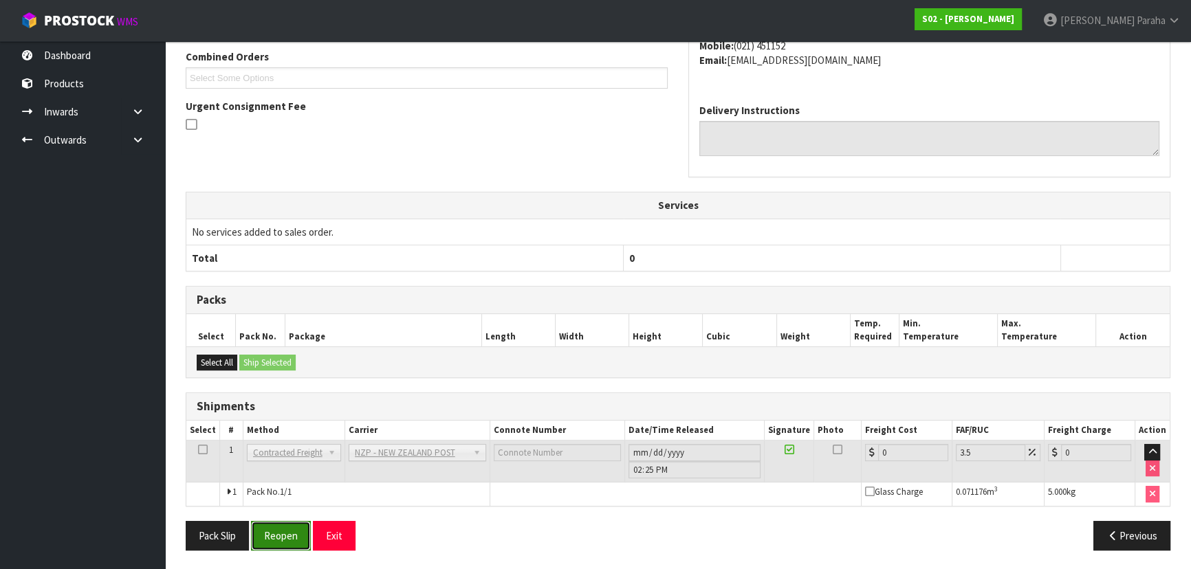
click at [277, 541] on button "Reopen" at bounding box center [281, 536] width 60 height 30
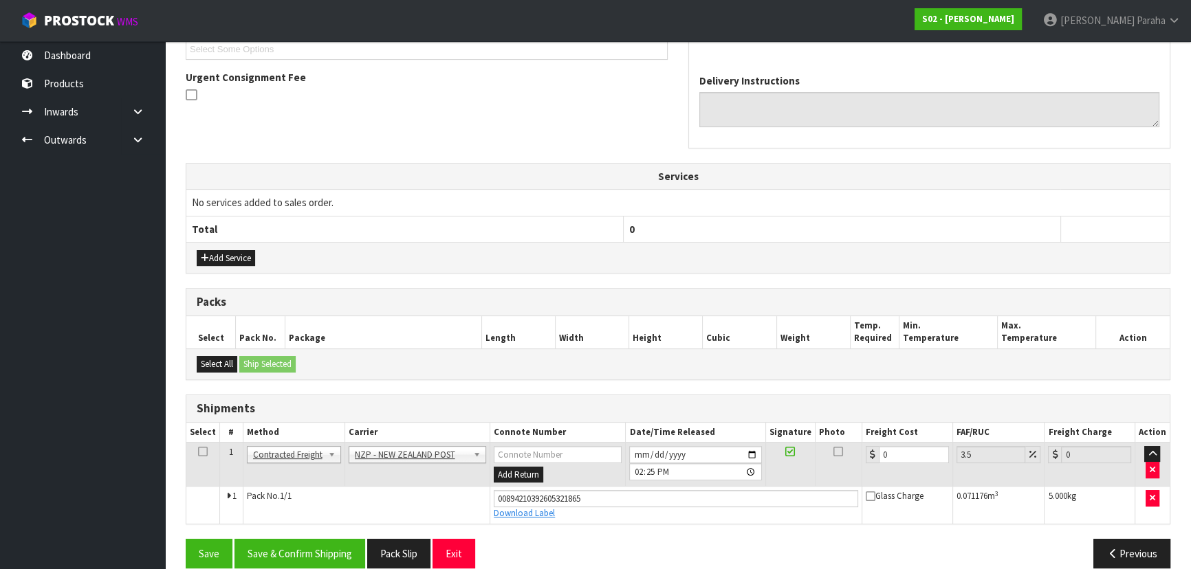
scroll to position [403, 0]
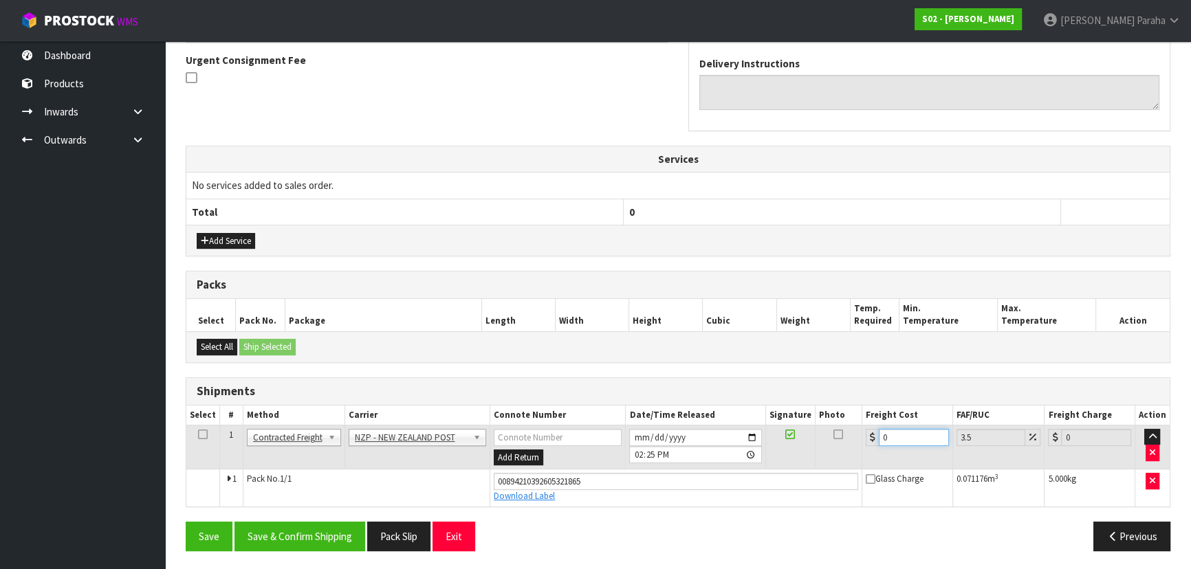
click at [902, 437] on input "0" at bounding box center [914, 437] width 70 height 17
type input "7"
type input "7.24"
type input "7.3"
type input "7.56"
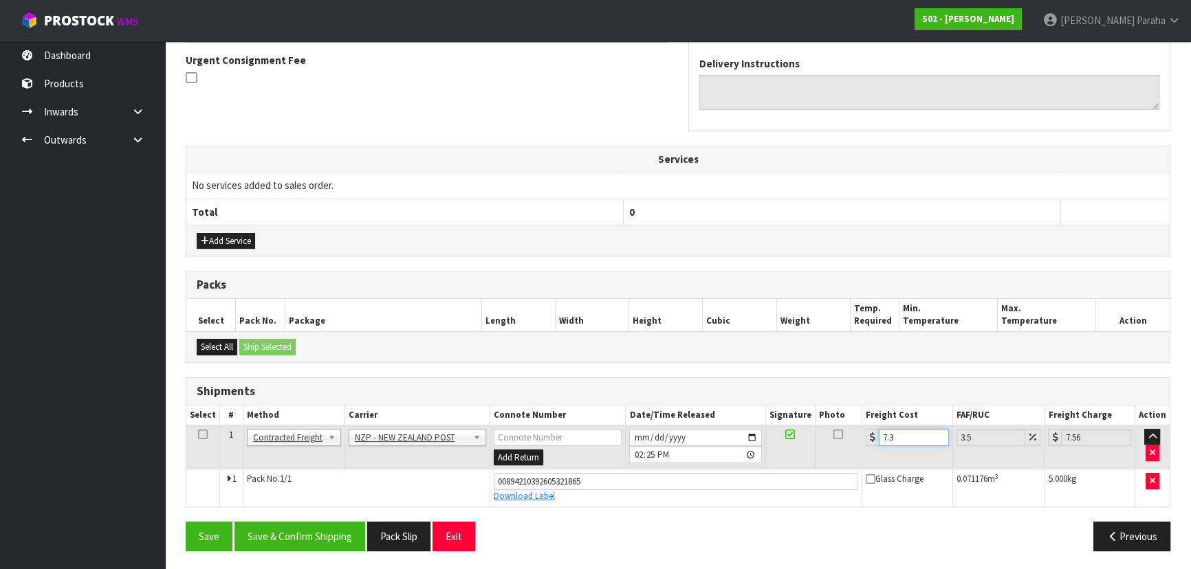
type input "7.31"
type input "7.57"
type input "7.31"
click at [314, 538] on button "Save & Confirm Shipping" at bounding box center [299, 537] width 131 height 30
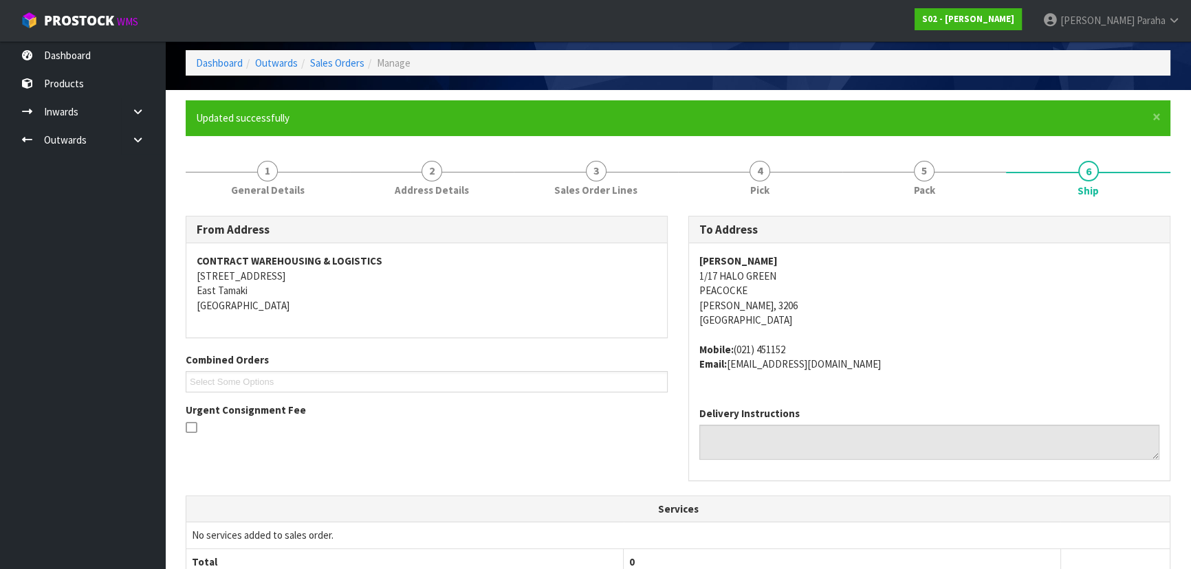
scroll to position [0, 0]
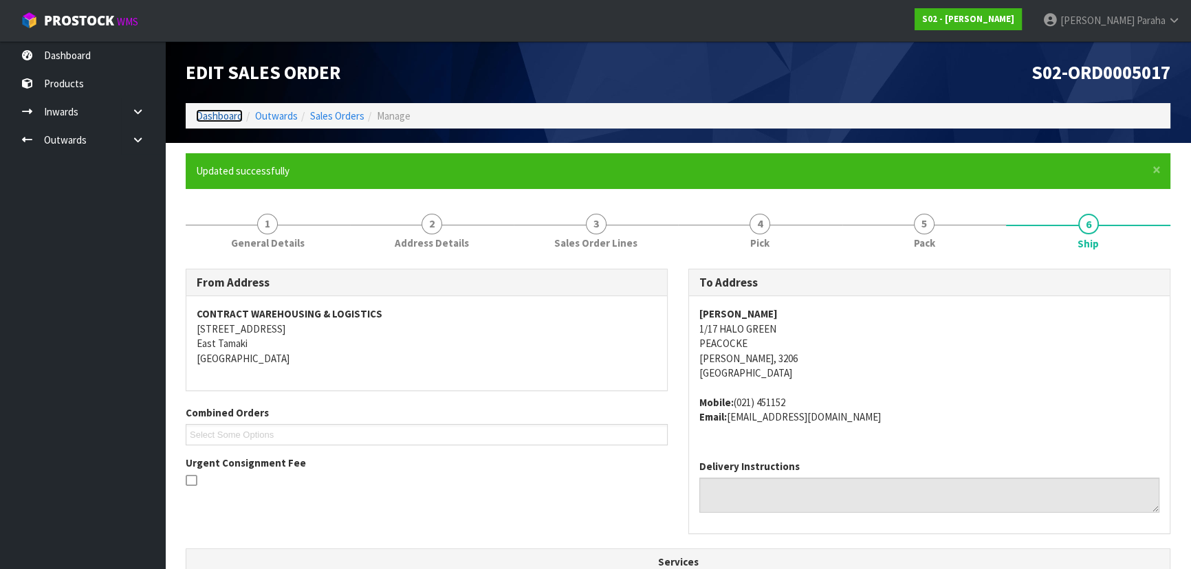
click at [204, 116] on link "Dashboard" at bounding box center [219, 115] width 47 height 13
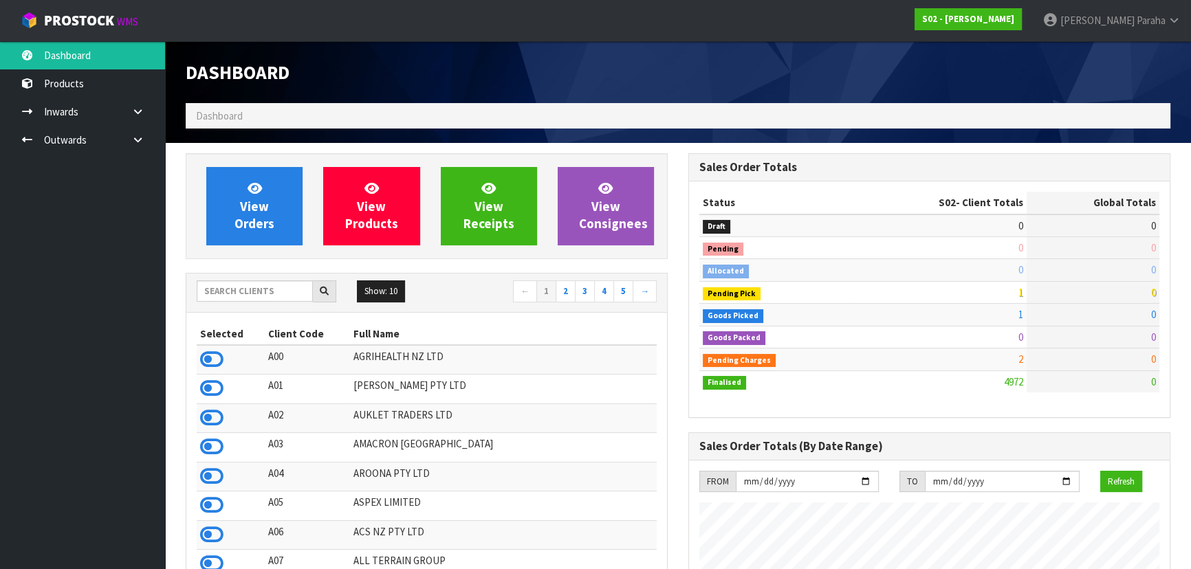
scroll to position [995, 502]
click at [242, 292] on input "text" at bounding box center [255, 291] width 116 height 21
click at [239, 297] on input "text" at bounding box center [255, 291] width 116 height 21
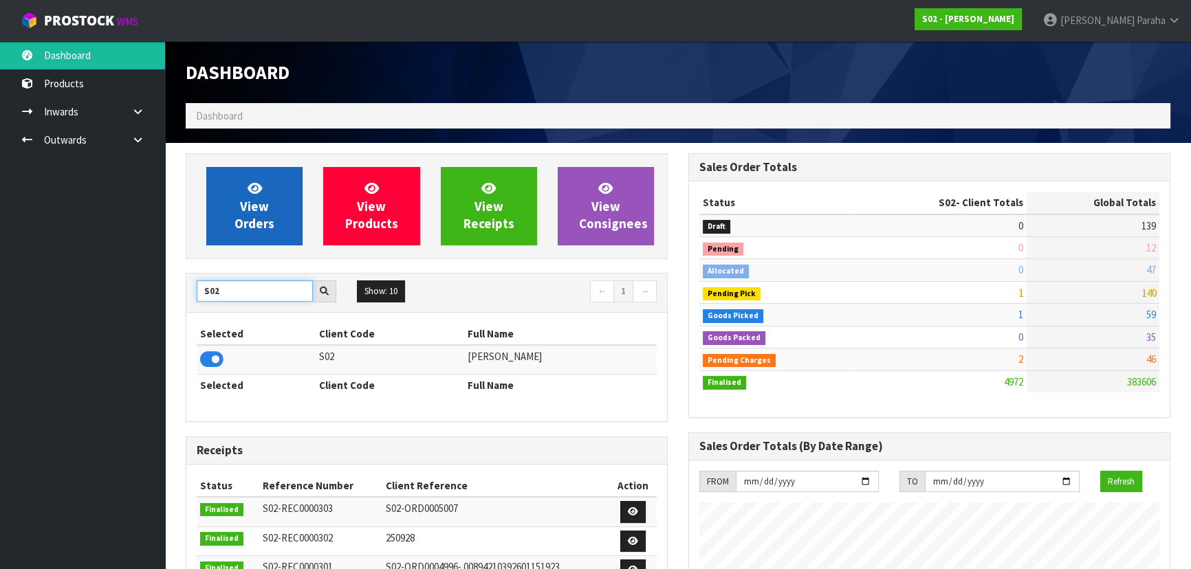
type input "S02"
click at [245, 208] on span "View Orders" at bounding box center [254, 206] width 40 height 52
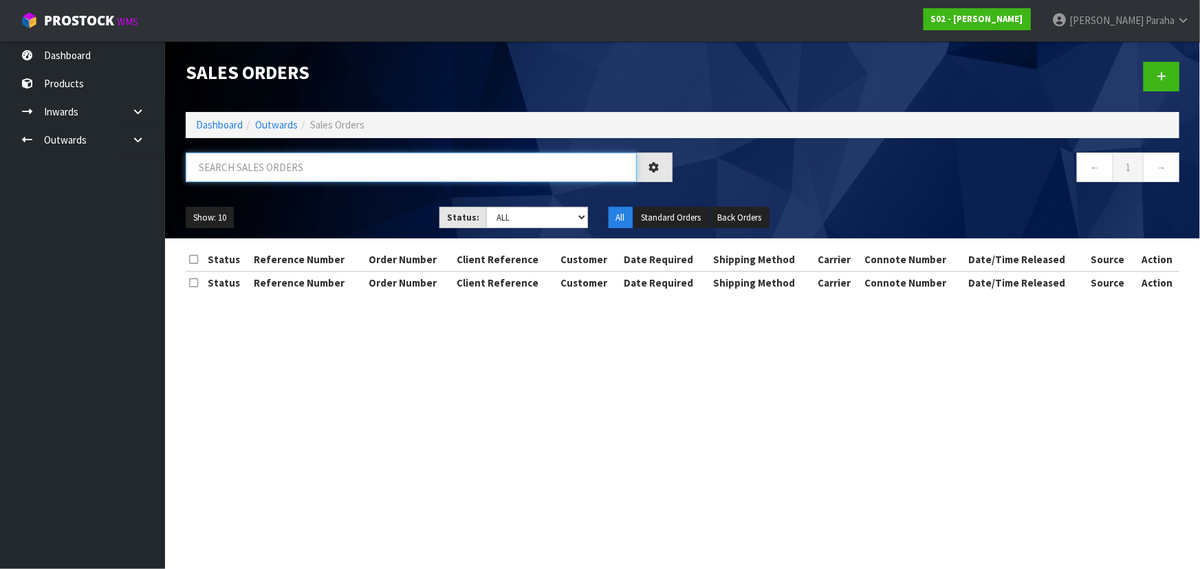
click at [230, 166] on input "text" at bounding box center [411, 168] width 451 height 30
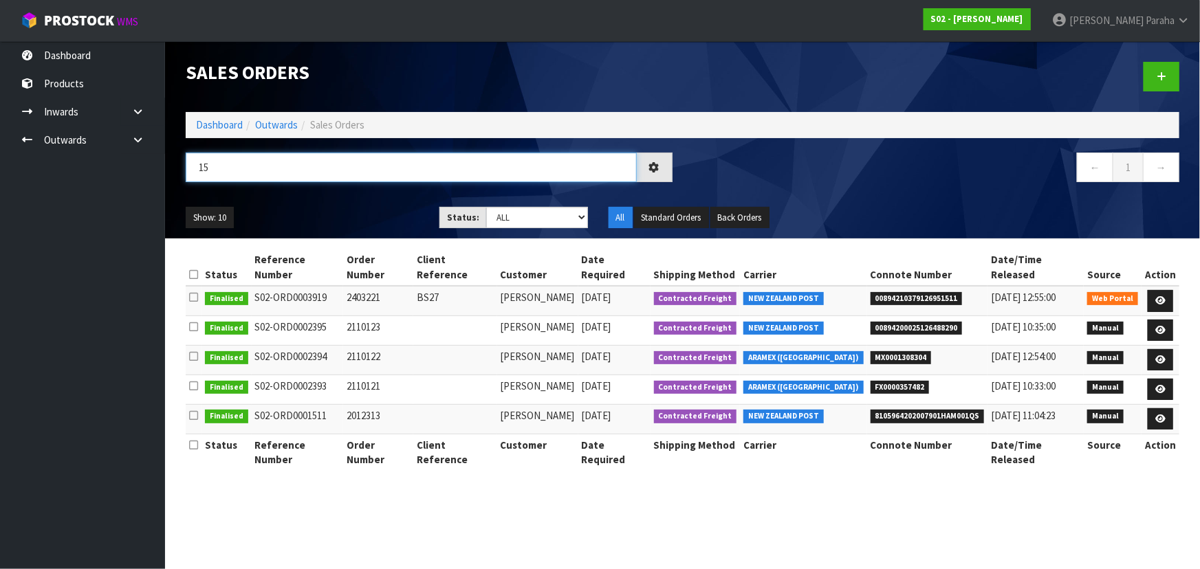
type input "1"
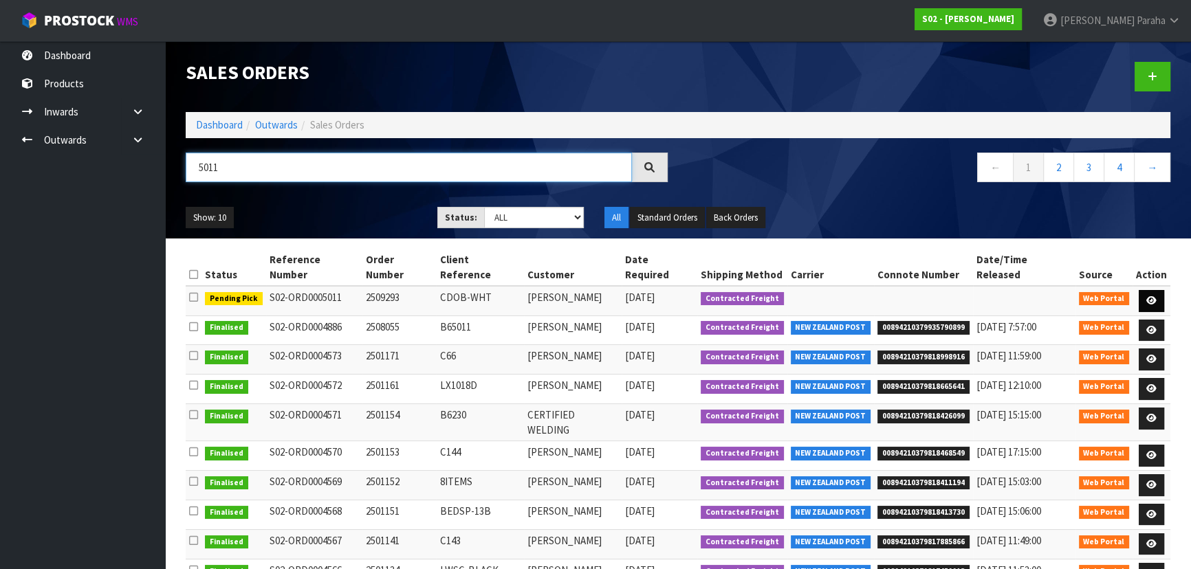
type input "5011"
click at [1150, 296] on icon at bounding box center [1151, 300] width 10 height 9
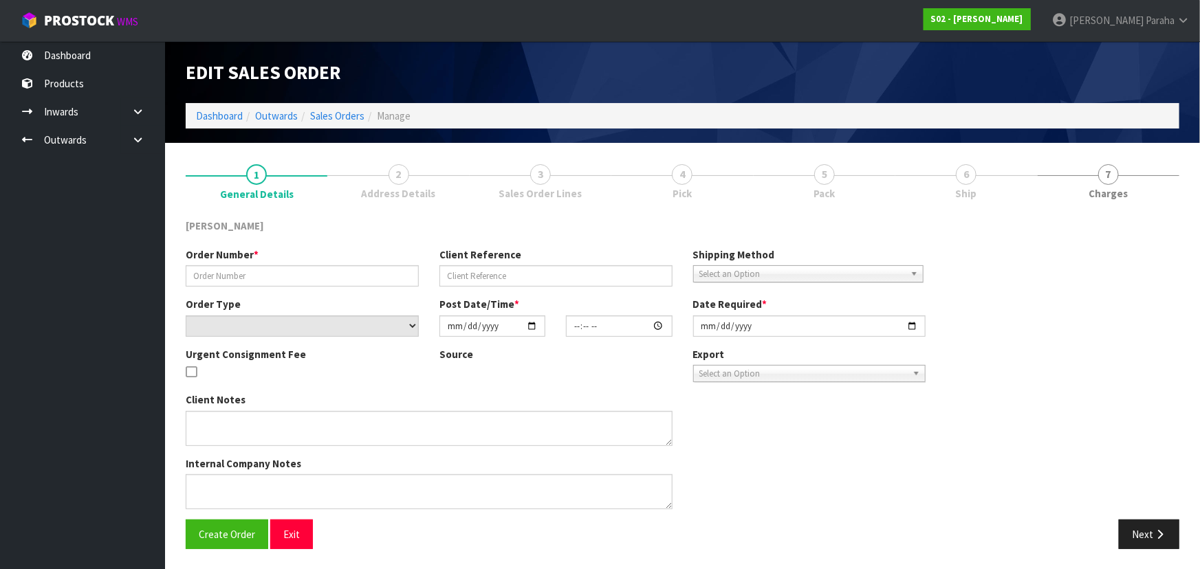
type input "2509293"
type input "CDOB-WHT"
select select "number:0"
type input "2025-09-29"
type input "13:37:00.000"
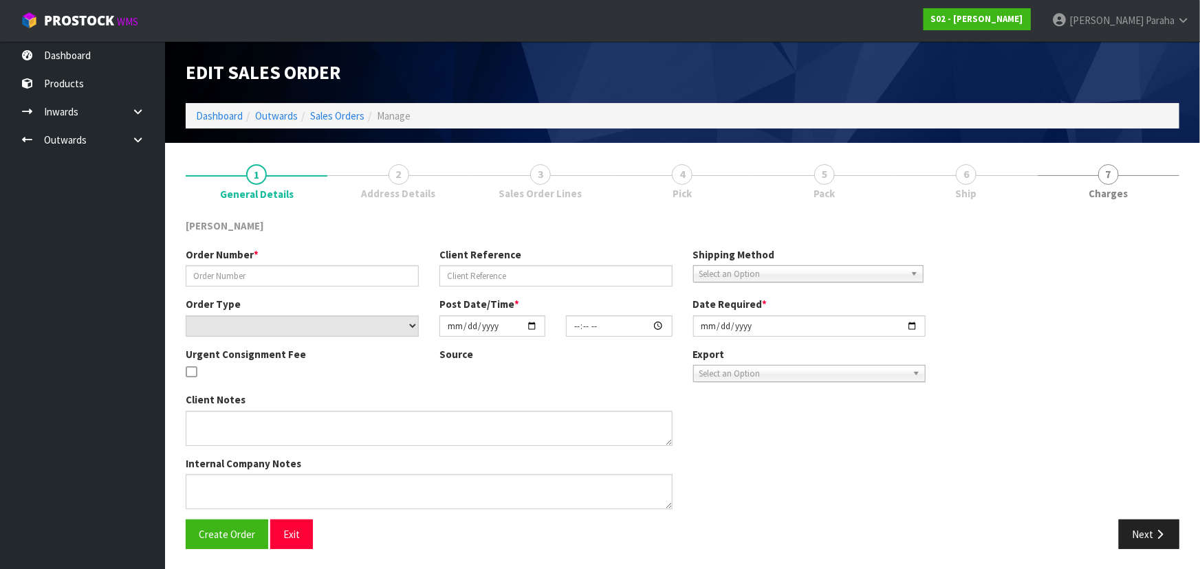
type input "2025-09-30"
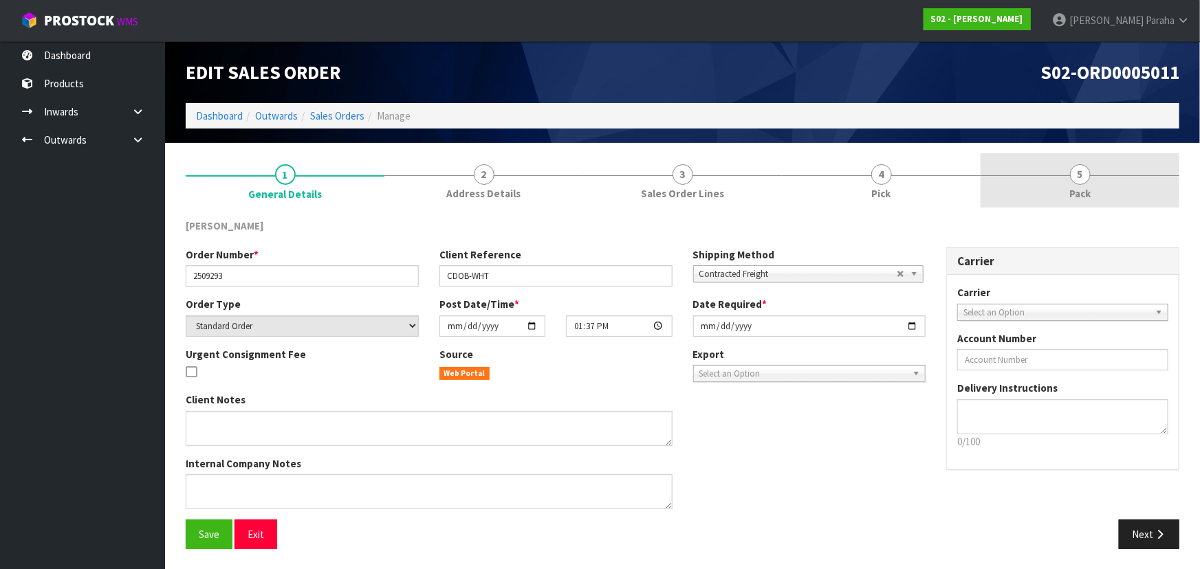
click at [1083, 171] on span "5" at bounding box center [1080, 174] width 21 height 21
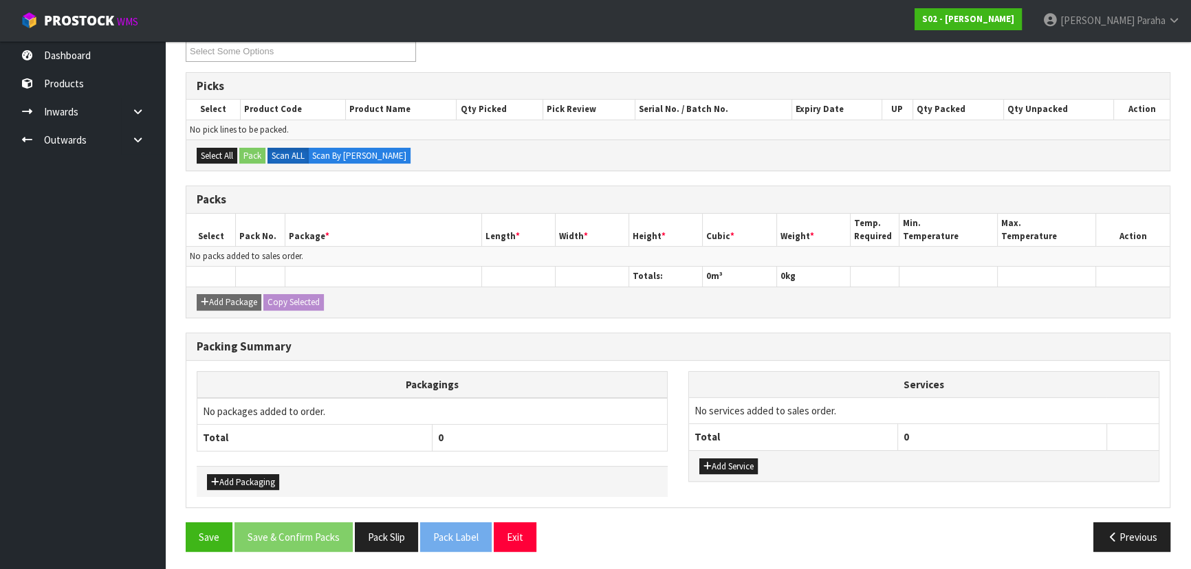
scroll to position [9, 0]
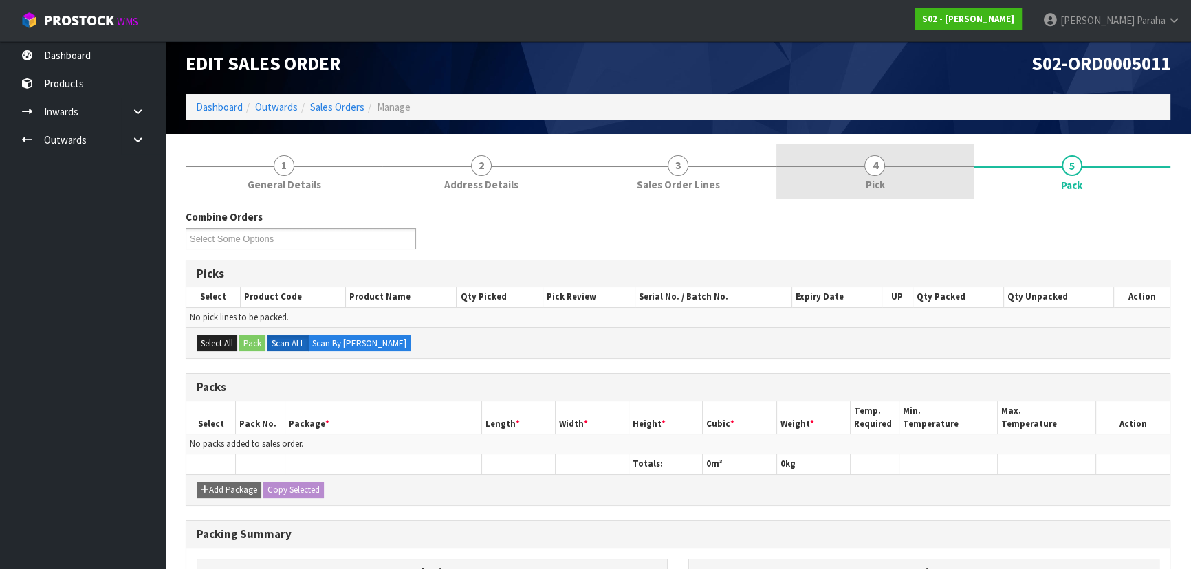
click at [866, 172] on link "4 Pick" at bounding box center [874, 171] width 197 height 54
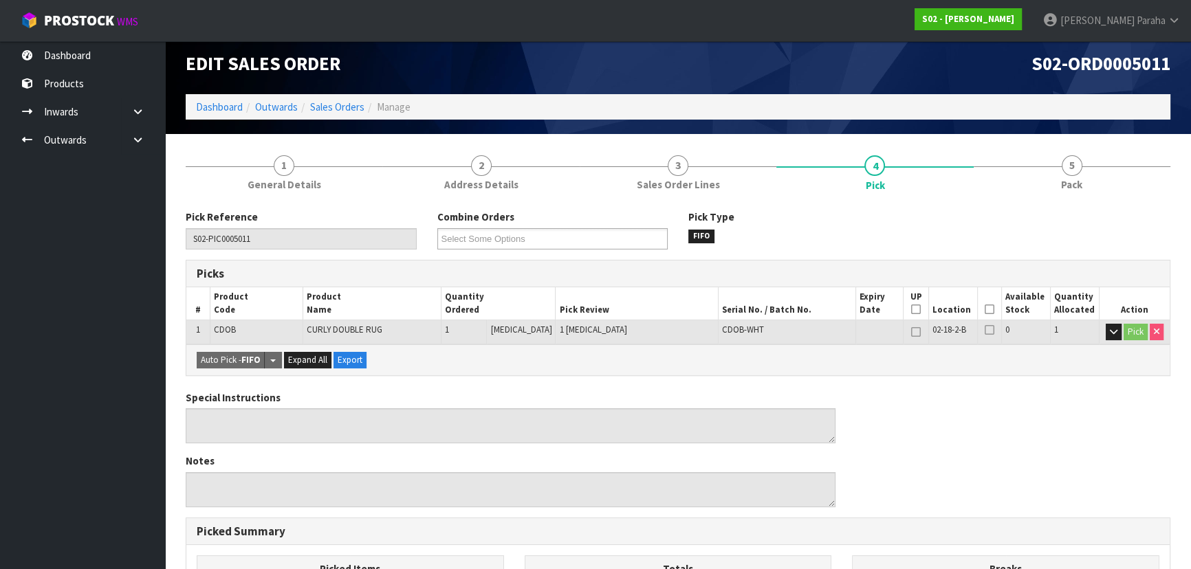
click at [985, 309] on icon at bounding box center [990, 309] width 10 height 1
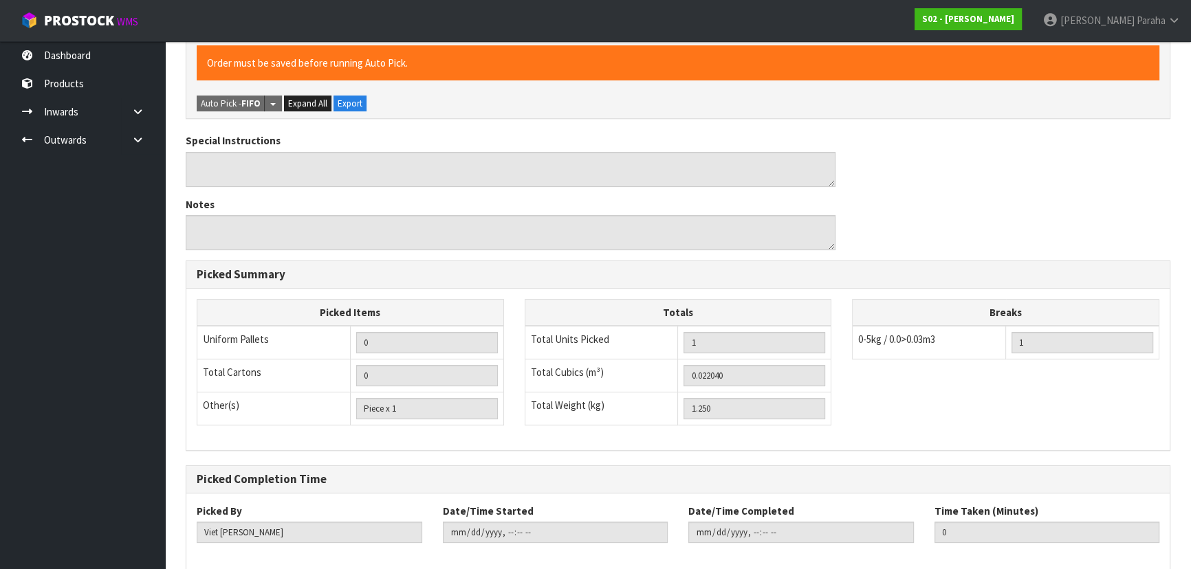
scroll to position [384, 0]
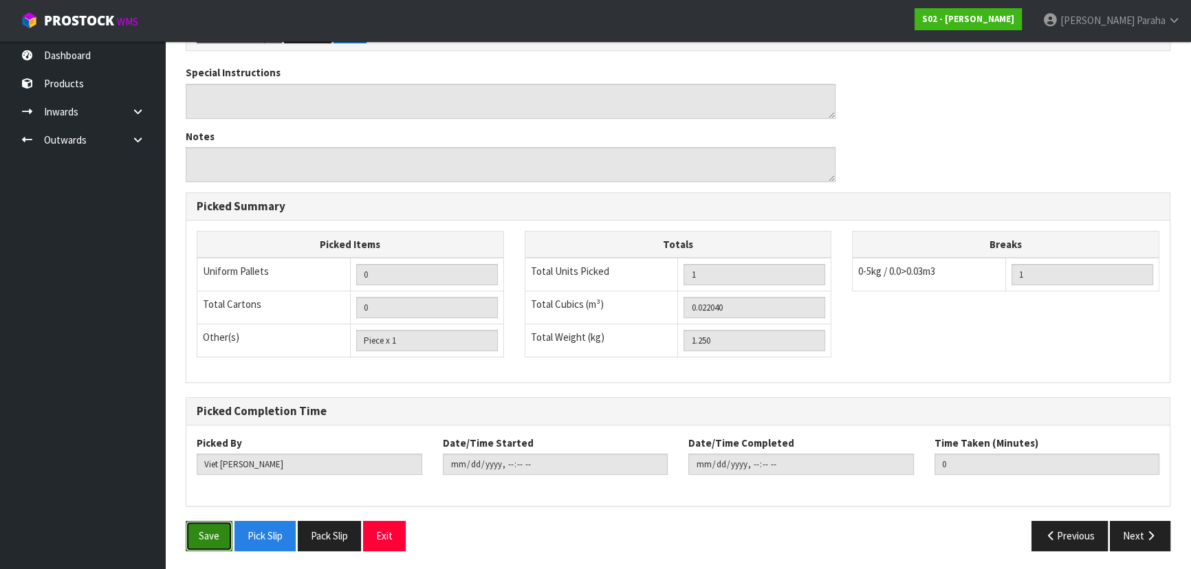
click at [212, 533] on button "Save" at bounding box center [209, 536] width 47 height 30
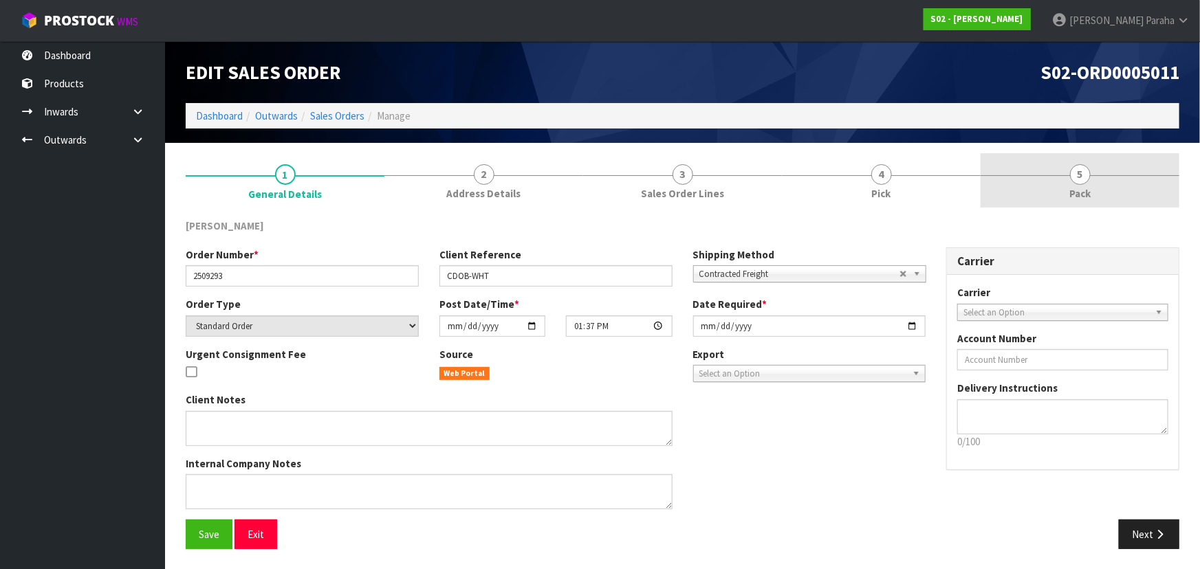
click at [1075, 180] on span "5" at bounding box center [1080, 174] width 21 height 21
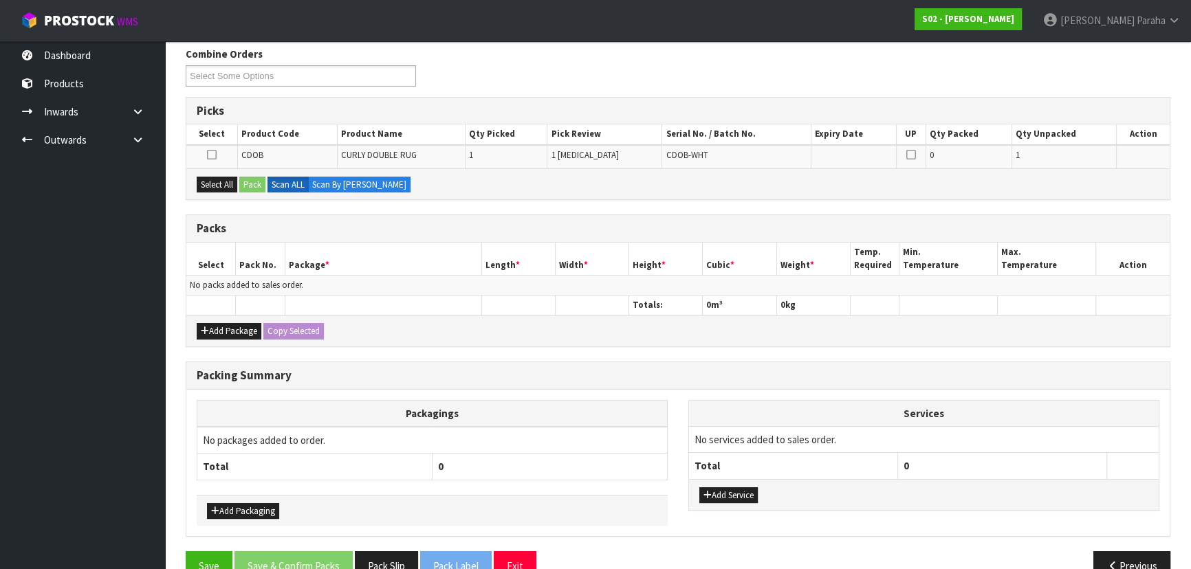
scroll to position [187, 0]
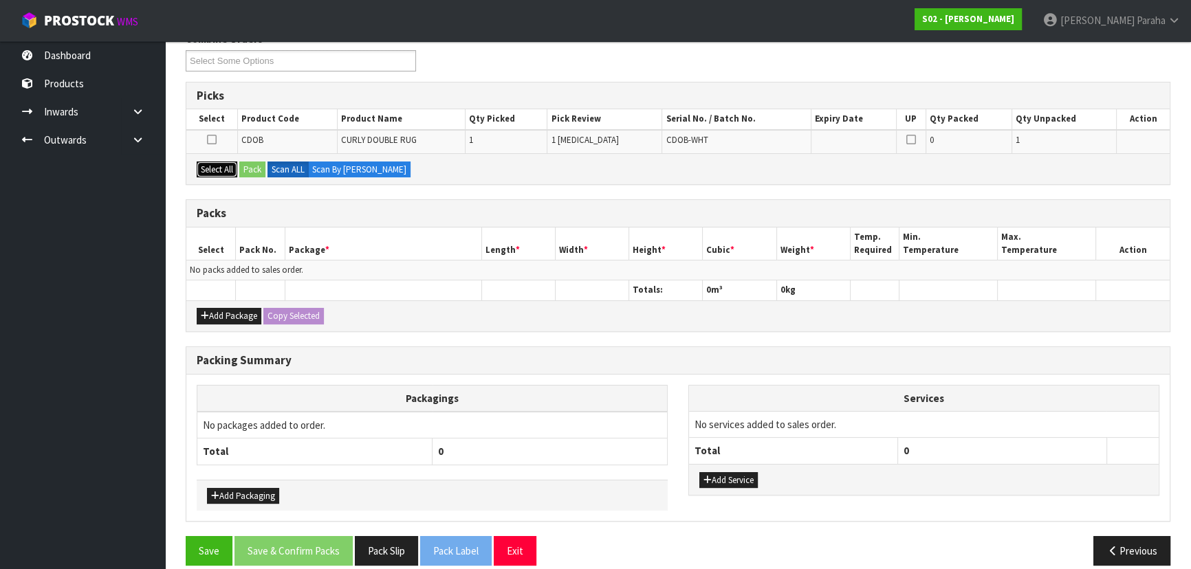
drag, startPoint x: 206, startPoint y: 164, endPoint x: 250, endPoint y: 163, distance: 44.0
click at [206, 164] on button "Select All" at bounding box center [217, 170] width 41 height 17
click at [252, 163] on button "Pack" at bounding box center [252, 170] width 26 height 17
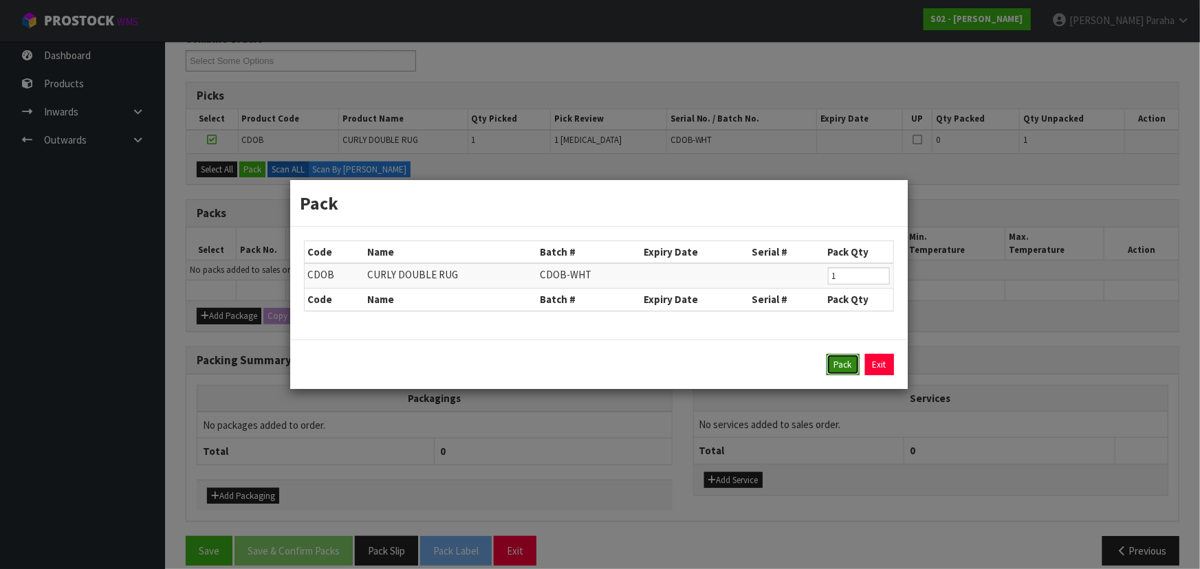
click at [849, 365] on button "Pack" at bounding box center [843, 365] width 33 height 22
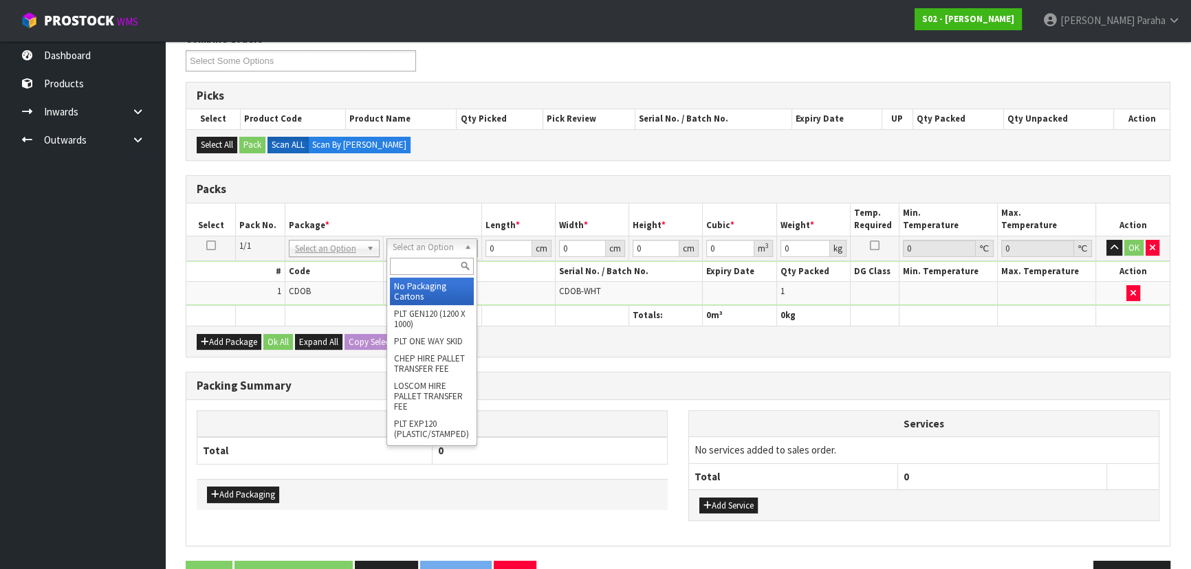
click at [454, 261] on input "text" at bounding box center [432, 266] width 84 height 17
type input "oc"
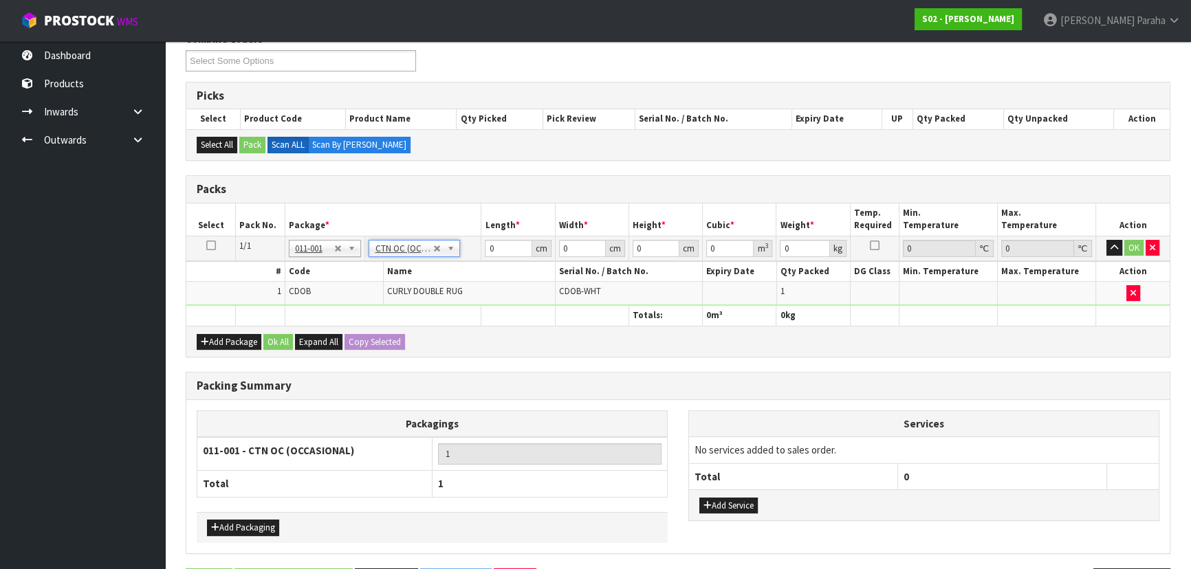
type input "1.25"
click at [497, 245] on input "0" at bounding box center [508, 248] width 47 height 17
type input "31"
type input "23"
type input "2"
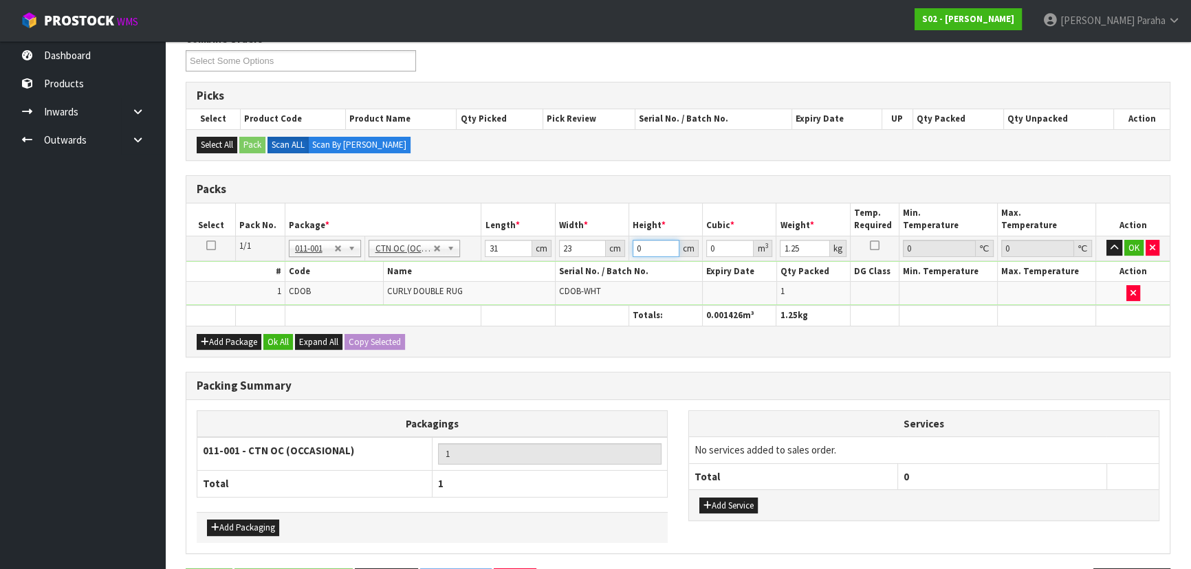
type input "0.001426"
type input "25"
type input "0.017825"
type input "25"
type input "2"
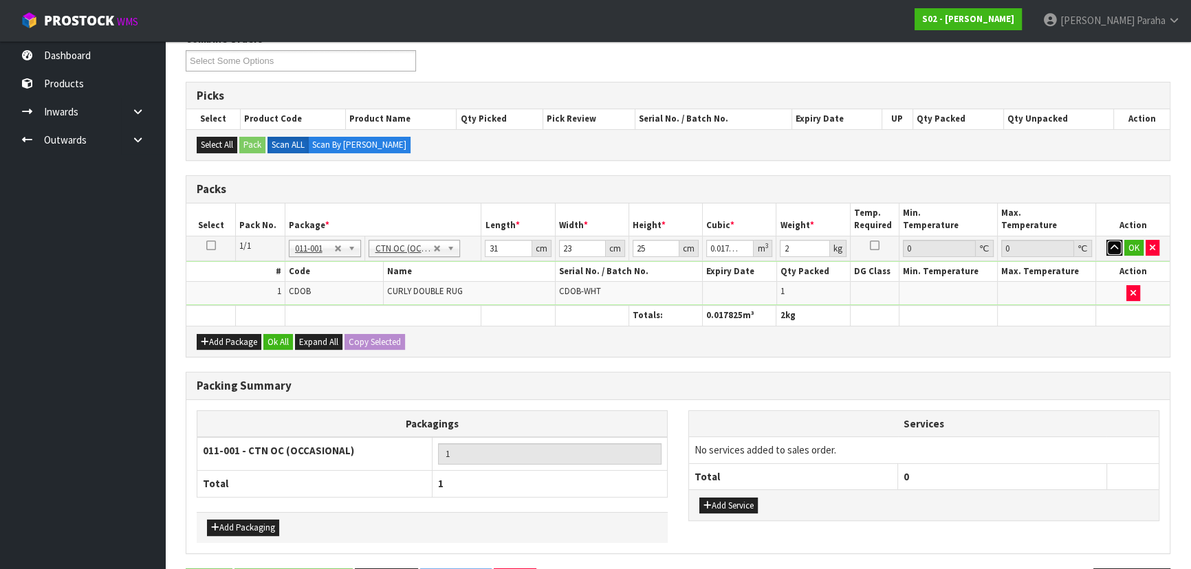
click at [1106, 240] on button "button" at bounding box center [1114, 248] width 16 height 17
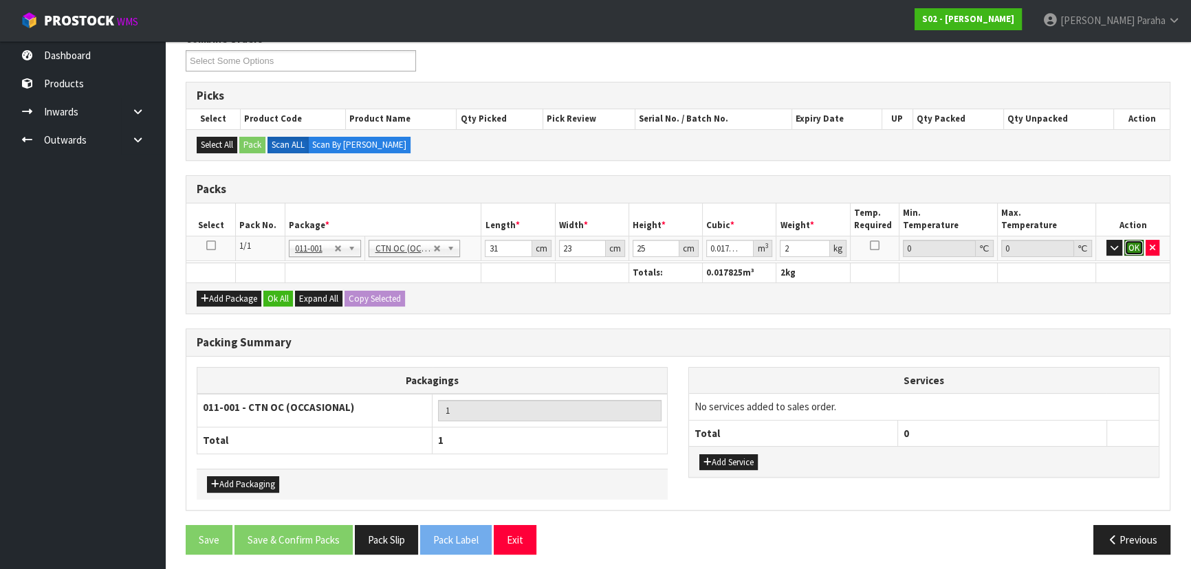
click button "OK" at bounding box center [1133, 248] width 19 height 17
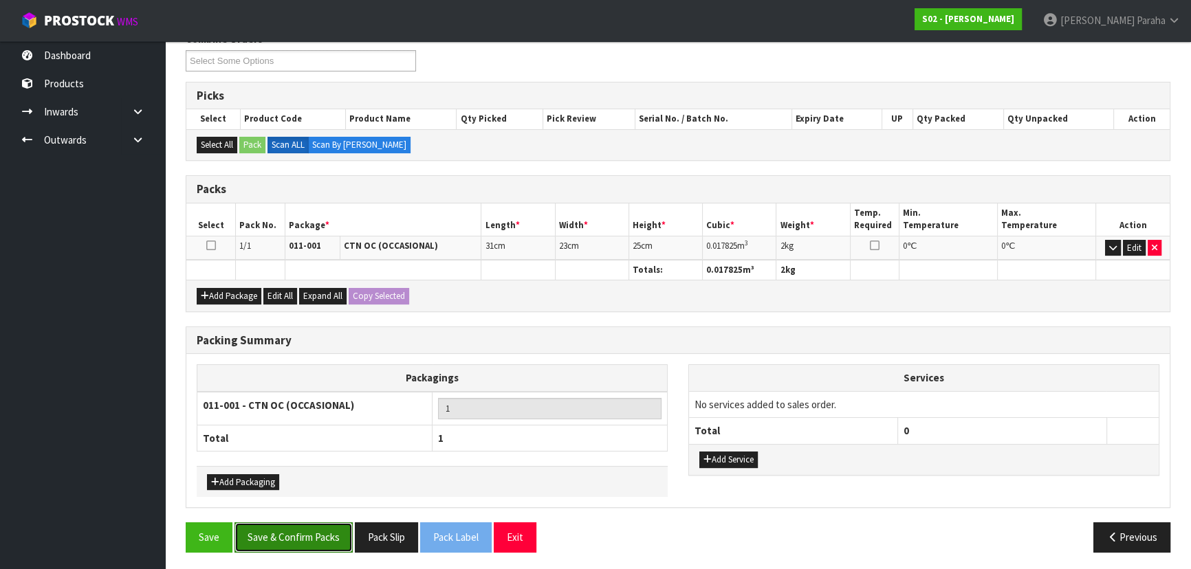
click at [323, 542] on button "Save & Confirm Packs" at bounding box center [293, 538] width 118 height 30
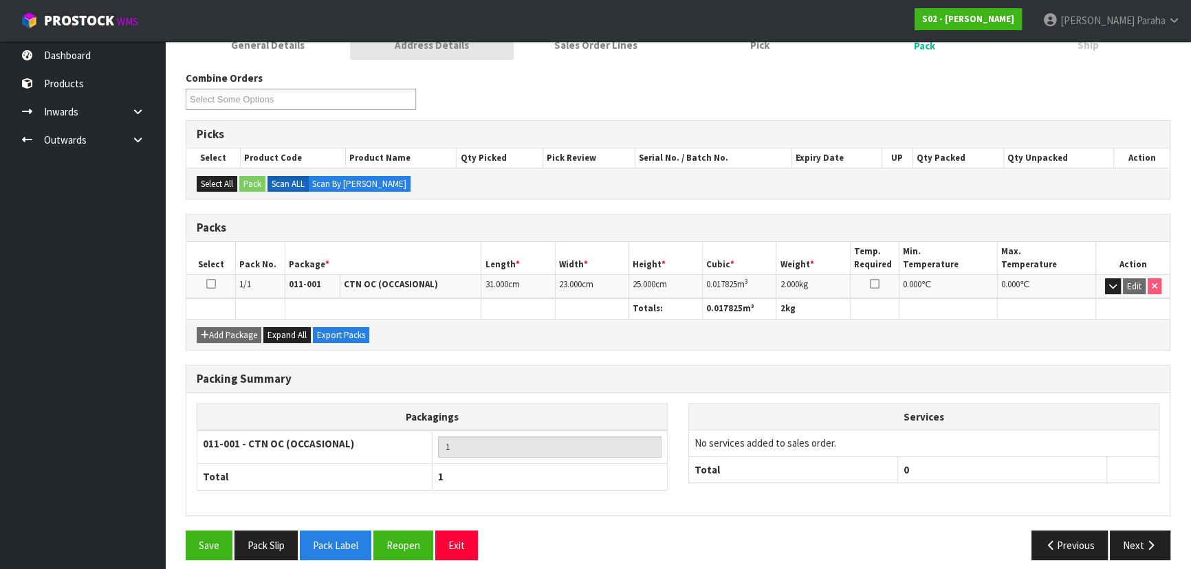
scroll to position [206, 0]
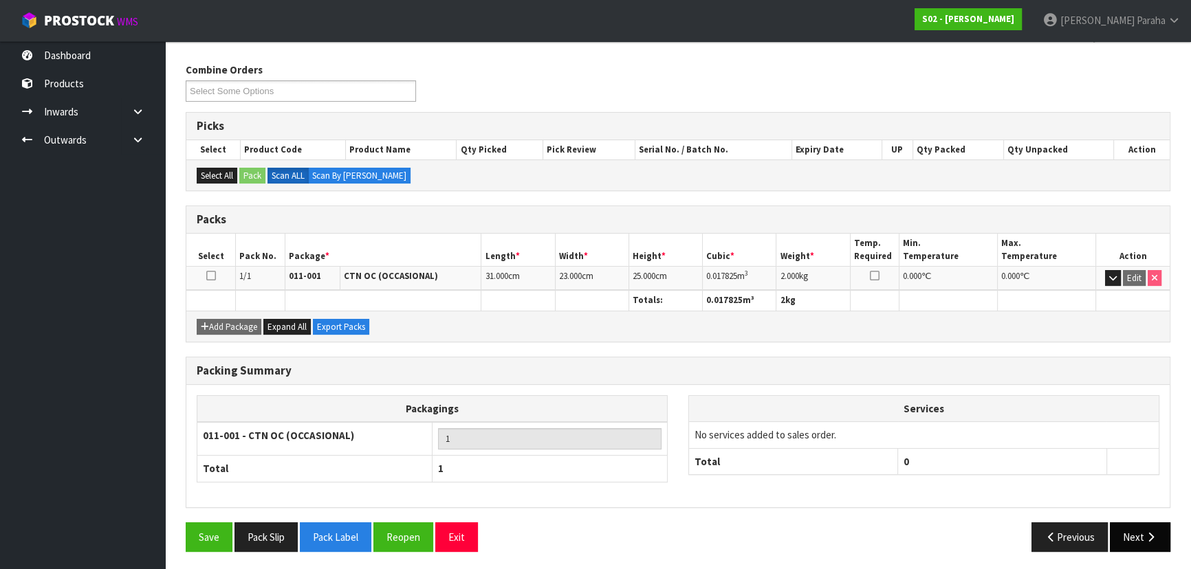
click at [1148, 524] on button "Next" at bounding box center [1140, 538] width 61 height 30
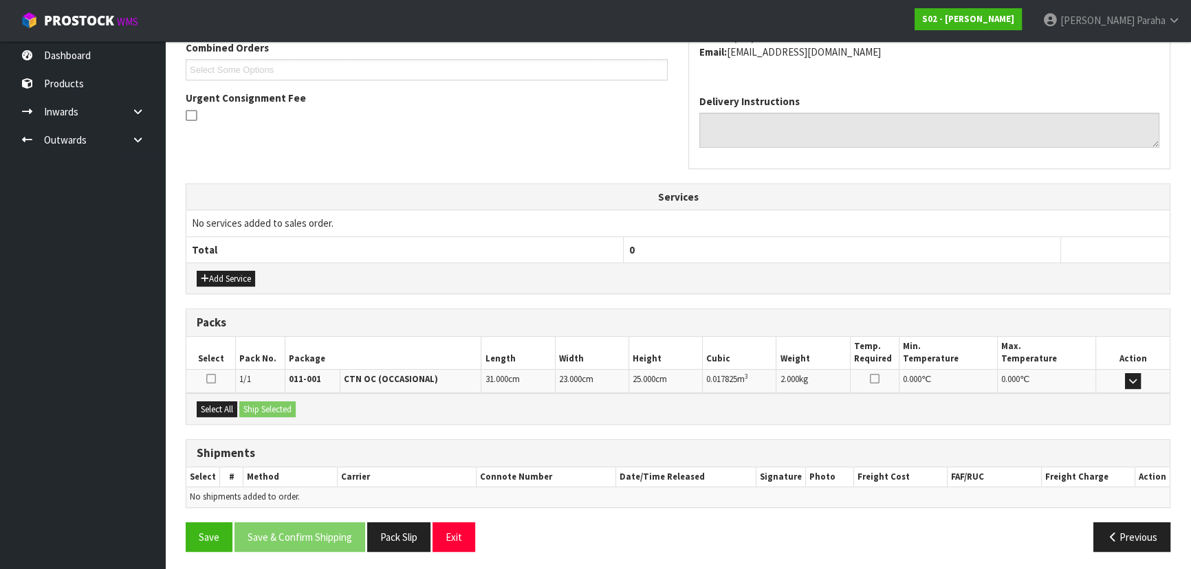
scroll to position [366, 0]
click at [216, 406] on button "Select All" at bounding box center [217, 409] width 41 height 17
click at [256, 403] on button "Ship Selected" at bounding box center [267, 409] width 56 height 17
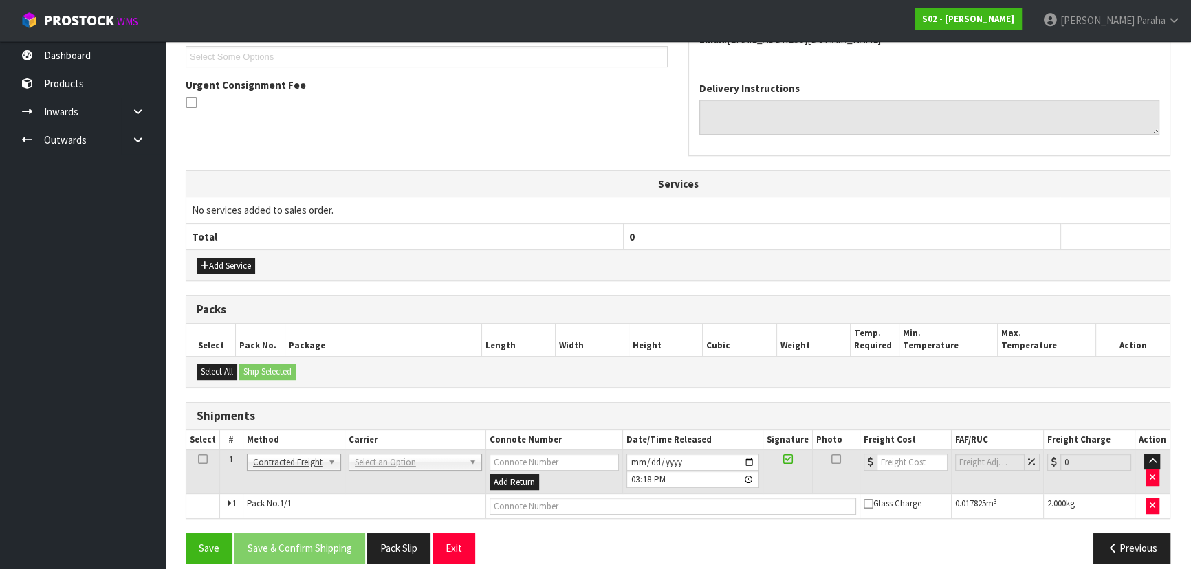
scroll to position [391, 0]
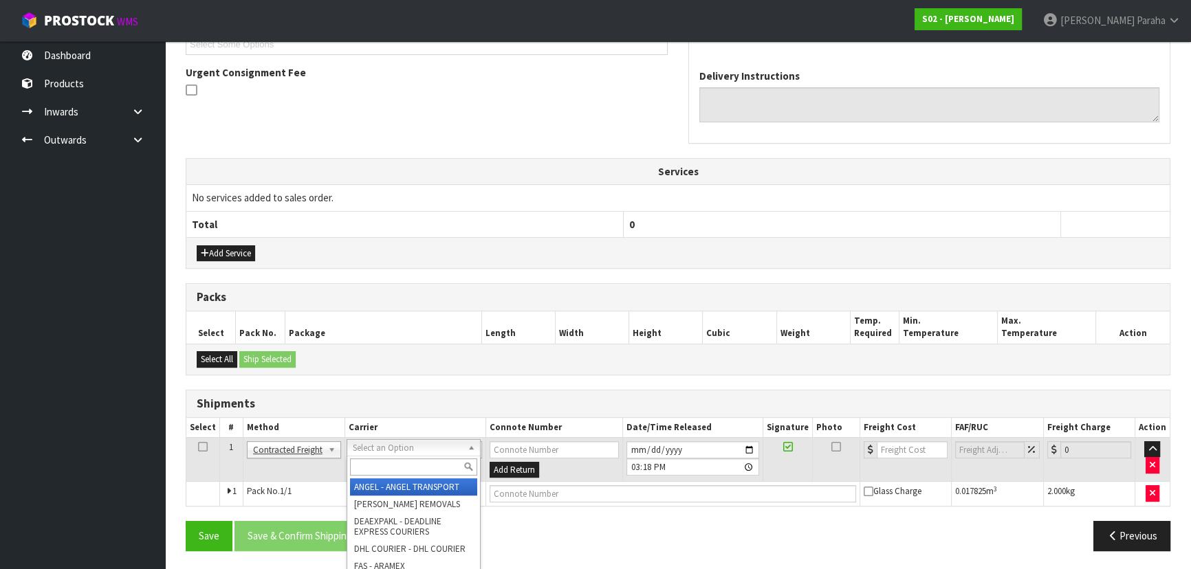
drag, startPoint x: 376, startPoint y: 469, endPoint x: 340, endPoint y: 432, distance: 52.0
click at [377, 467] on input "text" at bounding box center [413, 467] width 127 height 17
type input "nzp"
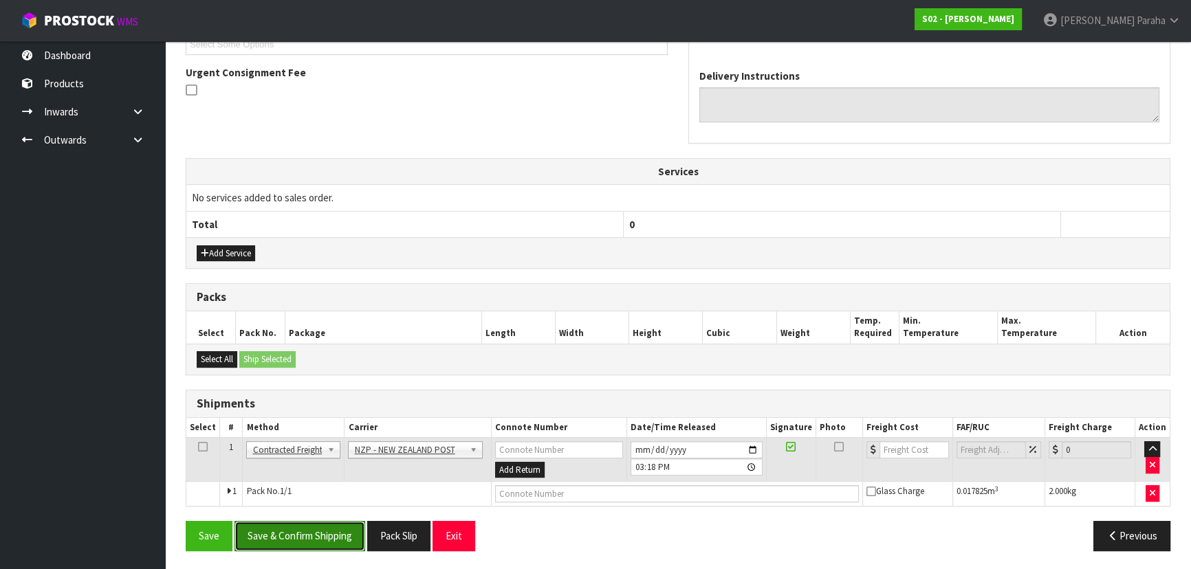
click at [339, 534] on button "Save & Confirm Shipping" at bounding box center [299, 536] width 131 height 30
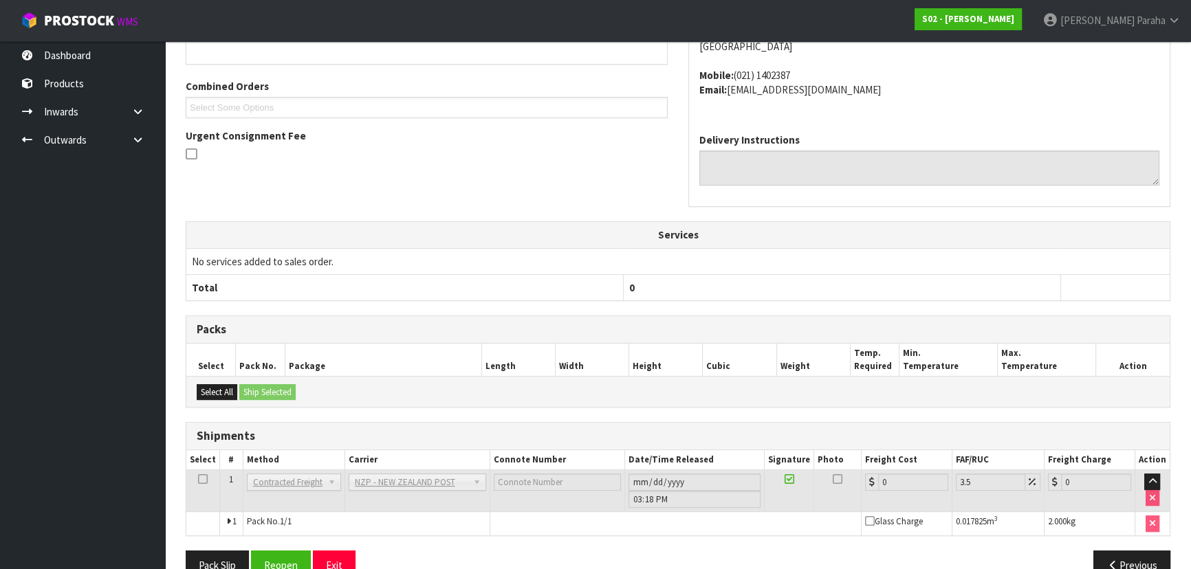
scroll to position [371, 0]
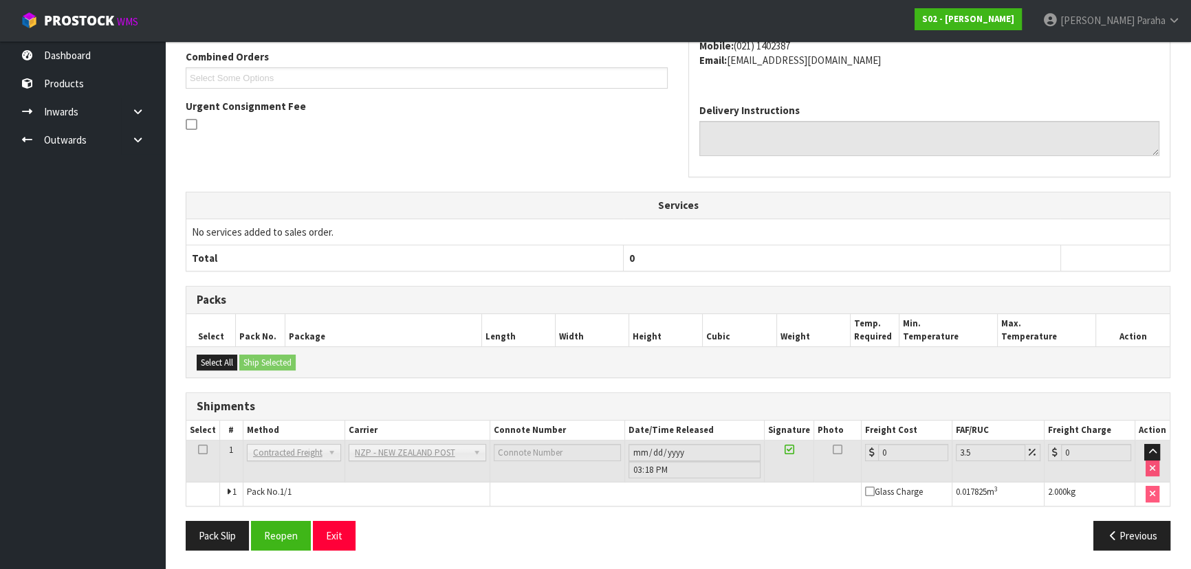
click at [1080, 68] on div "NICKY HAIST 560 TANGOIO SETTLEMENT ROAD, RD 1 TANGOIO Napier, 4181 New Zealand …" at bounding box center [929, 16] width 481 height 153
click at [300, 536] on button "Reopen" at bounding box center [281, 536] width 60 height 30
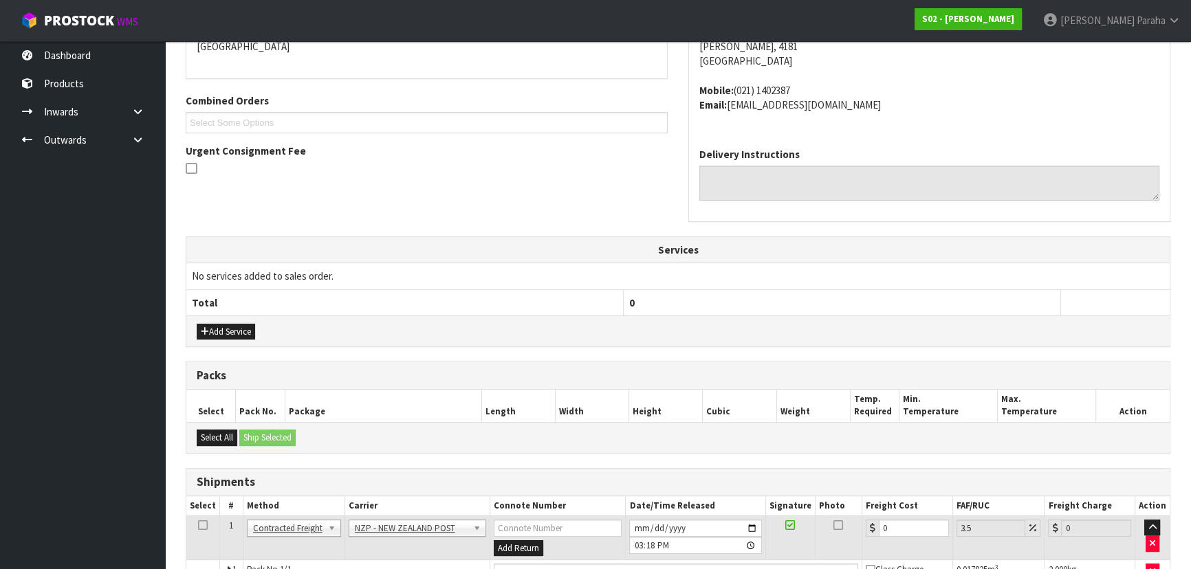
scroll to position [403, 0]
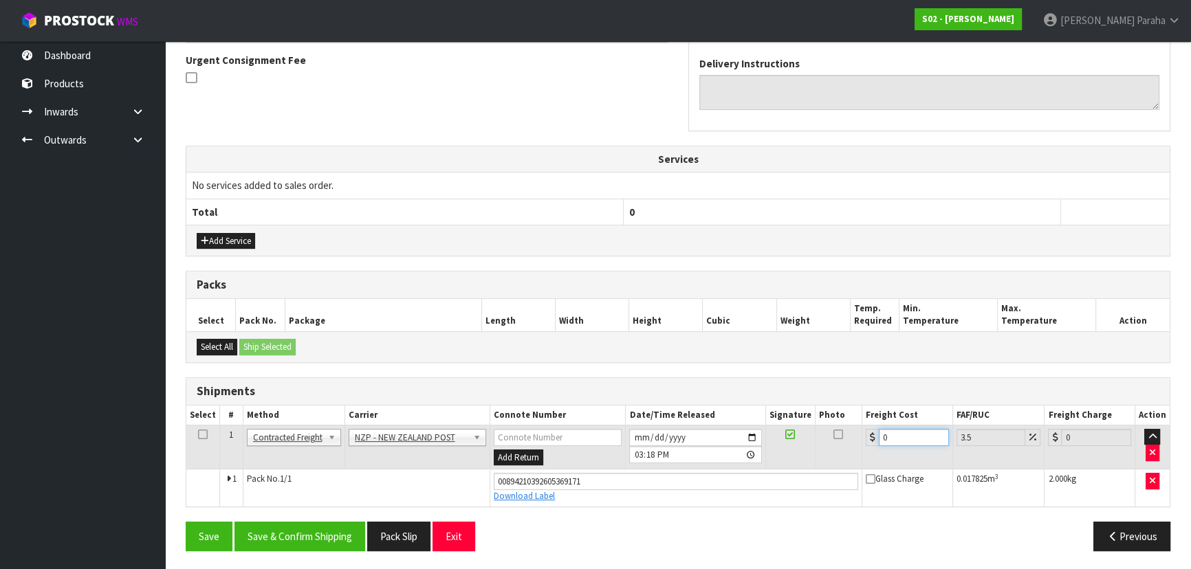
click at [899, 439] on input "0" at bounding box center [914, 437] width 70 height 17
type input "1"
type input "1.03"
type input "13"
type input "13.45"
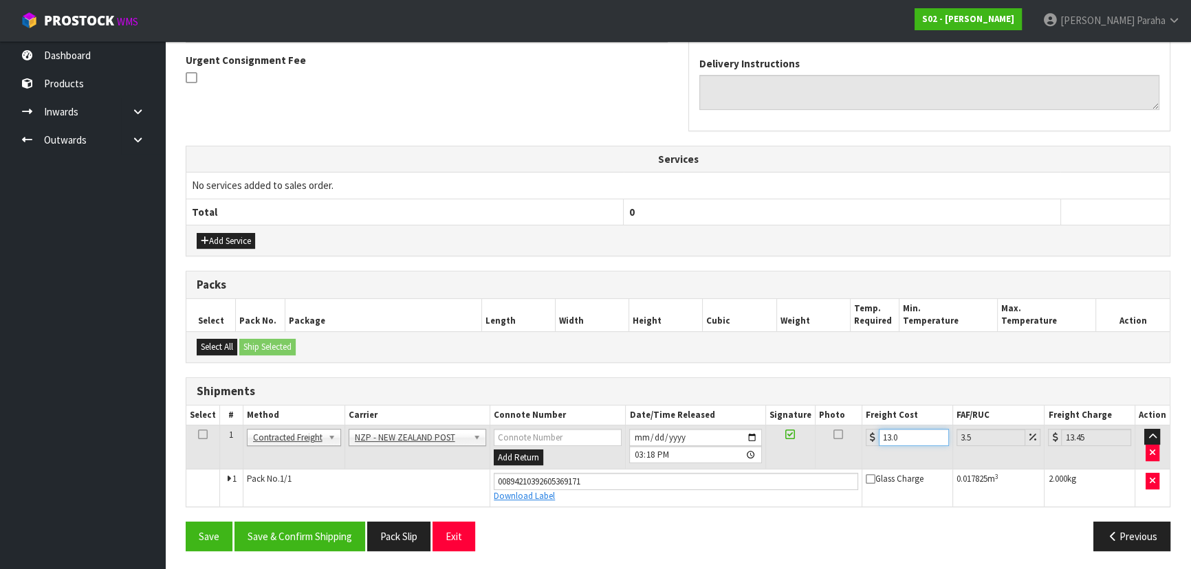
type input "13.04"
type input "13.5"
type input "13.04"
click at [291, 538] on button "Save & Confirm Shipping" at bounding box center [299, 537] width 131 height 30
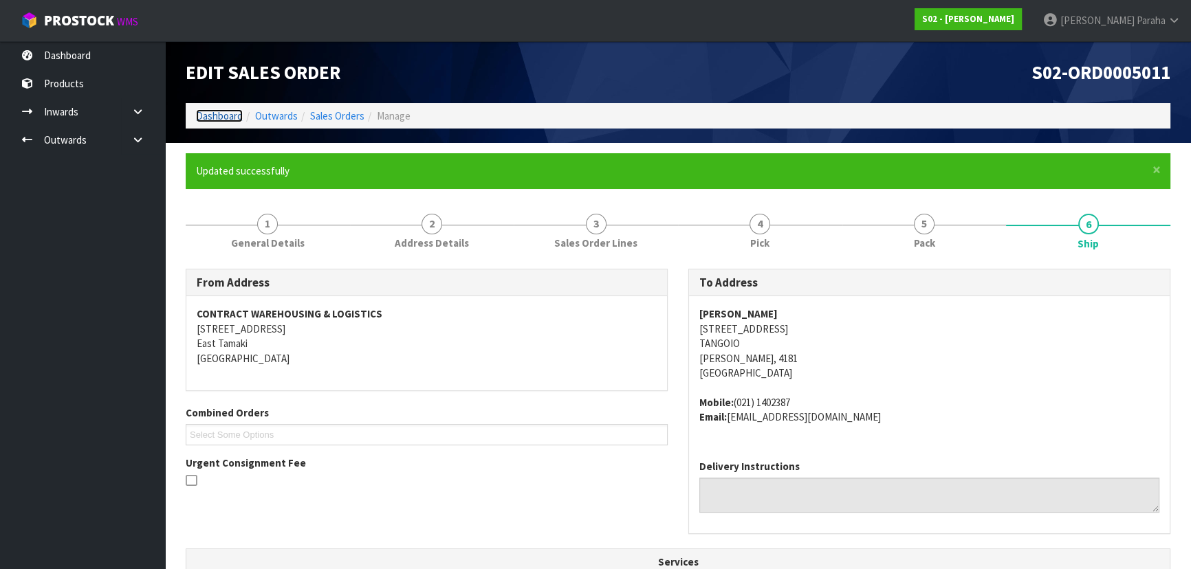
click at [197, 115] on link "Dashboard" at bounding box center [219, 115] width 47 height 13
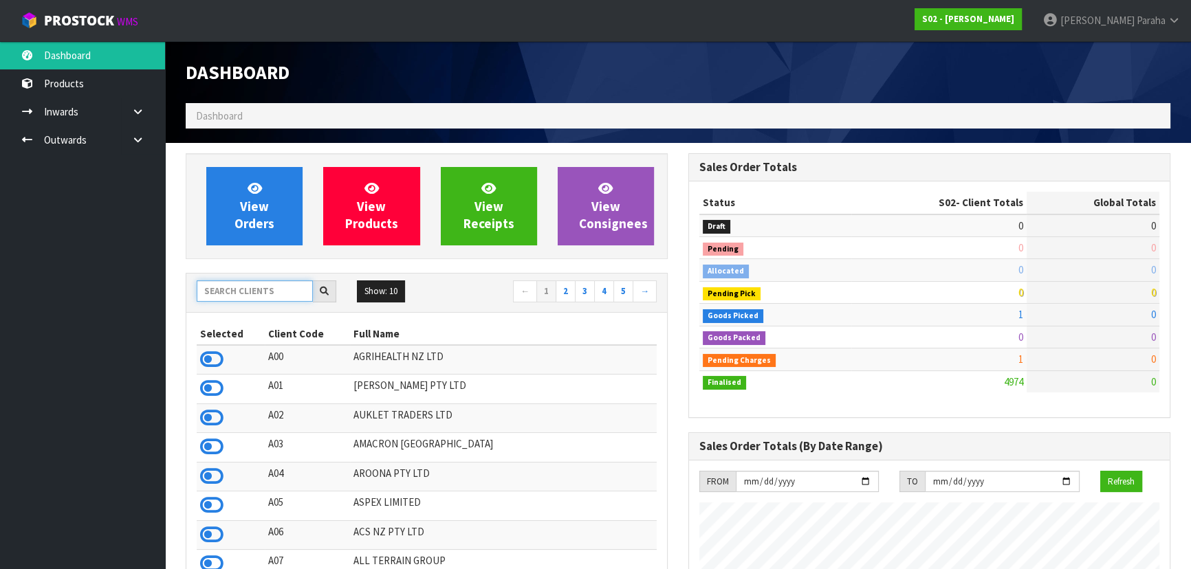
scroll to position [995, 502]
click at [263, 292] on input "text" at bounding box center [255, 291] width 116 height 21
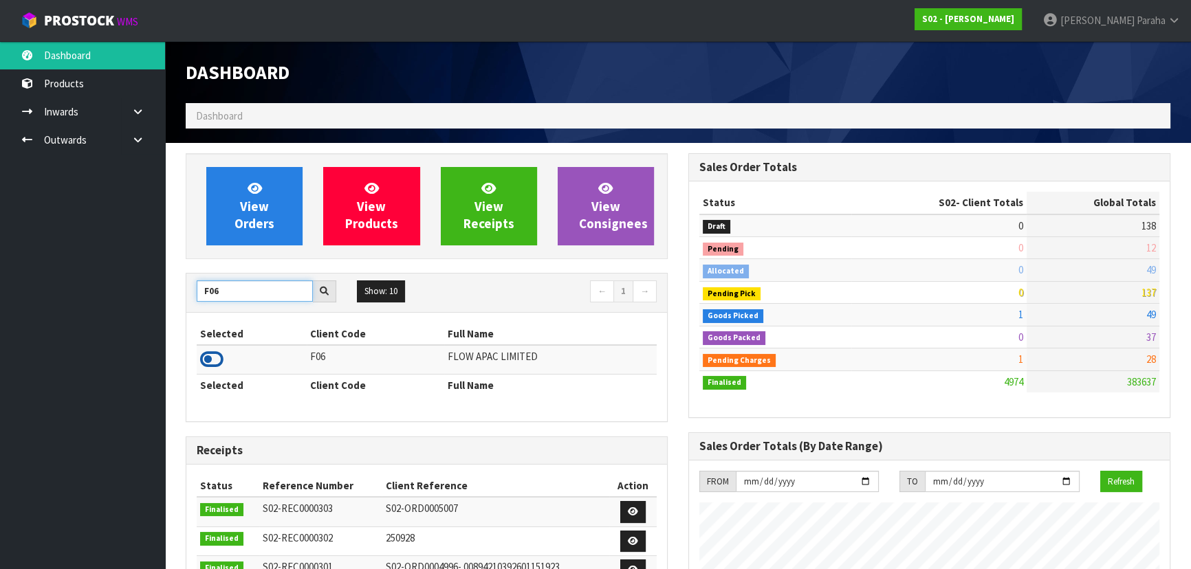
type input "F06"
drag, startPoint x: 215, startPoint y: 360, endPoint x: 227, endPoint y: 349, distance: 16.6
click at [215, 361] on icon at bounding box center [211, 359] width 23 height 21
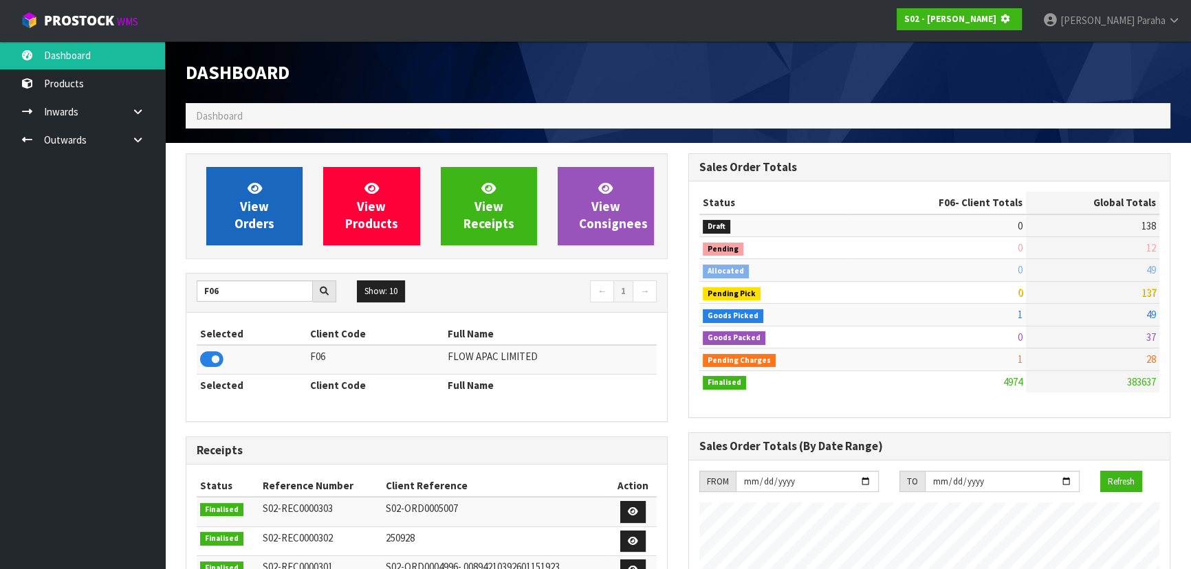
scroll to position [856, 502]
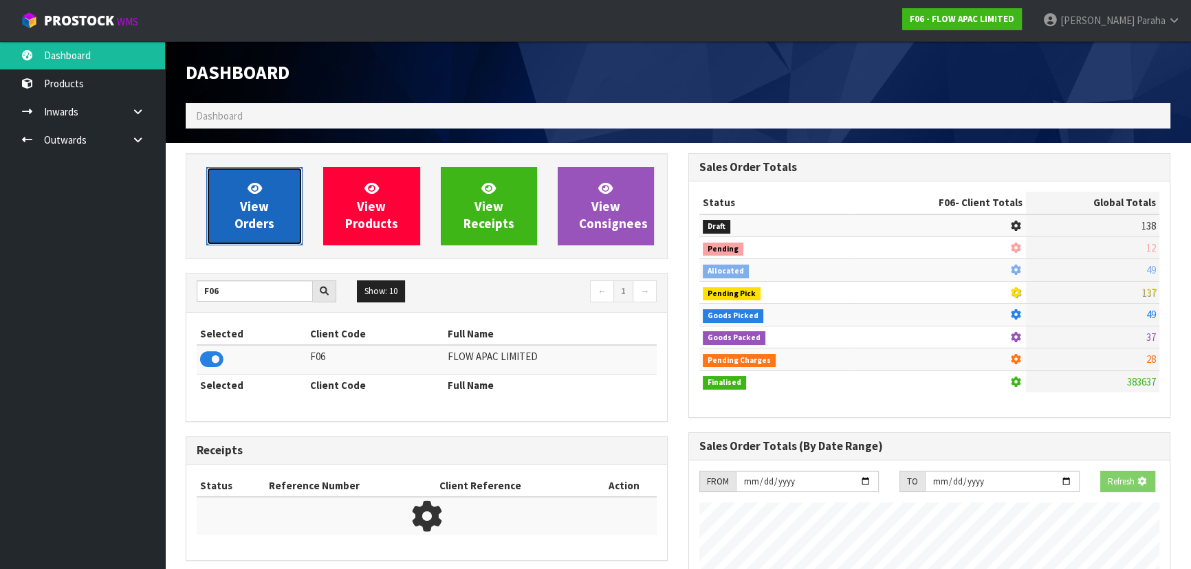
click at [252, 222] on span "View Orders" at bounding box center [254, 206] width 40 height 52
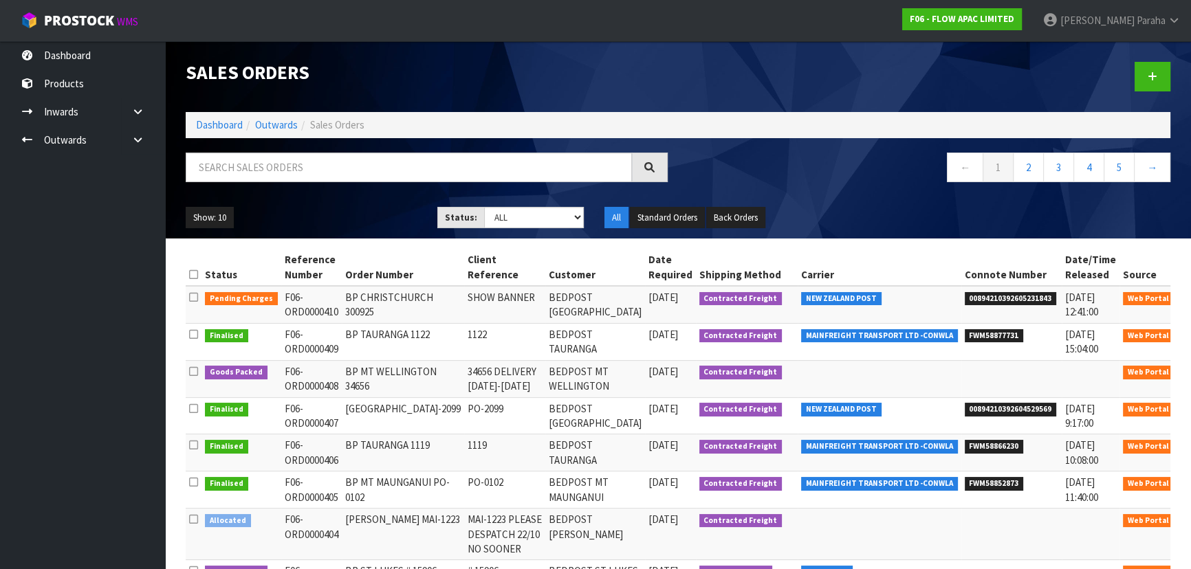
click at [1191, 304] on icon at bounding box center [1196, 300] width 10 height 9
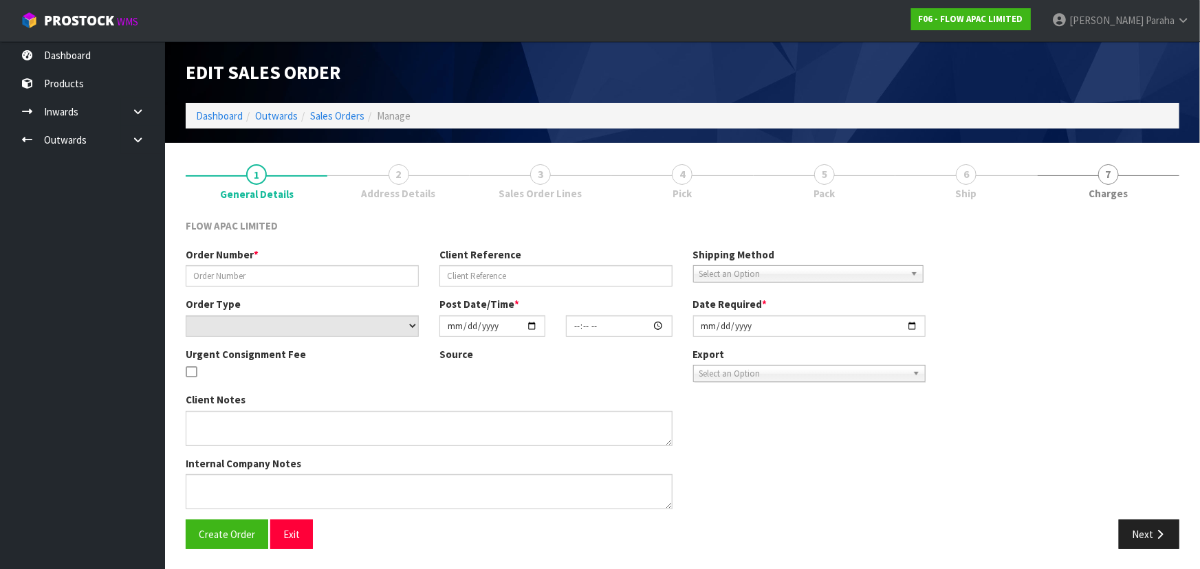
type input "BP CHRISTCHURCH 300925"
type input "SHOW BANNER"
select select "number:0"
type input "2025-09-30"
type input "17:39:00.000"
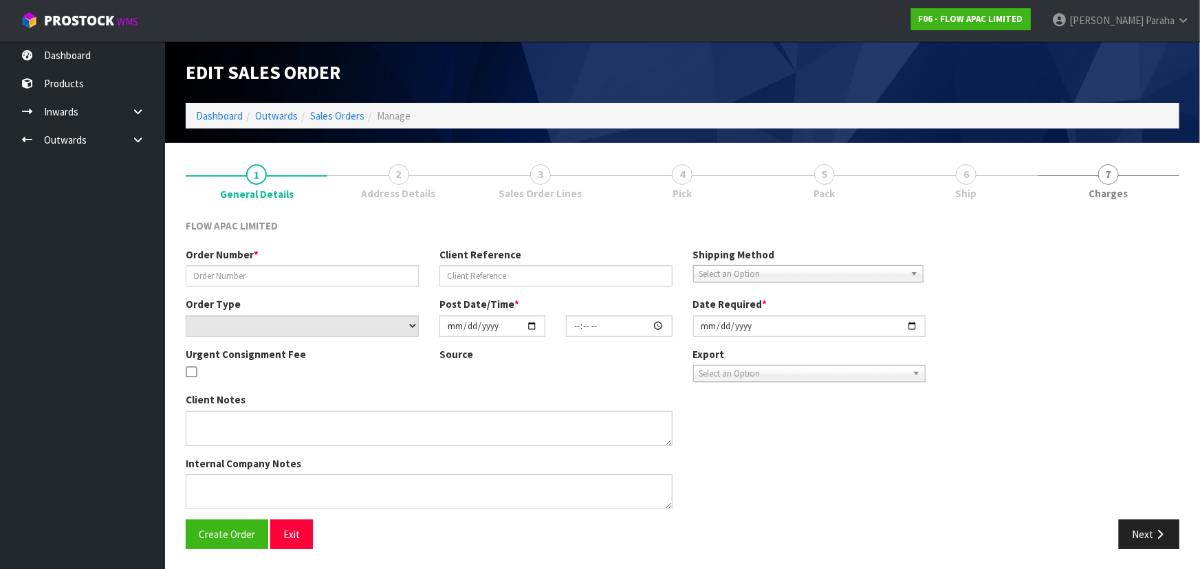
type input "2025-09-30"
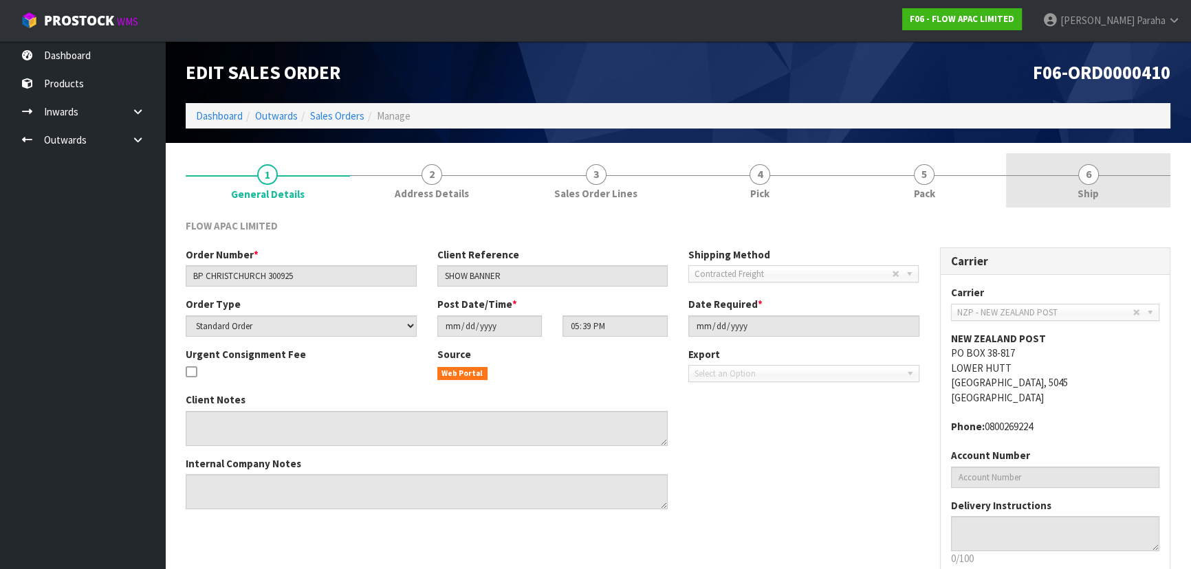
click at [1095, 175] on span "6" at bounding box center [1088, 174] width 21 height 21
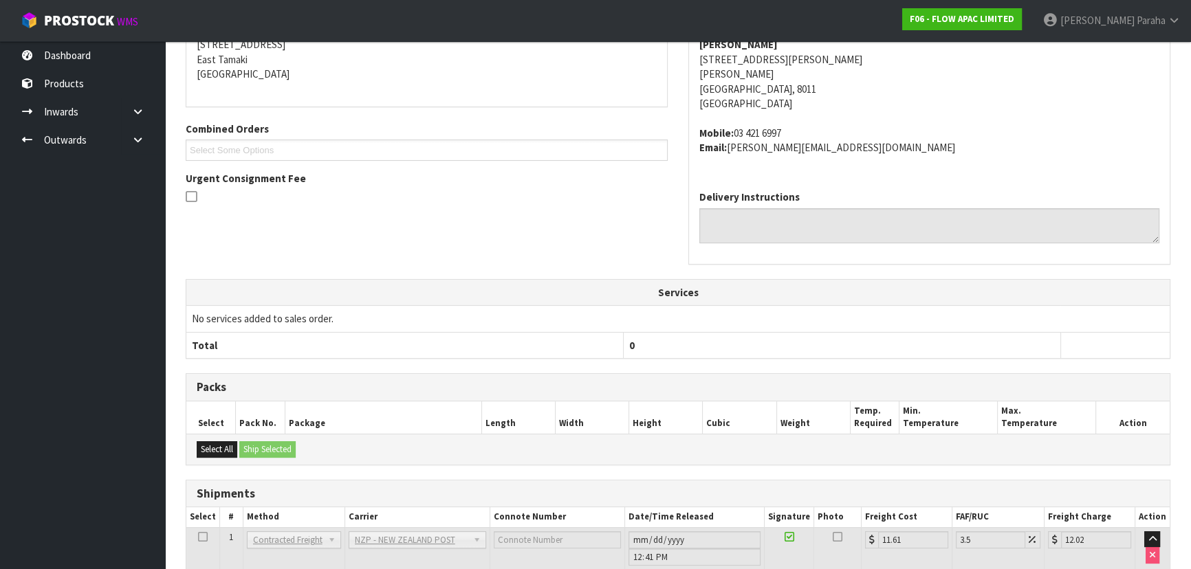
scroll to position [330, 0]
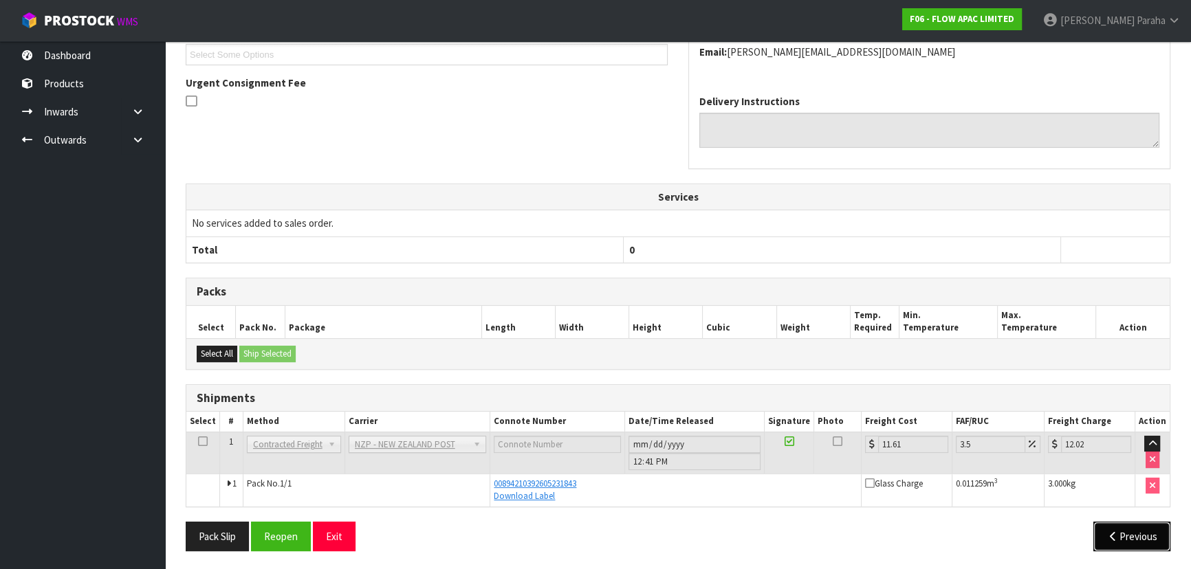
click at [1135, 538] on button "Previous" at bounding box center [1131, 537] width 77 height 30
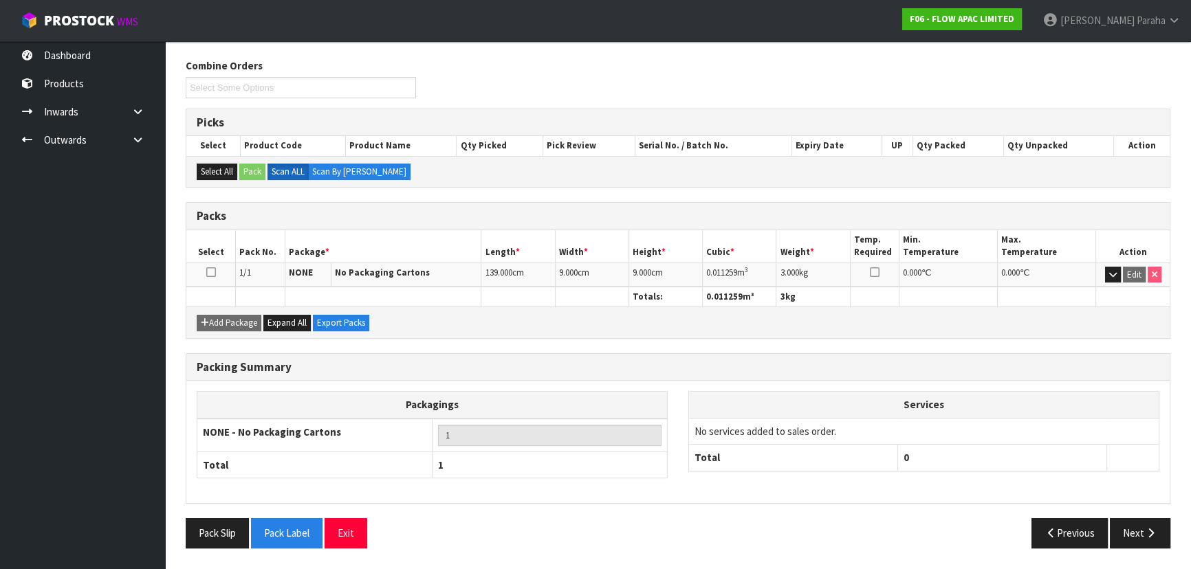
scroll to position [157, 0]
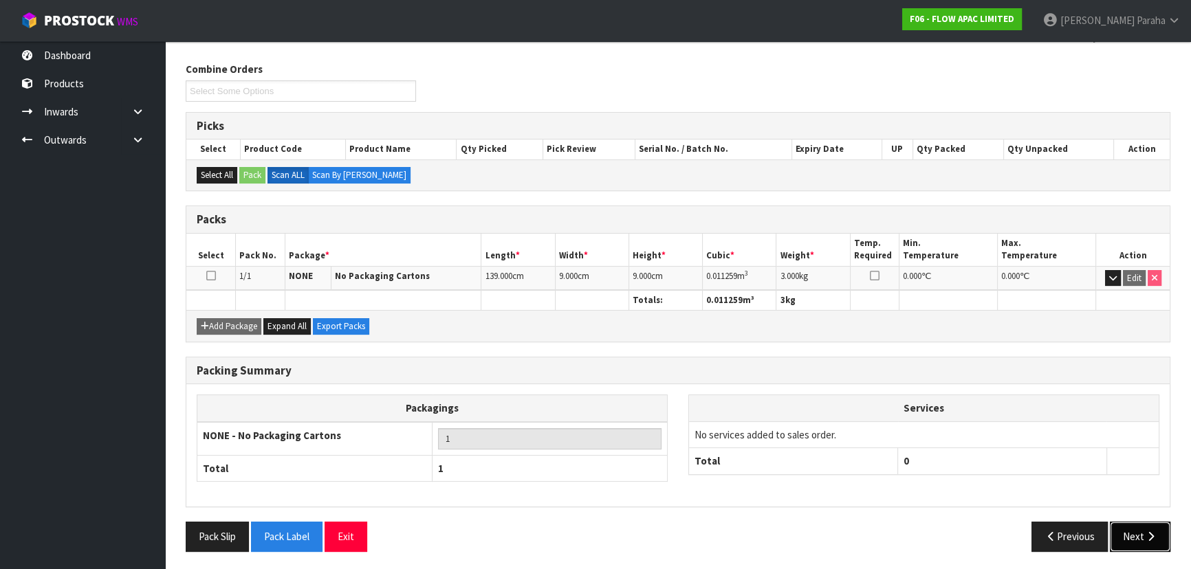
click at [1141, 533] on button "Next" at bounding box center [1140, 537] width 61 height 30
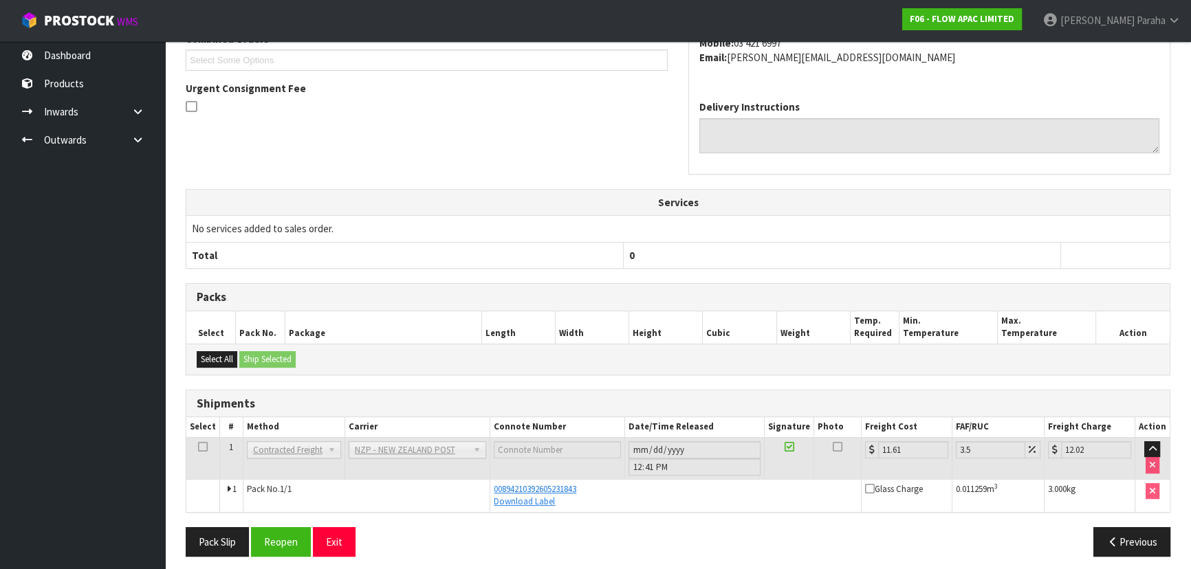
scroll to position [330, 0]
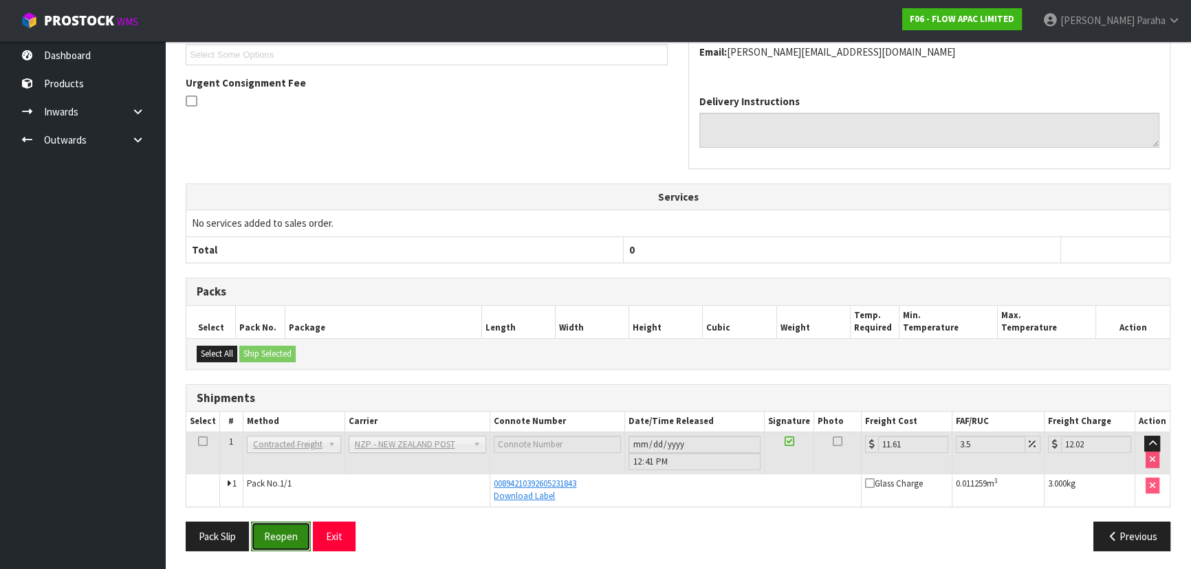
click at [278, 534] on button "Reopen" at bounding box center [281, 537] width 60 height 30
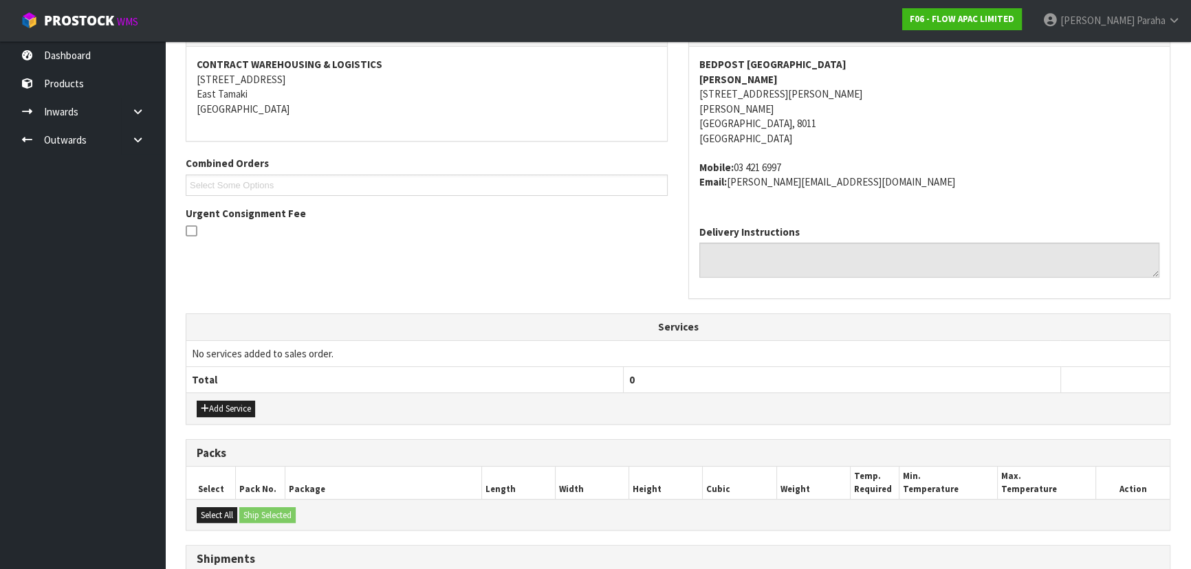
scroll to position [418, 0]
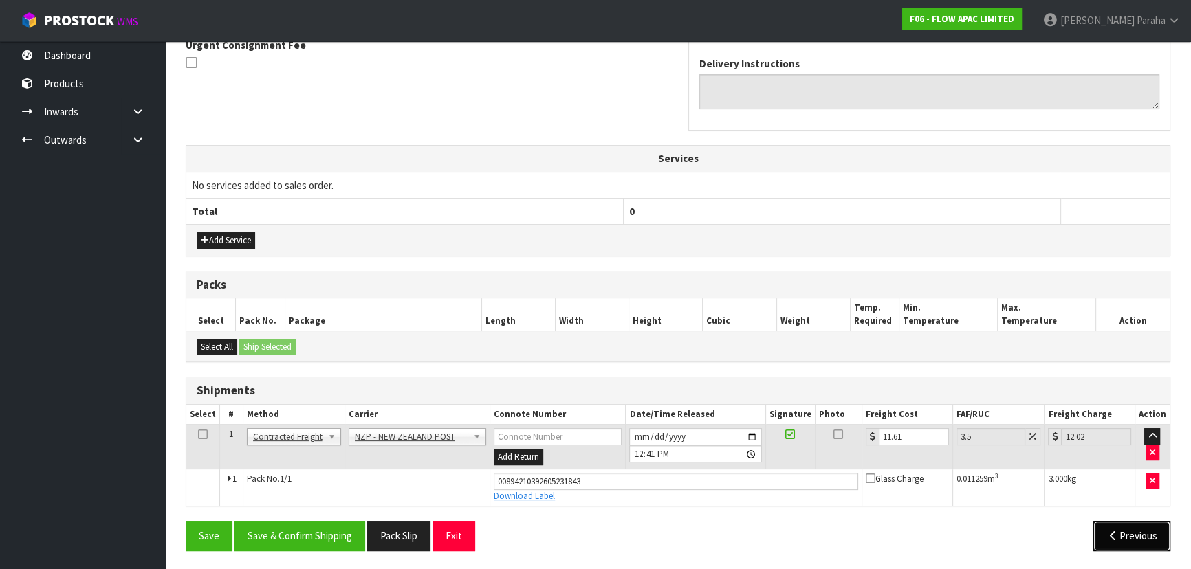
click at [1122, 535] on button "Previous" at bounding box center [1131, 536] width 77 height 30
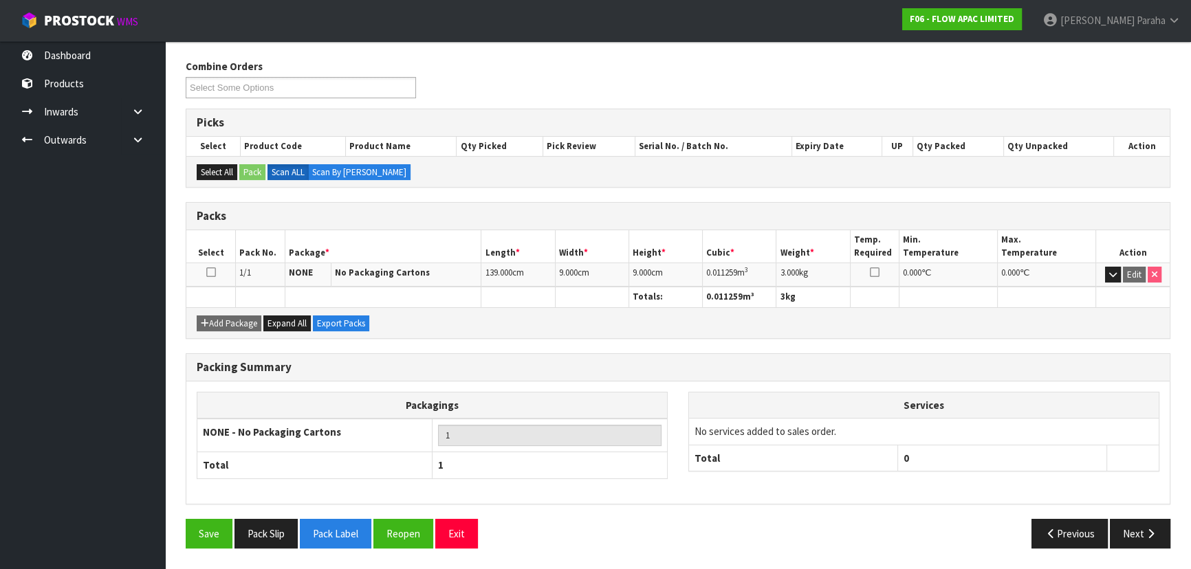
scroll to position [206, 0]
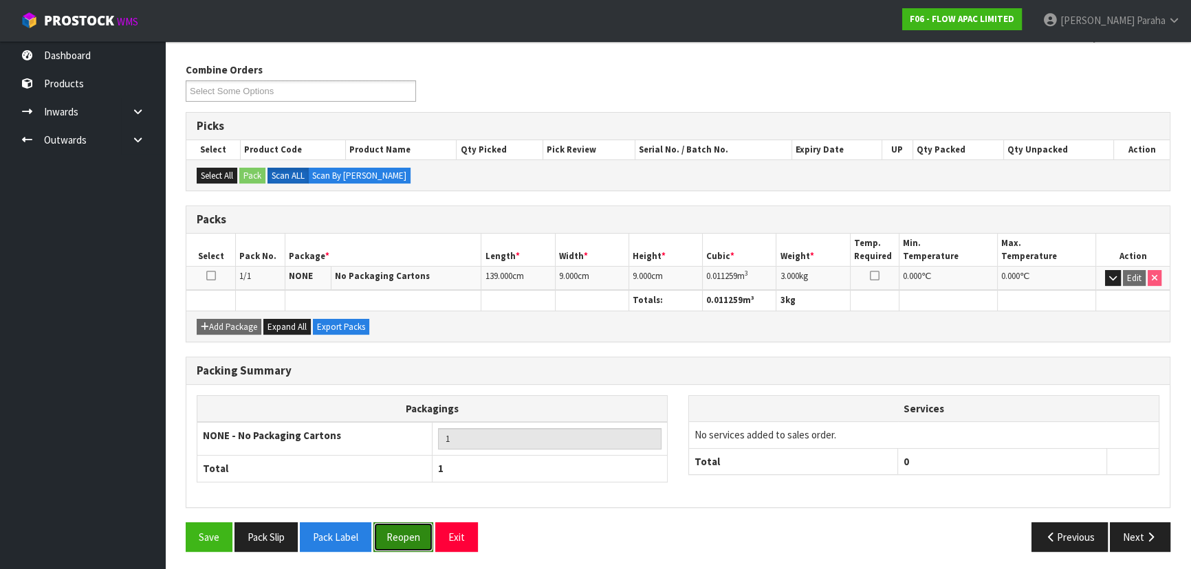
click at [397, 531] on button "Reopen" at bounding box center [403, 538] width 60 height 30
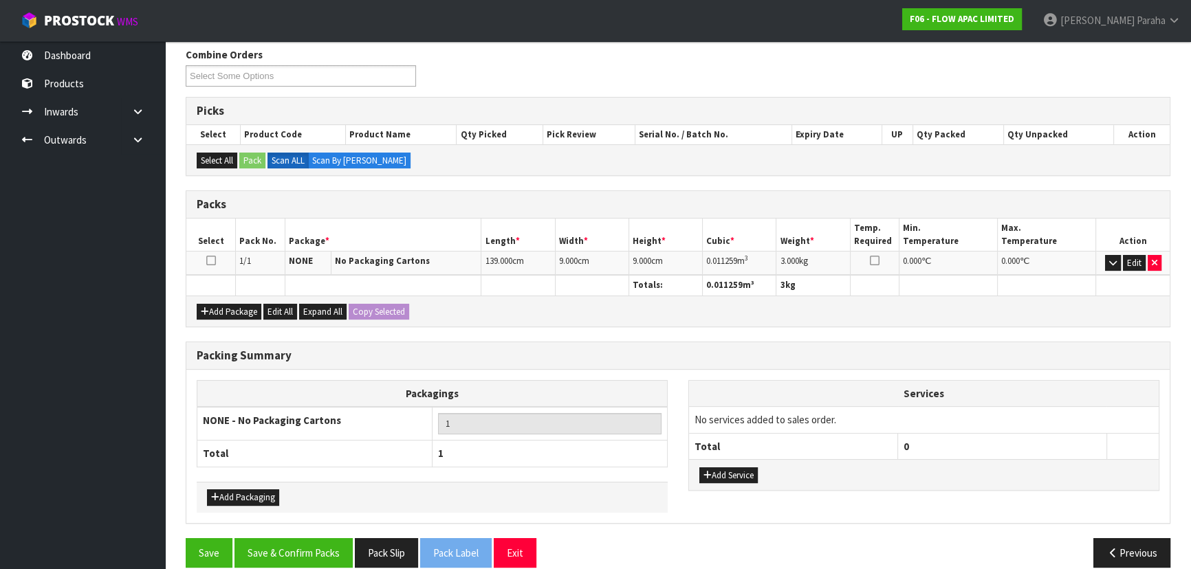
scroll to position [237, 0]
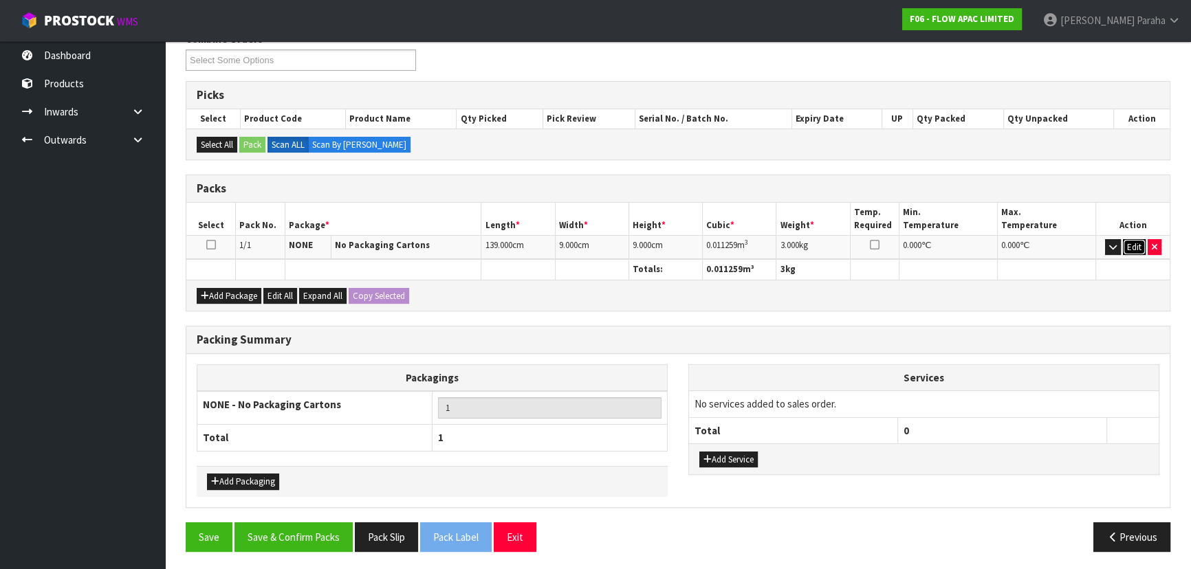
click at [1130, 243] on button "Edit" at bounding box center [1134, 247] width 23 height 17
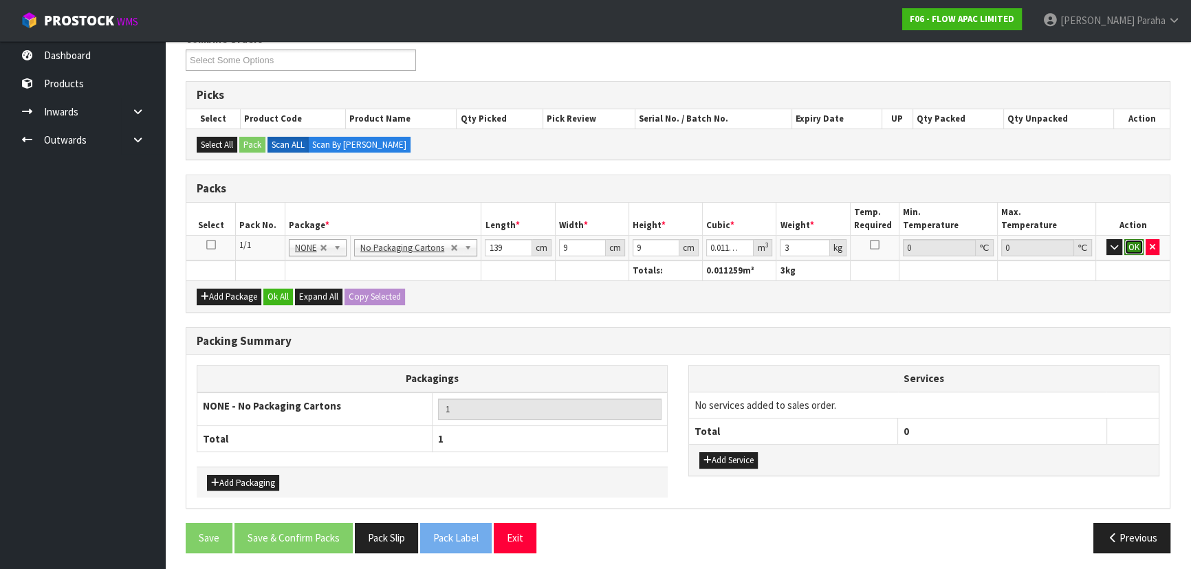
click at [1135, 249] on button "OK" at bounding box center [1133, 247] width 19 height 17
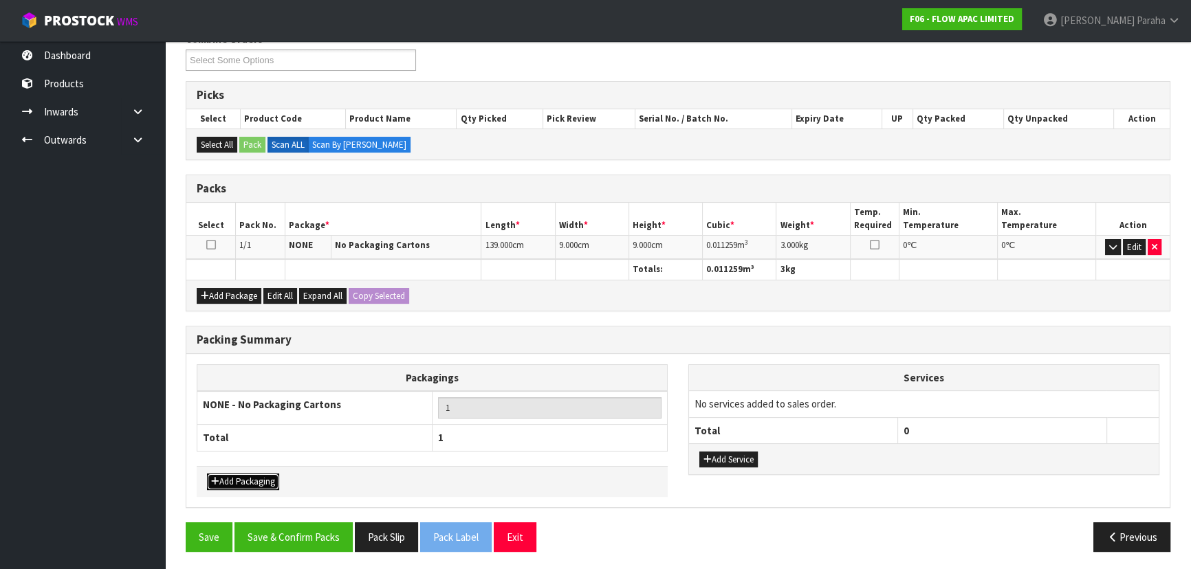
click at [272, 474] on button "Add Packaging" at bounding box center [243, 482] width 72 height 17
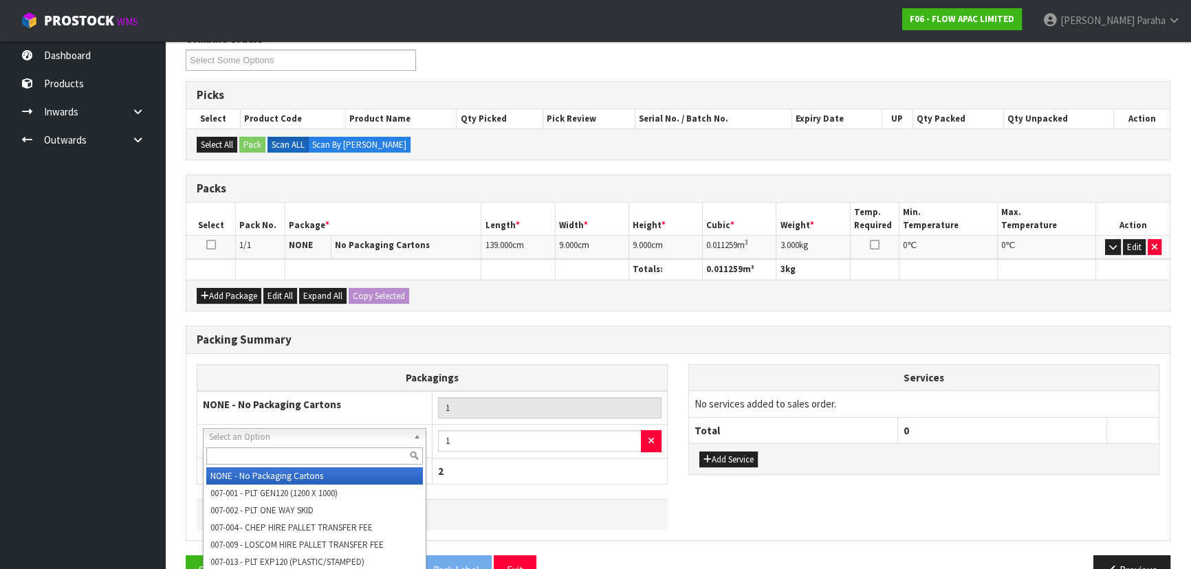
click at [282, 452] on input "text" at bounding box center [314, 456] width 217 height 17
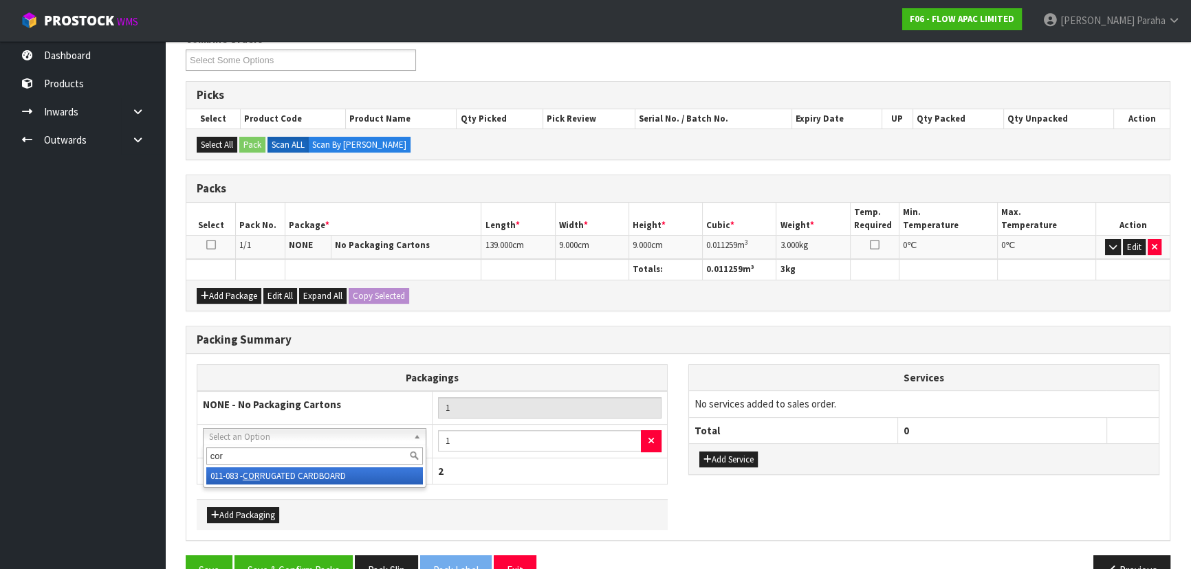
type input "corr"
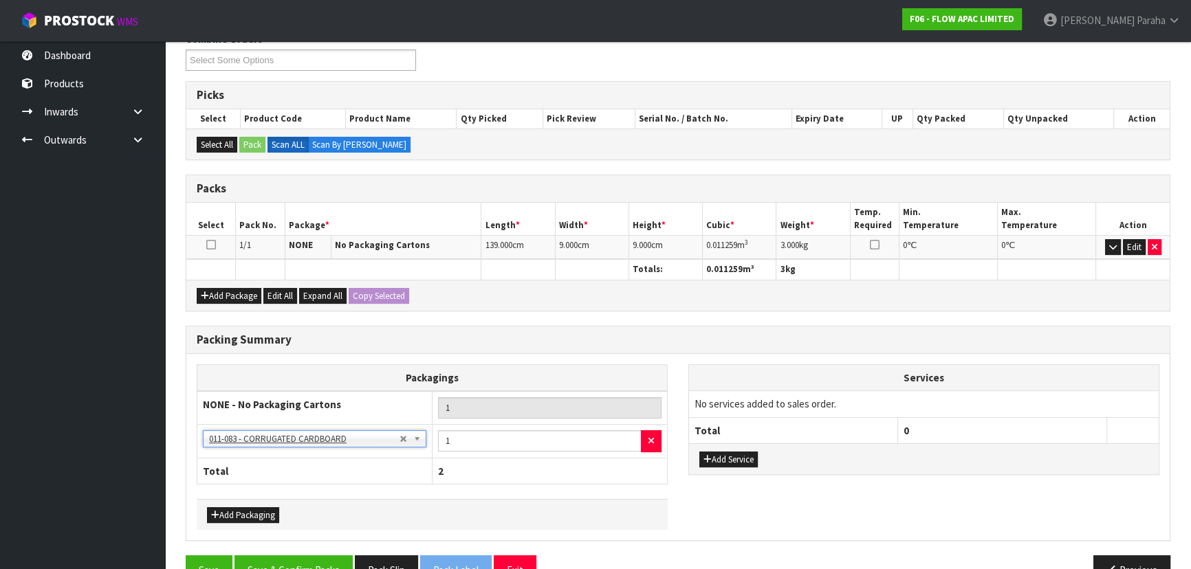
scroll to position [270, 0]
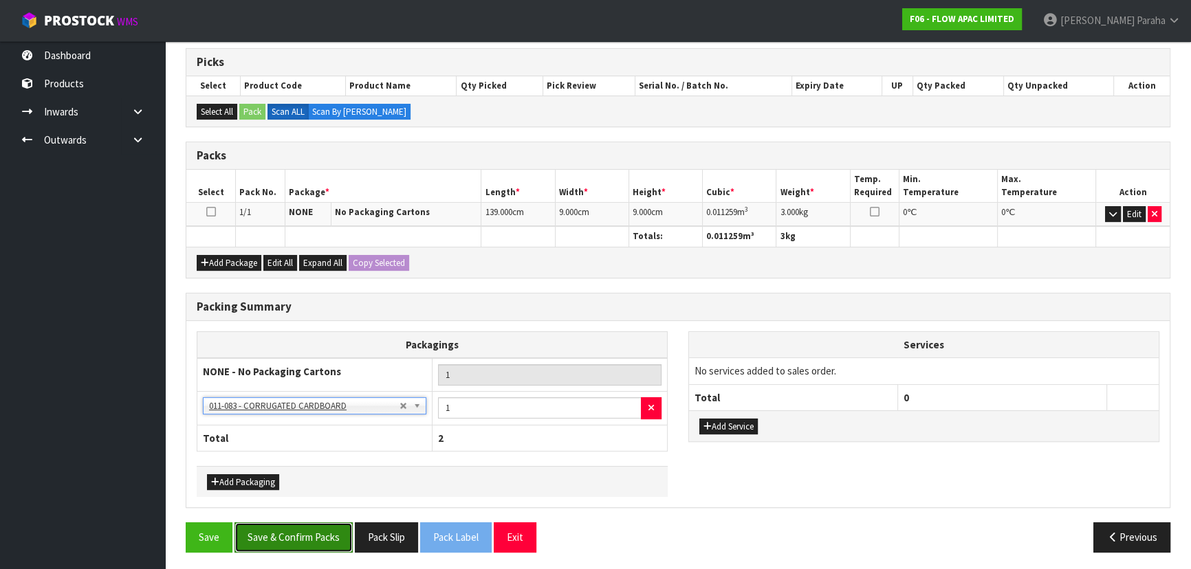
click at [334, 527] on button "Save & Confirm Packs" at bounding box center [293, 538] width 118 height 30
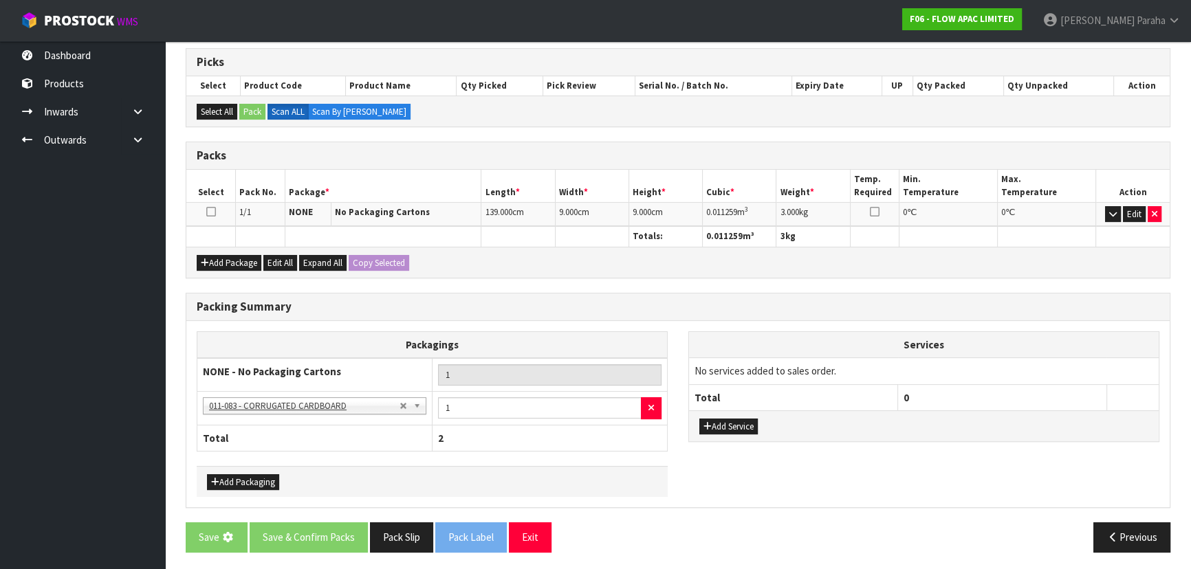
scroll to position [0, 0]
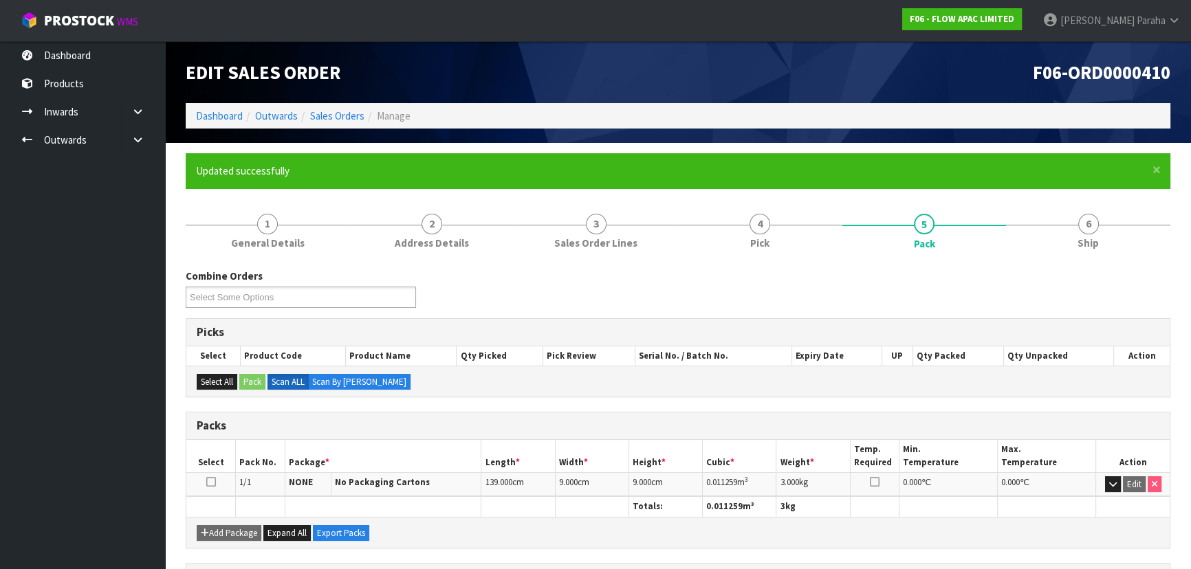
click at [1074, 542] on div "Add Package Expand All Export Packs" at bounding box center [677, 532] width 983 height 31
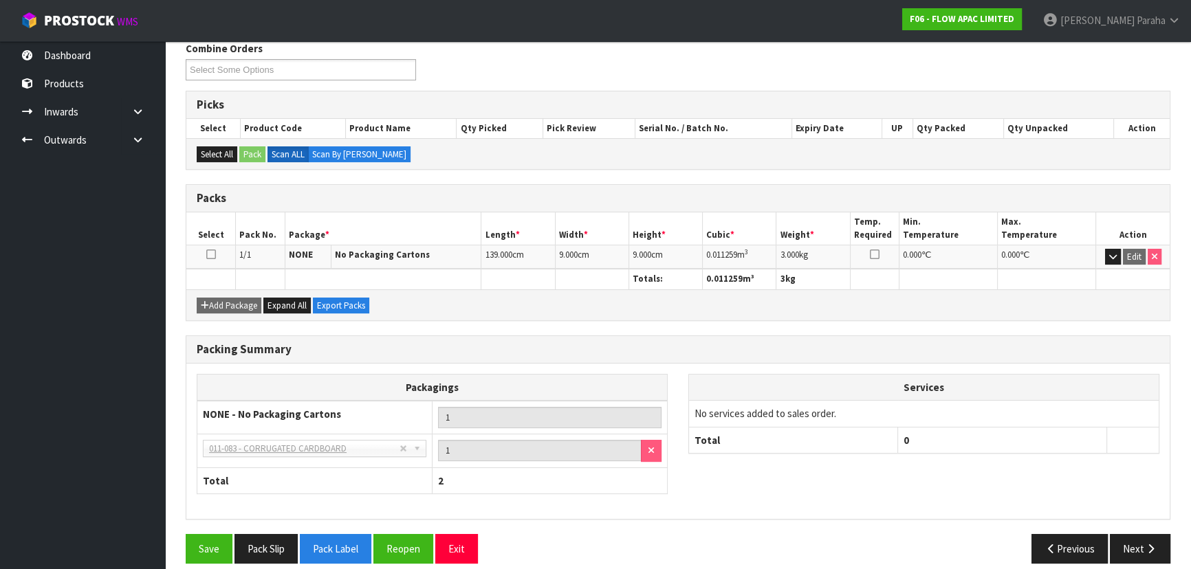
scroll to position [240, 0]
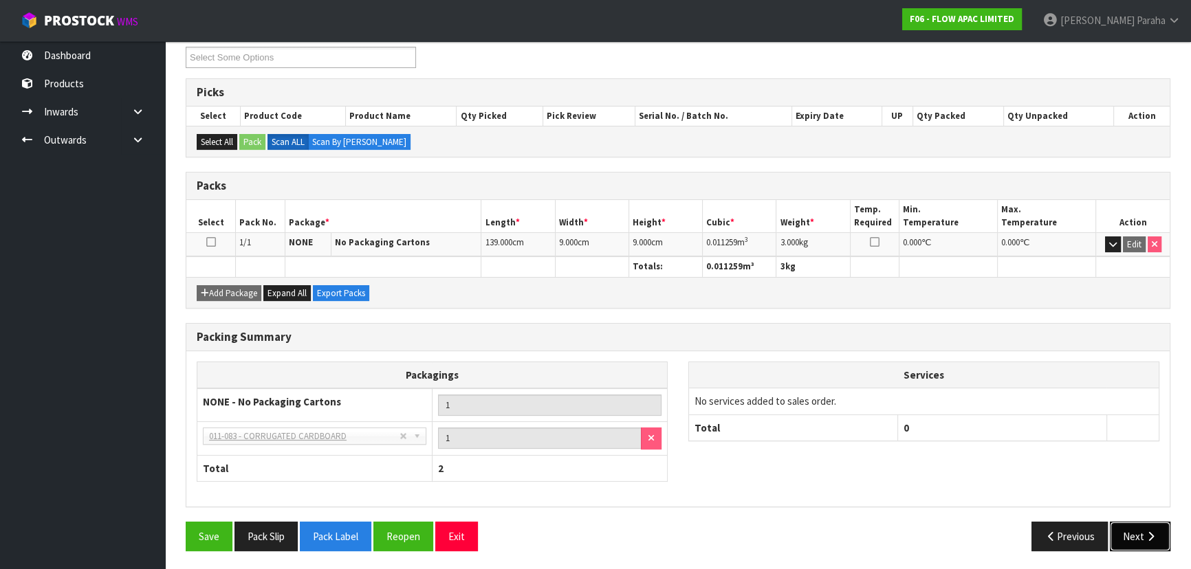
click at [1154, 532] on icon "button" at bounding box center [1150, 537] width 13 height 10
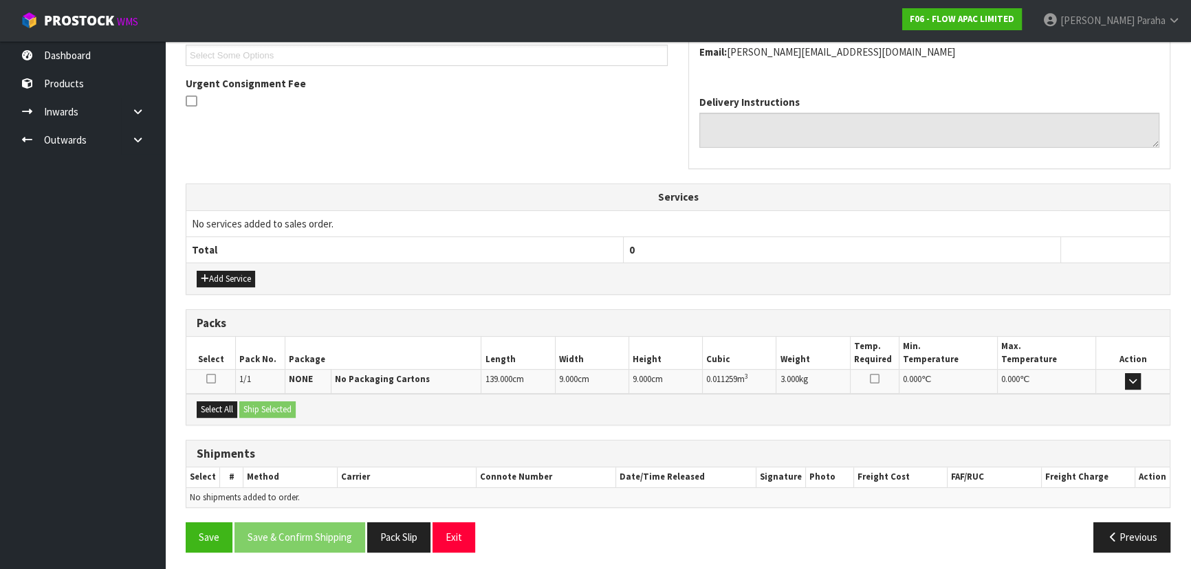
scroll to position [380, 0]
drag, startPoint x: 223, startPoint y: 409, endPoint x: 265, endPoint y: 407, distance: 42.0
click at [223, 408] on button "Select All" at bounding box center [217, 409] width 41 height 17
click at [274, 407] on button "Ship Selected" at bounding box center [267, 409] width 56 height 17
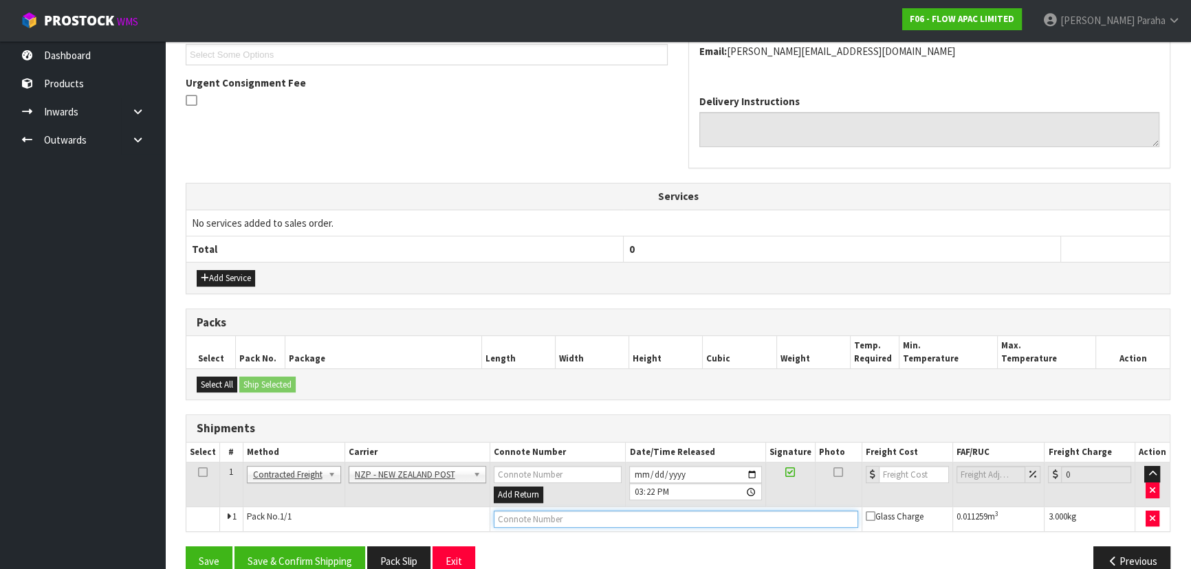
click at [605, 521] on input "text" at bounding box center [676, 519] width 364 height 17
click at [906, 473] on input "number" at bounding box center [914, 474] width 70 height 17
type input "11.61"
click at [816, 516] on input "text" at bounding box center [676, 519] width 364 height 17
type input "00894210392605231843"
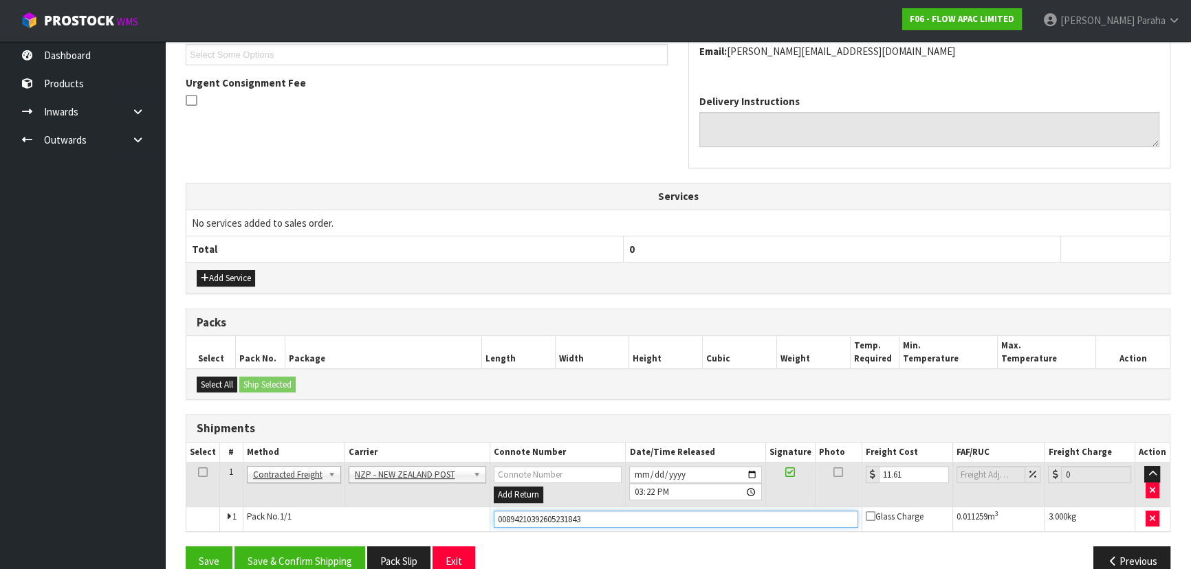
click at [186, 547] on button "Save" at bounding box center [209, 562] width 47 height 30
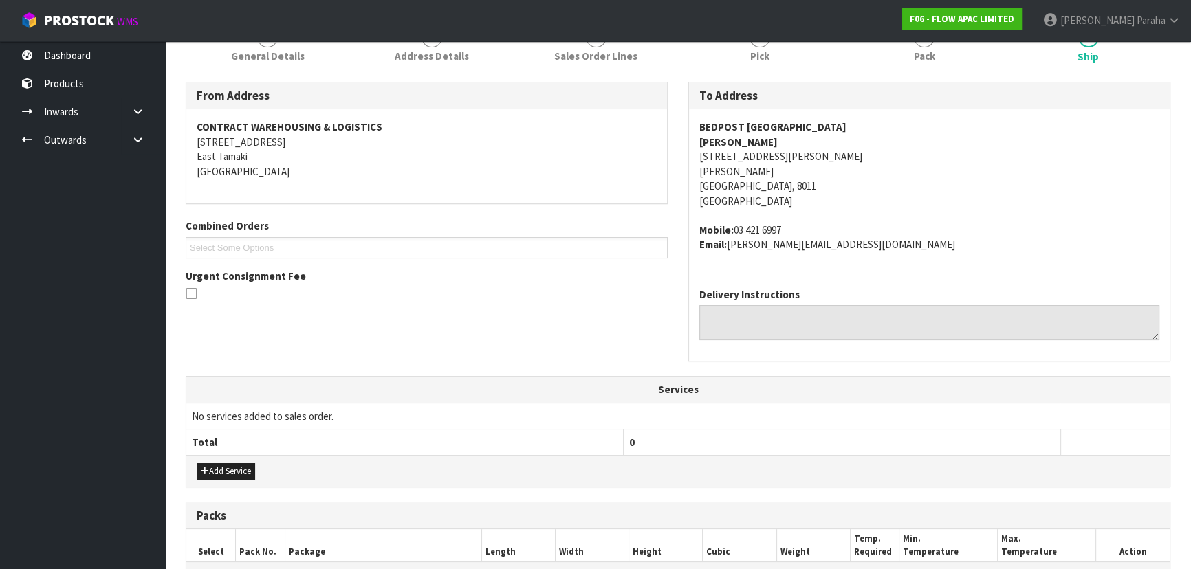
scroll to position [405, 0]
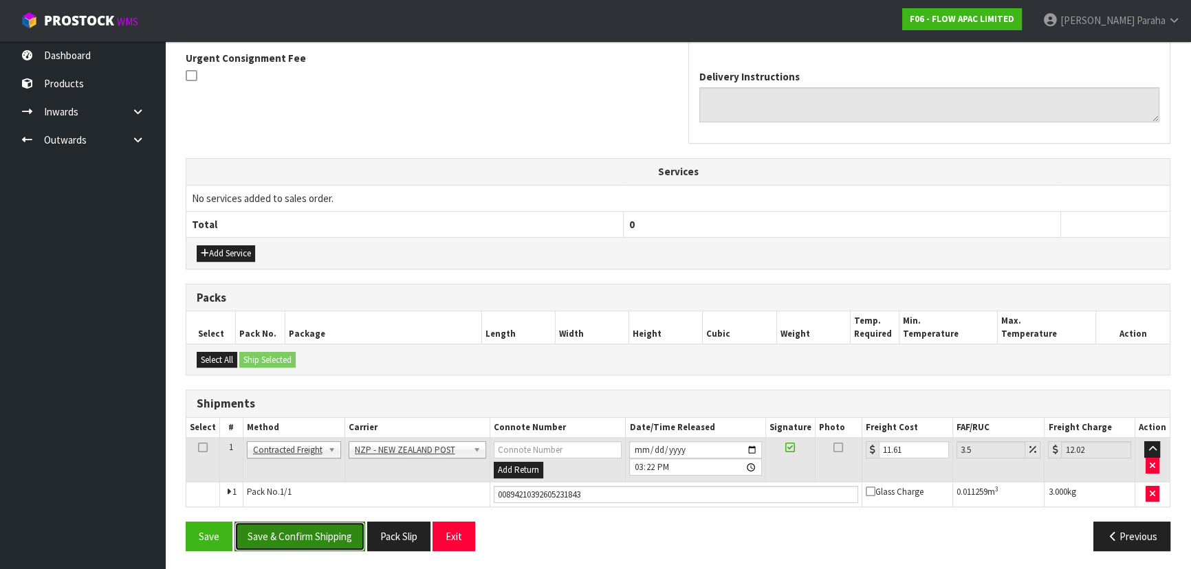
click at [272, 532] on button "Save & Confirm Shipping" at bounding box center [299, 537] width 131 height 30
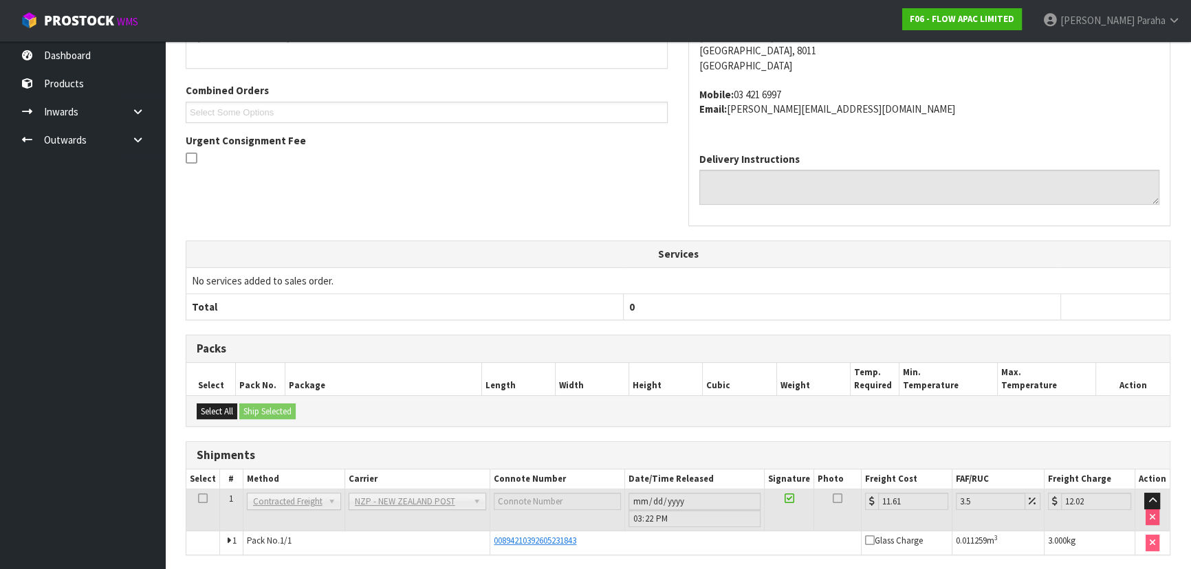
scroll to position [371, 0]
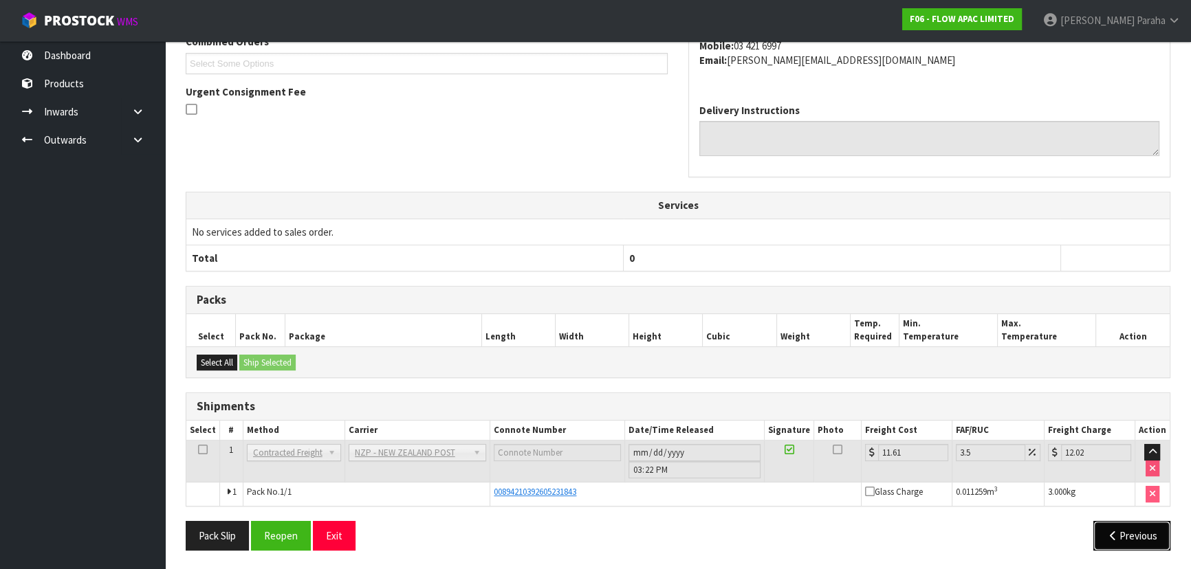
click at [1137, 536] on button "Previous" at bounding box center [1131, 536] width 77 height 30
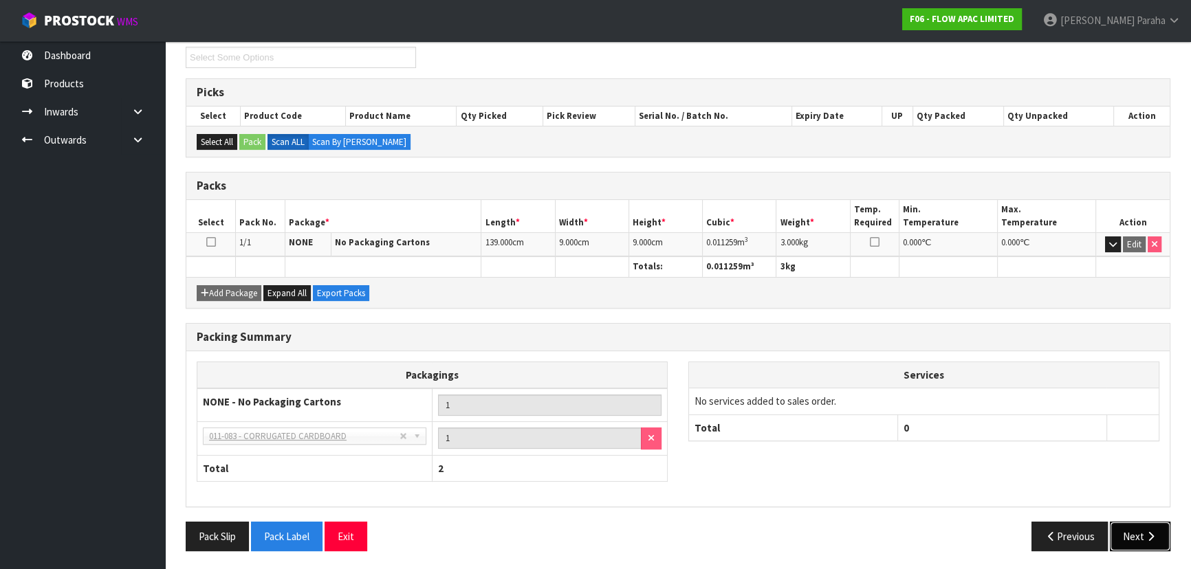
click at [1141, 534] on button "Next" at bounding box center [1140, 537] width 61 height 30
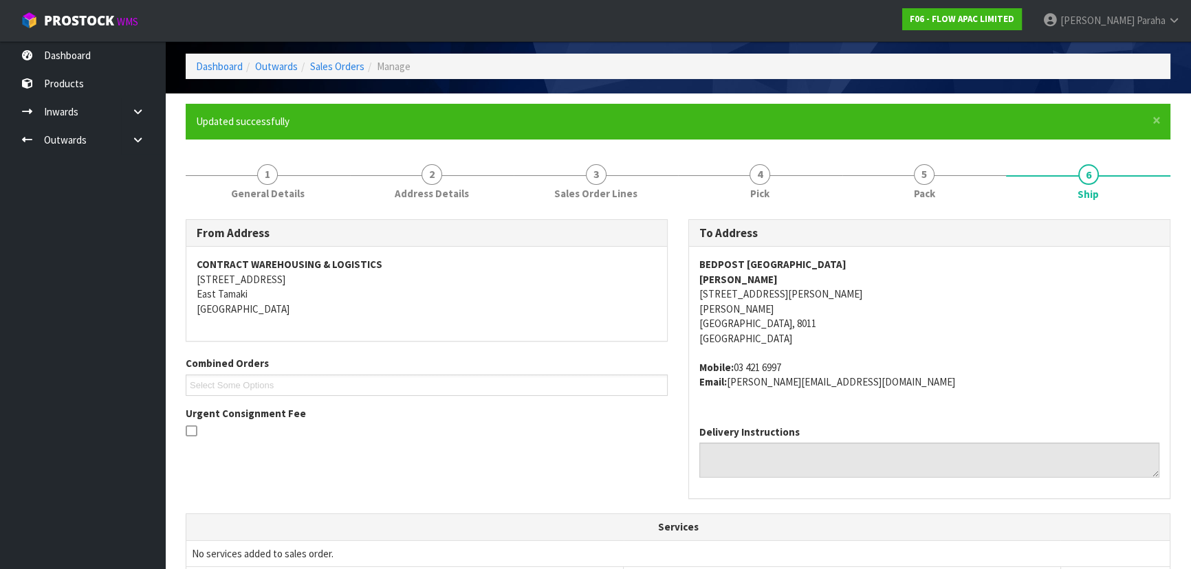
scroll to position [0, 0]
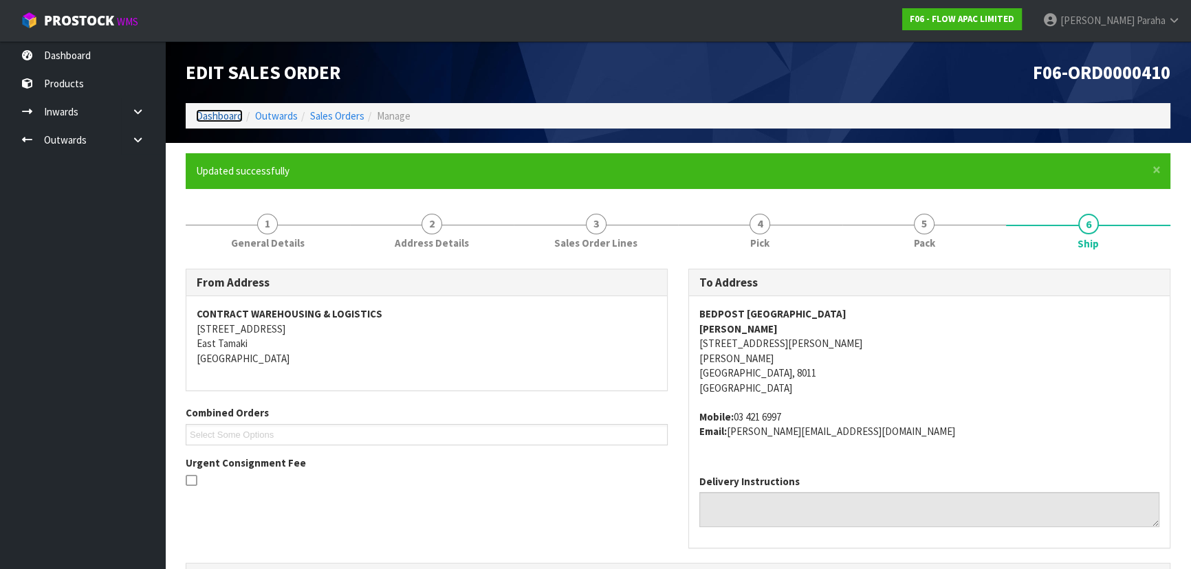
click at [206, 116] on link "Dashboard" at bounding box center [219, 115] width 47 height 13
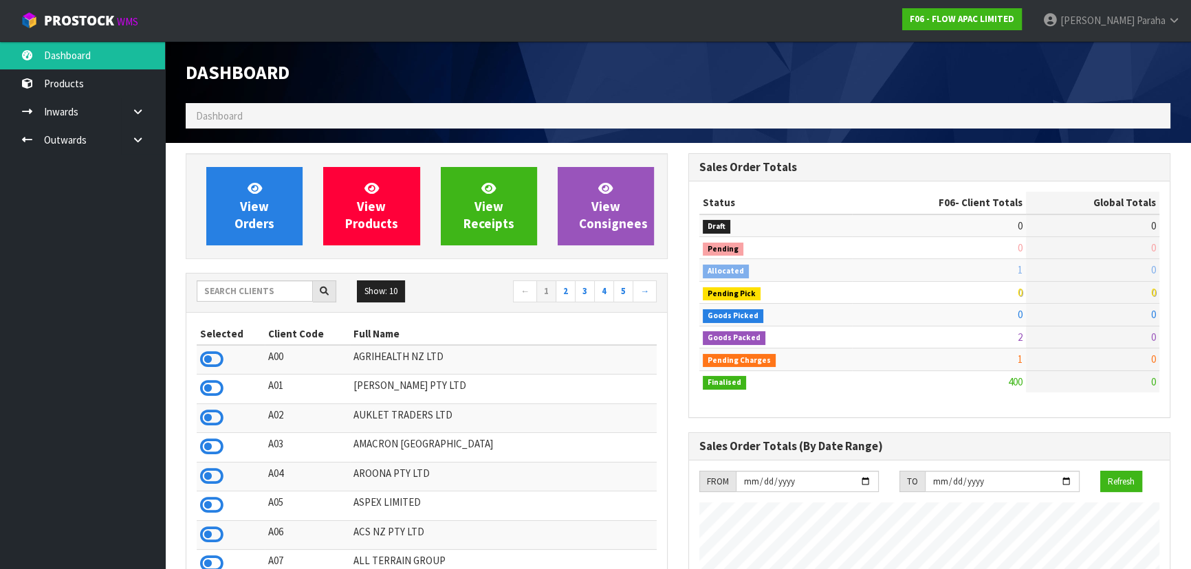
scroll to position [1040, 502]
click at [1160, 14] on span "Paraha" at bounding box center [1151, 20] width 29 height 13
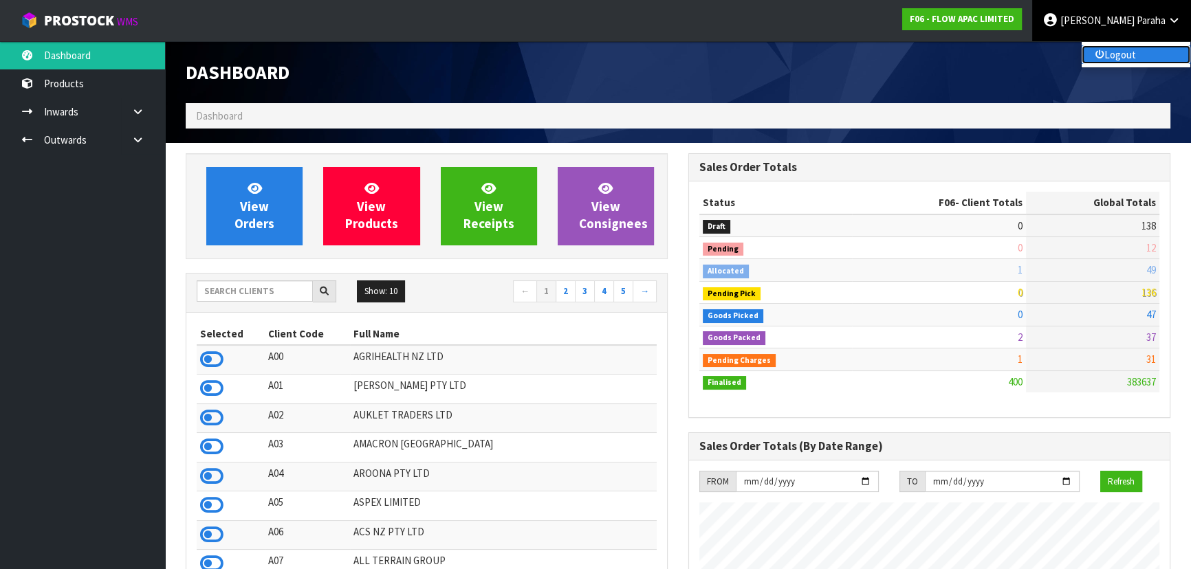
click at [1152, 47] on link "Logout" at bounding box center [1136, 54] width 109 height 19
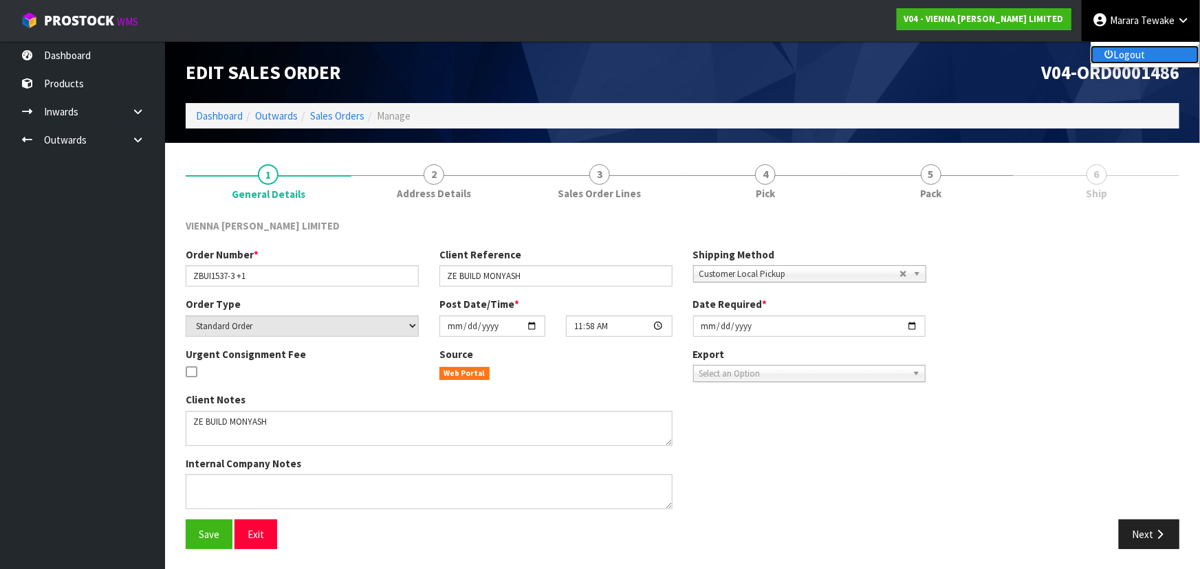
click at [1123, 48] on link "Logout" at bounding box center [1145, 54] width 109 height 19
